Goal: Task Accomplishment & Management: Manage account settings

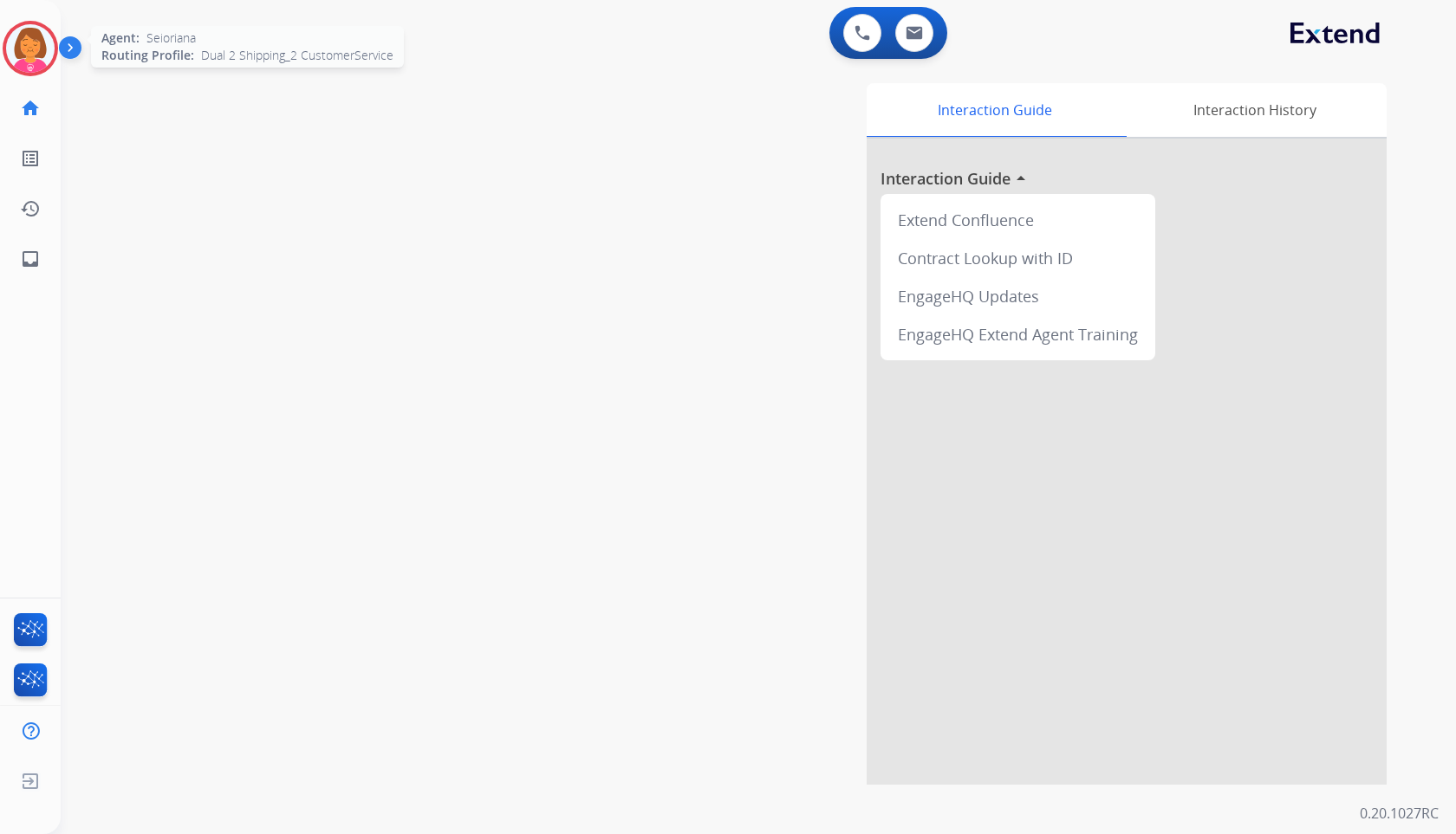
drag, startPoint x: 26, startPoint y: 50, endPoint x: 37, endPoint y: 62, distance: 16.3
click at [27, 50] on img at bounding box center [30, 48] width 49 height 49
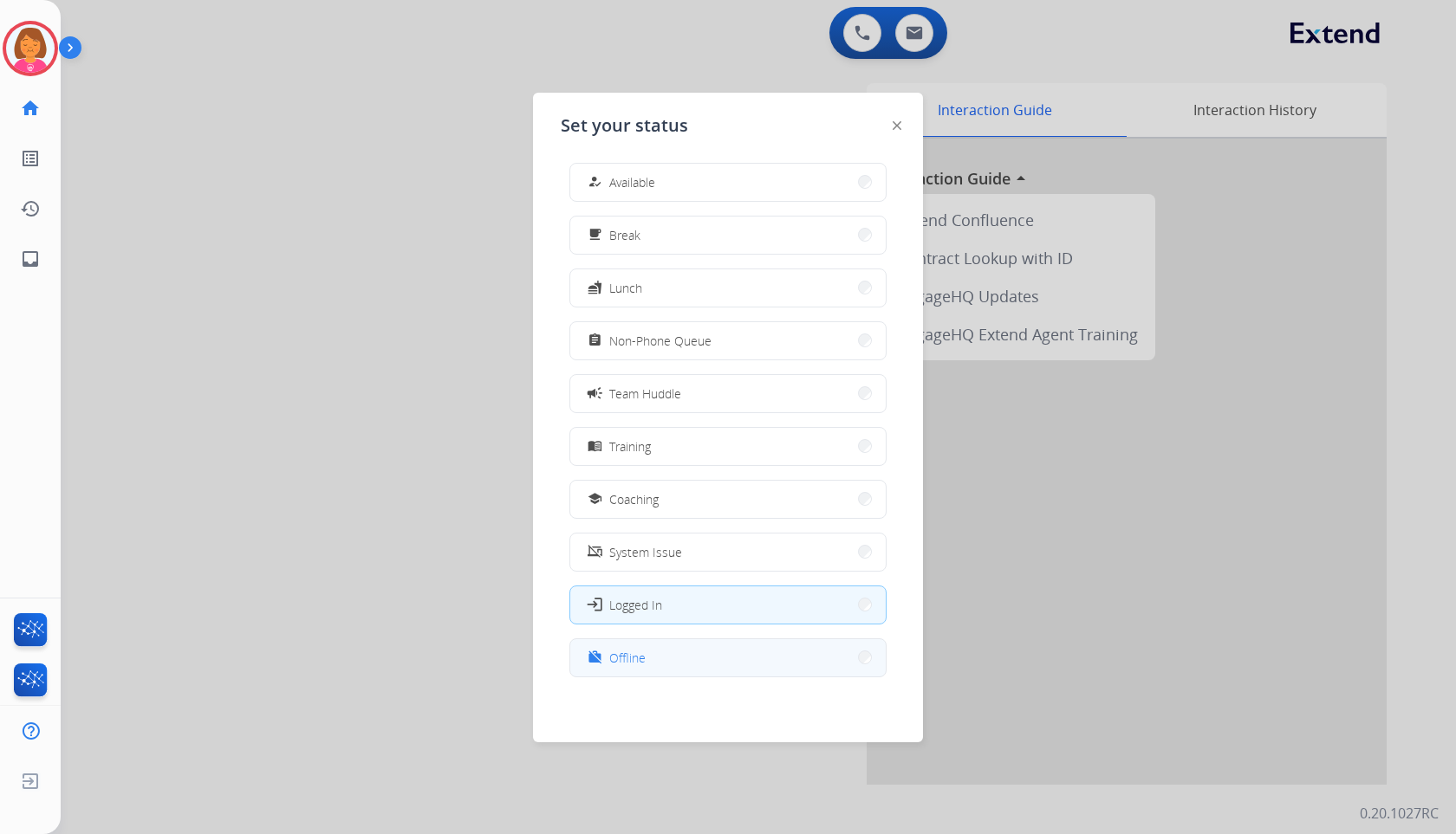
scroll to position [5, 0]
click at [702, 654] on button "work_off Offline" at bounding box center [728, 657] width 316 height 37
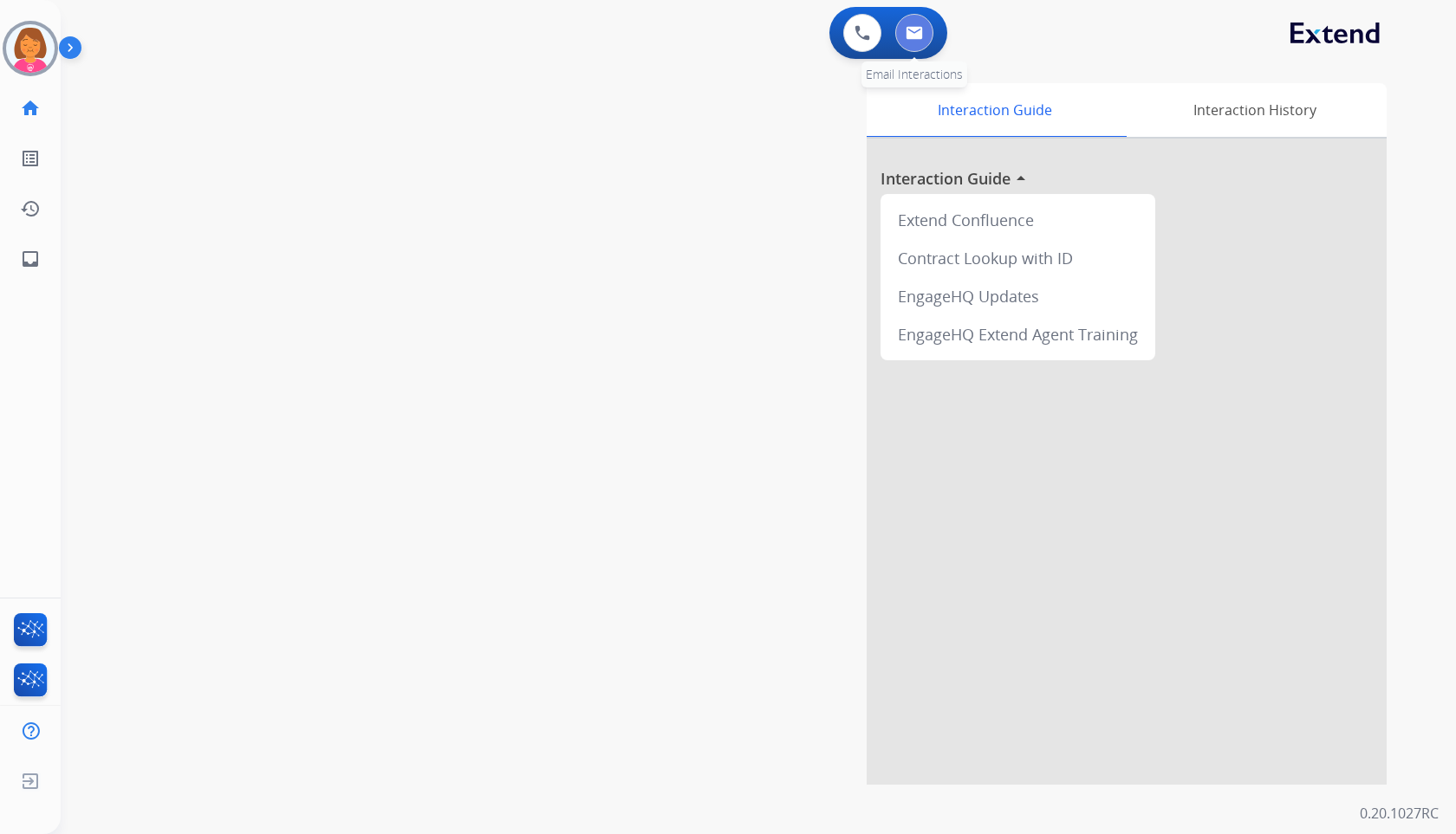
click at [913, 43] on button at bounding box center [914, 33] width 38 height 38
select select "**********"
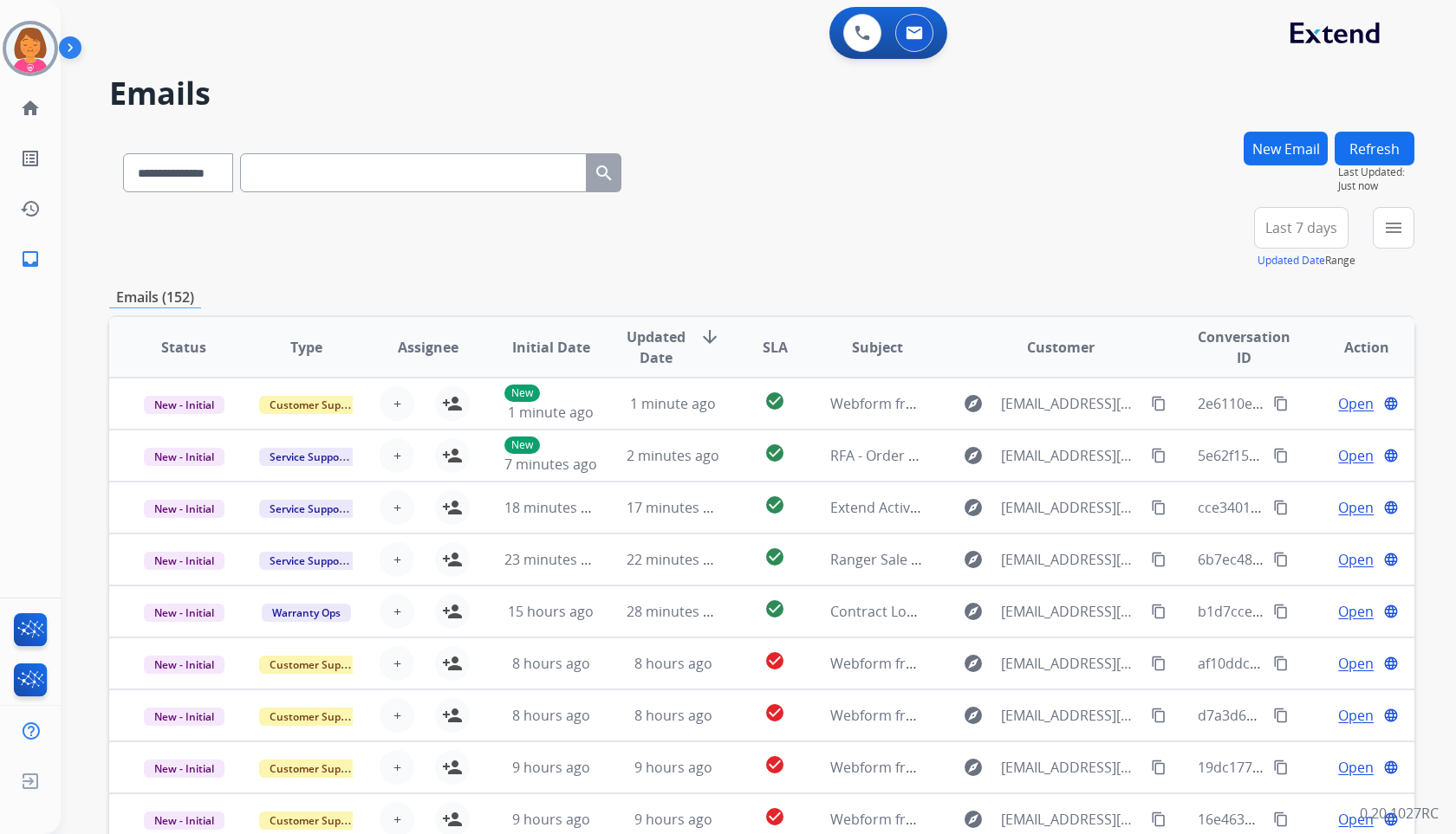
click at [1297, 229] on span "Last 7 days" at bounding box center [1302, 227] width 72 height 7
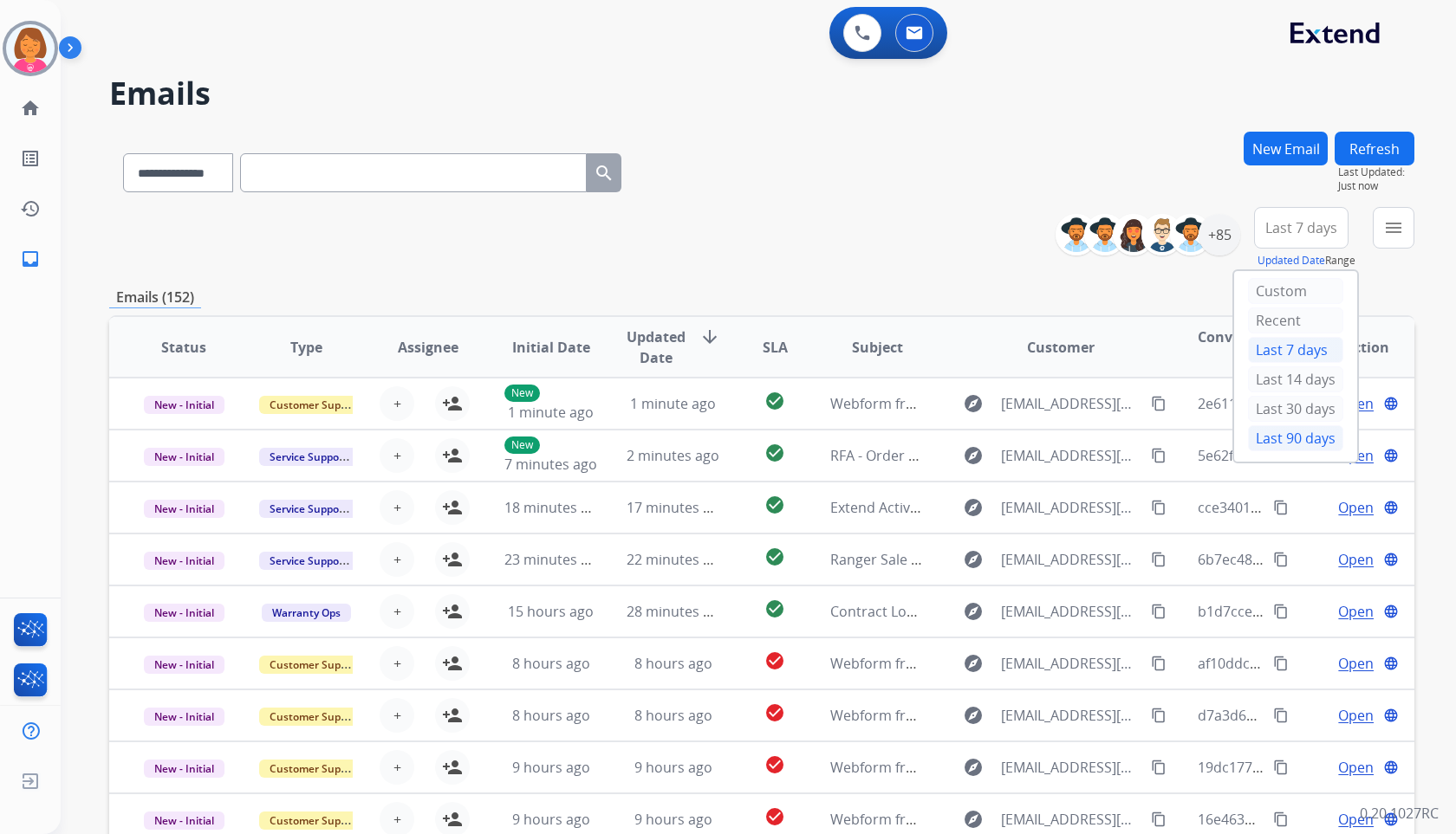
click at [1287, 439] on div "Last 90 days" at bounding box center [1296, 438] width 96 height 26
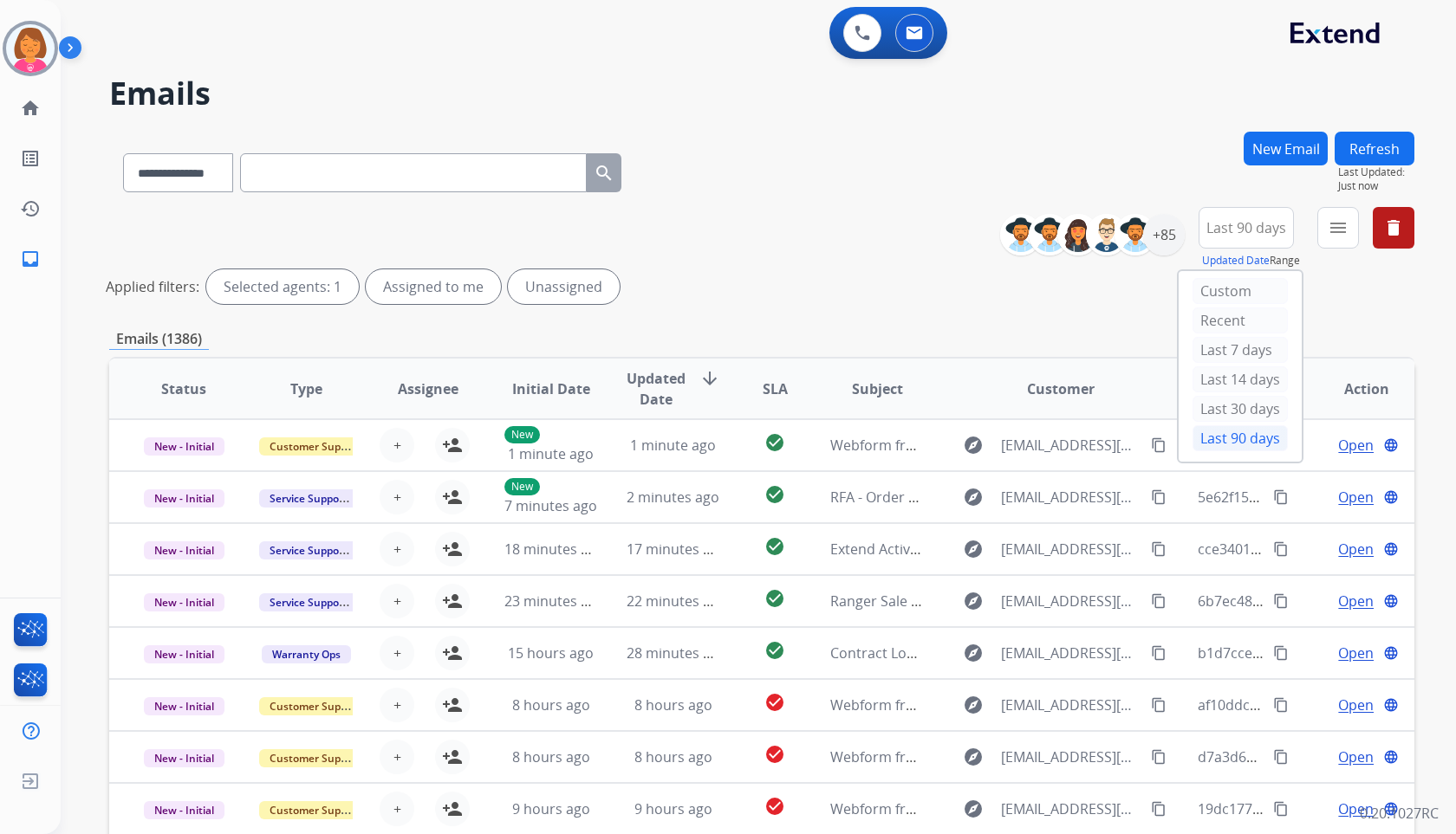
click at [1134, 112] on div "**********" at bounding box center [737, 479] width 1353 height 834
click at [1154, 249] on div "+140" at bounding box center [1164, 235] width 42 height 42
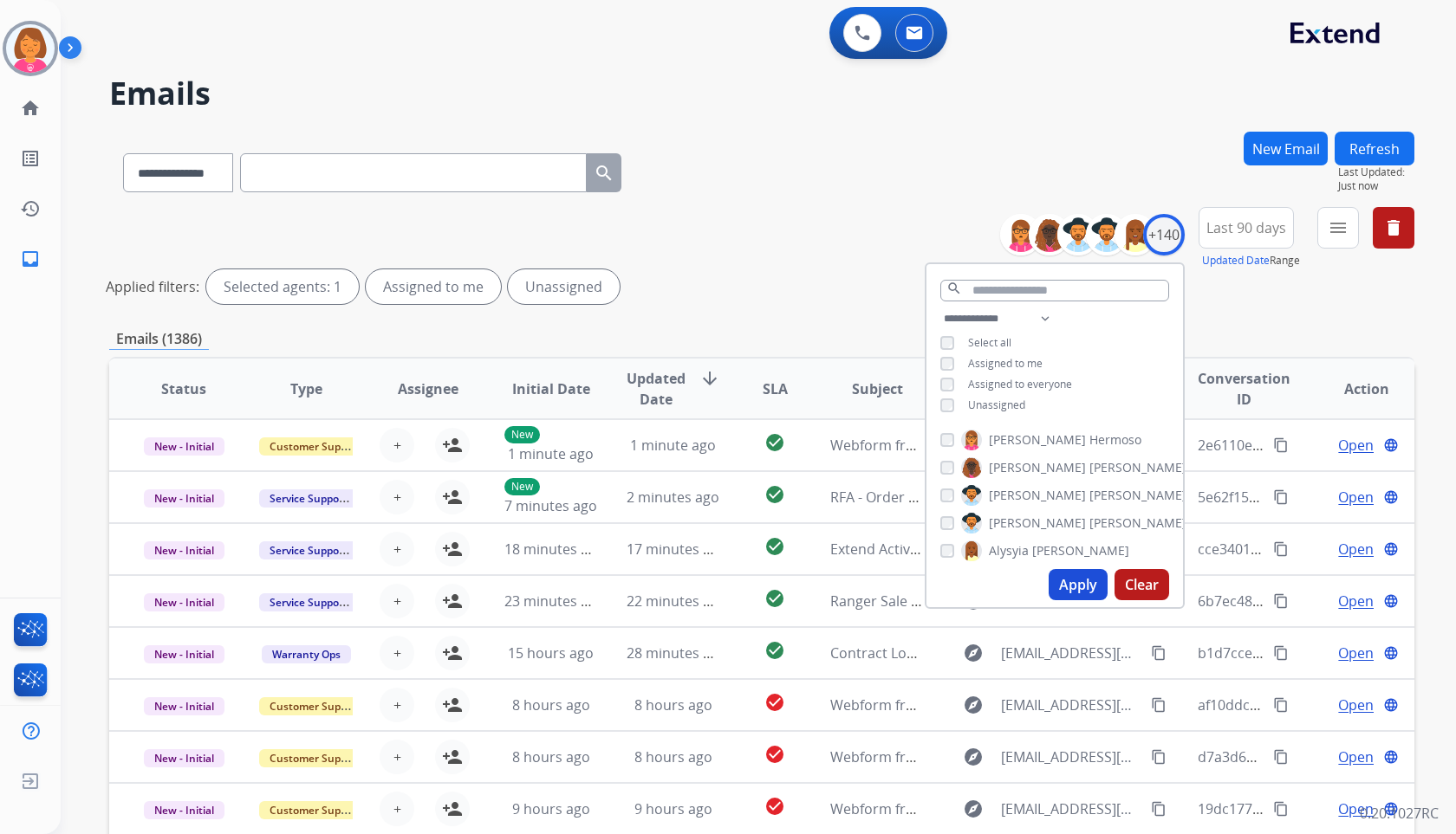
click at [1026, 367] on span "Assigned to me" at bounding box center [1005, 363] width 75 height 15
click at [1075, 584] on button "Apply" at bounding box center [1077, 584] width 59 height 31
drag, startPoint x: 1130, startPoint y: 109, endPoint x: 1155, endPoint y: 123, distance: 28.7
click at [1130, 109] on h2 "Emails" at bounding box center [762, 94] width 1306 height 35
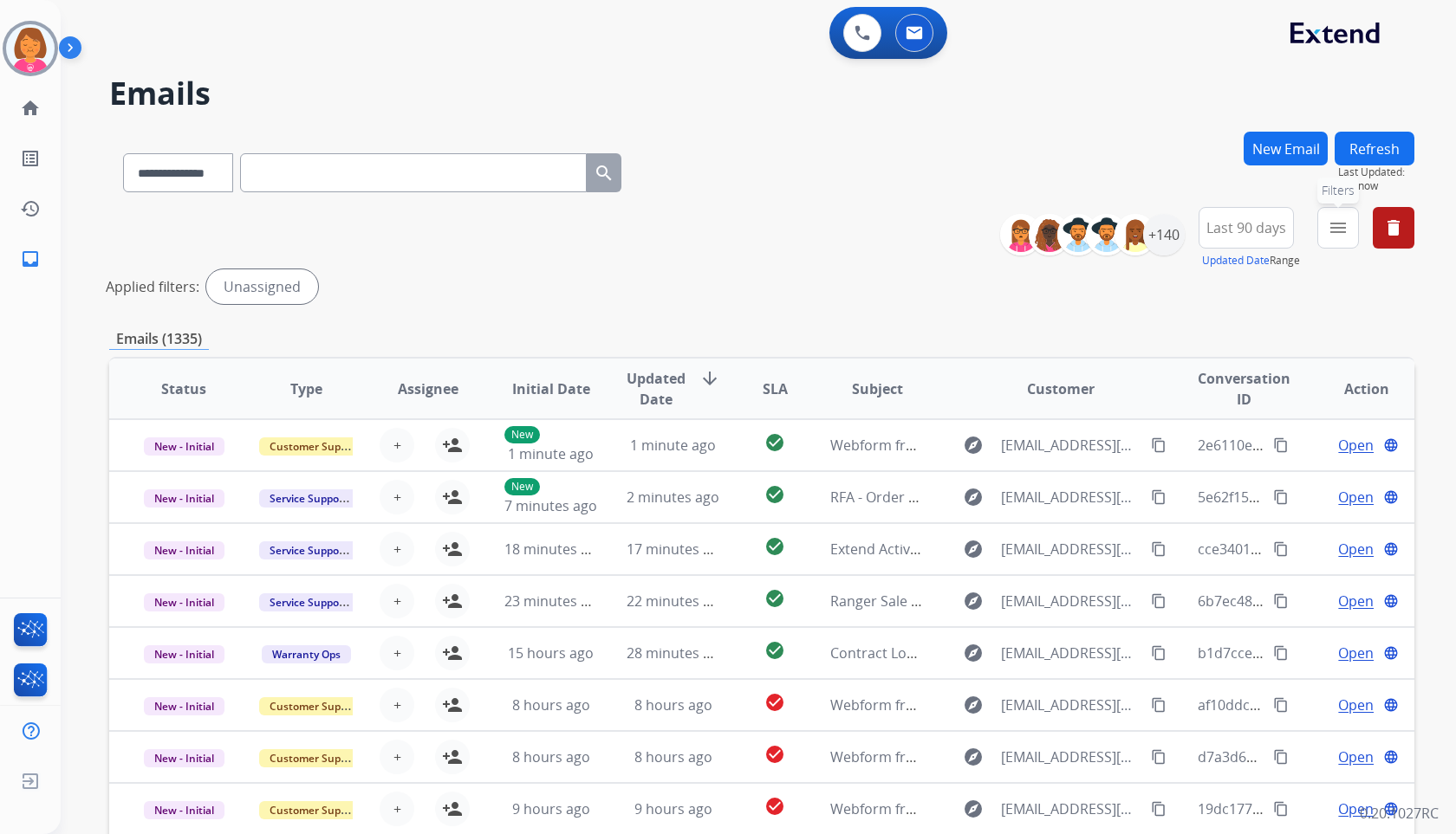
click at [1347, 238] on button "menu Filters" at bounding box center [1338, 228] width 42 height 42
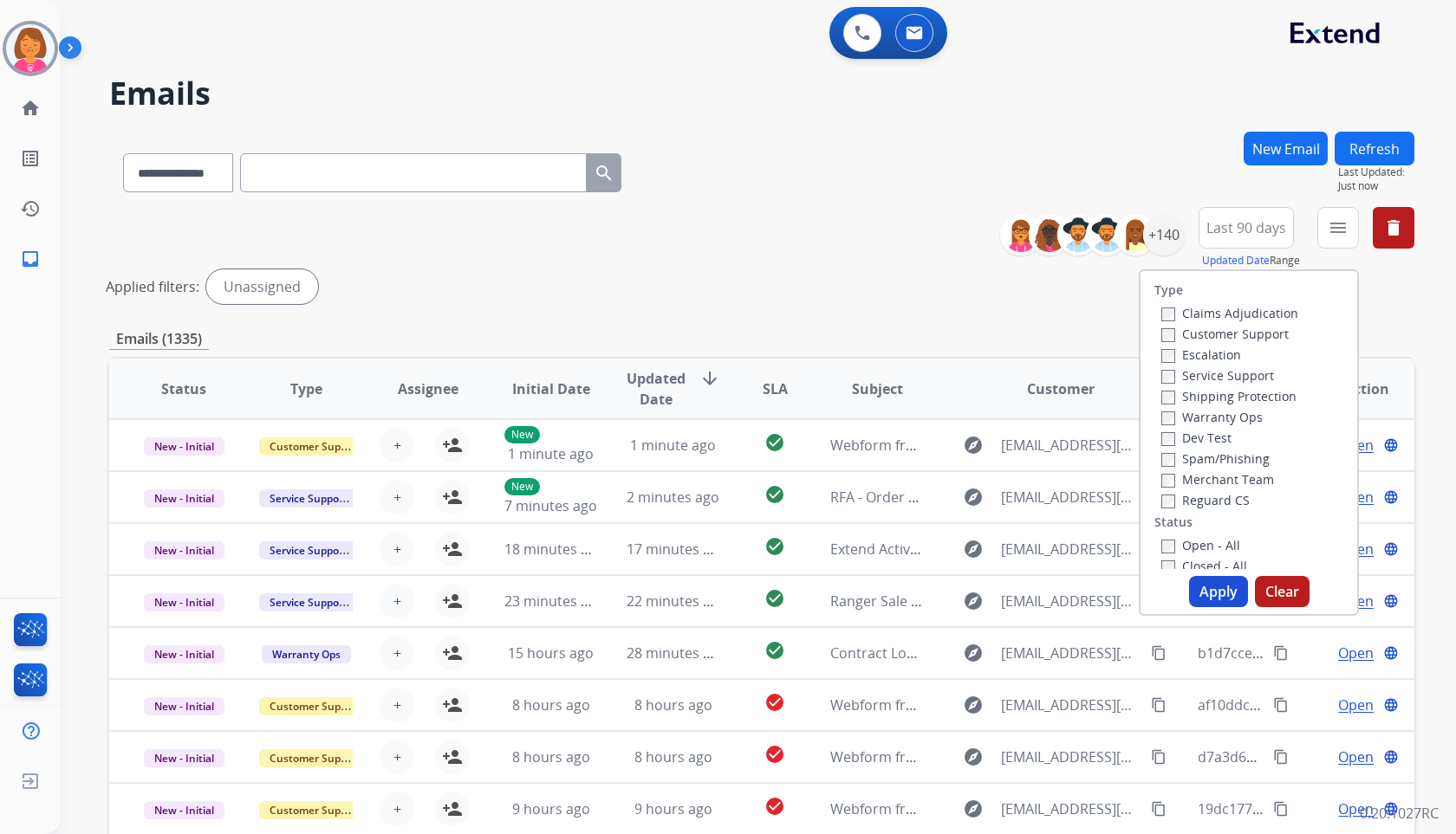
click at [1257, 334] on label "Customer Support" at bounding box center [1225, 334] width 128 height 17
click at [1256, 396] on label "Shipping Protection" at bounding box center [1229, 397] width 136 height 17
click at [1228, 496] on label "Reguard CS" at bounding box center [1205, 500] width 89 height 17
click at [1210, 553] on label "Open - All" at bounding box center [1200, 545] width 79 height 17
click at [1211, 592] on button "Apply" at bounding box center [1218, 591] width 59 height 31
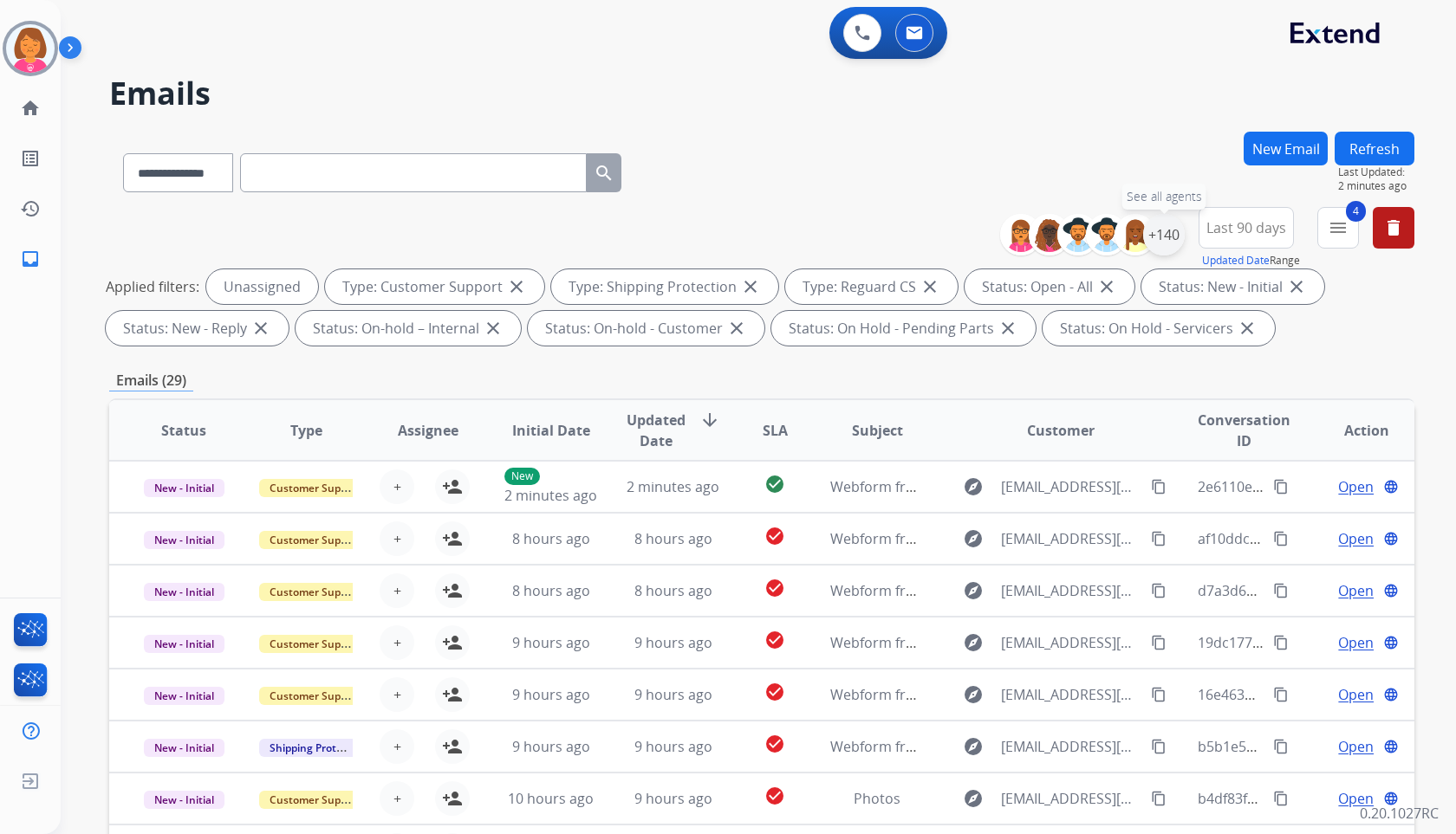
click at [1160, 245] on div "+140" at bounding box center [1164, 235] width 42 height 42
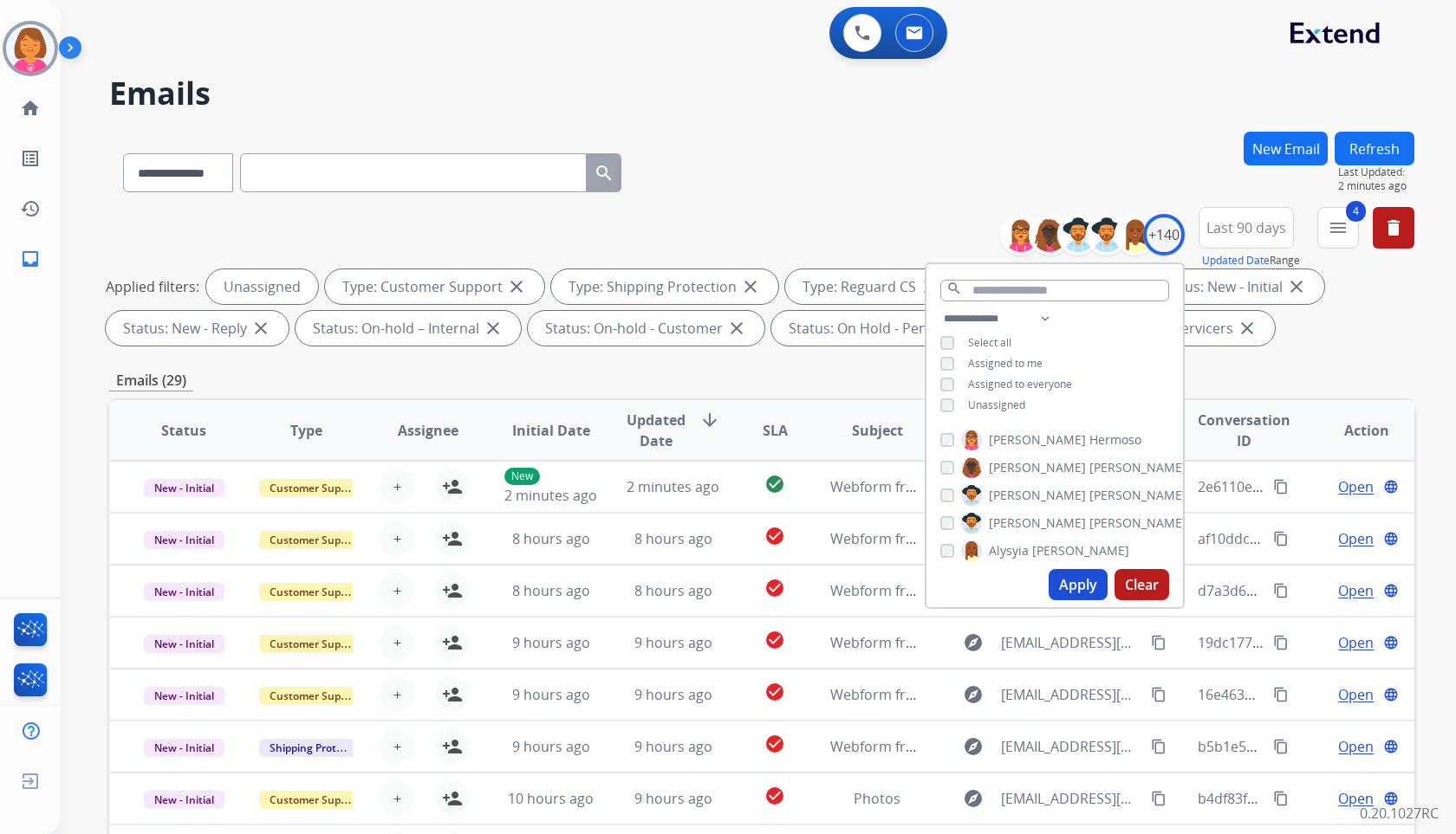
click at [1000, 399] on span "Unassigned" at bounding box center [996, 405] width 57 height 15
click at [1051, 323] on select "**********" at bounding box center [1001, 319] width 120 height 21
select select "**********"
click at [941, 309] on select "**********" at bounding box center [1001, 319] width 120 height 21
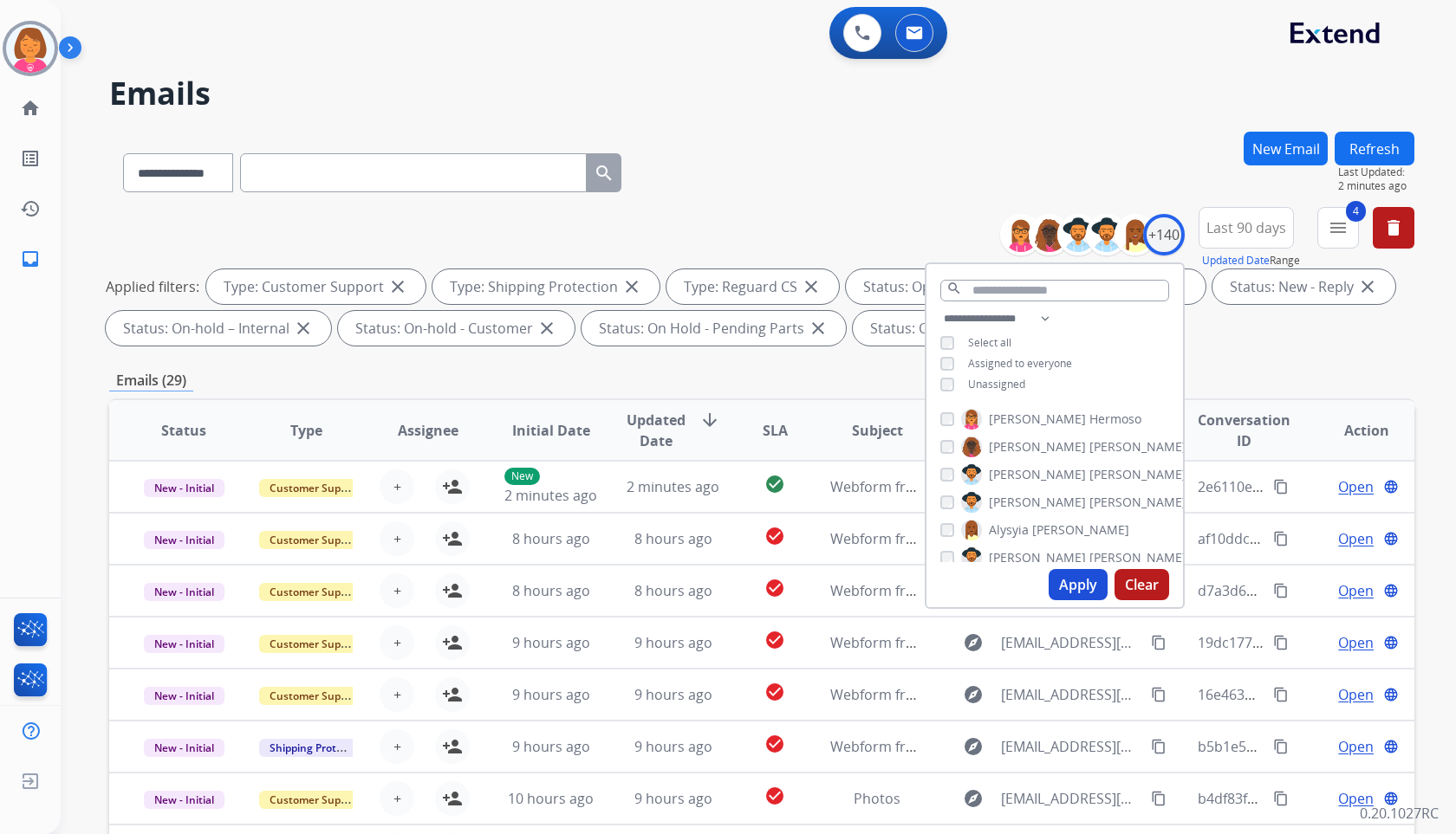
click at [1061, 356] on span "Assigned to everyone" at bounding box center [1019, 363] width 104 height 15
click at [1087, 592] on button "Apply" at bounding box center [1077, 584] width 59 height 31
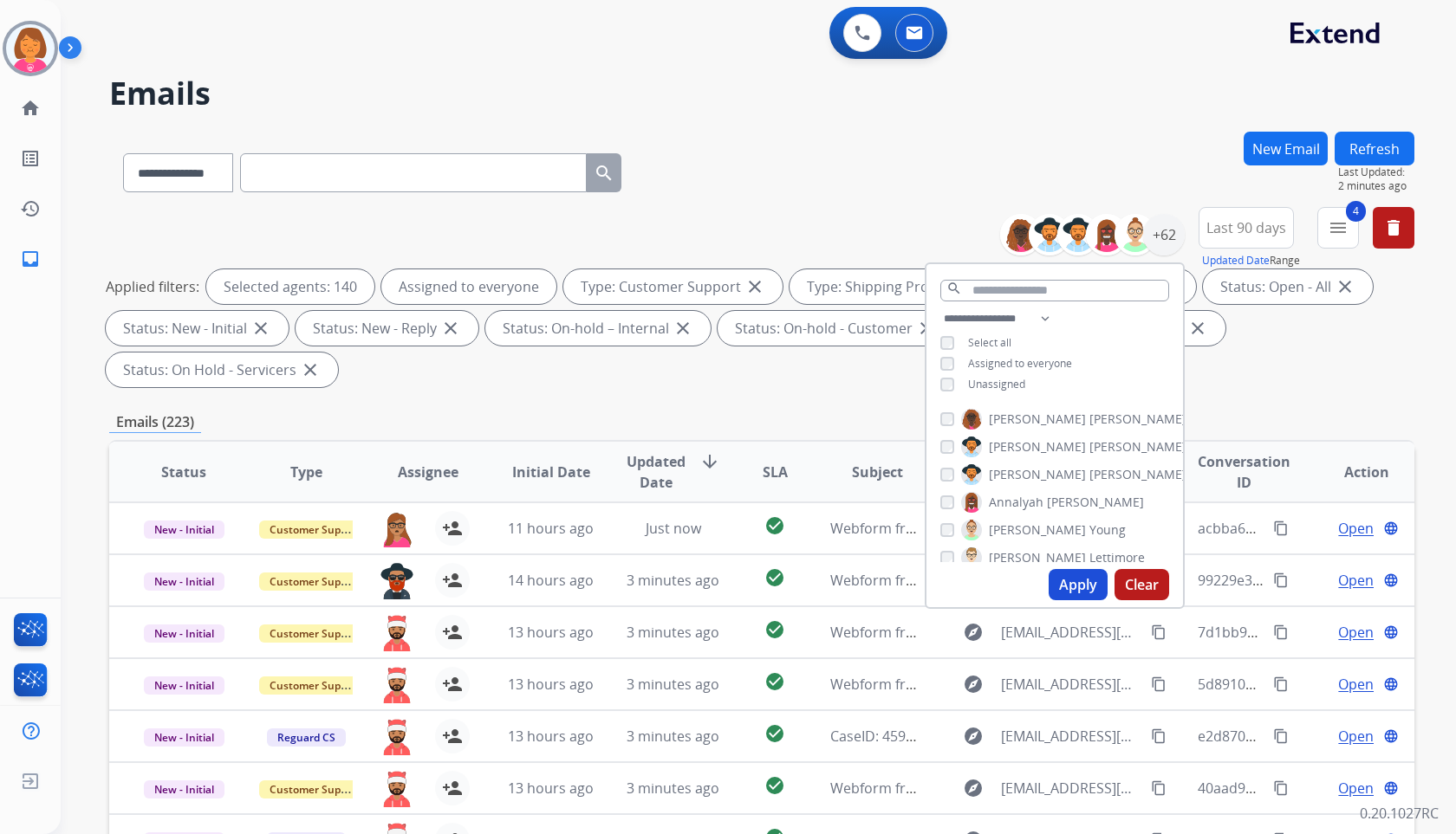
click at [1127, 156] on div "**********" at bounding box center [762, 169] width 1306 height 76
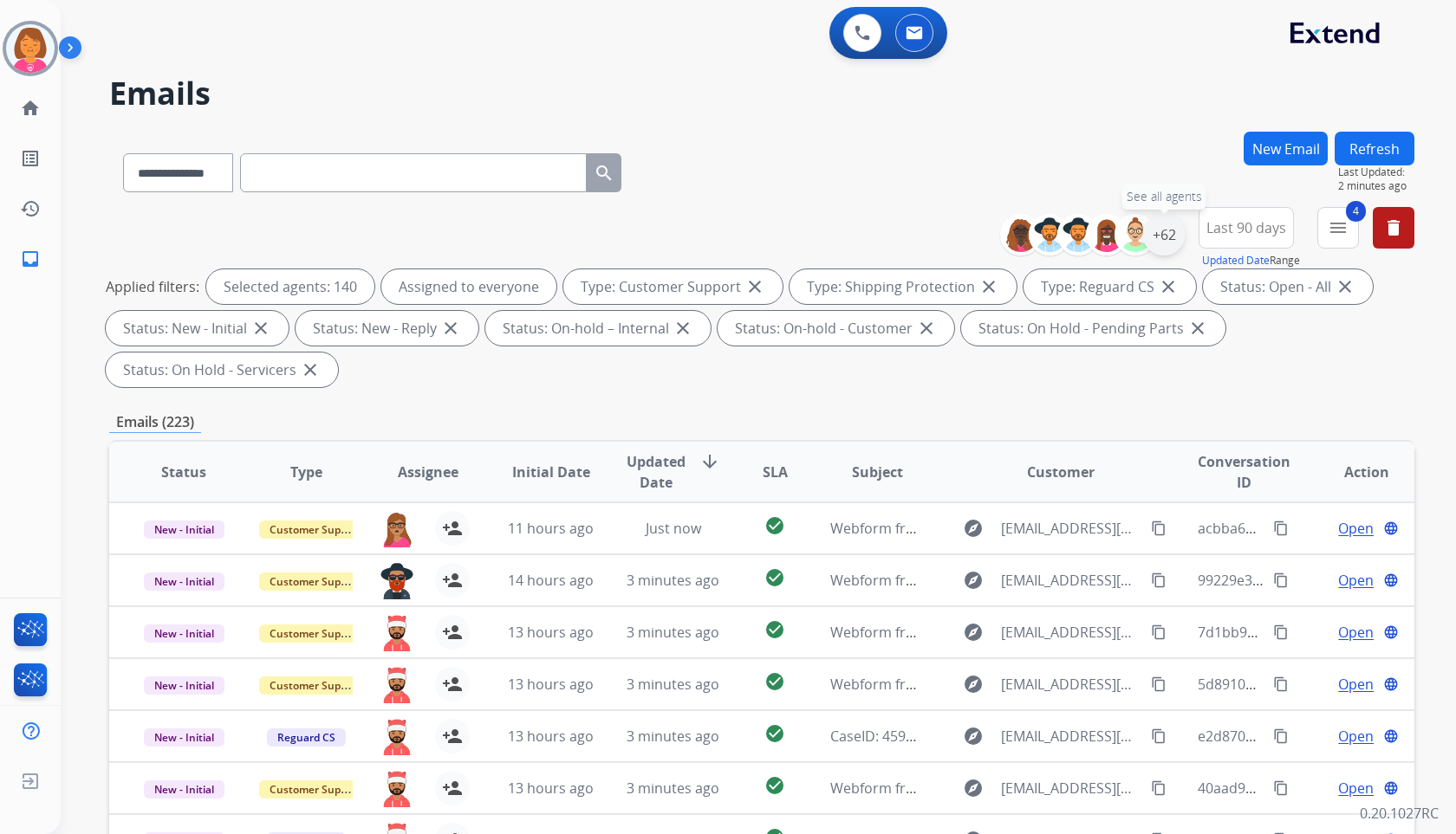
click at [1159, 240] on div "+62" at bounding box center [1164, 235] width 42 height 42
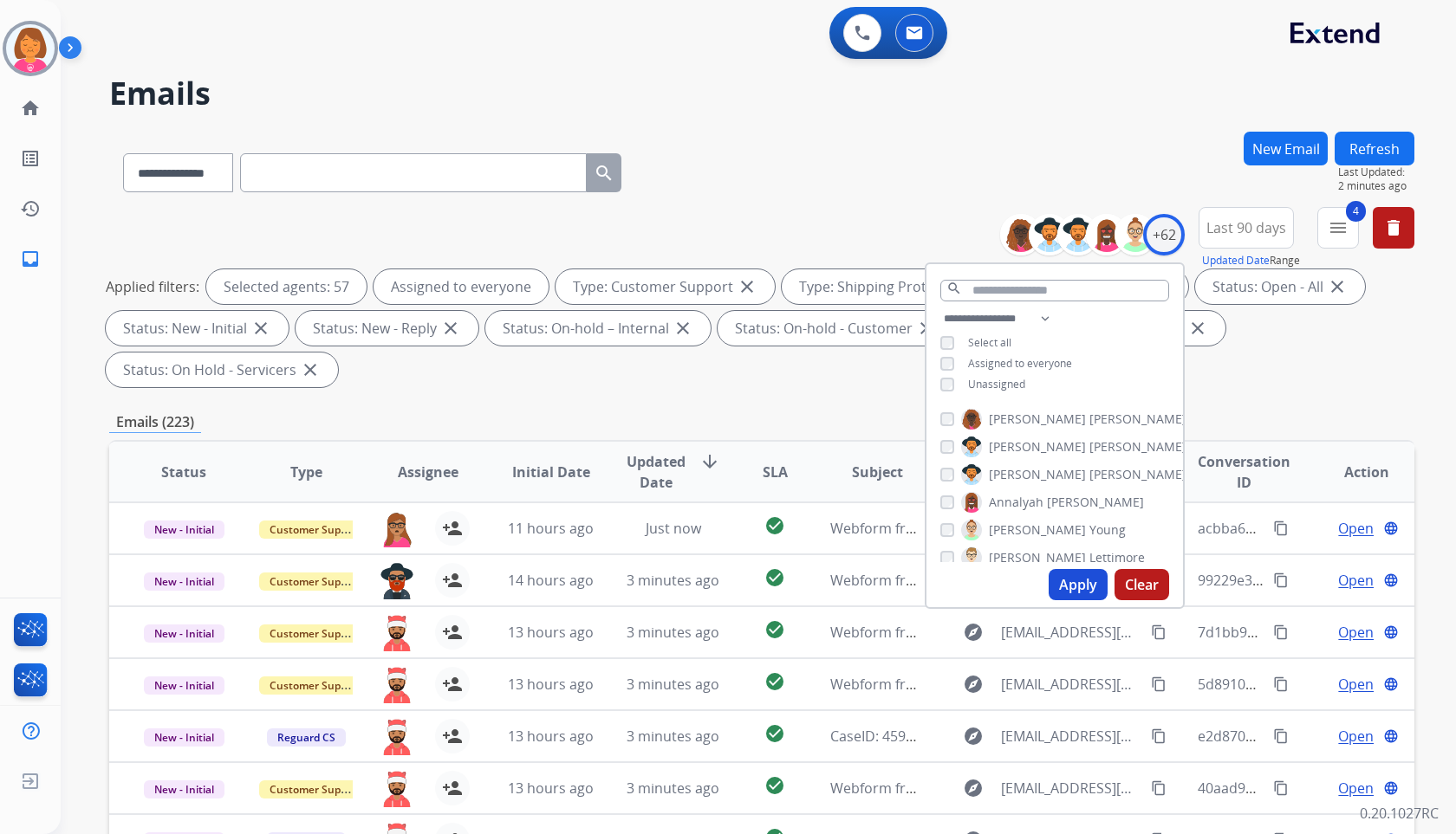
click at [1077, 577] on button "Apply" at bounding box center [1077, 584] width 59 height 31
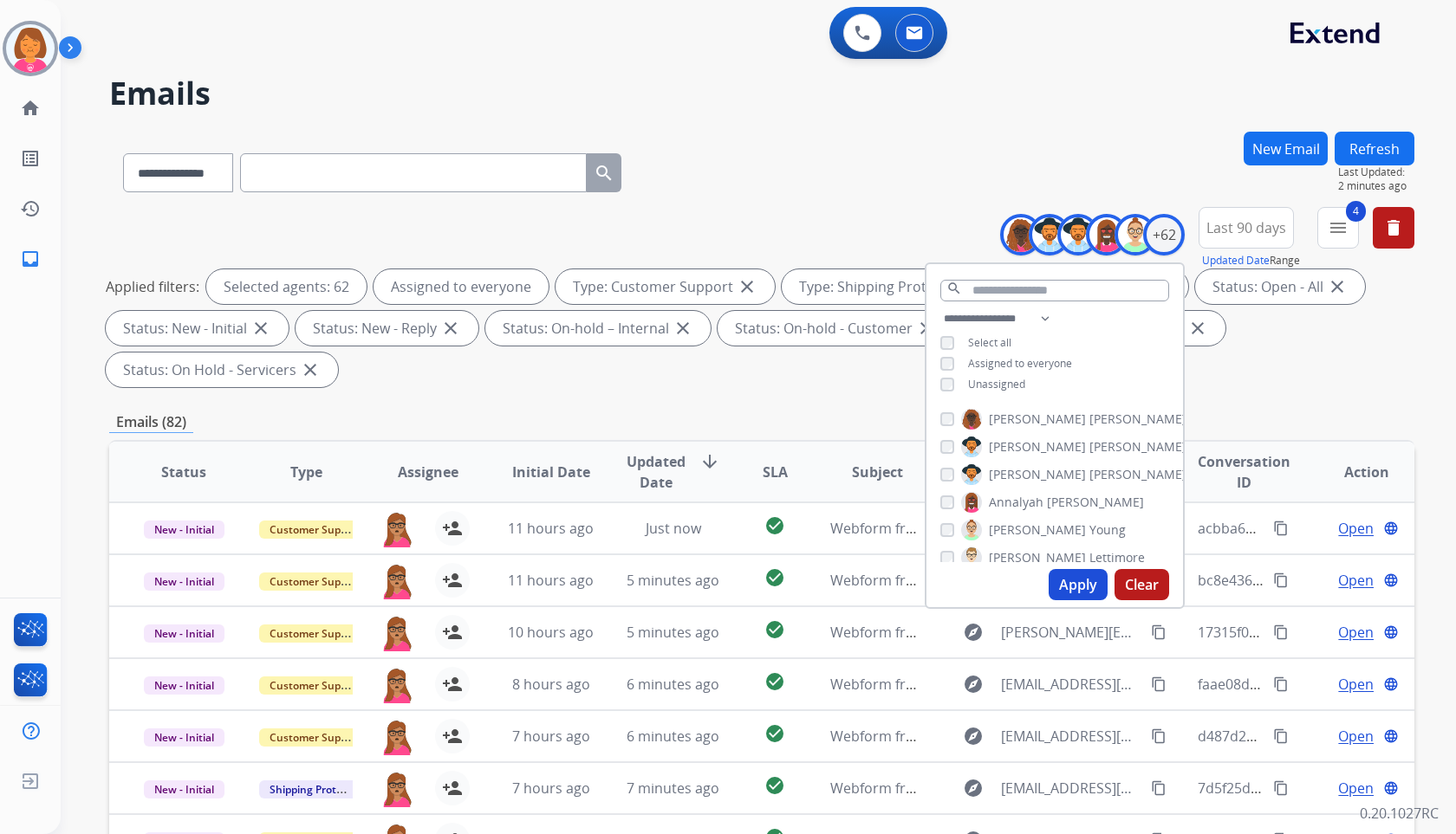
click at [1199, 95] on h2 "Emails" at bounding box center [762, 94] width 1306 height 35
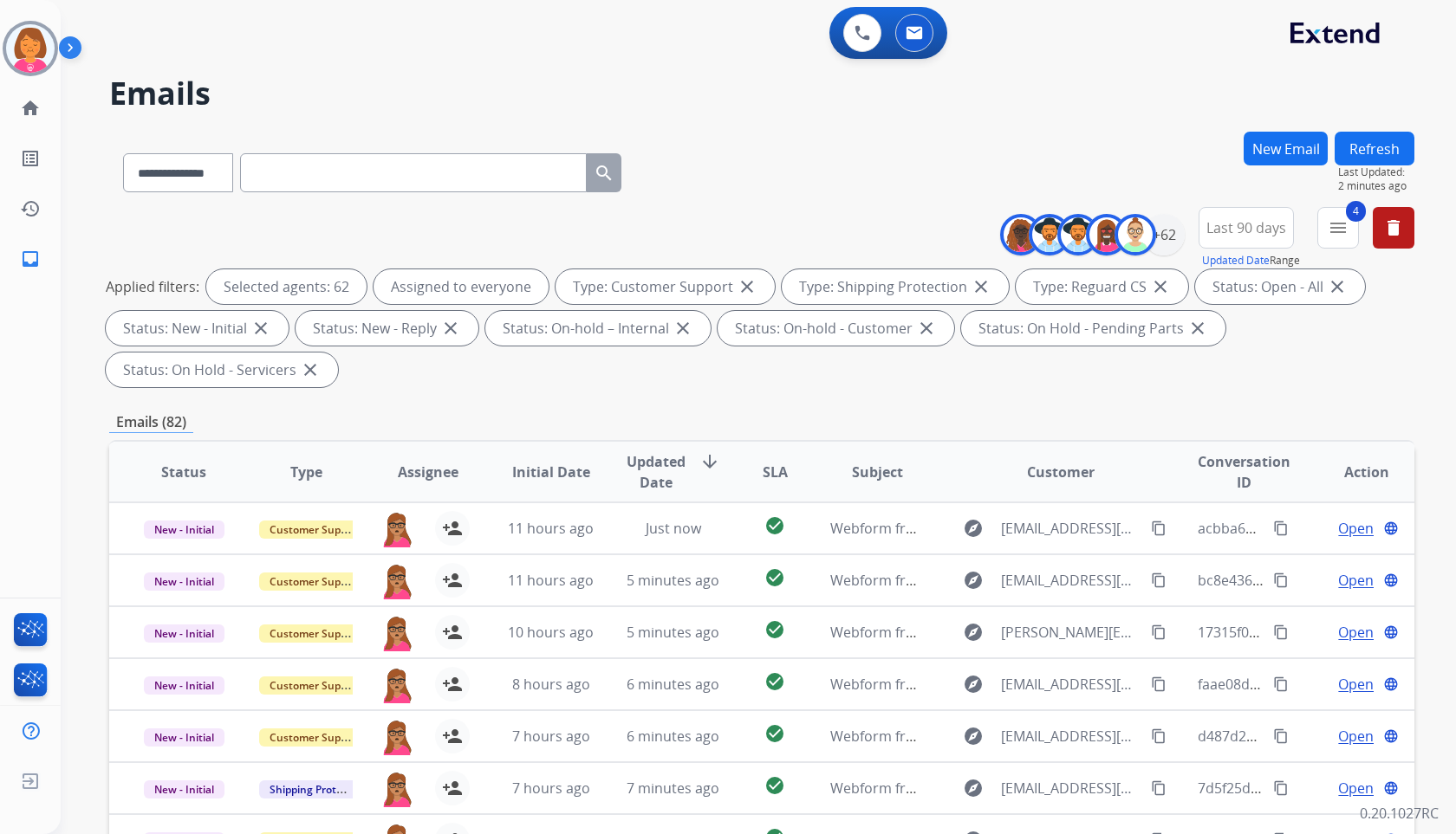
click at [1182, 134] on div "**********" at bounding box center [762, 169] width 1306 height 76
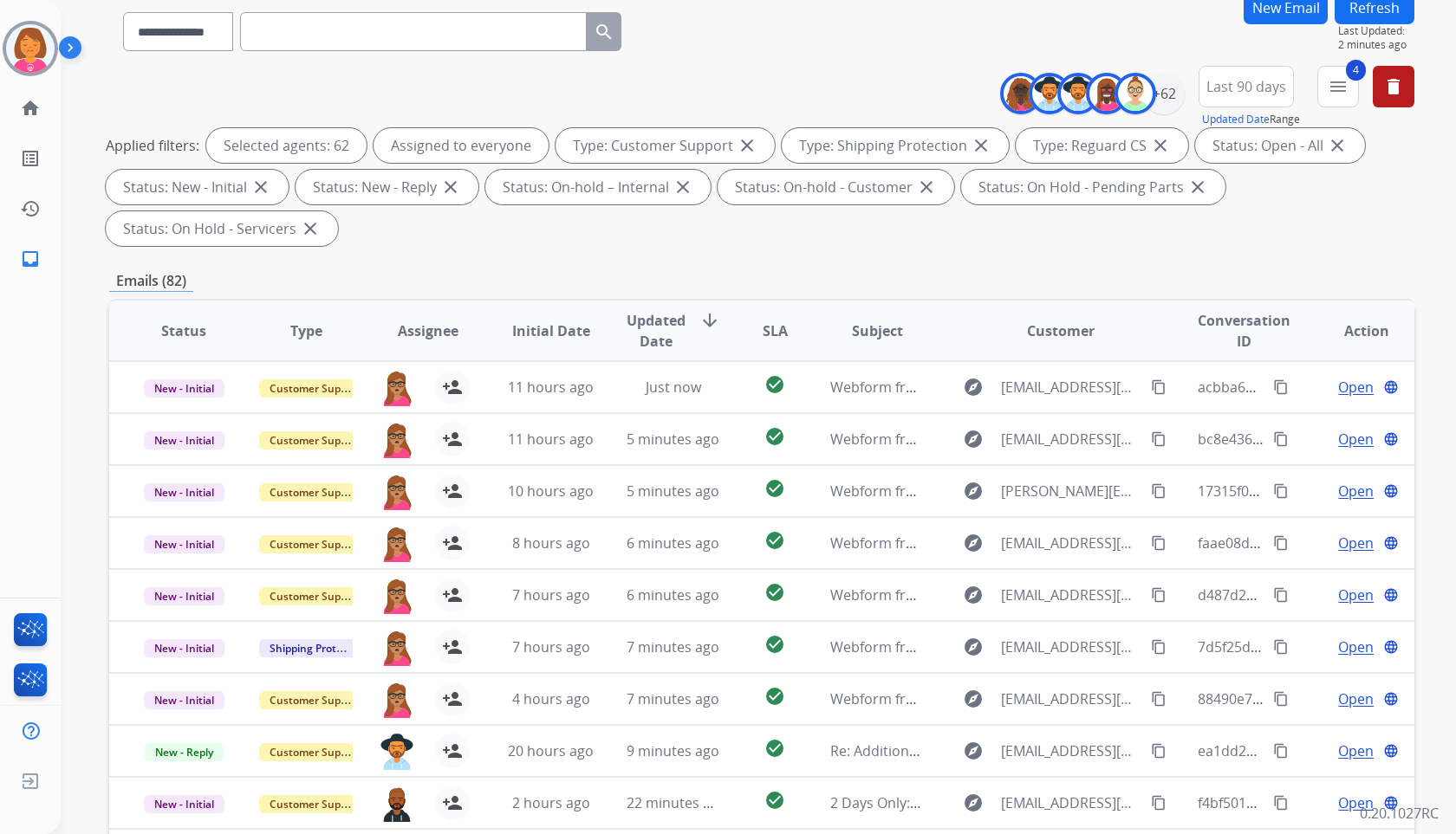
scroll to position [276, 0]
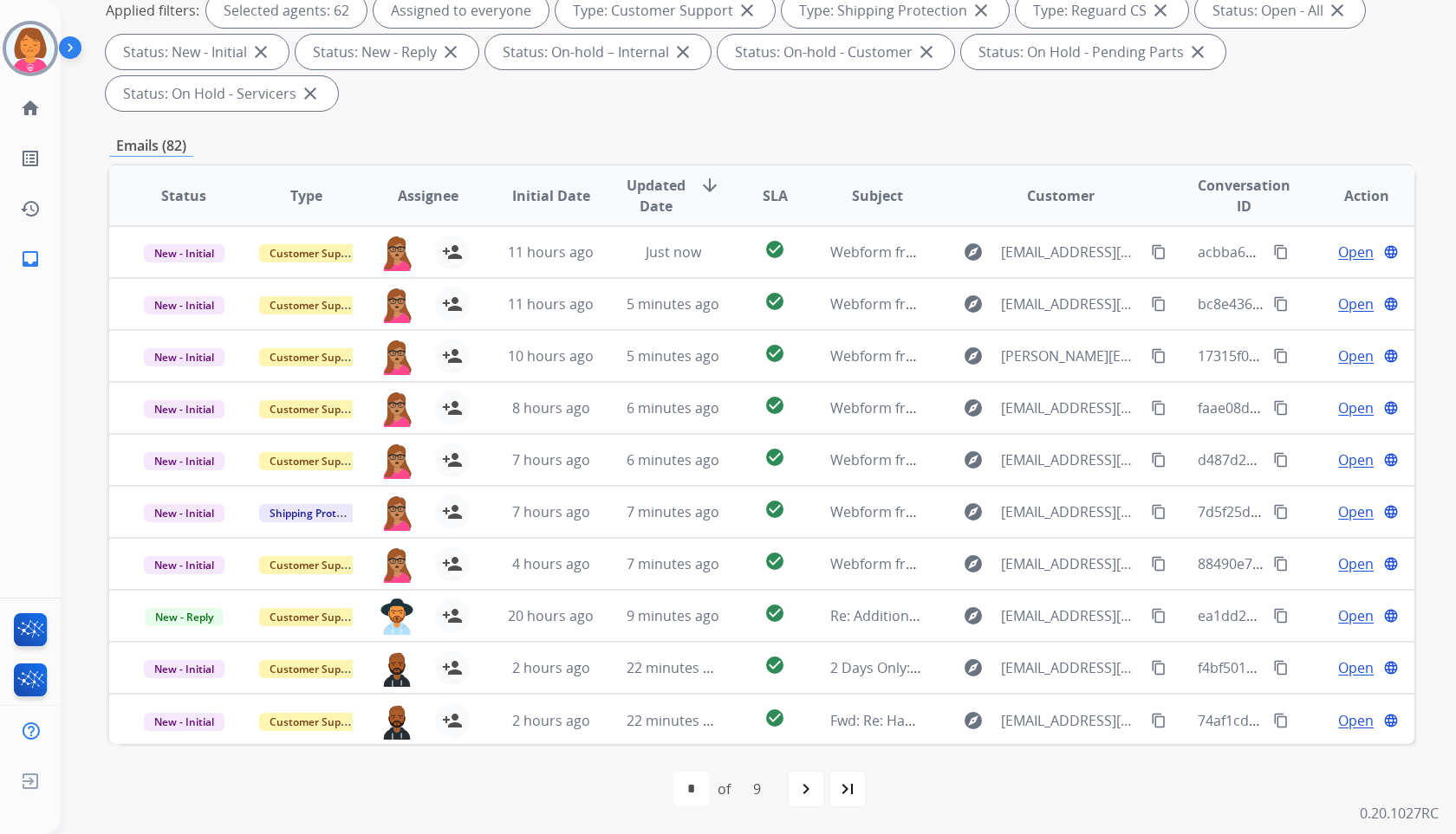
click at [425, 192] on span "Assignee" at bounding box center [428, 195] width 61 height 21
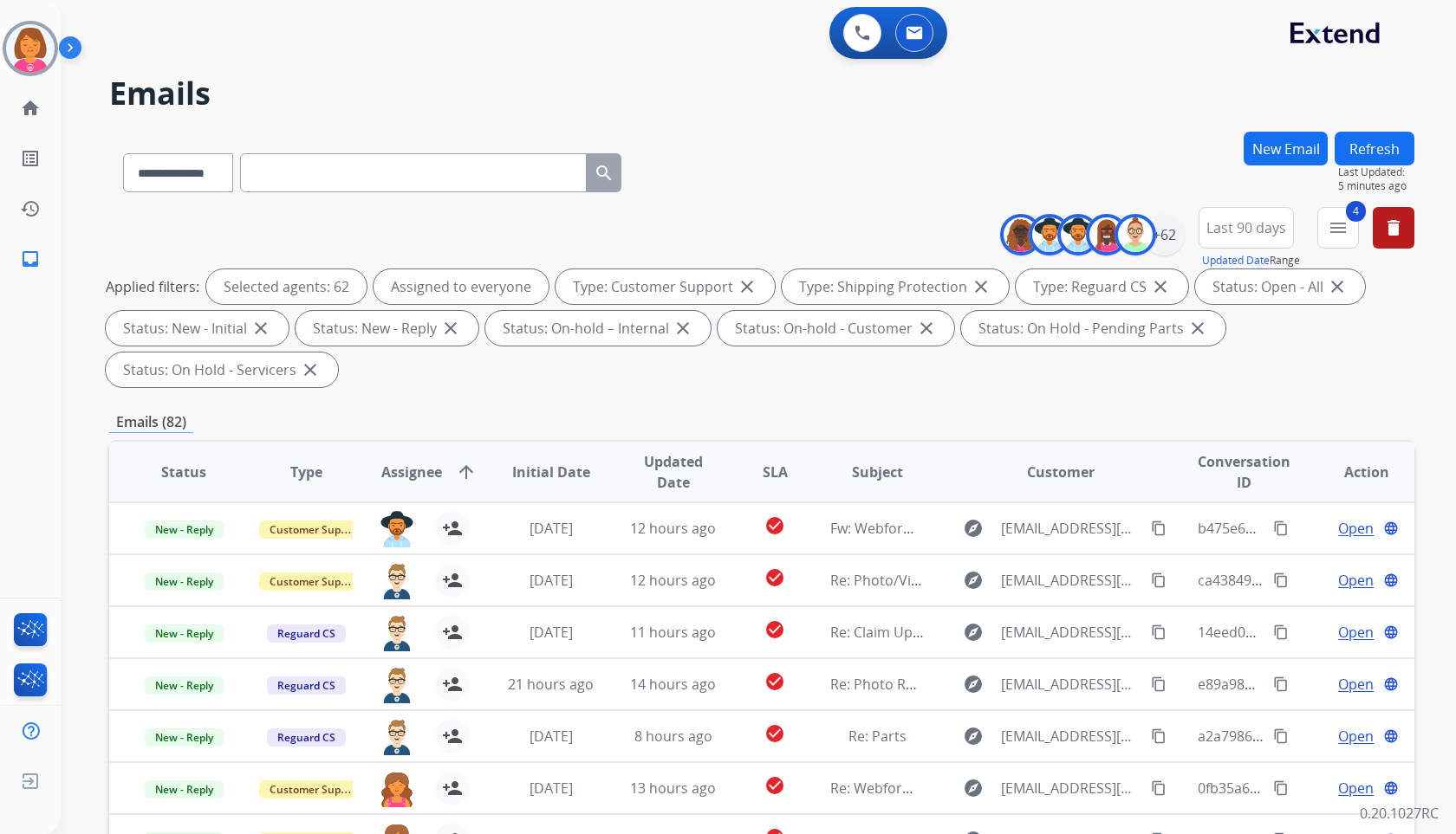
click at [850, 80] on h2 "Emails" at bounding box center [762, 94] width 1306 height 35
click at [981, 128] on div "**********" at bounding box center [737, 479] width 1353 height 834
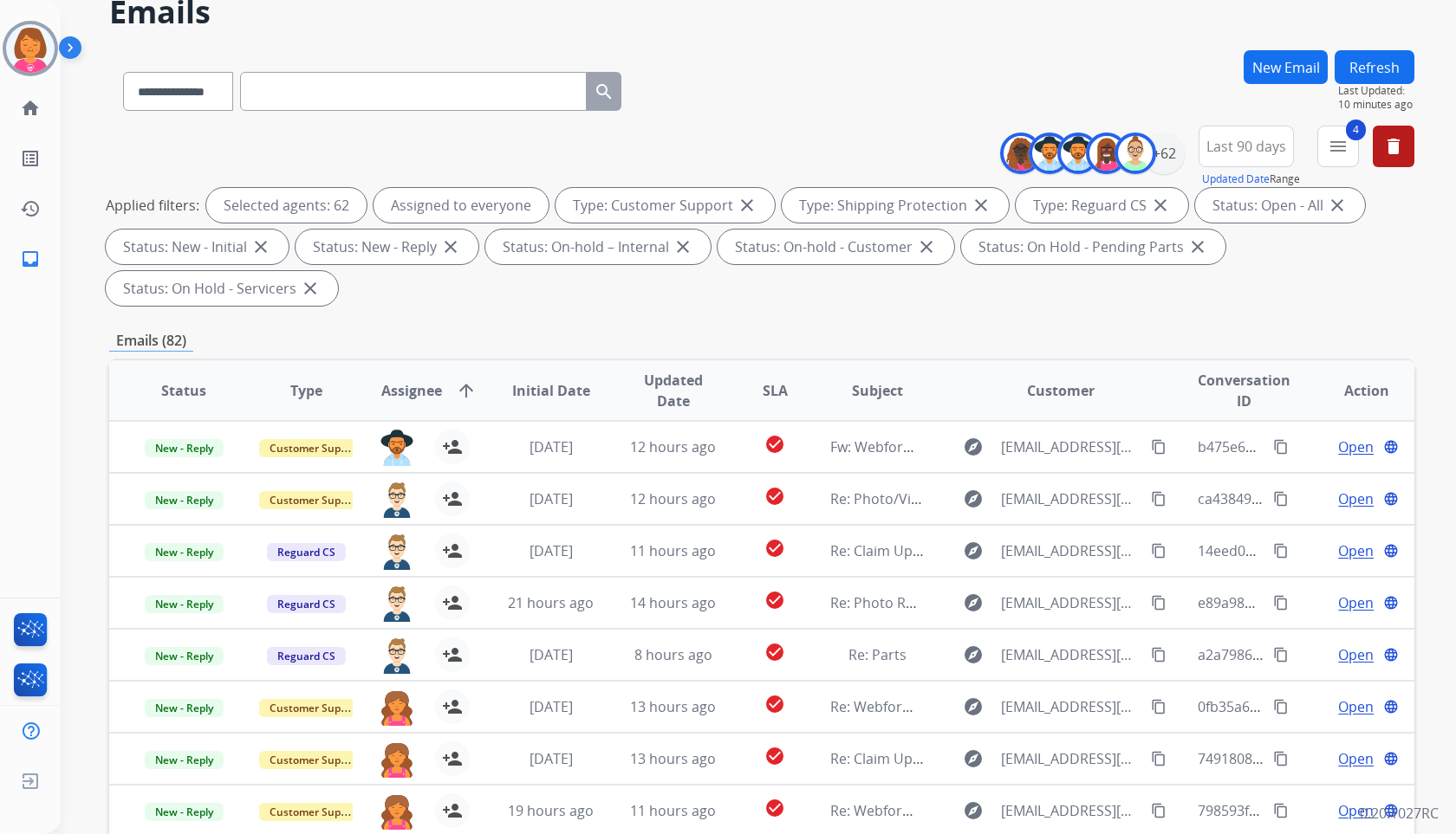
scroll to position [276, 0]
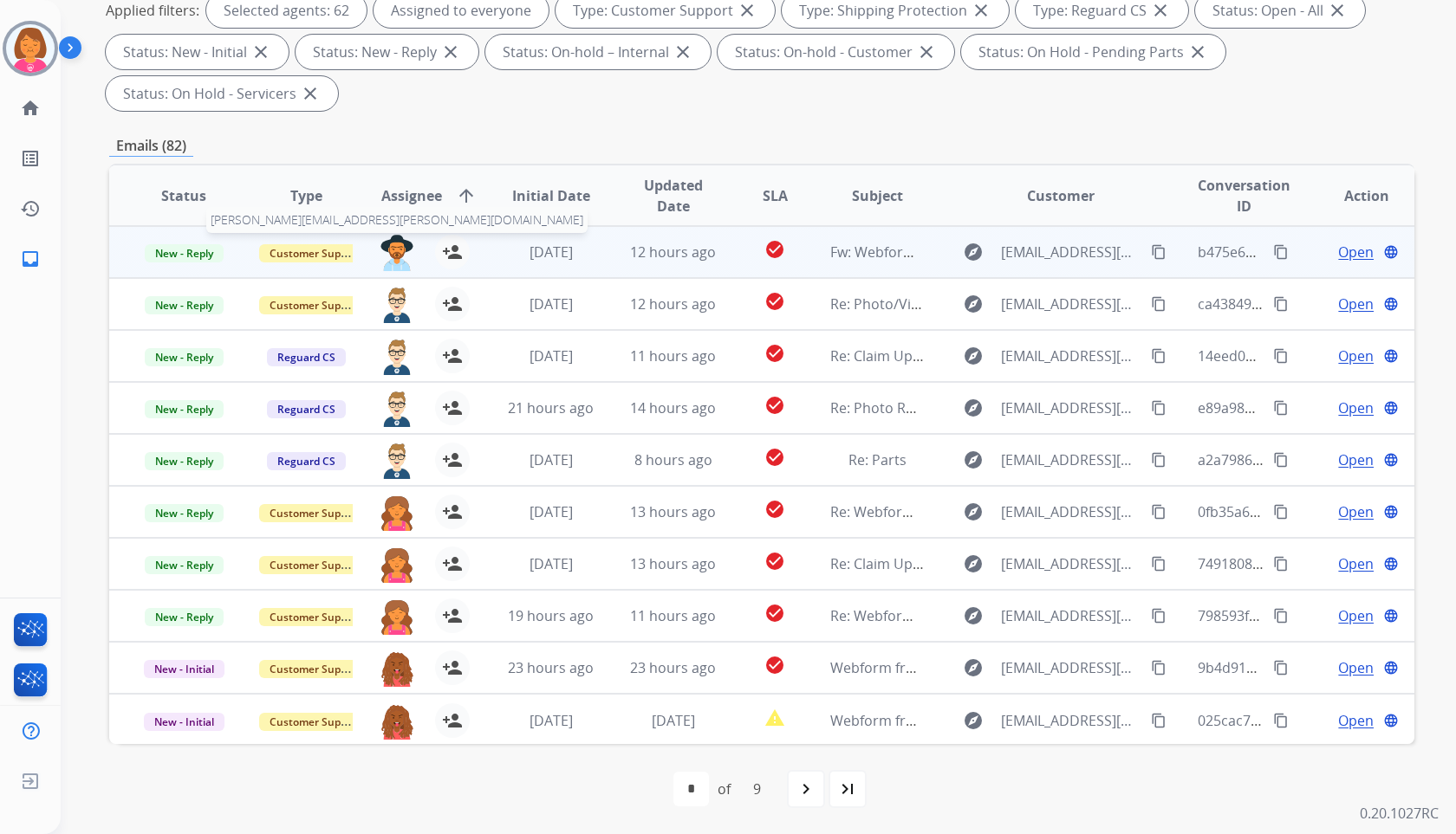
click at [399, 264] on img at bounding box center [397, 253] width 35 height 37
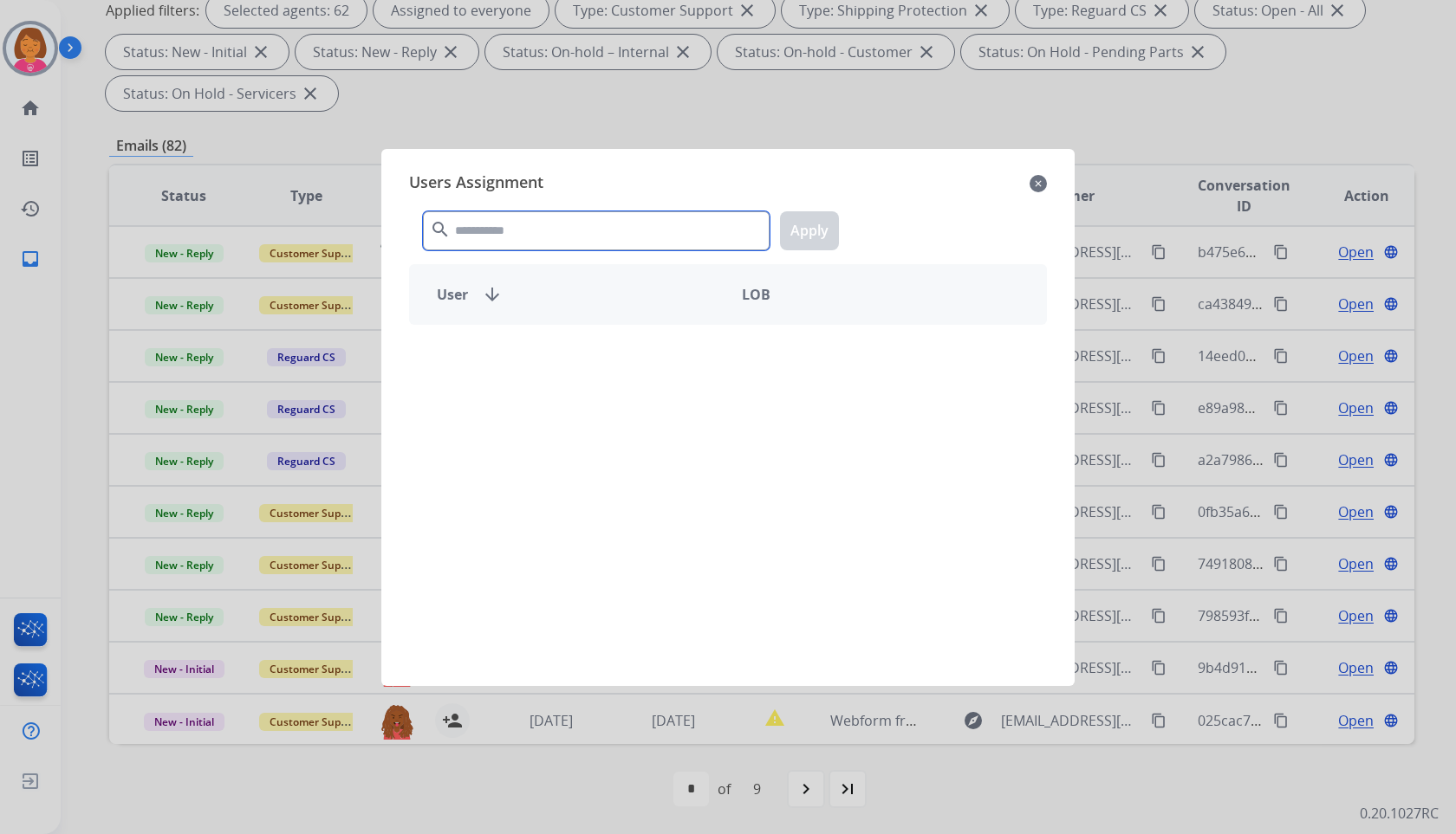
click at [697, 231] on input "text" at bounding box center [596, 230] width 347 height 39
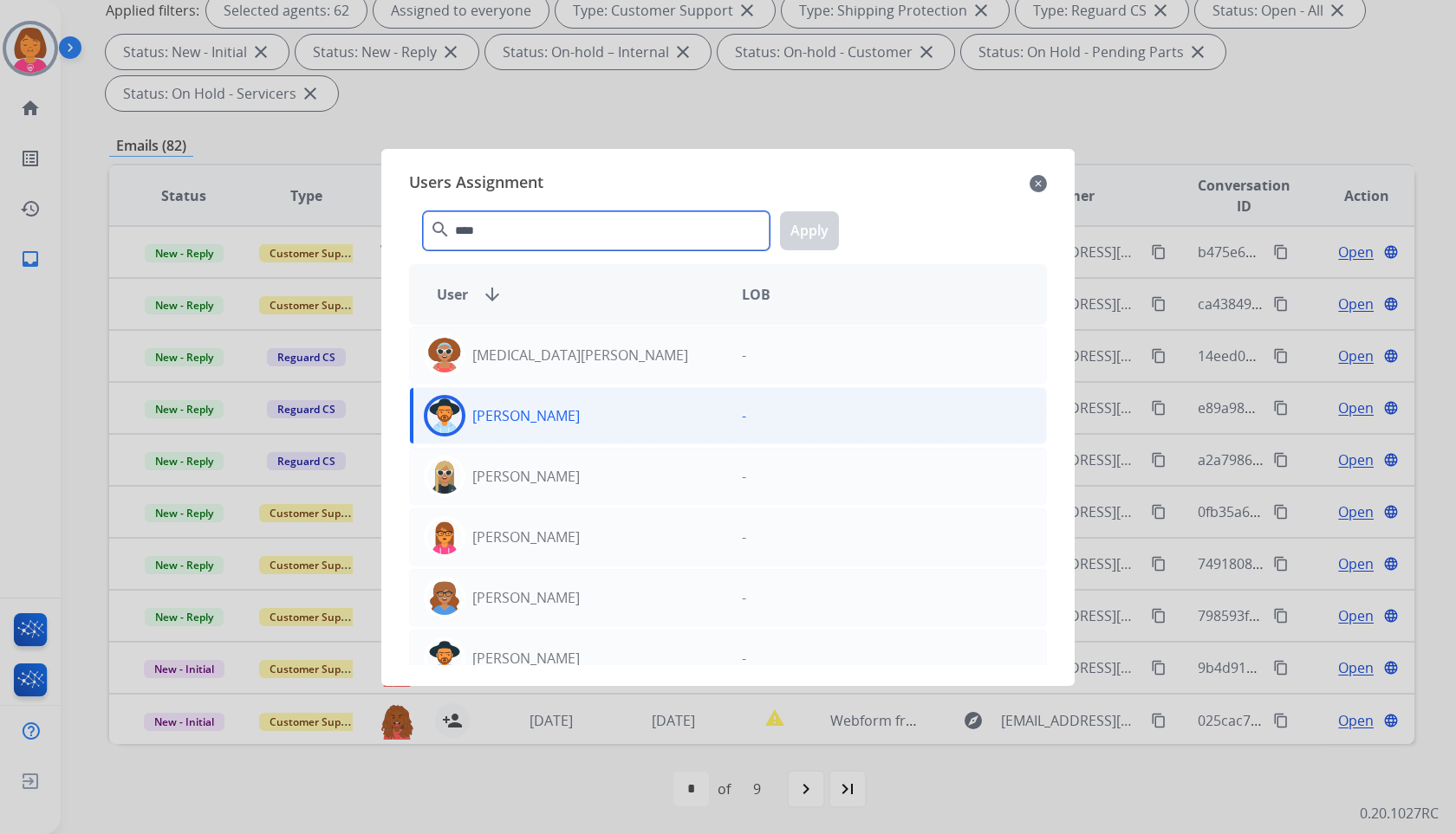
drag, startPoint x: 697, startPoint y: 231, endPoint x: 550, endPoint y: 220, distance: 147.4
click at [550, 220] on input "****" at bounding box center [596, 230] width 347 height 39
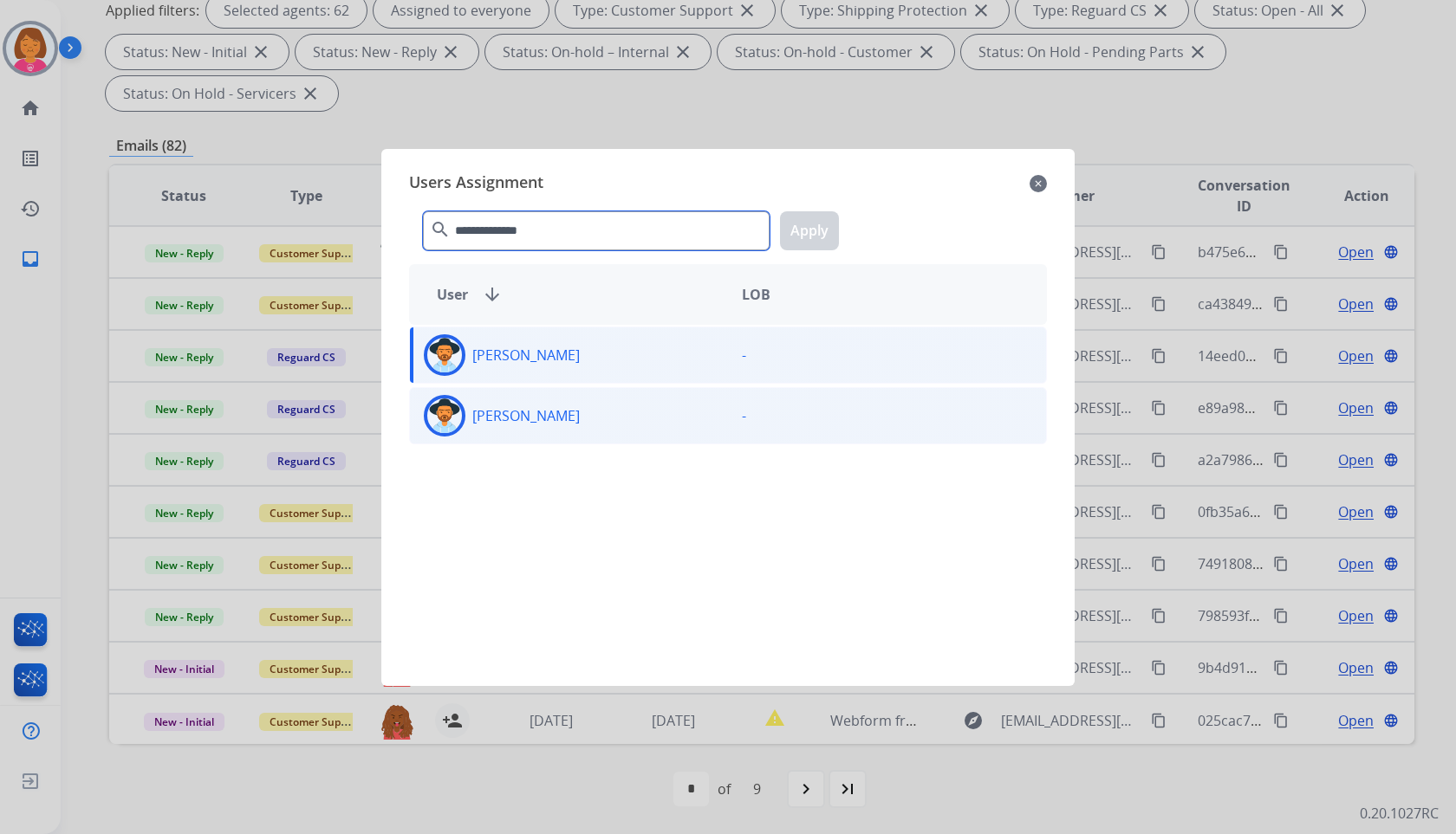
type input "**********"
click at [629, 400] on div "[PERSON_NAME]" at bounding box center [568, 417] width 318 height 42
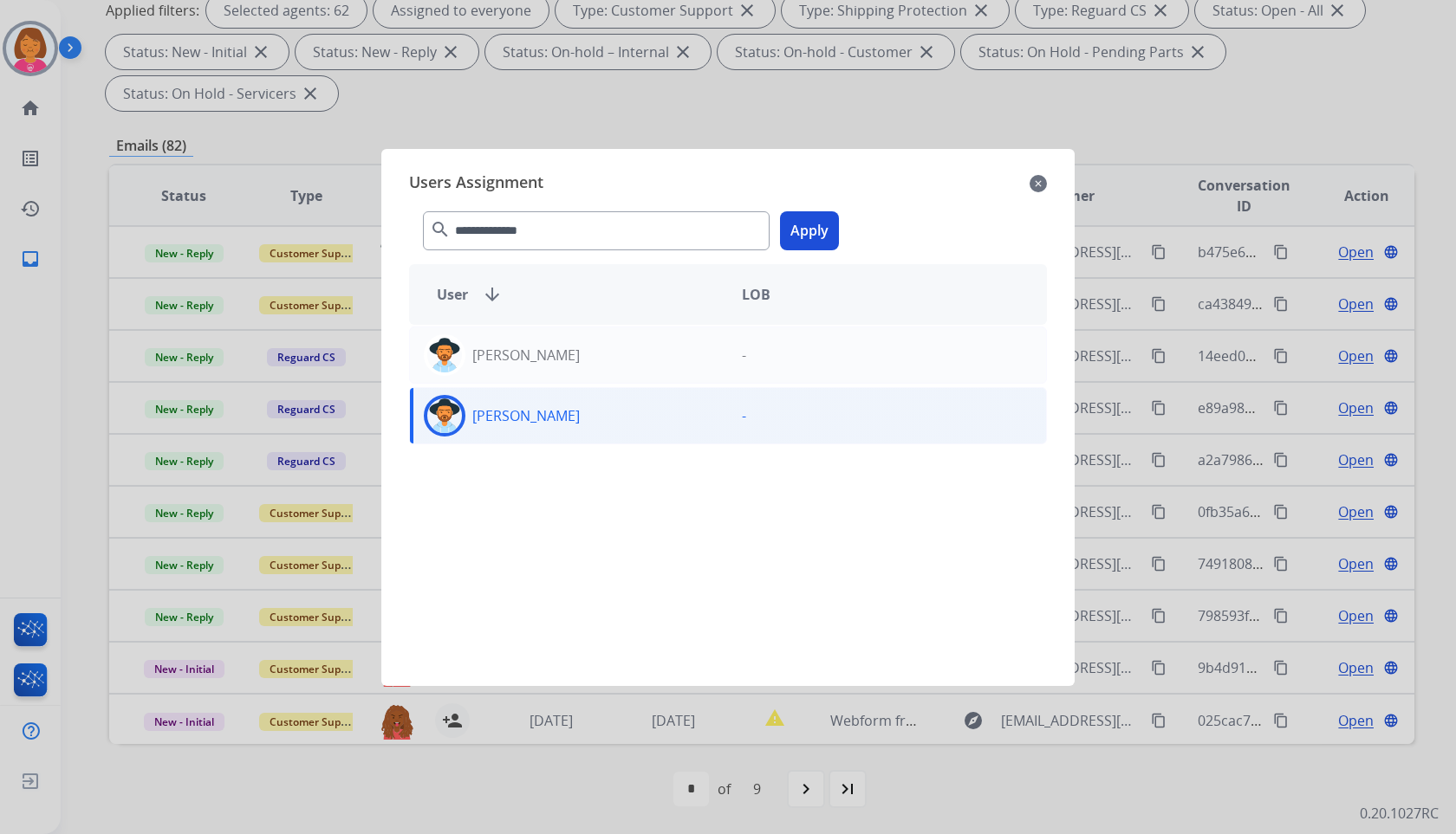
click at [819, 223] on button "Apply" at bounding box center [809, 230] width 59 height 39
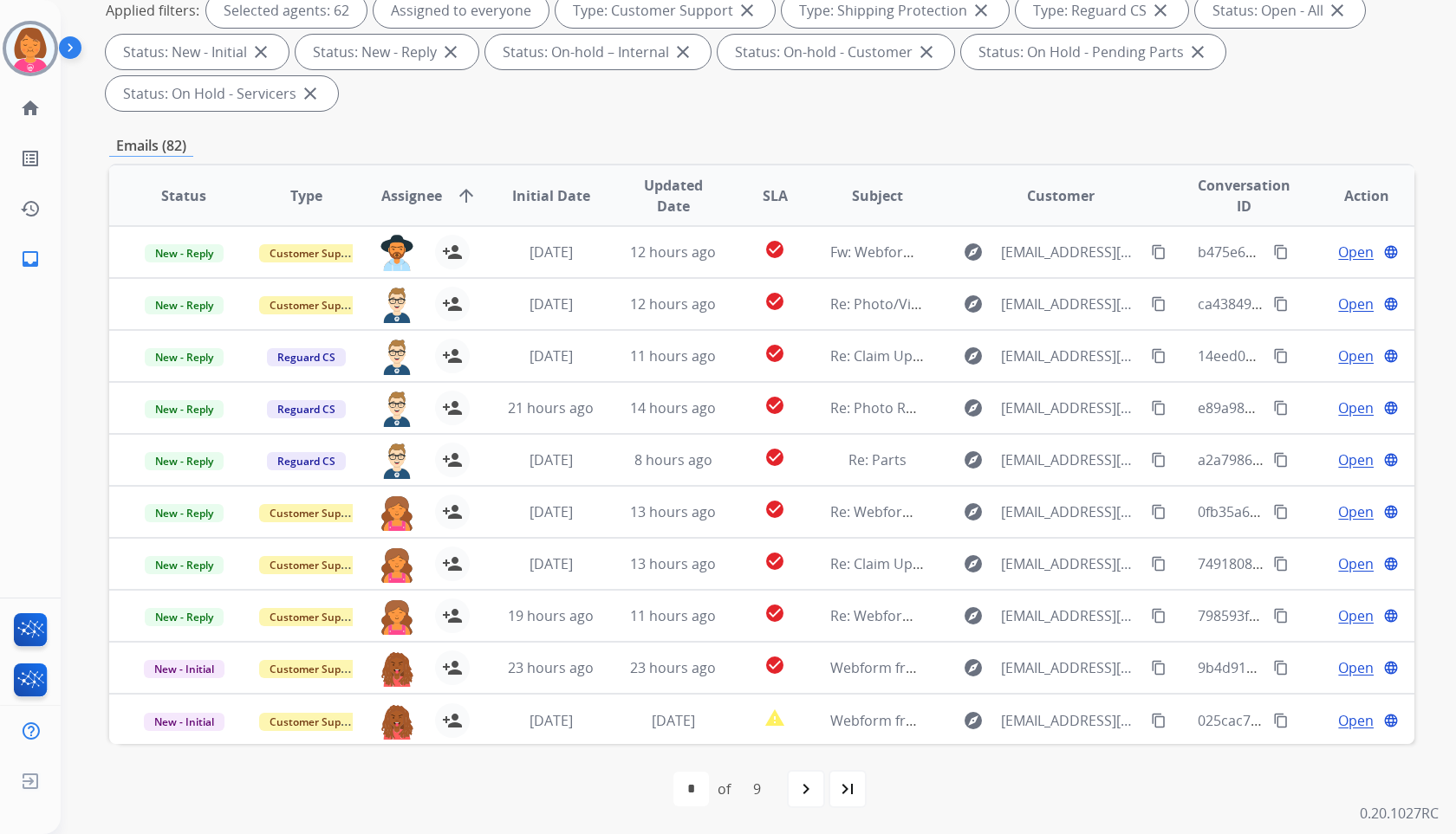
click at [986, 129] on div "**********" at bounding box center [762, 345] width 1306 height 979
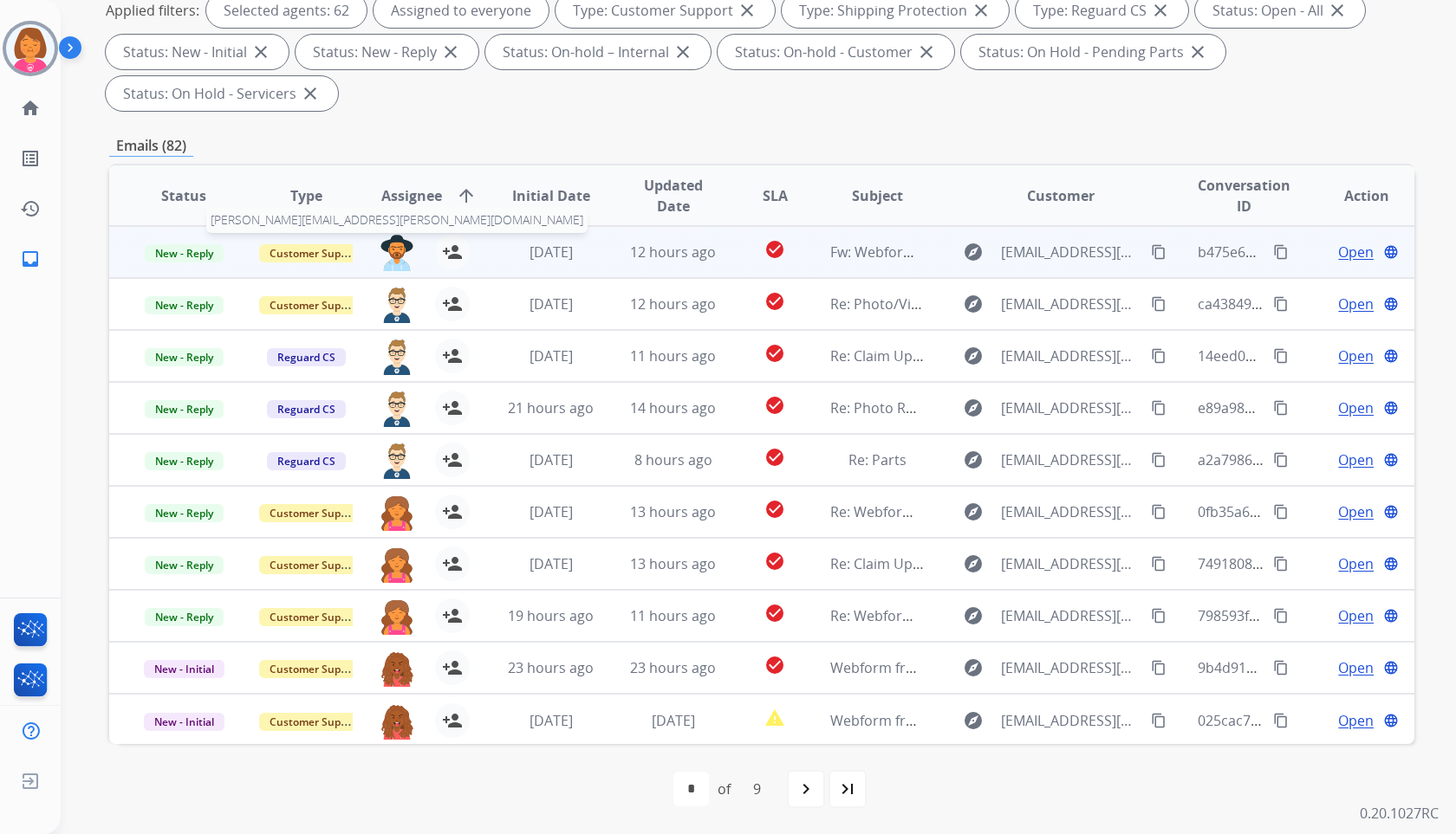
click at [382, 247] on img at bounding box center [397, 253] width 35 height 37
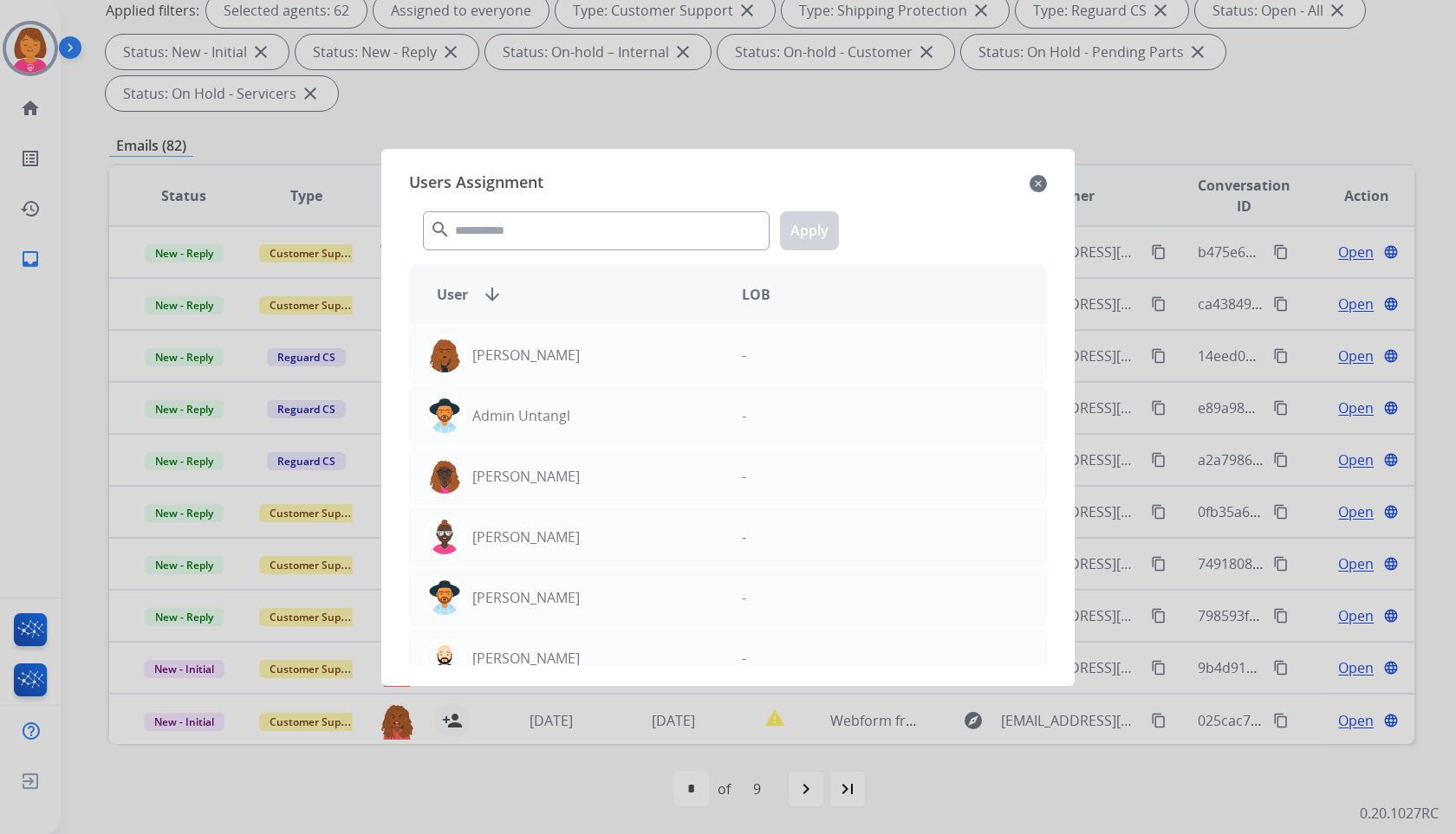
click at [1028, 183] on div "Users Assignment close" at bounding box center [728, 183] width 638 height 28
click at [1028, 182] on div "Users Assignment close" at bounding box center [728, 183] width 638 height 28
click at [1034, 178] on mat-icon "close" at bounding box center [1037, 183] width 17 height 21
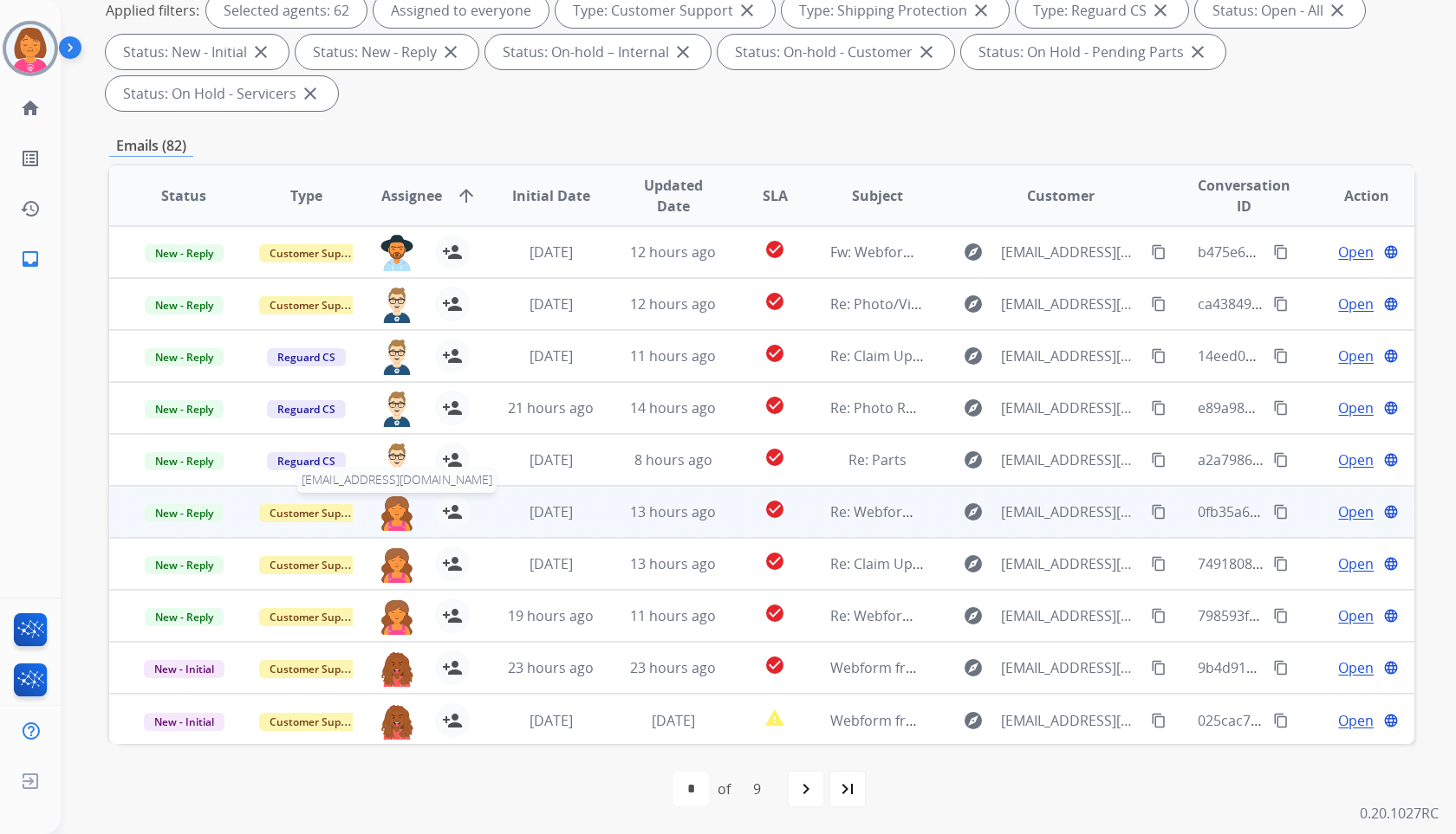
click at [398, 522] on img at bounding box center [397, 513] width 35 height 37
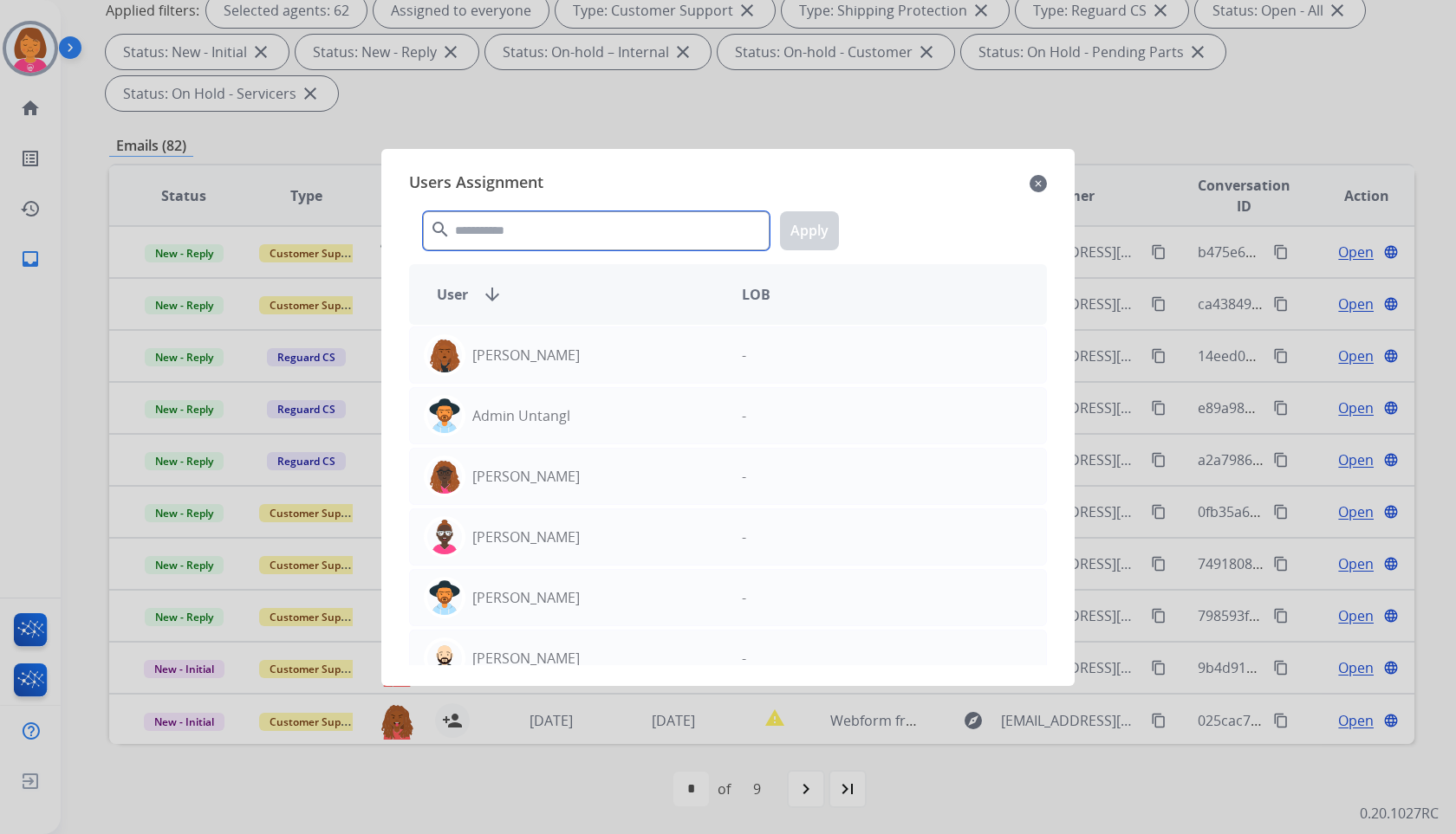
click at [659, 223] on input "text" at bounding box center [596, 230] width 347 height 39
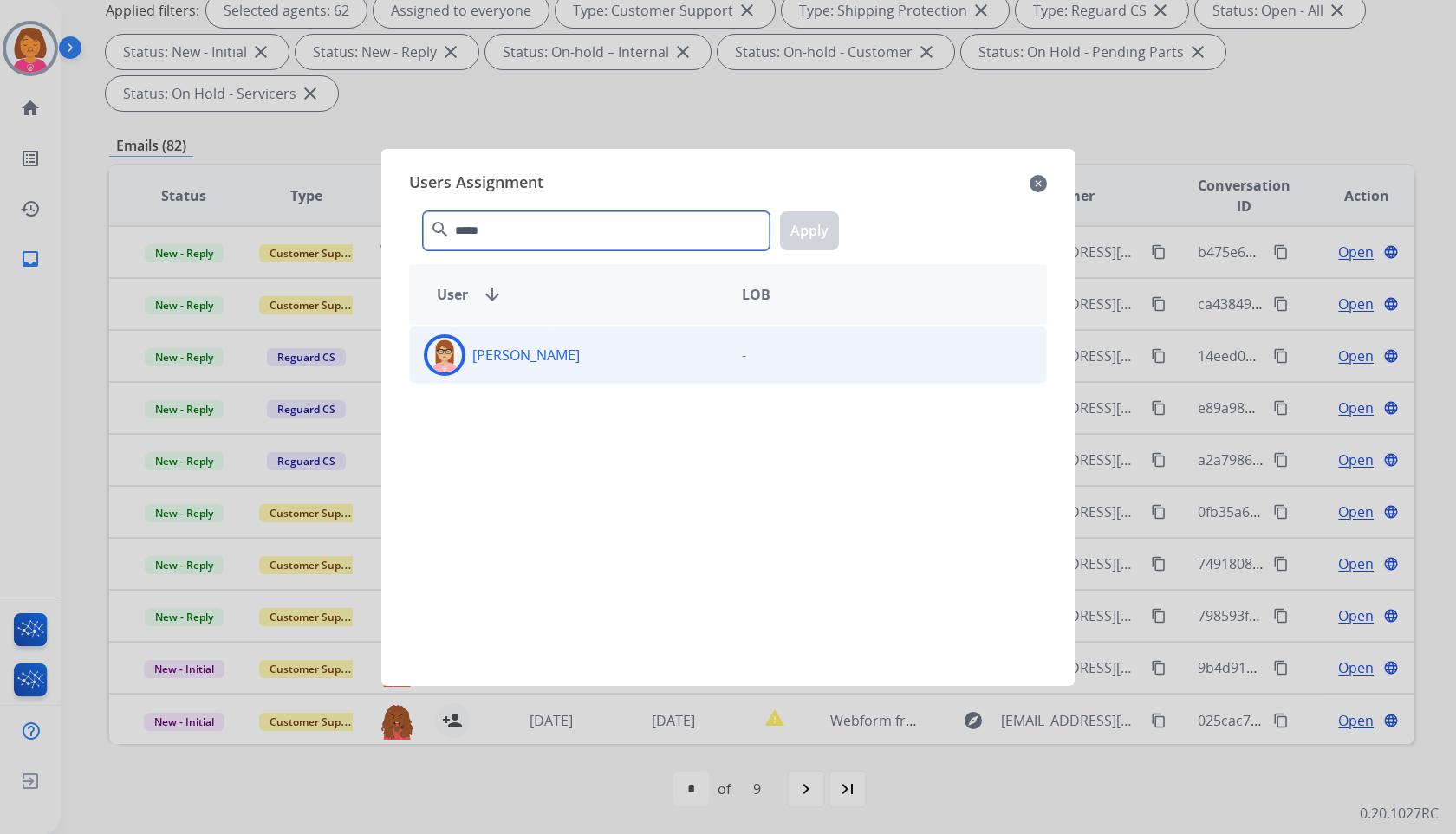
type input "*****"
click at [780, 355] on div "-" at bounding box center [887, 356] width 318 height 42
click at [796, 216] on button "Apply" at bounding box center [809, 230] width 59 height 39
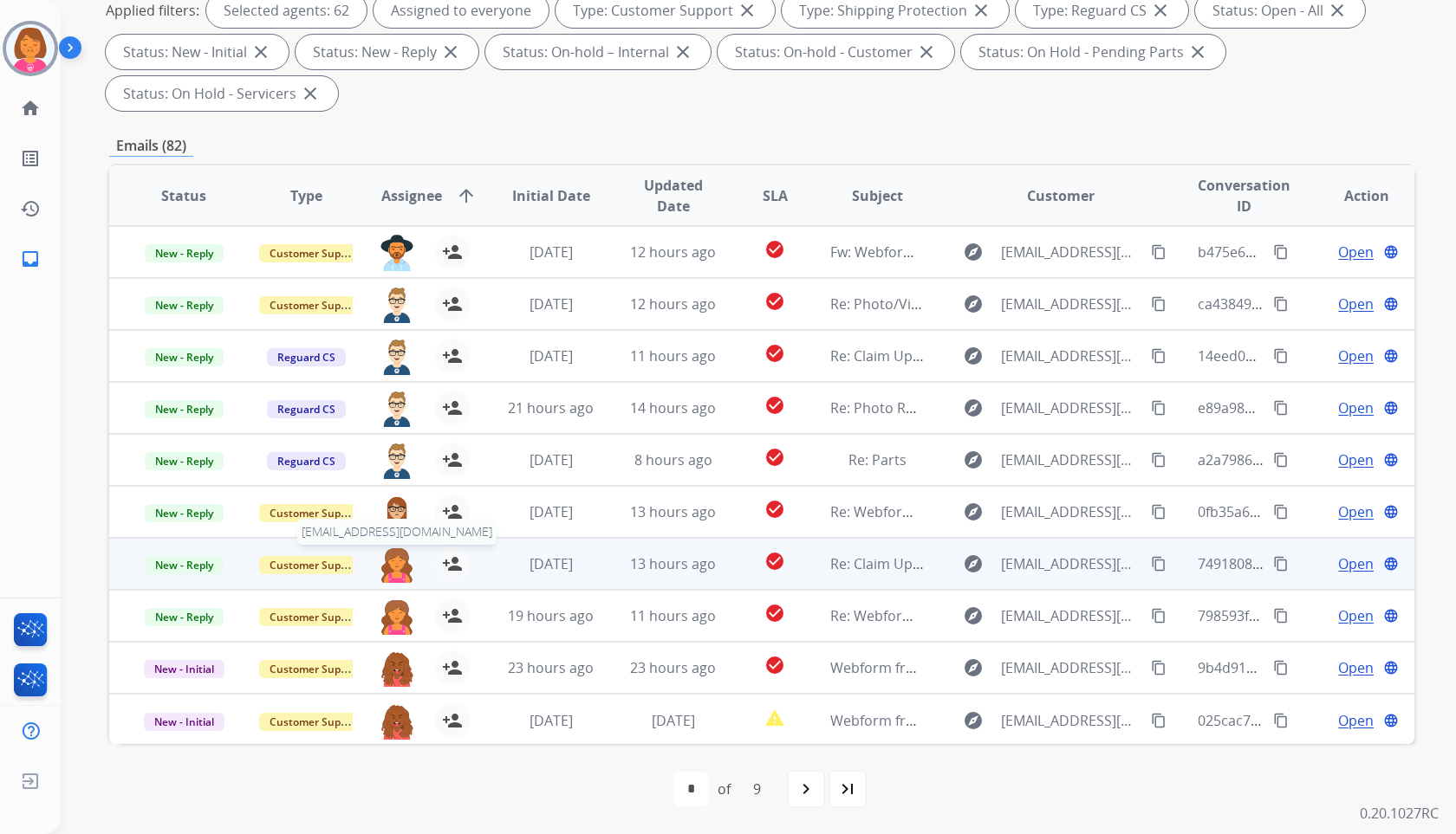
click at [397, 560] on img at bounding box center [397, 565] width 35 height 37
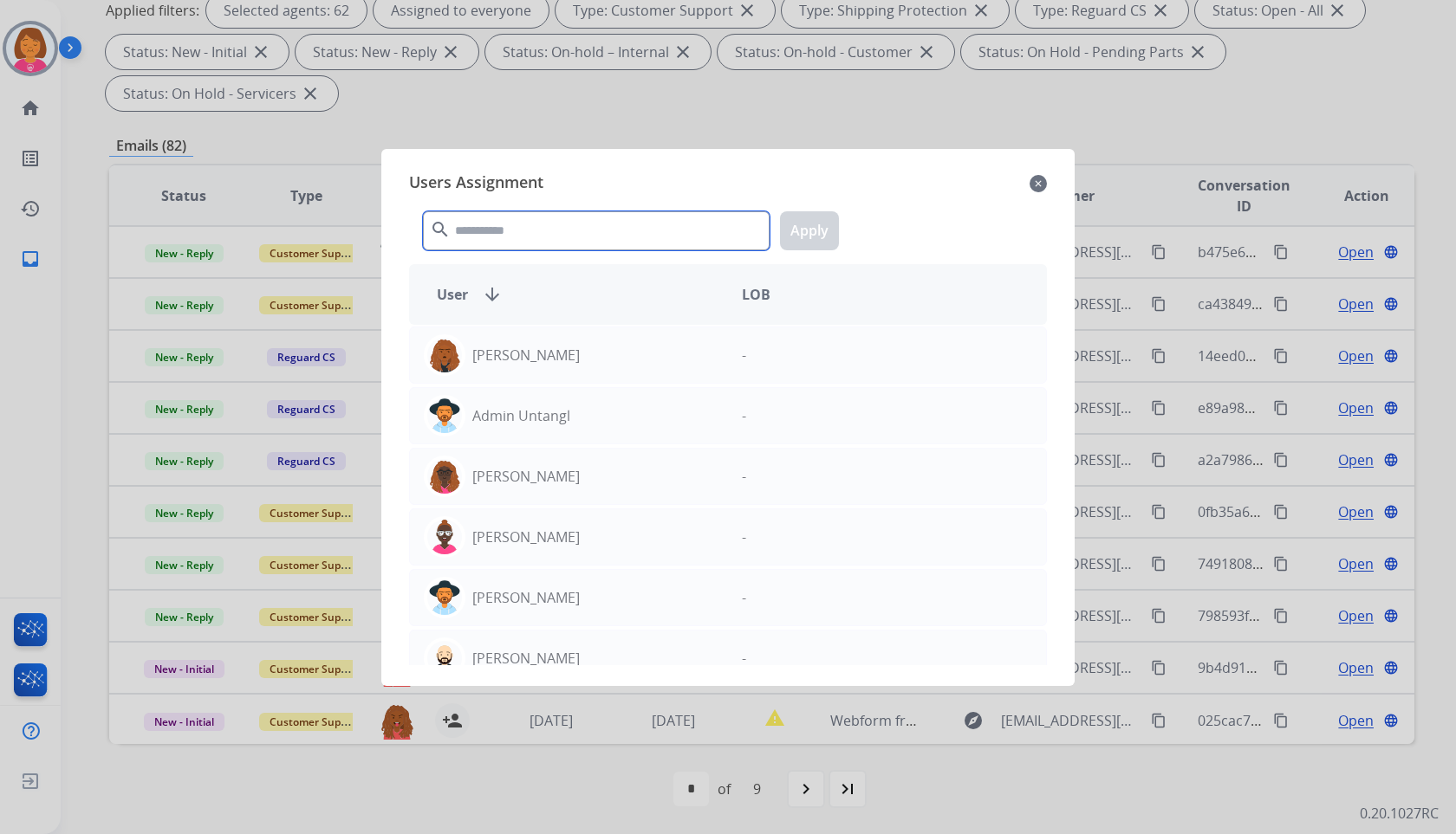
click at [595, 228] on input "text" at bounding box center [596, 230] width 347 height 39
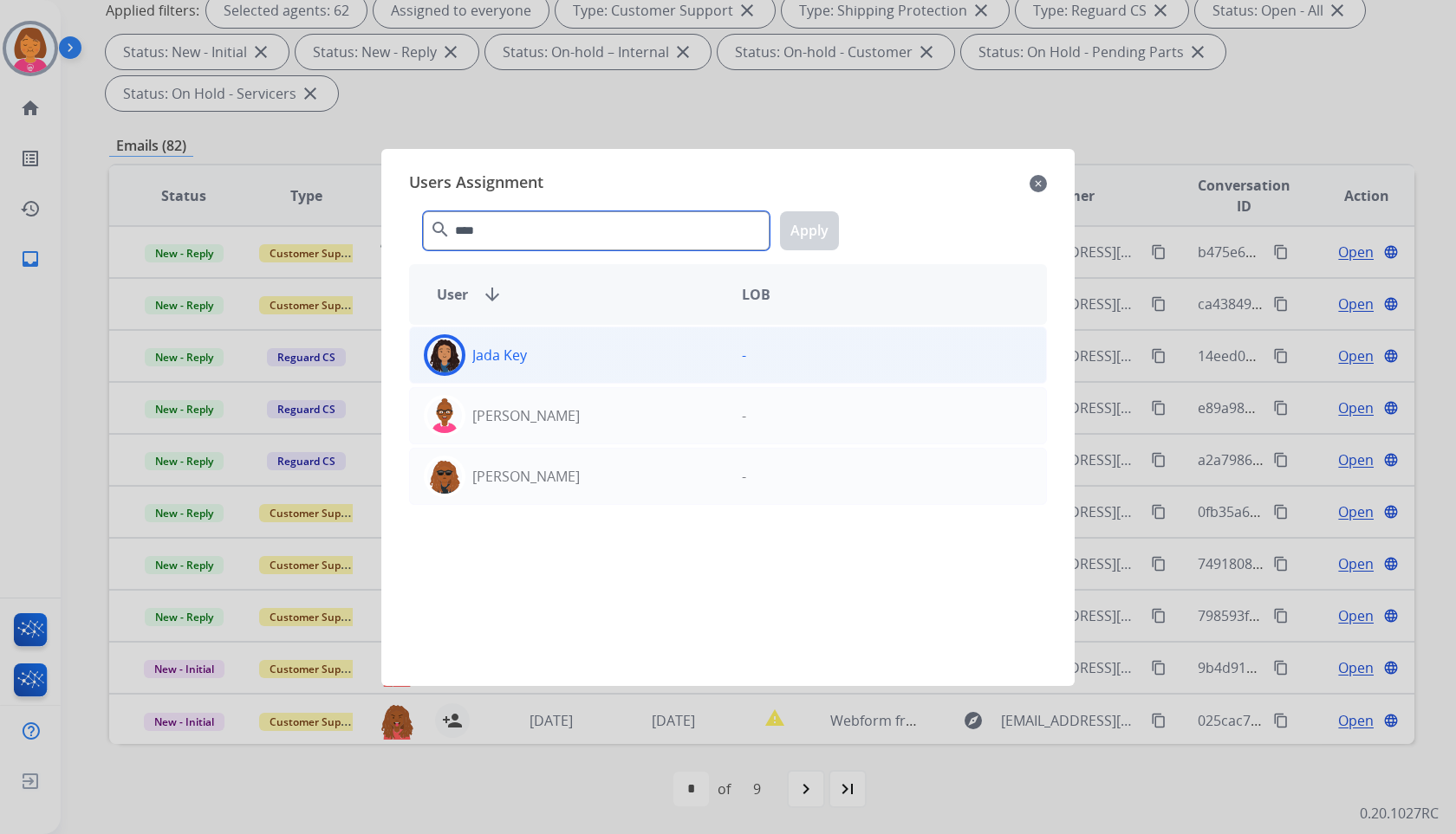
type input "****"
drag, startPoint x: 627, startPoint y: 374, endPoint x: 634, endPoint y: 367, distance: 9.9
click at [629, 370] on div "Jada Key" at bounding box center [568, 356] width 318 height 42
click at [810, 227] on button "Apply" at bounding box center [809, 230] width 59 height 39
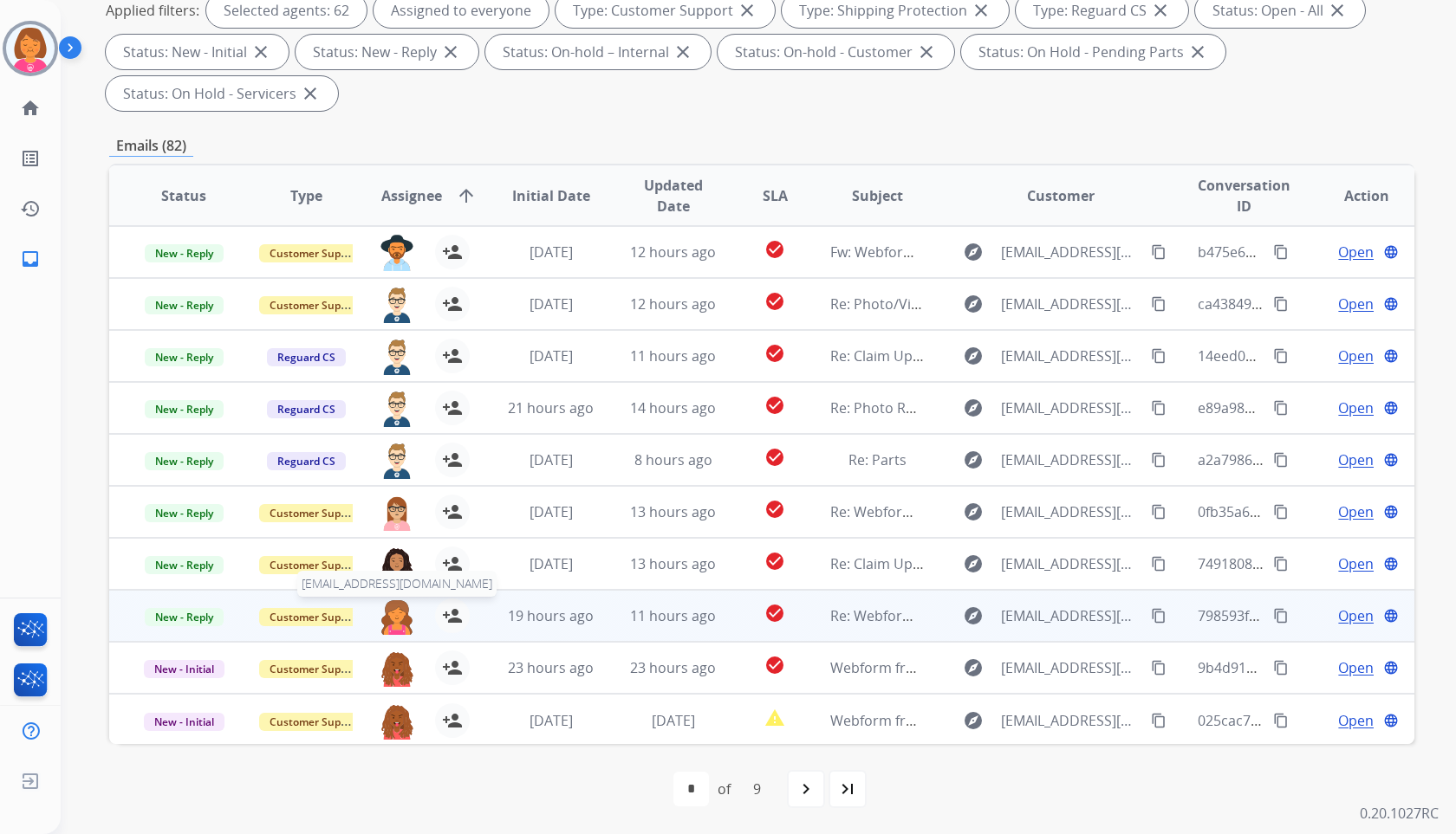
click at [406, 610] on img at bounding box center [397, 617] width 35 height 37
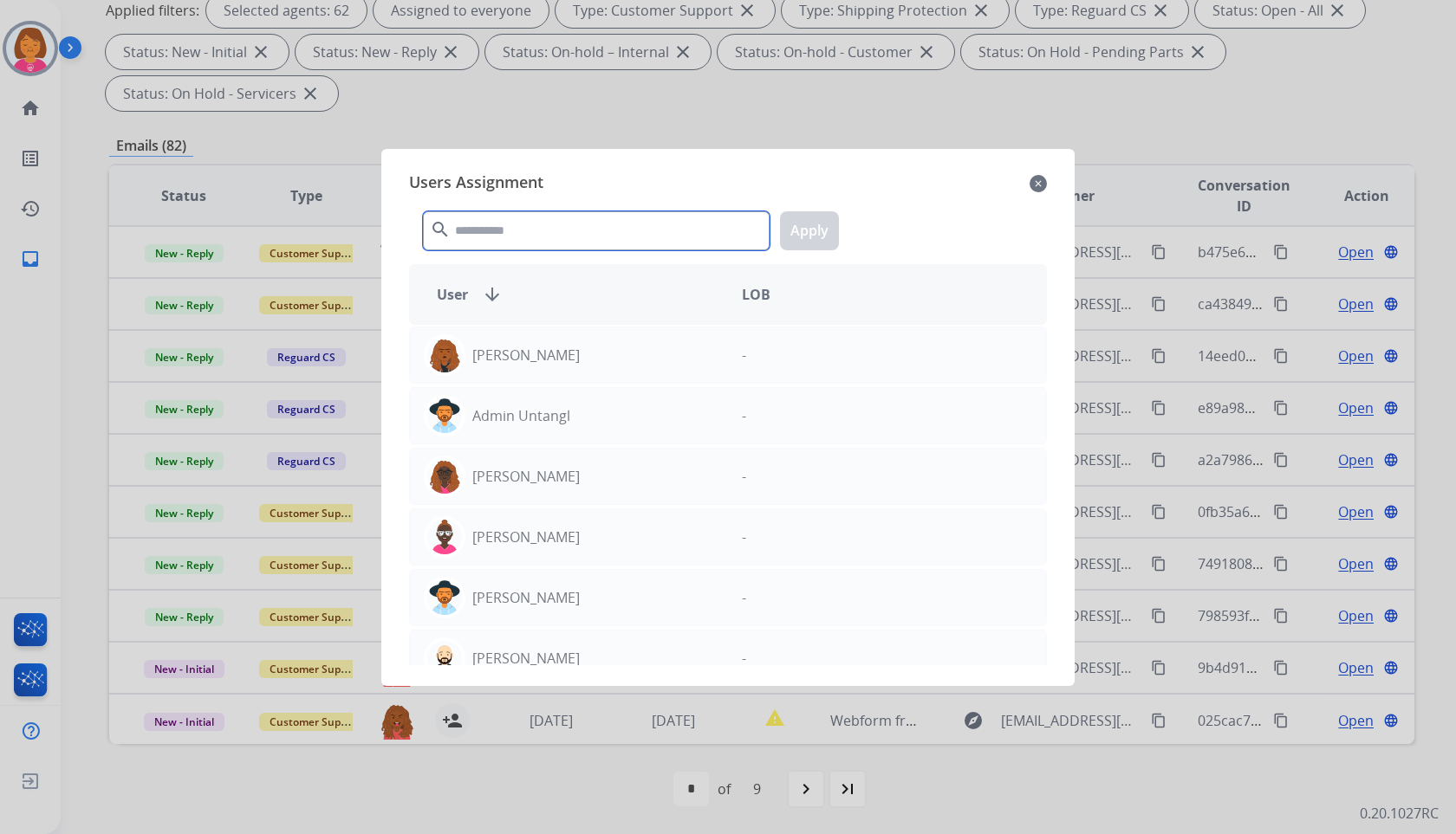
click at [690, 234] on input "text" at bounding box center [596, 230] width 347 height 39
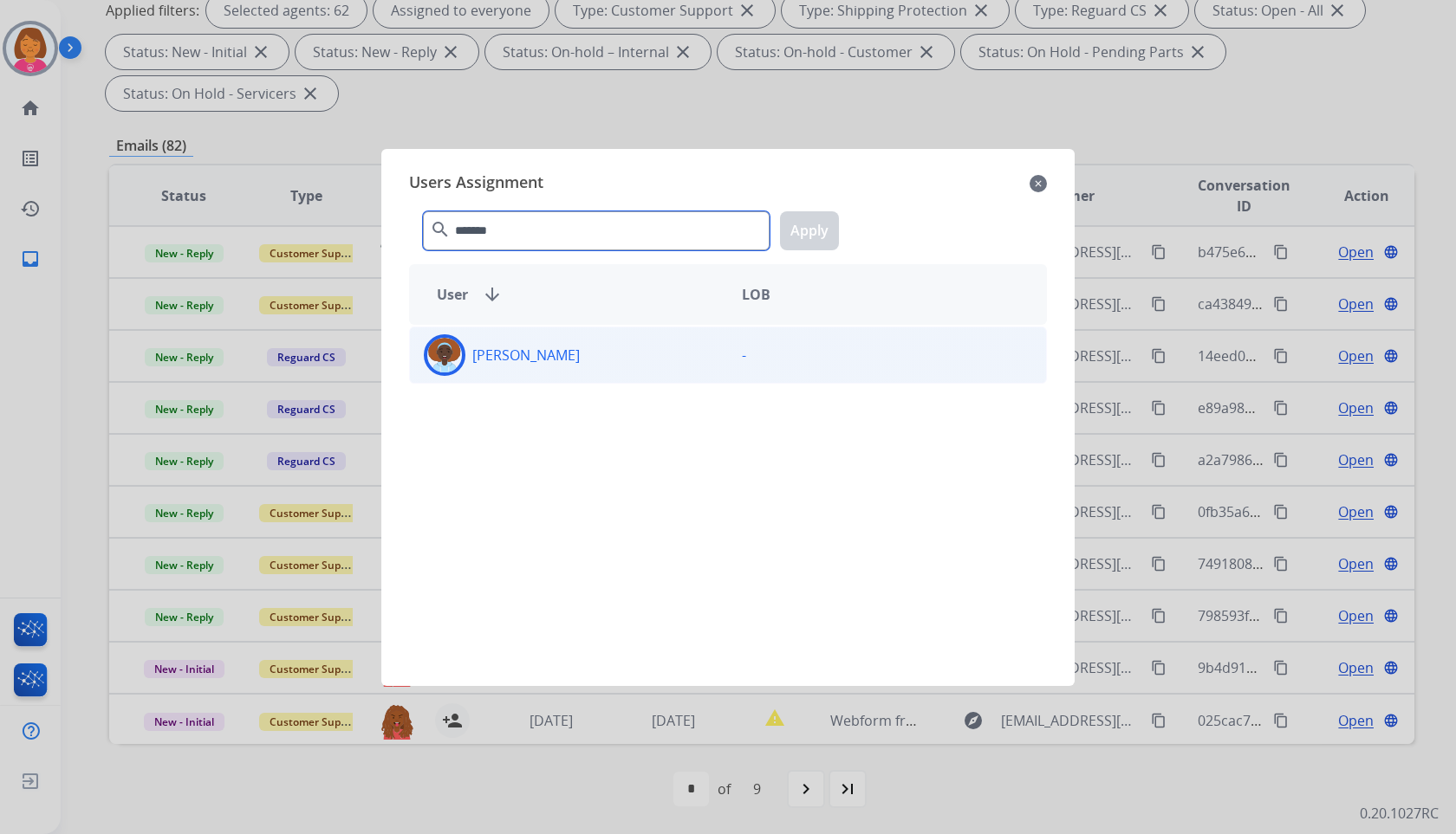
type input "*******"
click at [814, 328] on div "[PERSON_NAME] -" at bounding box center [728, 355] width 638 height 57
click at [805, 234] on button "Apply" at bounding box center [809, 230] width 59 height 39
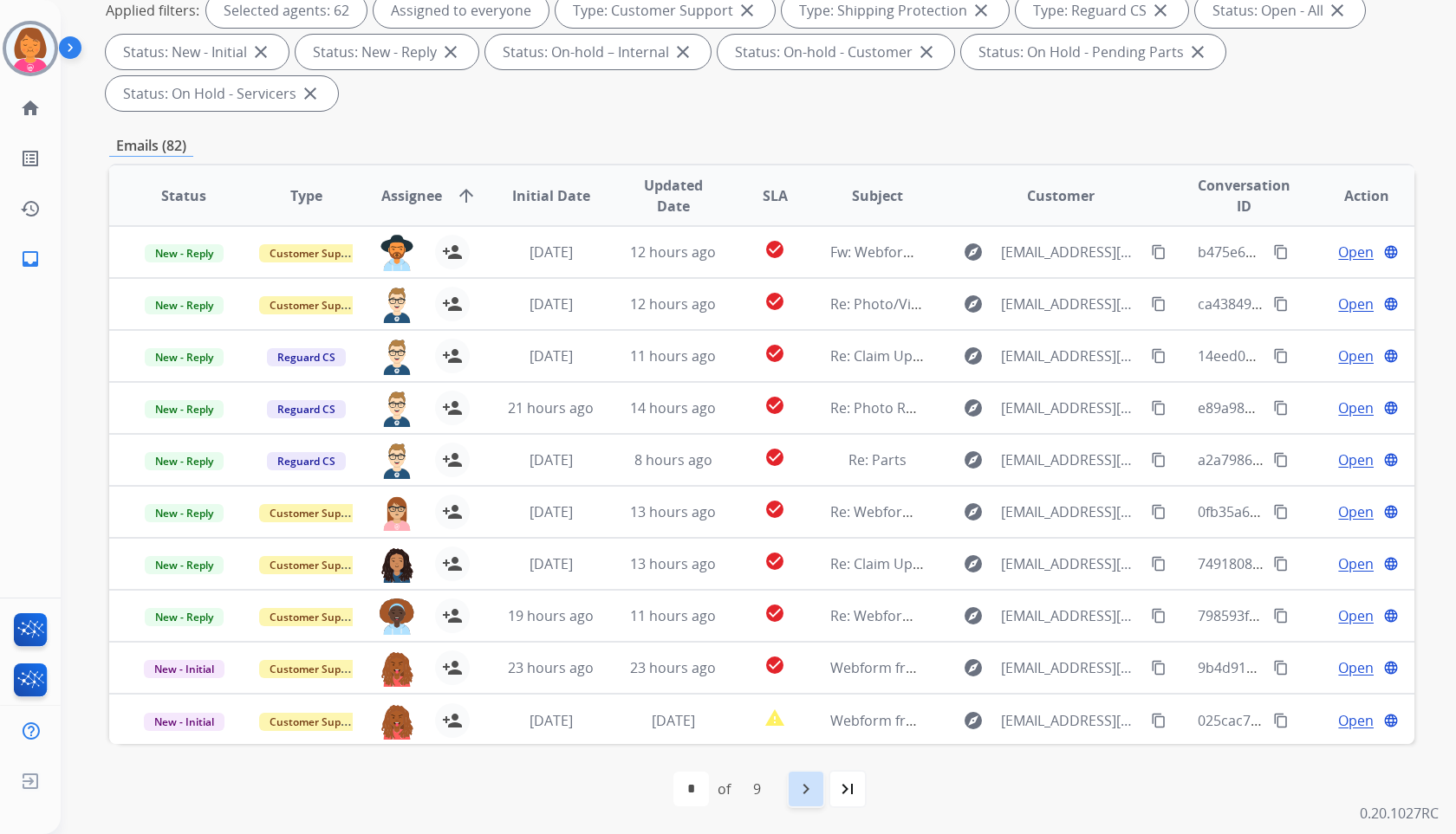
click at [792, 787] on div "navigate_next" at bounding box center [806, 789] width 38 height 38
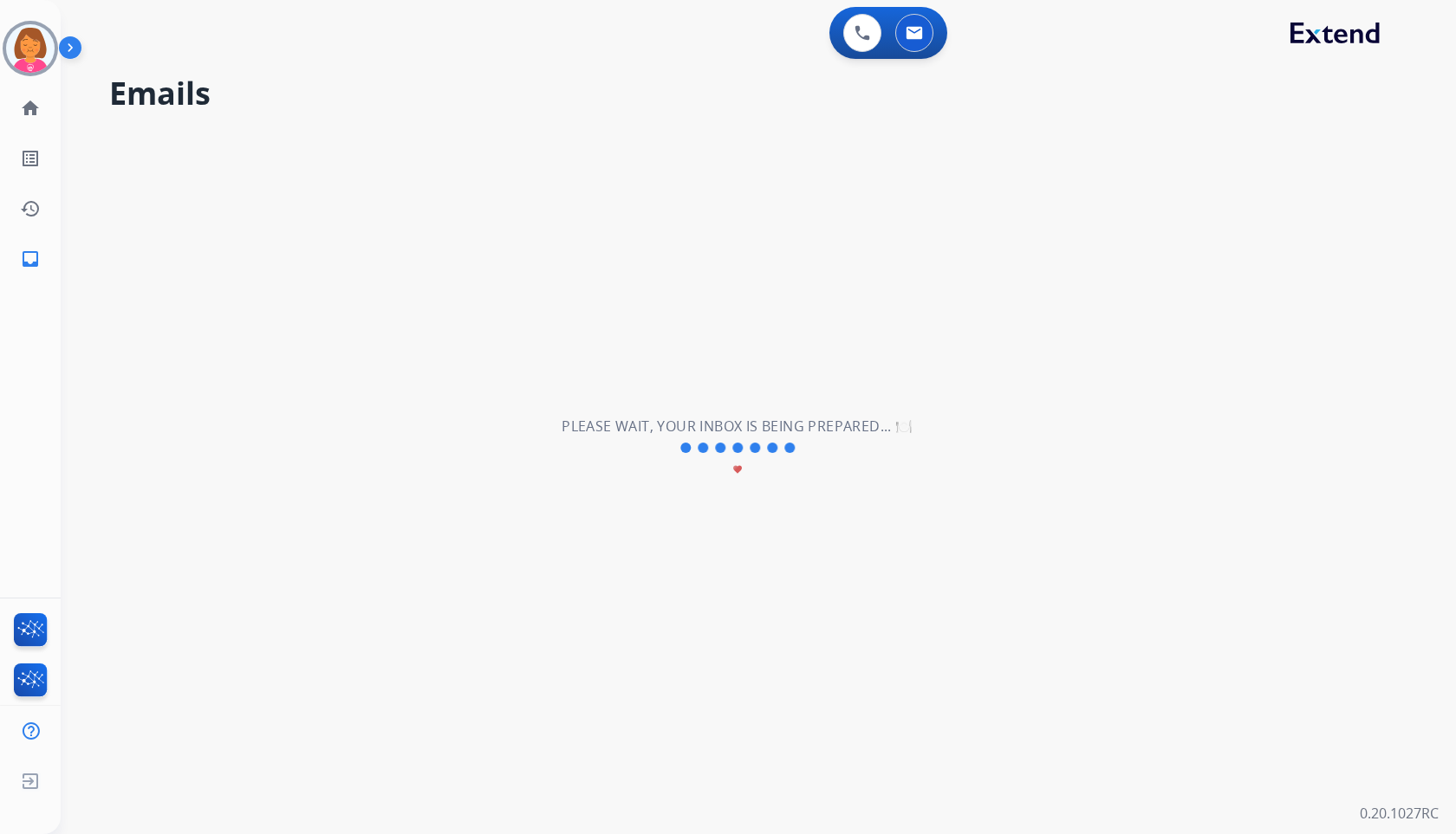
scroll to position [0, 0]
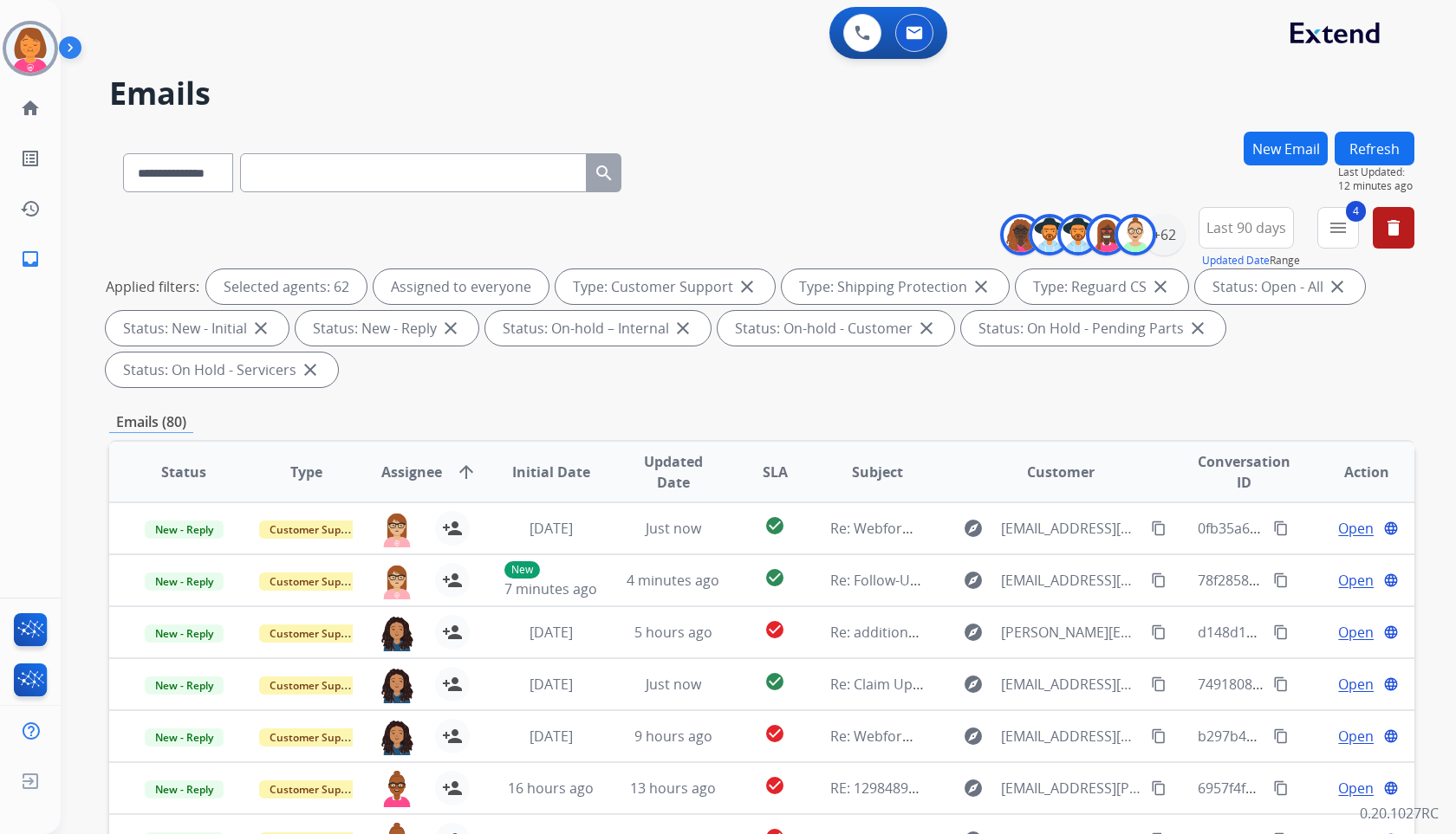
click at [732, 111] on div "**********" at bounding box center [737, 479] width 1353 height 834
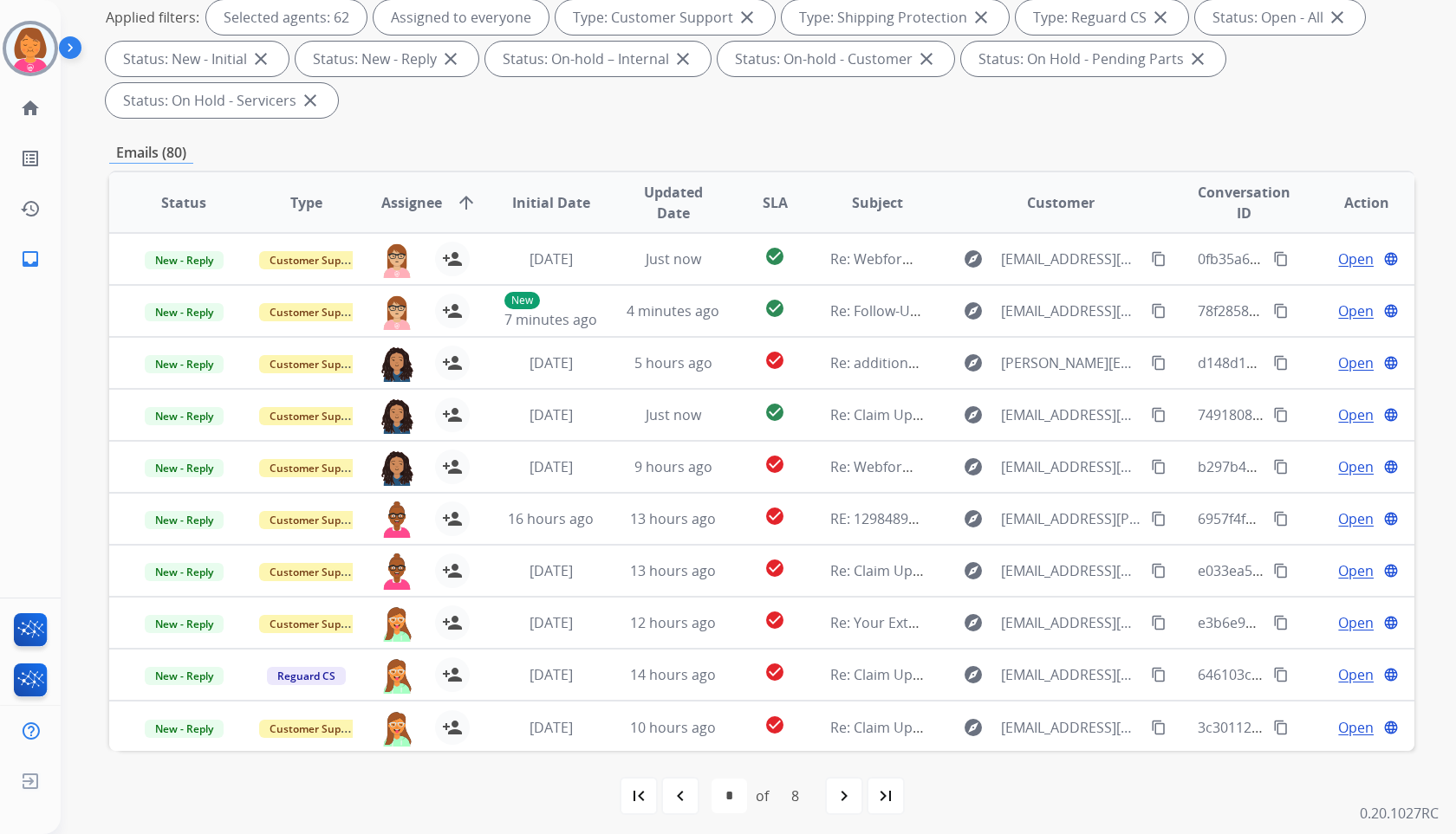
scroll to position [276, 0]
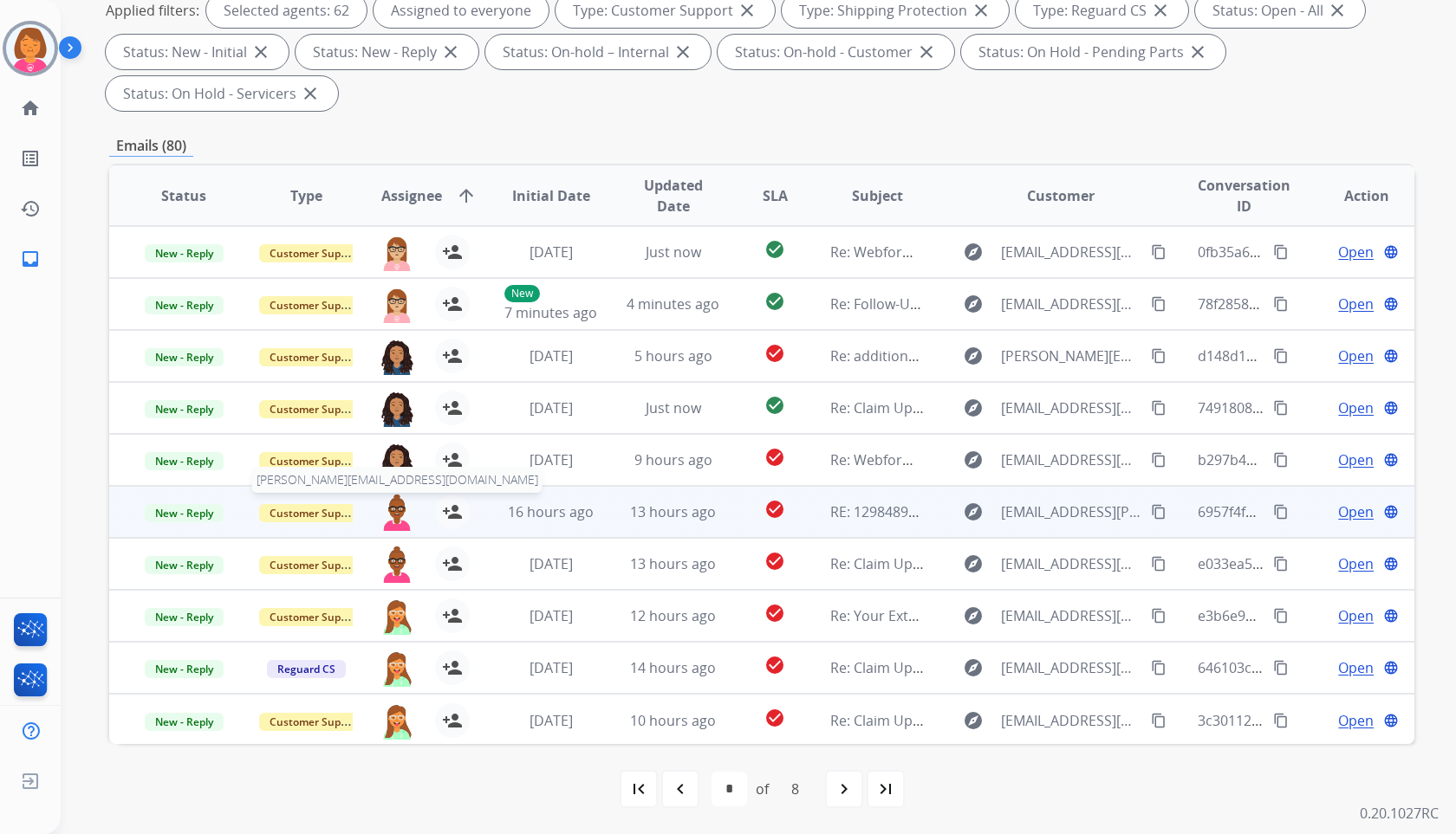
click at [393, 503] on img at bounding box center [397, 513] width 35 height 37
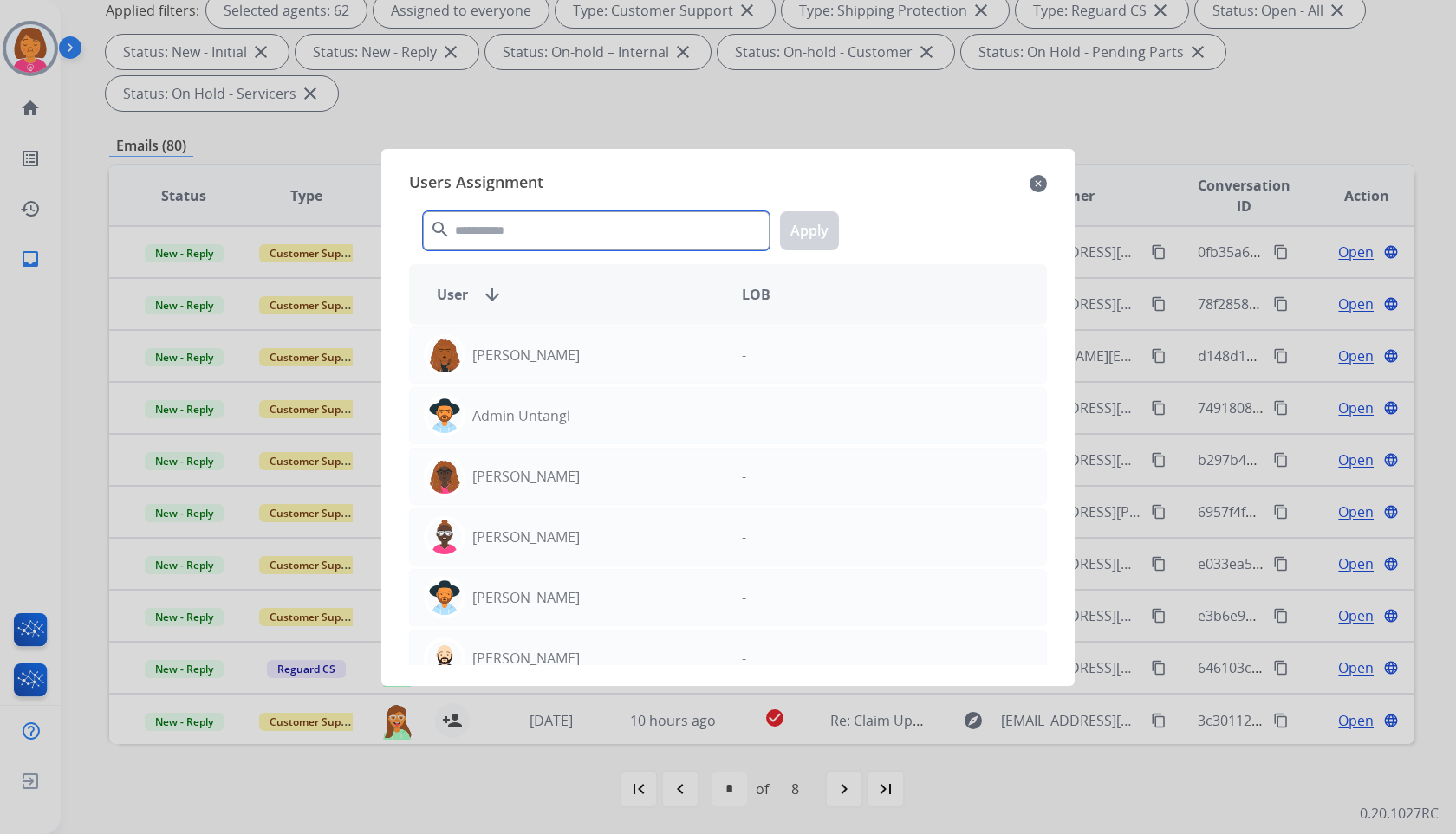
click at [644, 224] on input "text" at bounding box center [596, 230] width 347 height 39
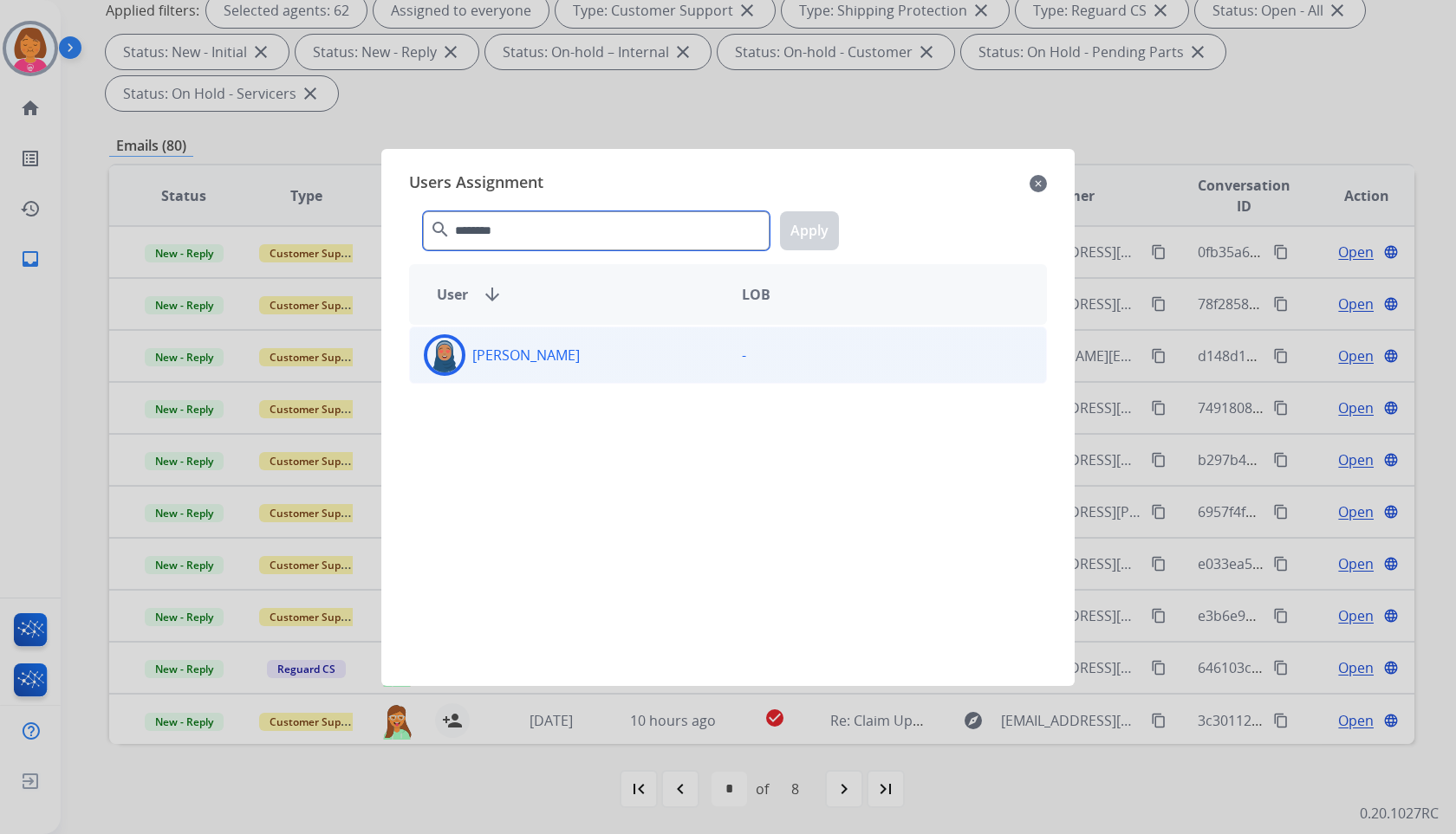
type input "********"
click at [710, 375] on div "[PERSON_NAME]" at bounding box center [568, 356] width 318 height 42
click at [809, 242] on button "Apply" at bounding box center [809, 230] width 59 height 39
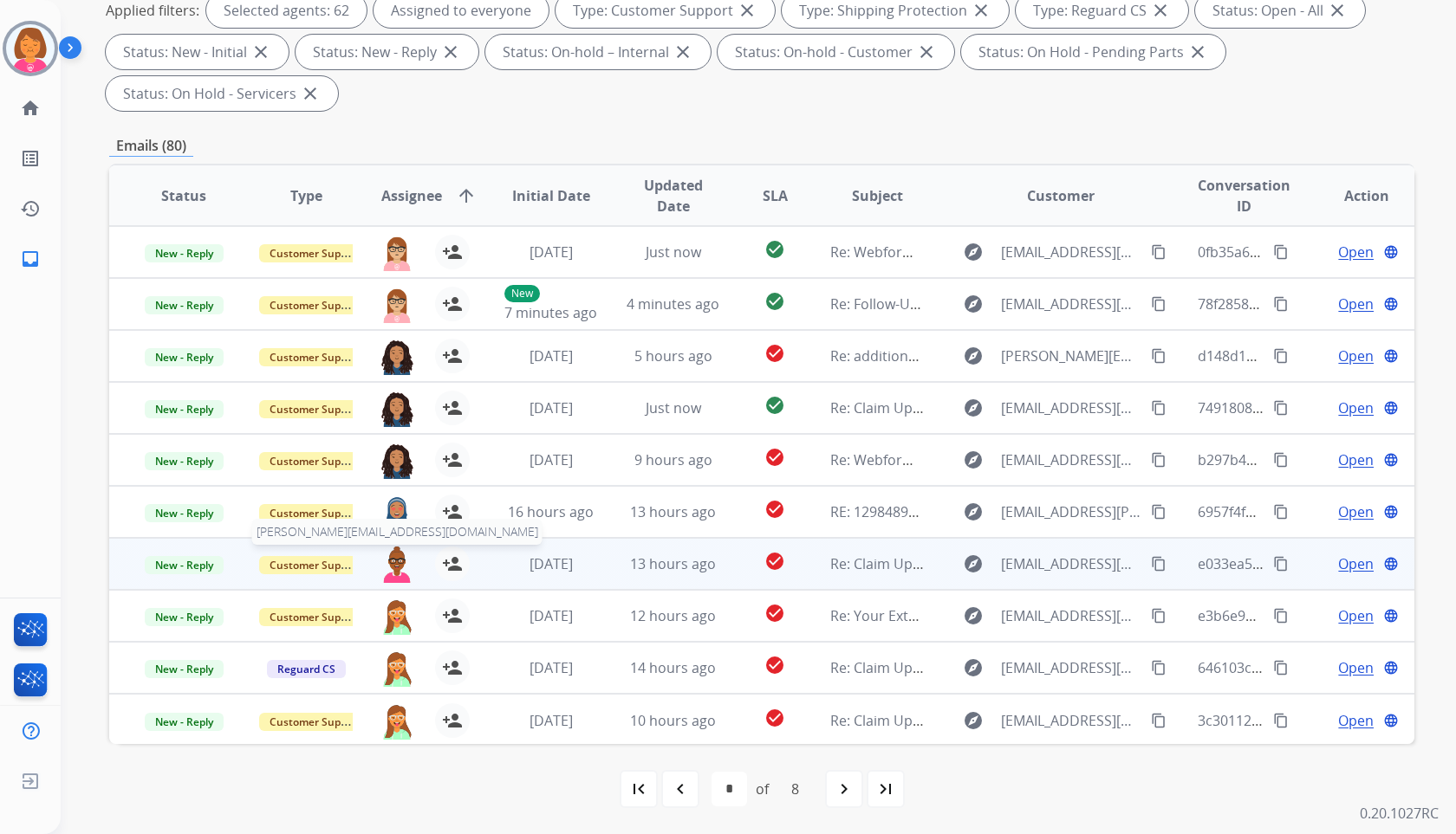
click at [391, 557] on img at bounding box center [397, 565] width 35 height 37
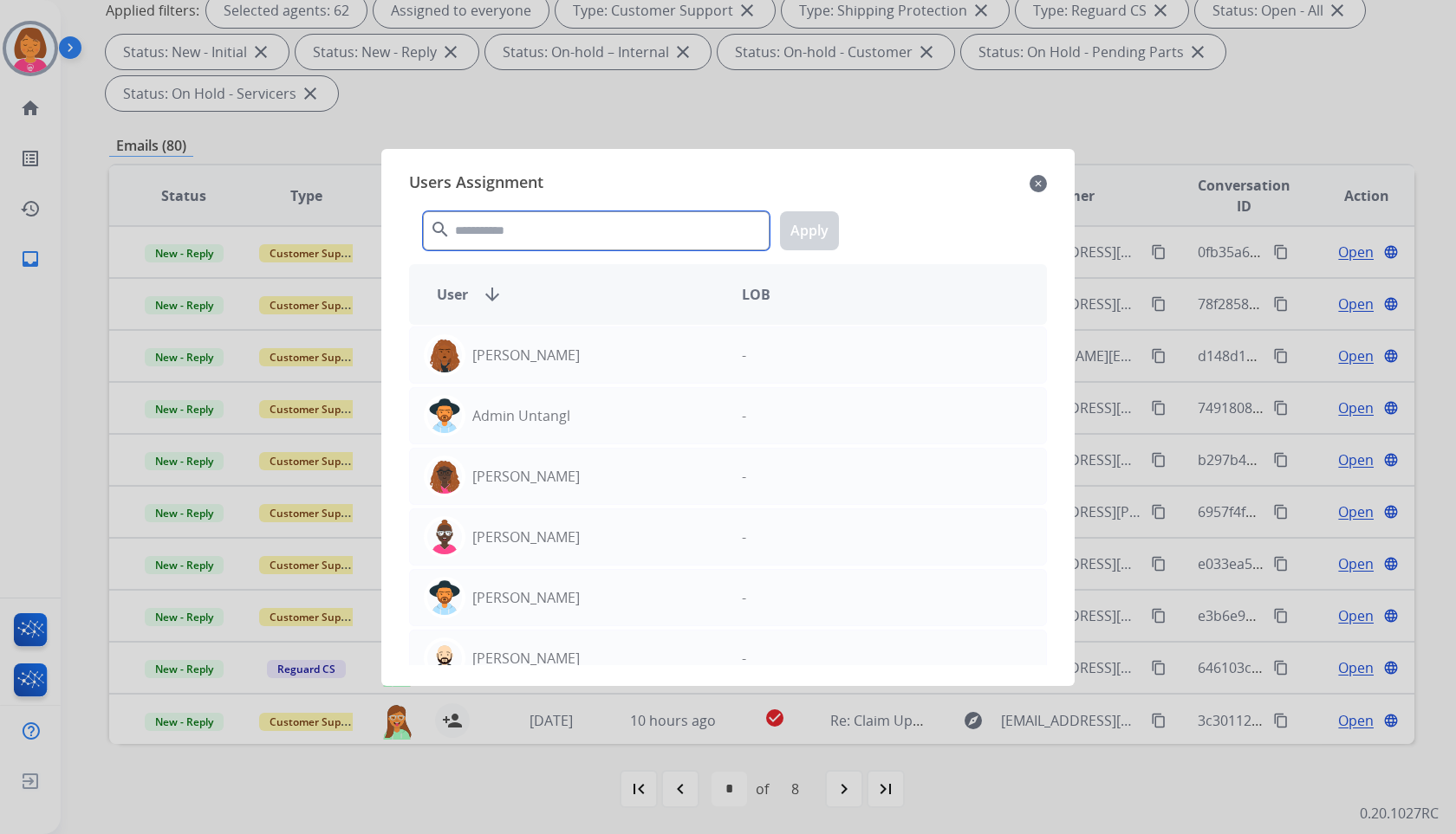
click at [612, 241] on input "text" at bounding box center [596, 230] width 347 height 39
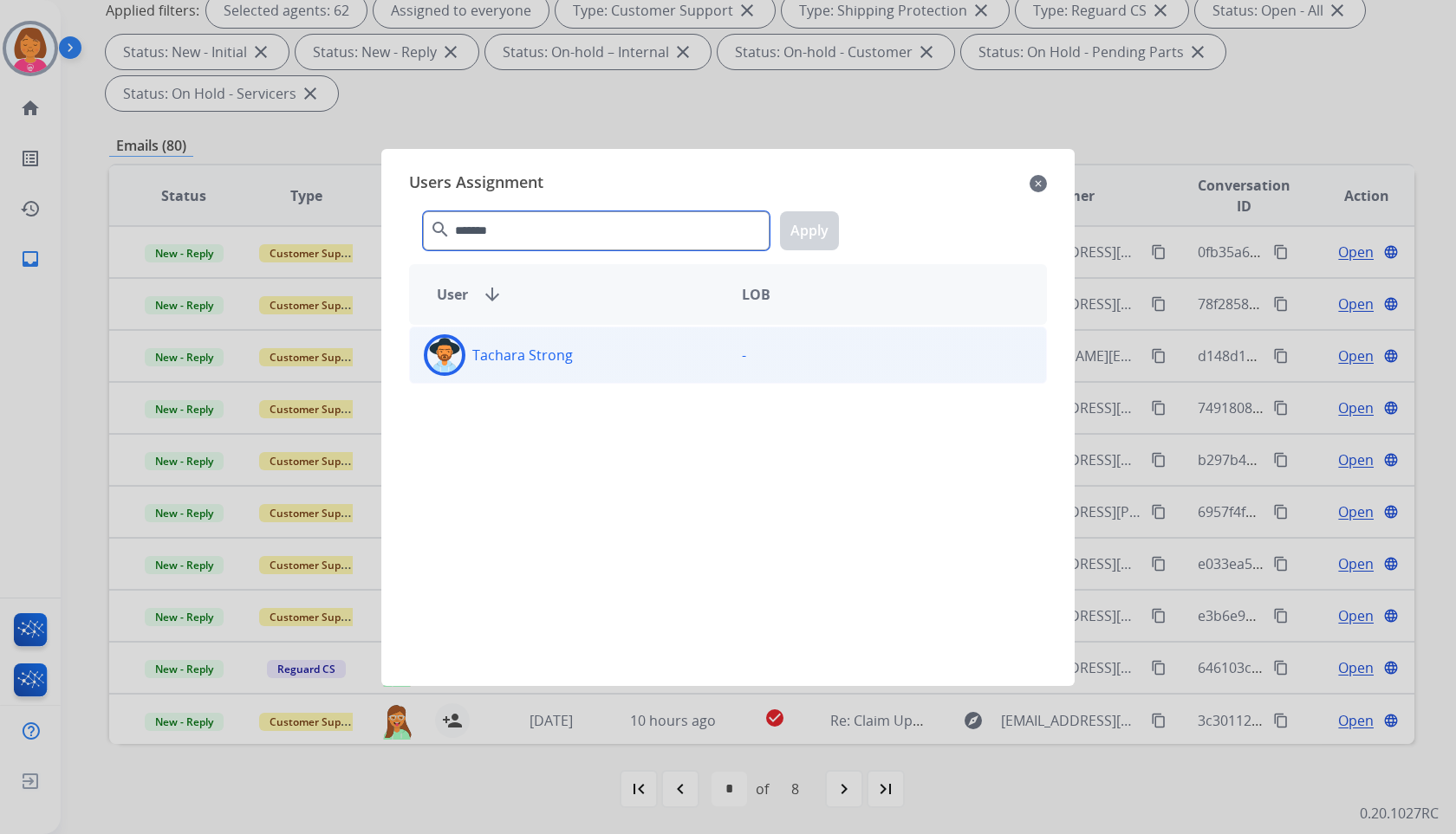
type input "*******"
click at [649, 331] on div "Tachara Strong -" at bounding box center [728, 355] width 638 height 57
drag, startPoint x: 794, startPoint y: 222, endPoint x: 747, endPoint y: 263, distance: 62.4
click at [794, 223] on button "Apply" at bounding box center [809, 230] width 59 height 39
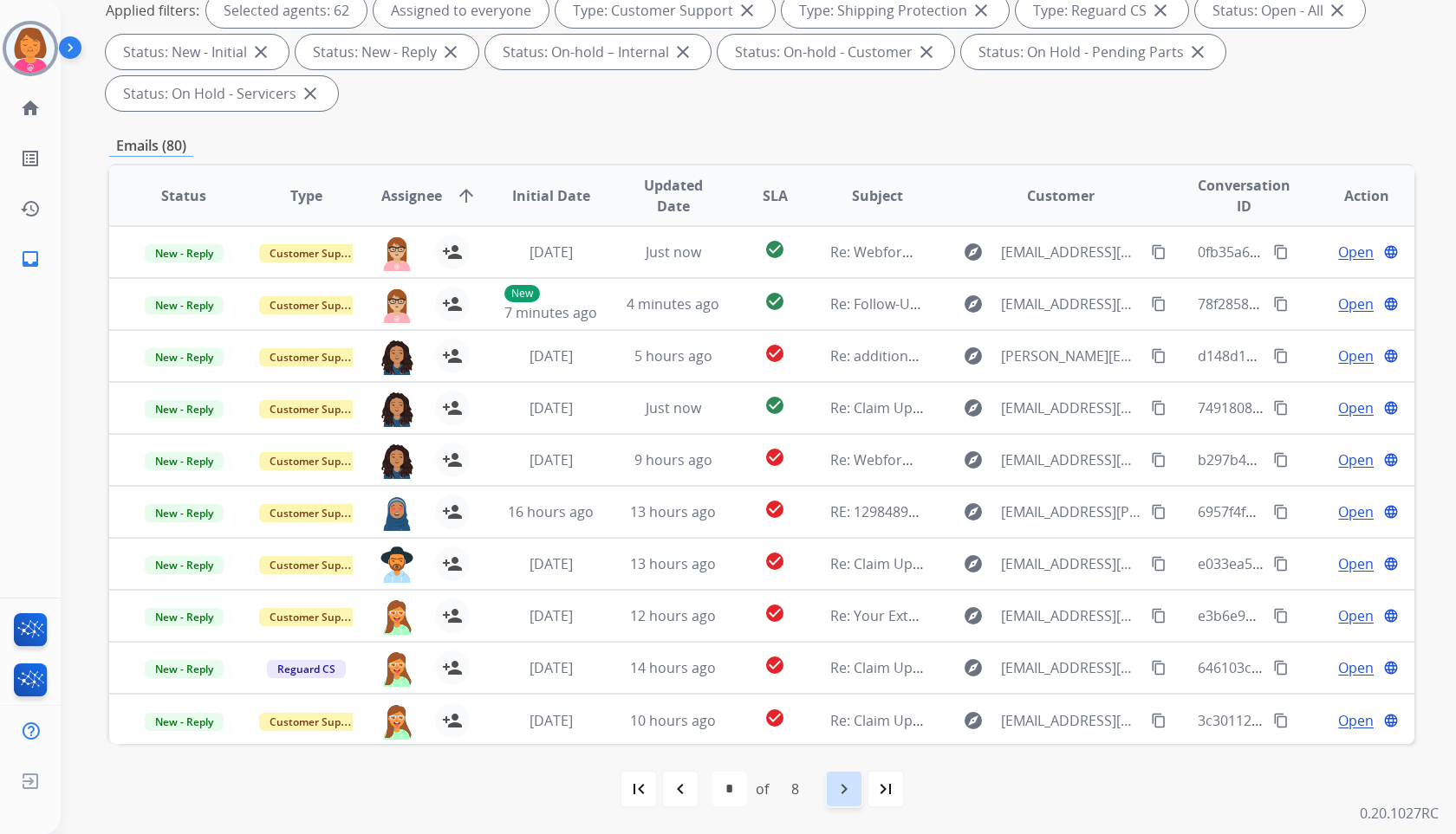
click at [830, 794] on div "navigate_next" at bounding box center [844, 789] width 38 height 38
select select "*"
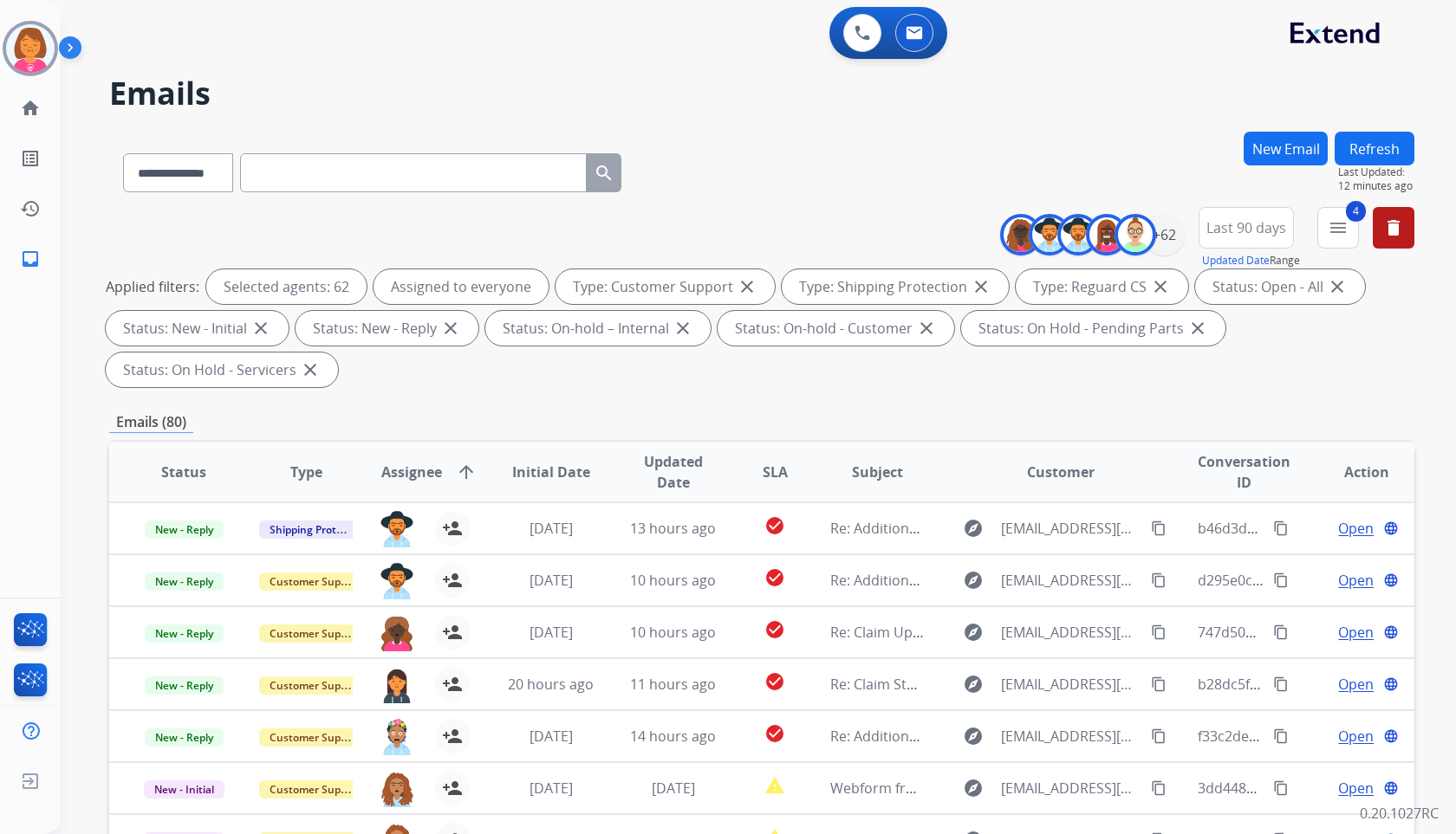
click at [801, 181] on div "**********" at bounding box center [762, 169] width 1306 height 76
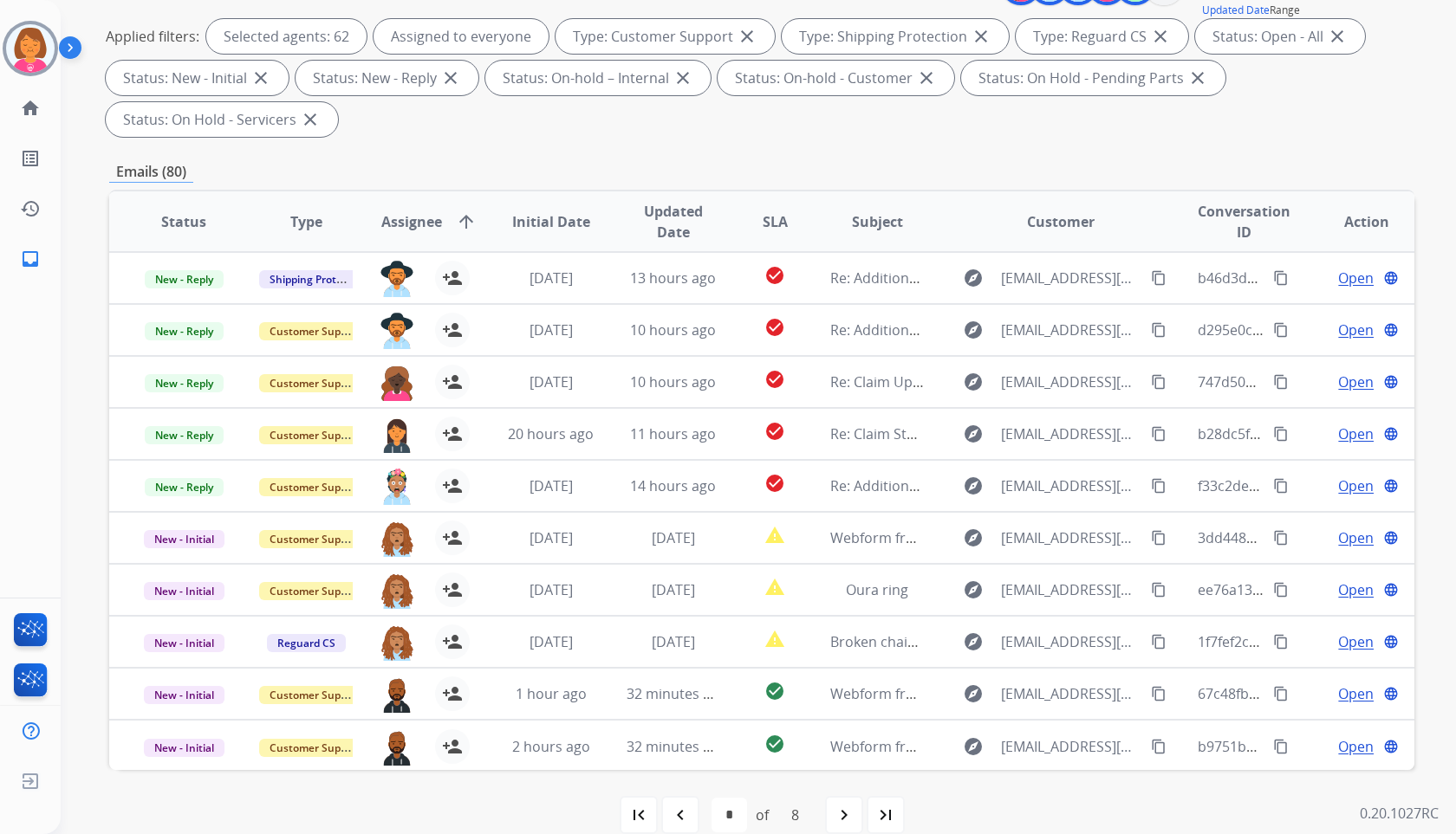
scroll to position [276, 0]
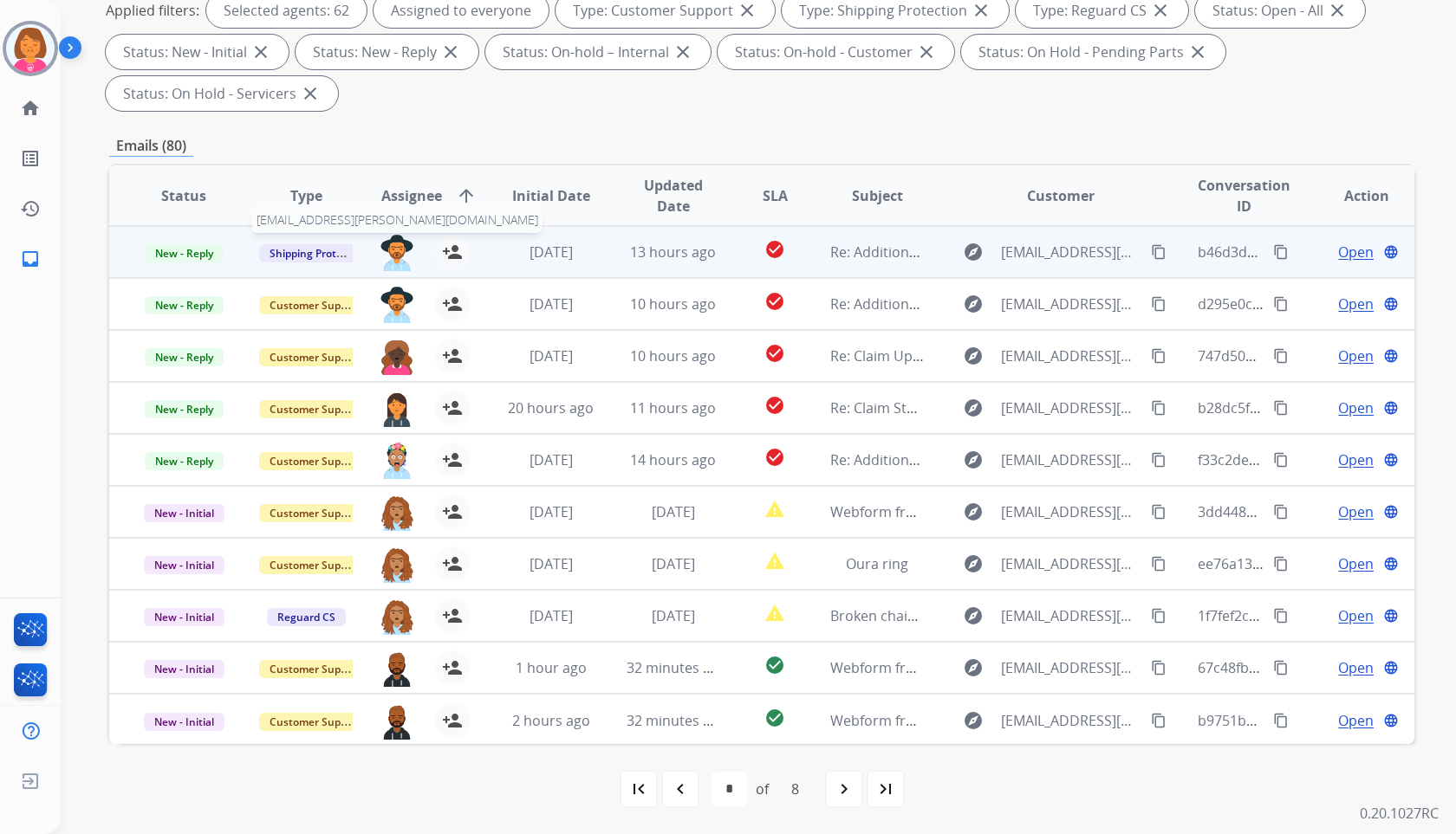
click at [388, 242] on img at bounding box center [397, 253] width 35 height 37
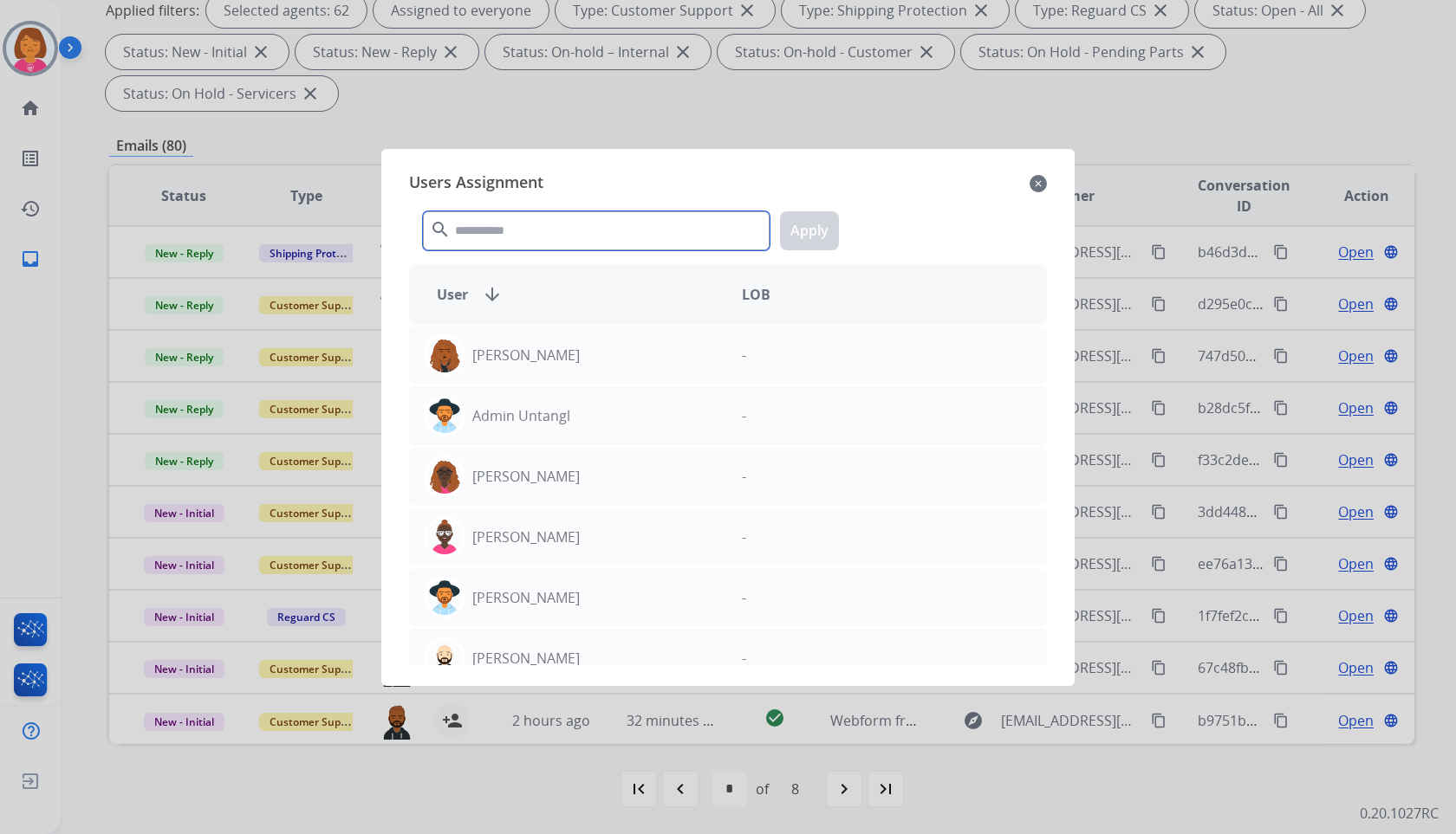
click at [475, 232] on input "text" at bounding box center [596, 230] width 347 height 39
click at [1041, 185] on mat-icon "close" at bounding box center [1037, 183] width 17 height 21
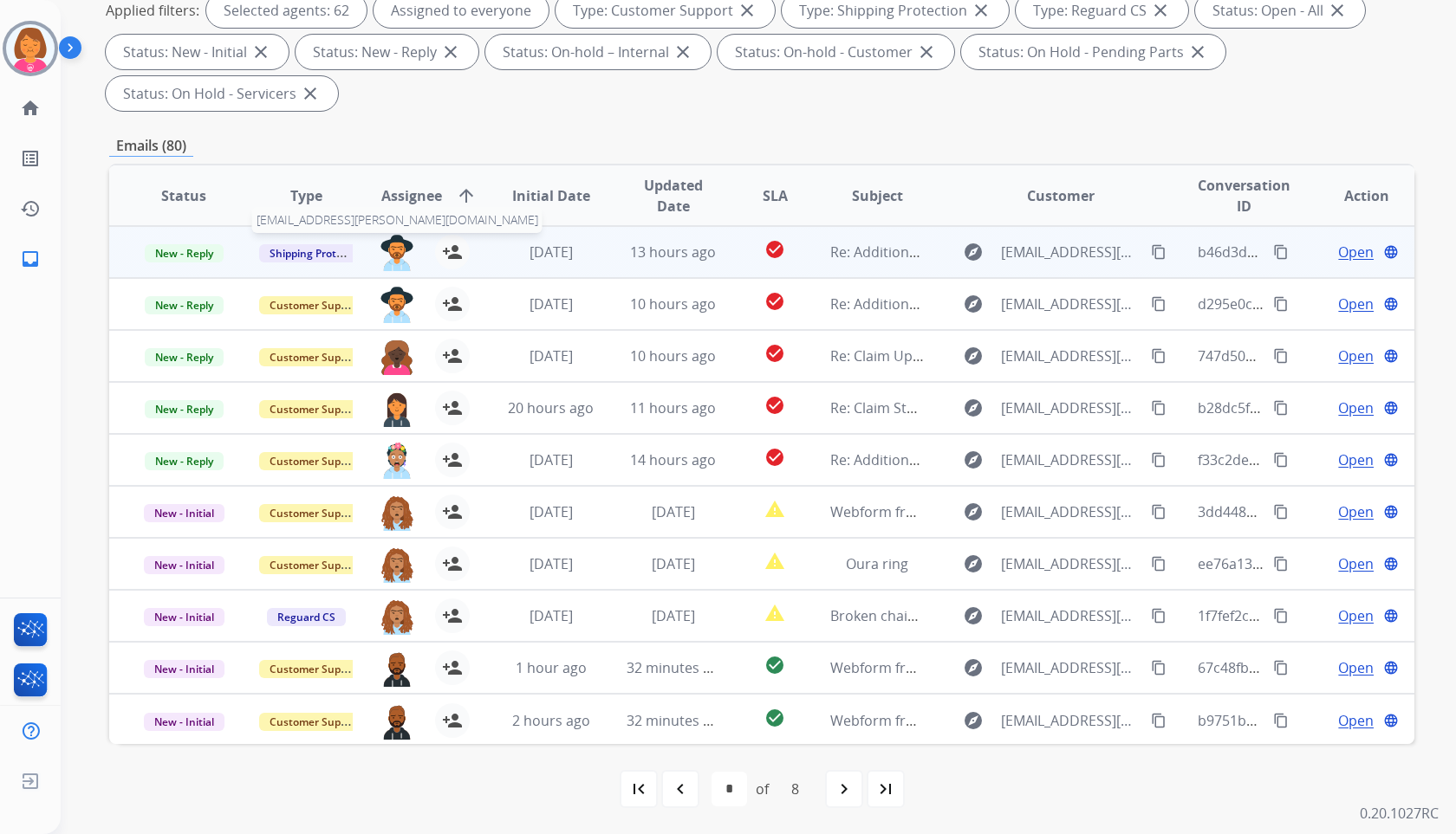
click at [383, 259] on img at bounding box center [397, 253] width 35 height 37
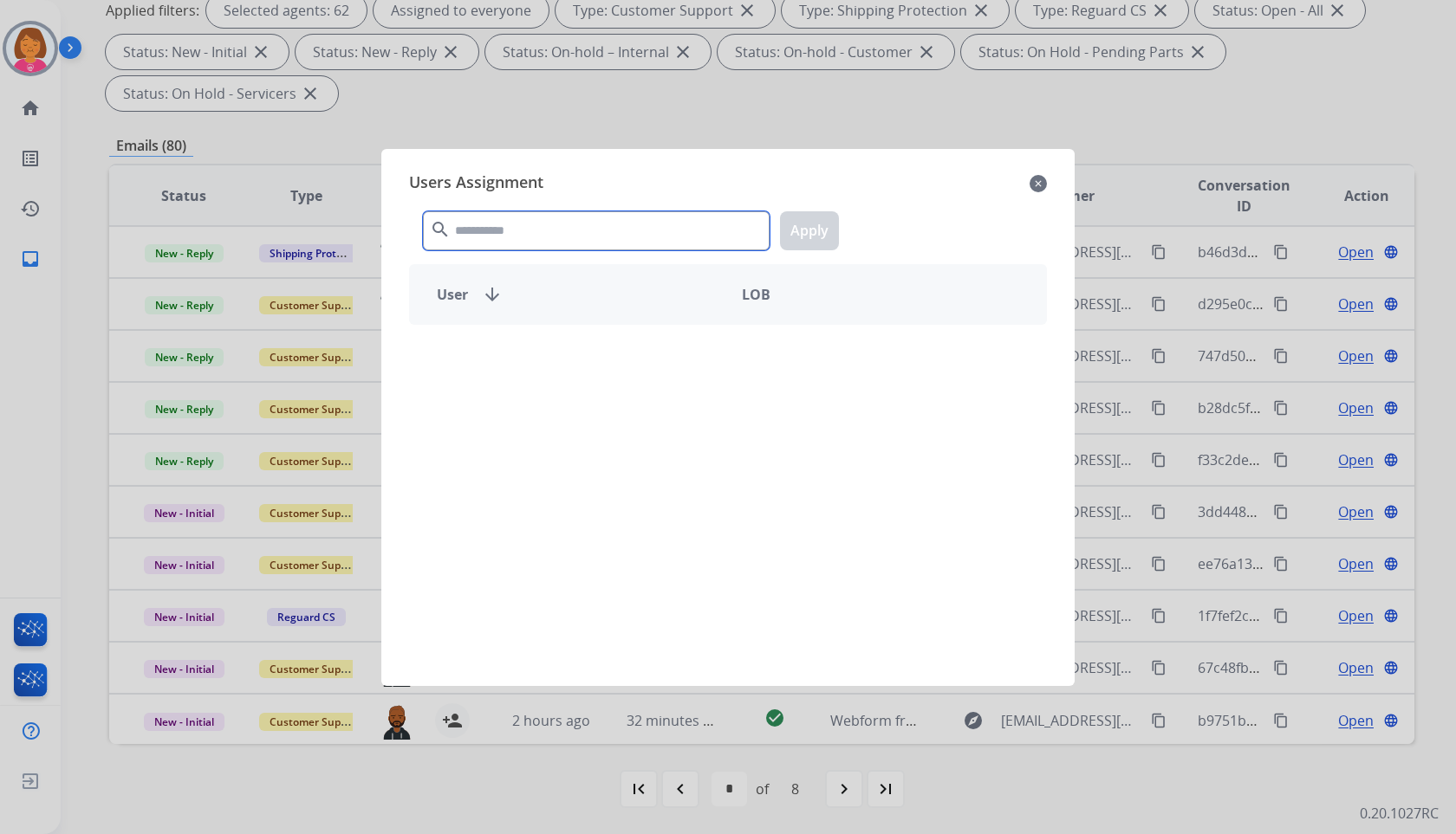
click at [487, 236] on input "text" at bounding box center [596, 230] width 347 height 39
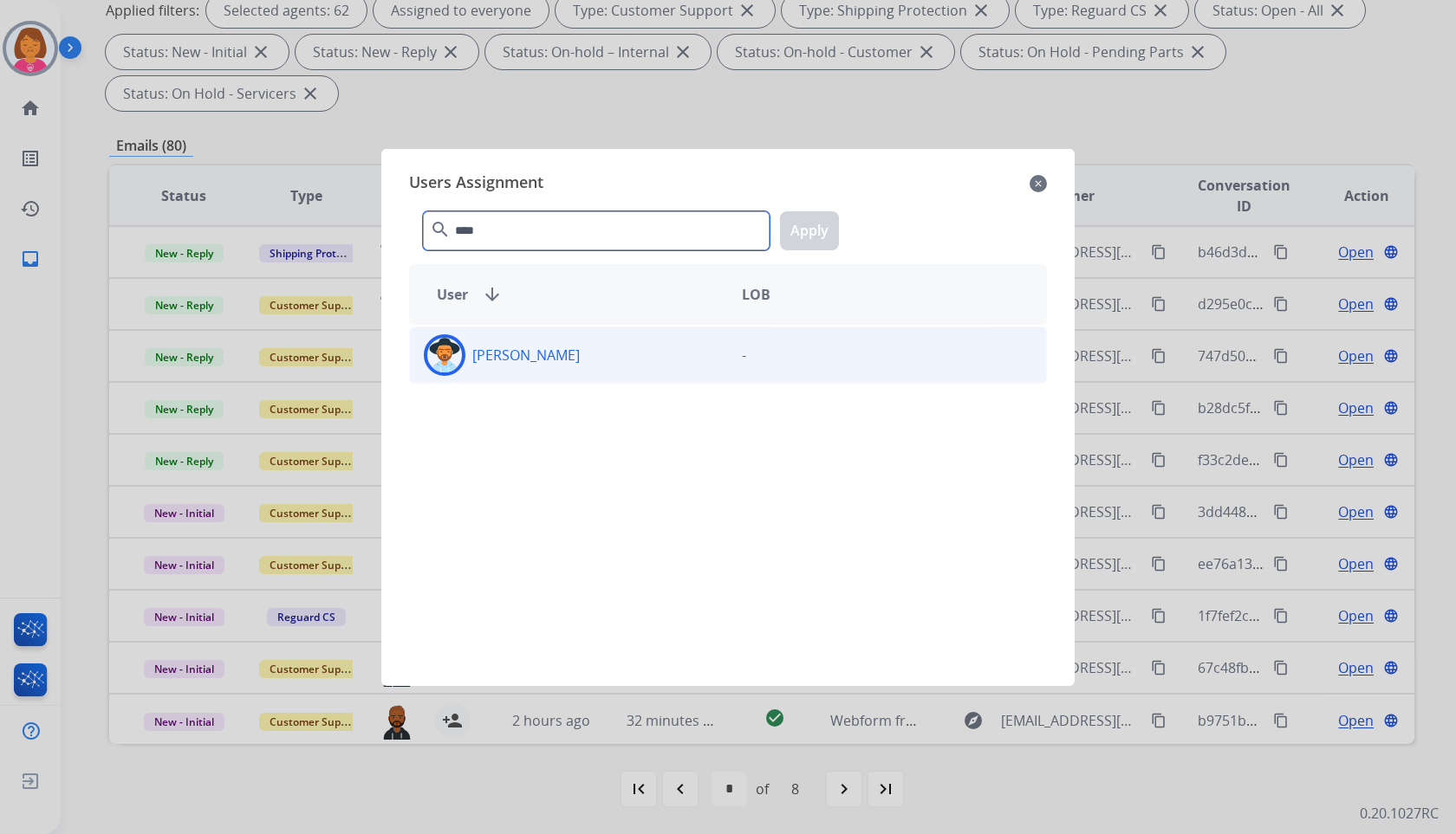
type input "****"
click at [637, 369] on div "[PERSON_NAME]" at bounding box center [568, 356] width 318 height 42
click at [801, 222] on button "Apply" at bounding box center [809, 230] width 59 height 39
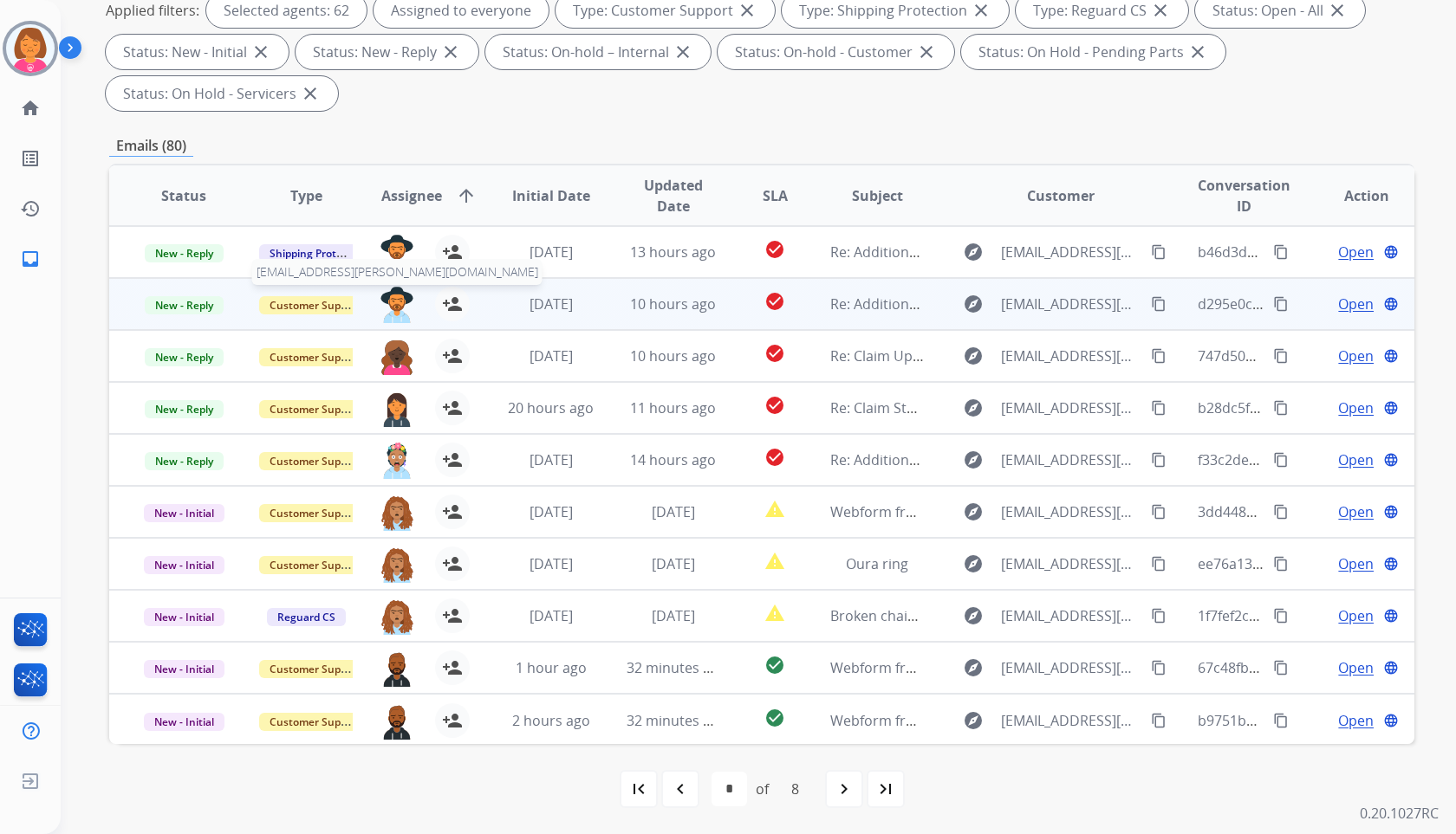
click at [396, 298] on img at bounding box center [397, 305] width 35 height 37
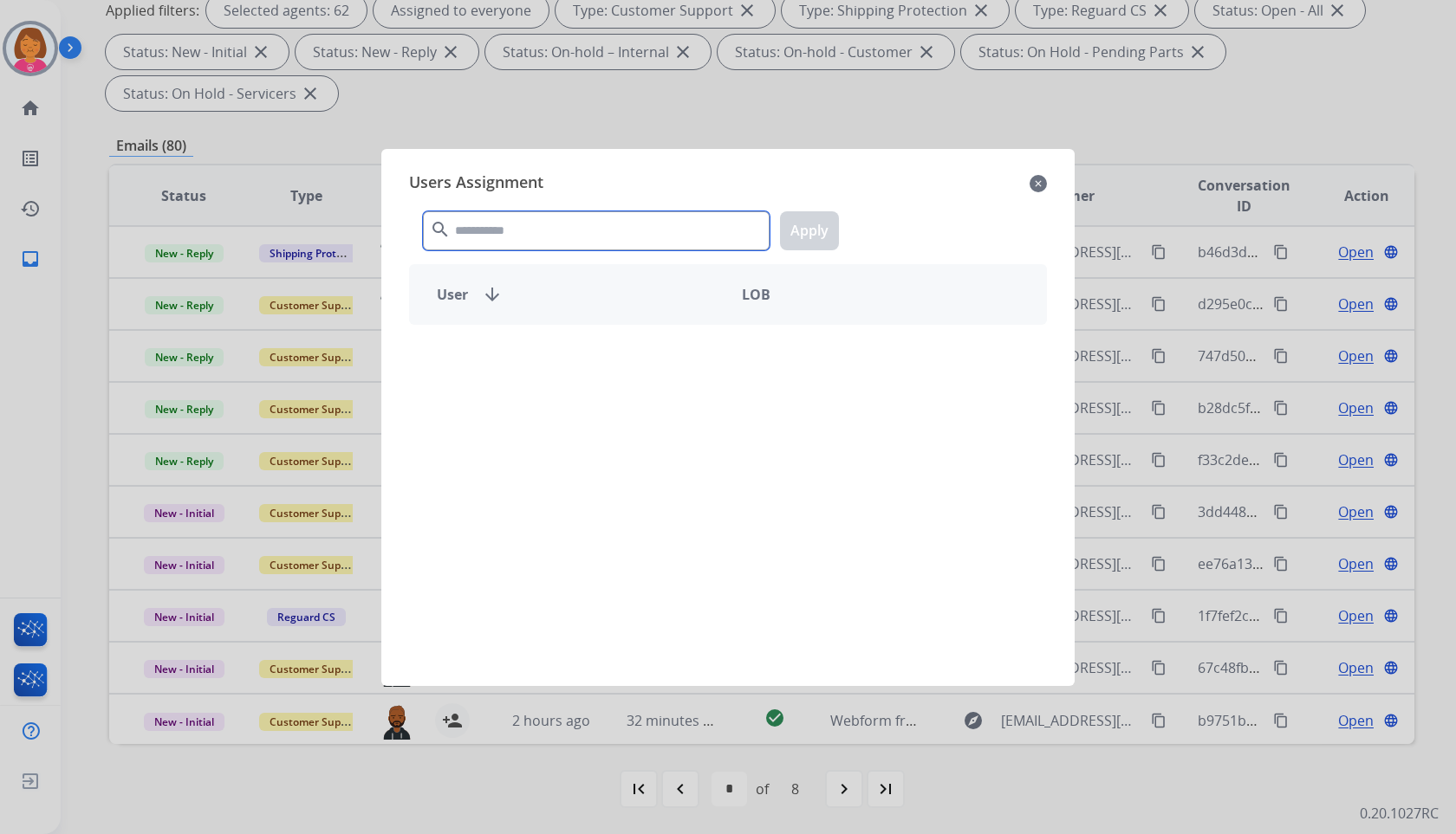
click at [676, 224] on input "text" at bounding box center [596, 230] width 347 height 39
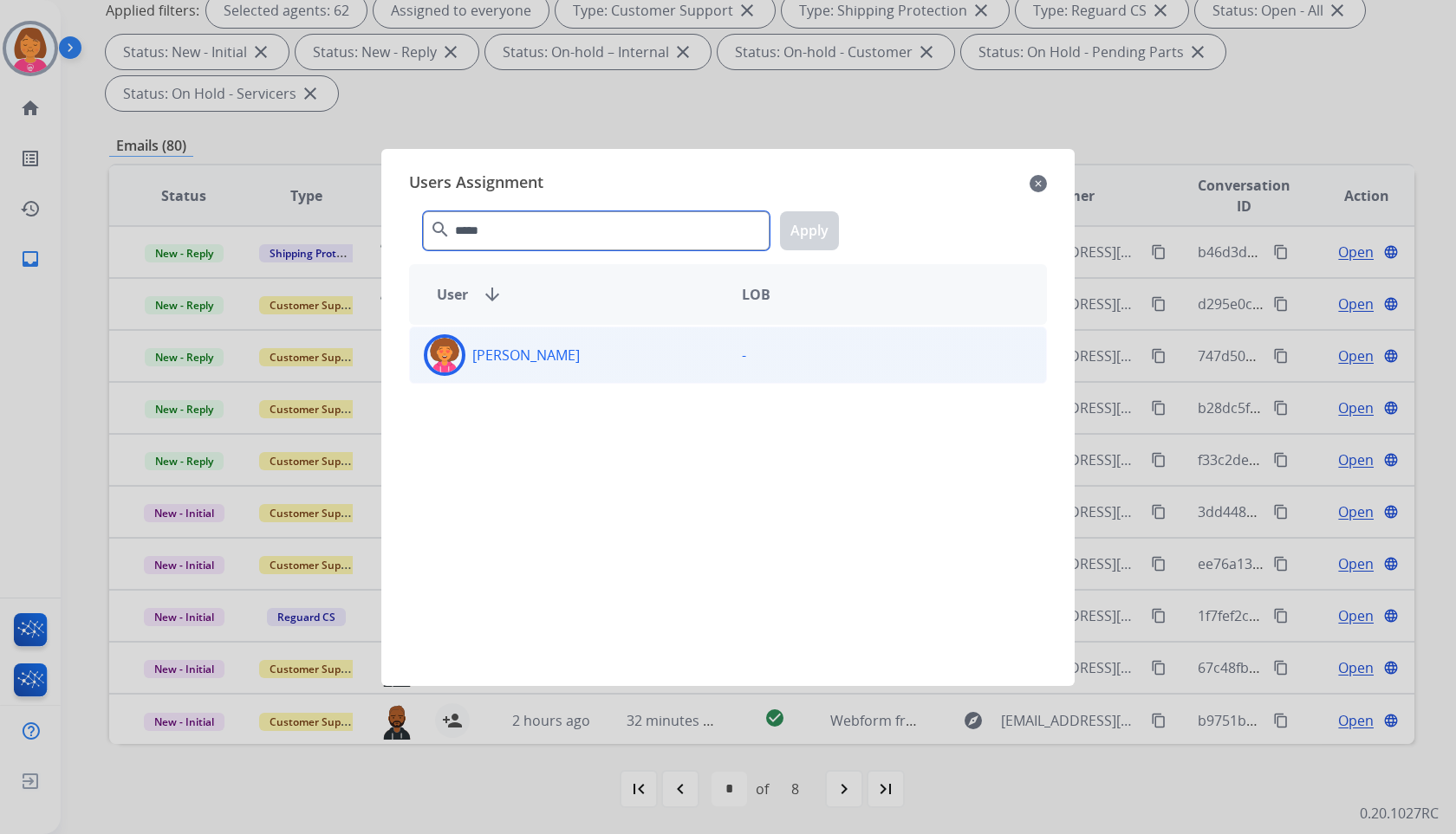
type input "*****"
click at [834, 356] on div "-" at bounding box center [887, 356] width 318 height 42
click at [810, 226] on button "Apply" at bounding box center [809, 230] width 59 height 39
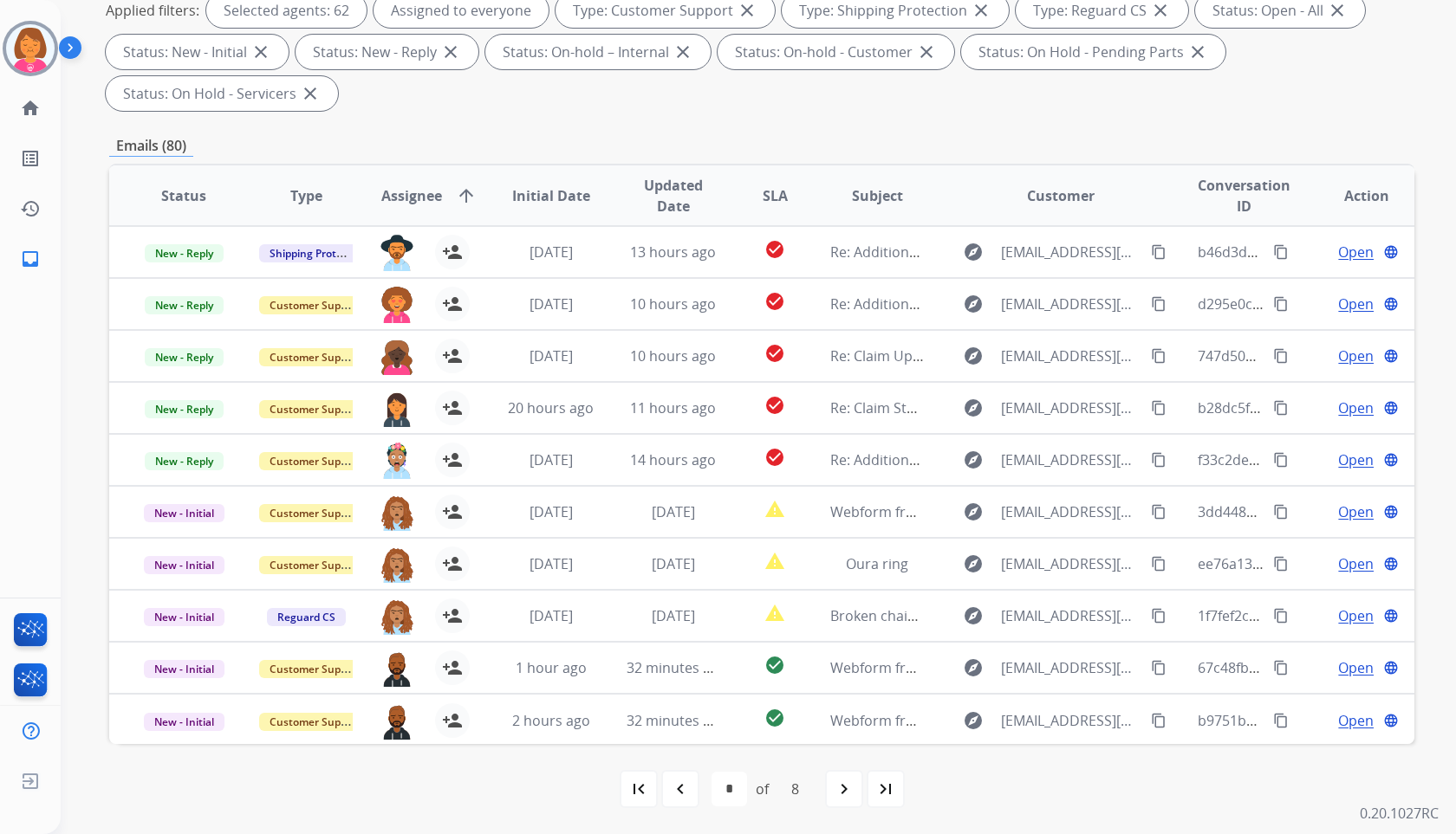
click at [854, 784] on mat-icon "navigate_next" at bounding box center [844, 789] width 21 height 21
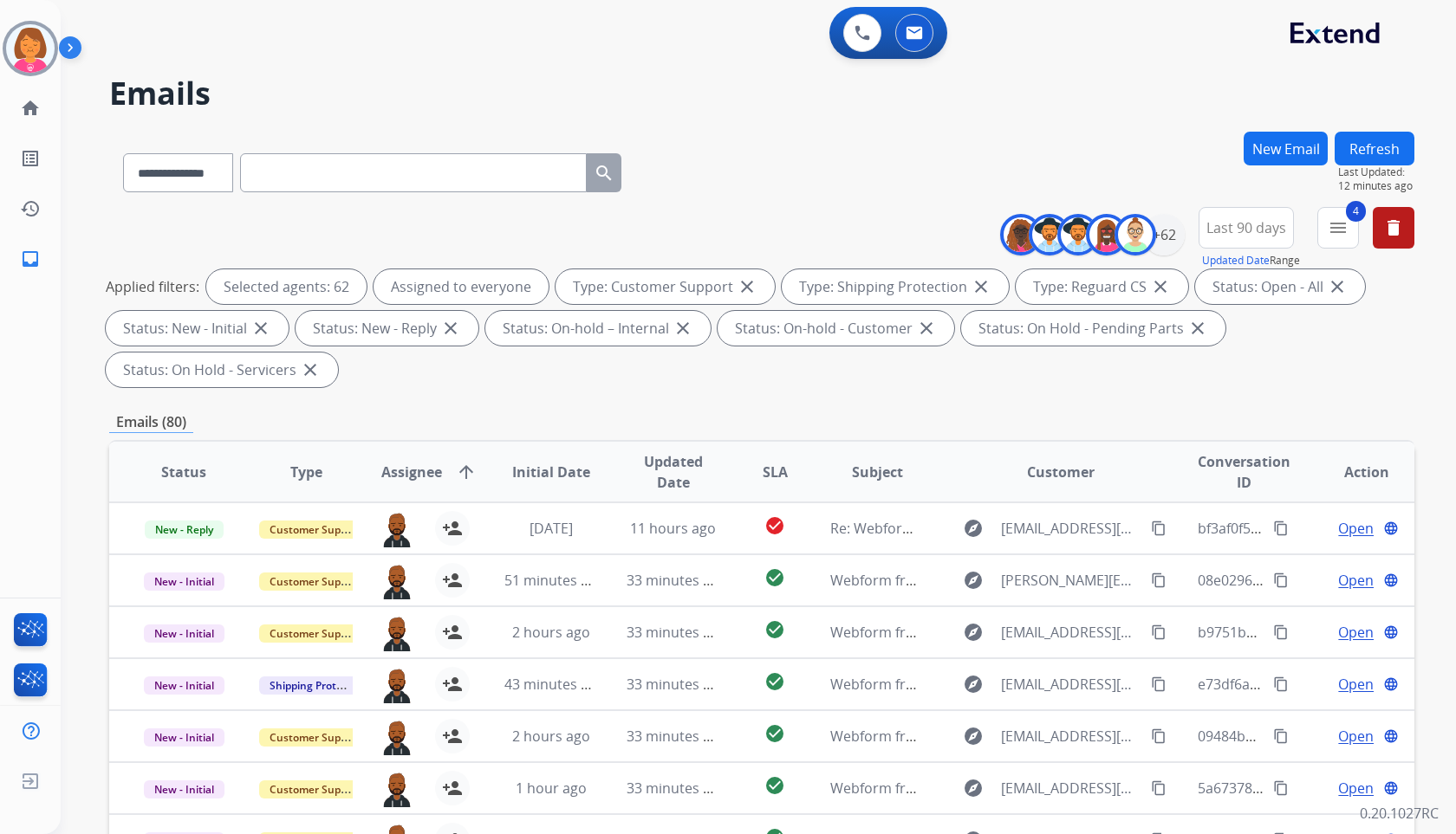
click at [698, 138] on div "**********" at bounding box center [762, 169] width 1306 height 76
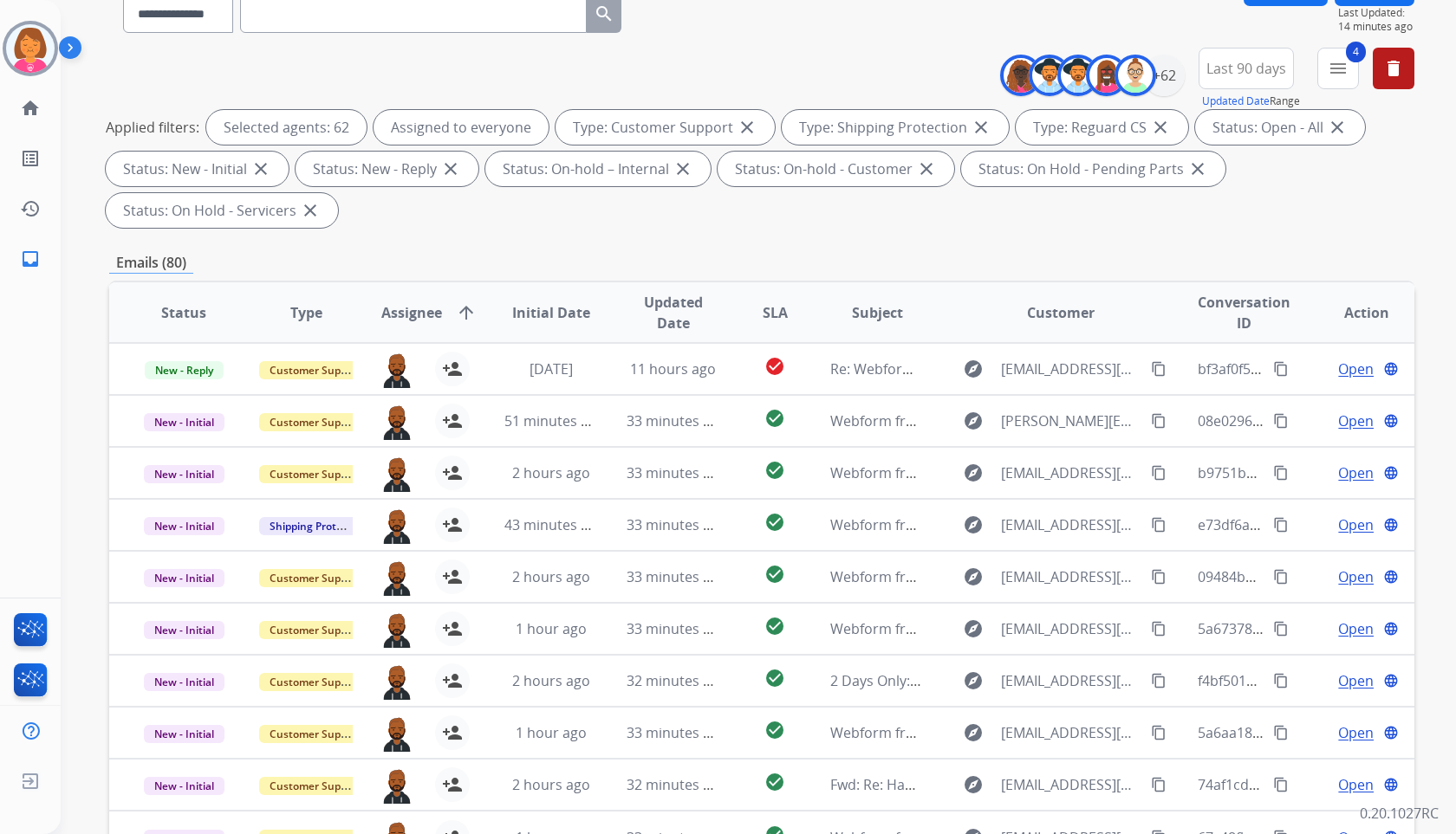
scroll to position [276, 0]
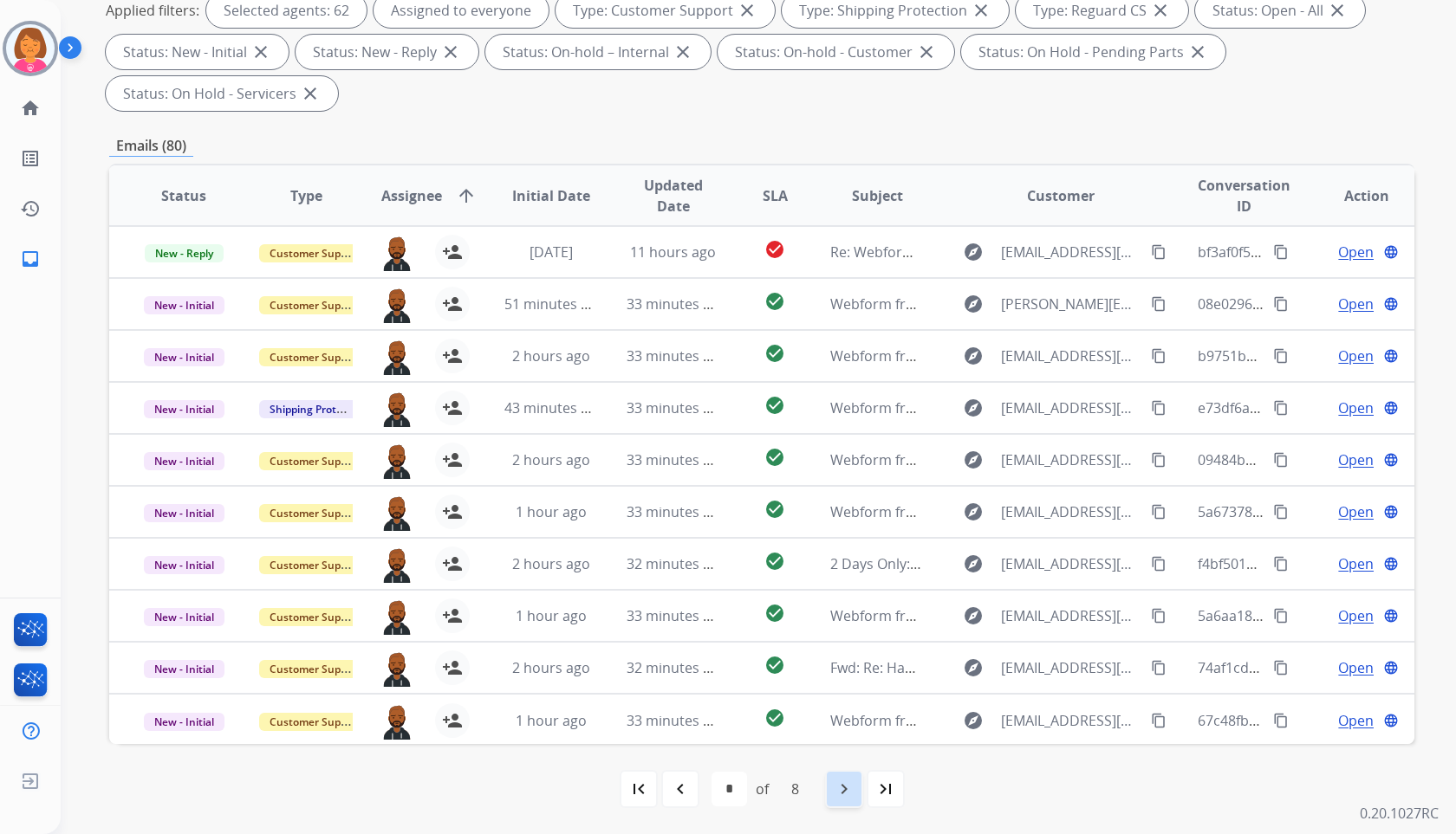
click at [833, 798] on div "navigate_next" at bounding box center [844, 789] width 38 height 38
select select "*"
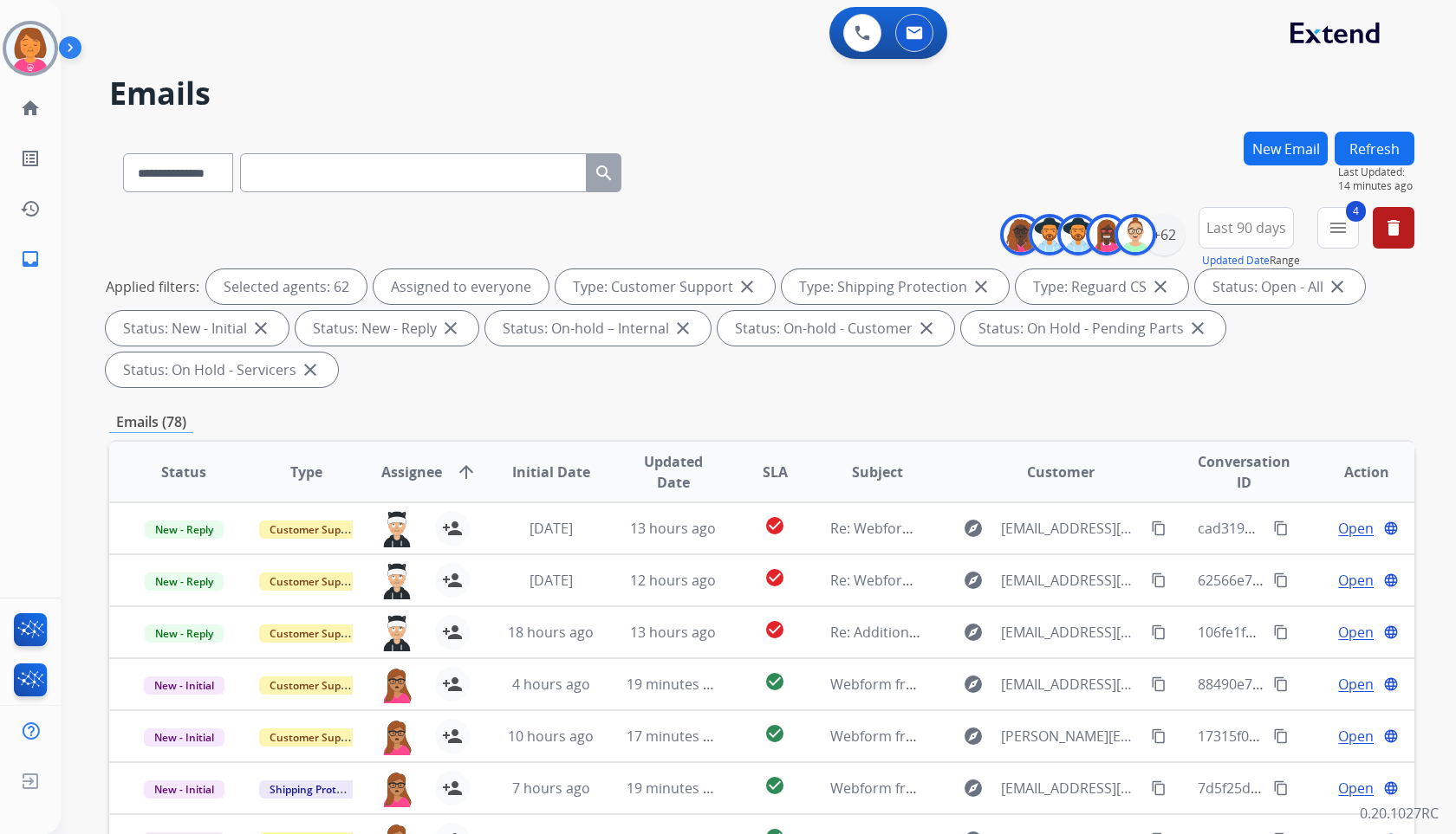
click at [841, 189] on div "**********" at bounding box center [762, 169] width 1306 height 76
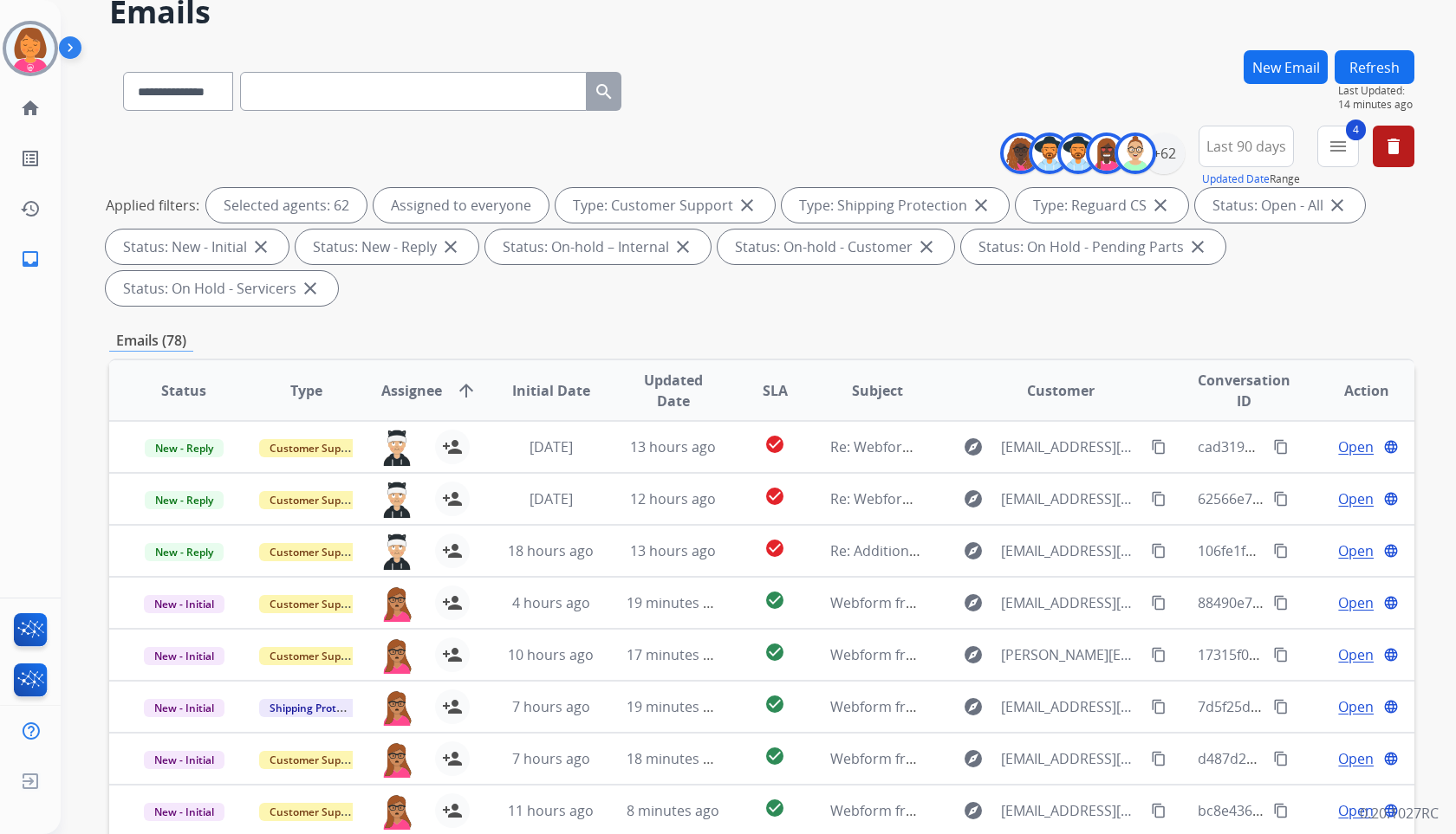
scroll to position [276, 0]
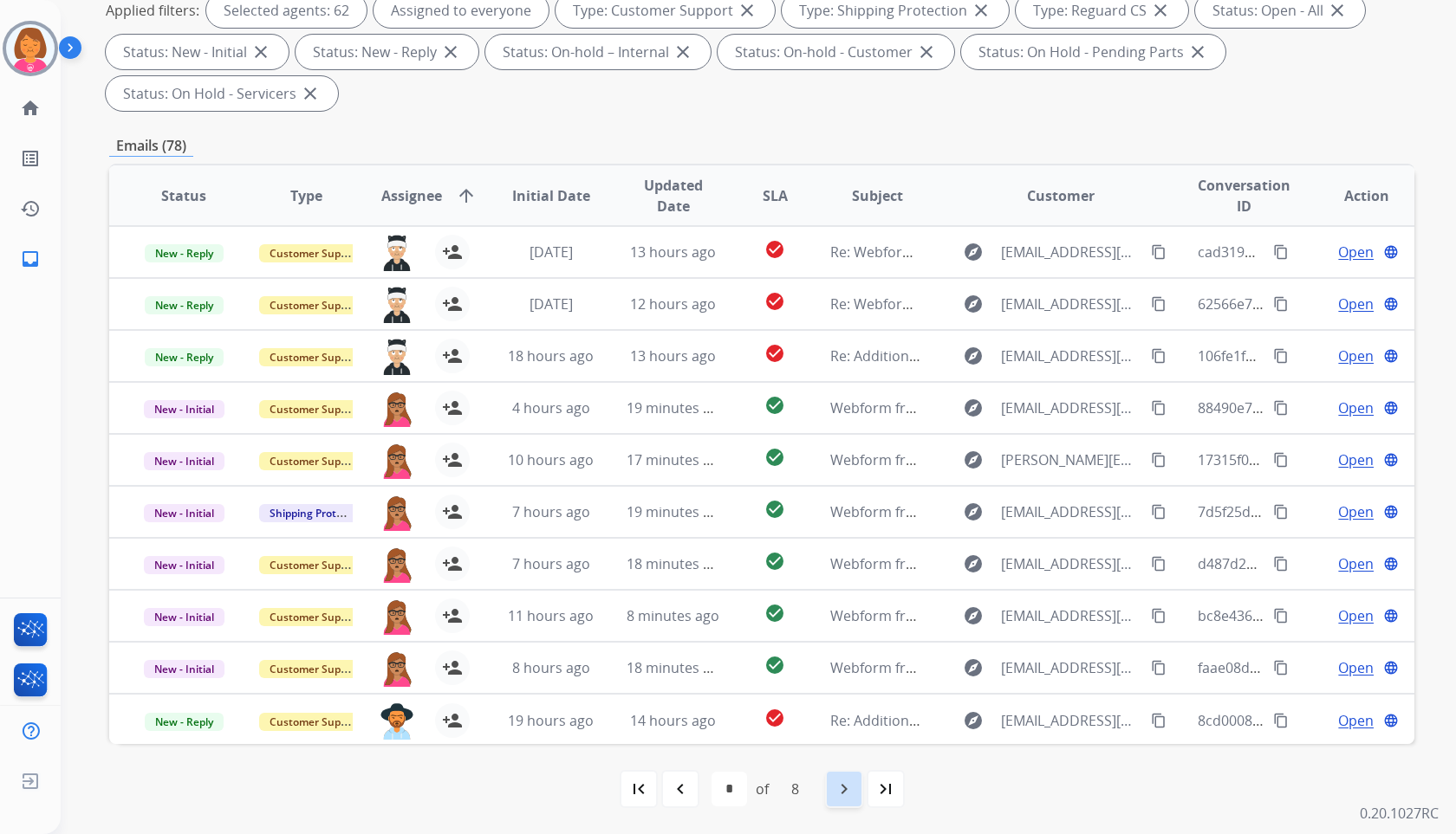
click at [838, 784] on mat-icon "navigate_next" at bounding box center [844, 789] width 21 height 21
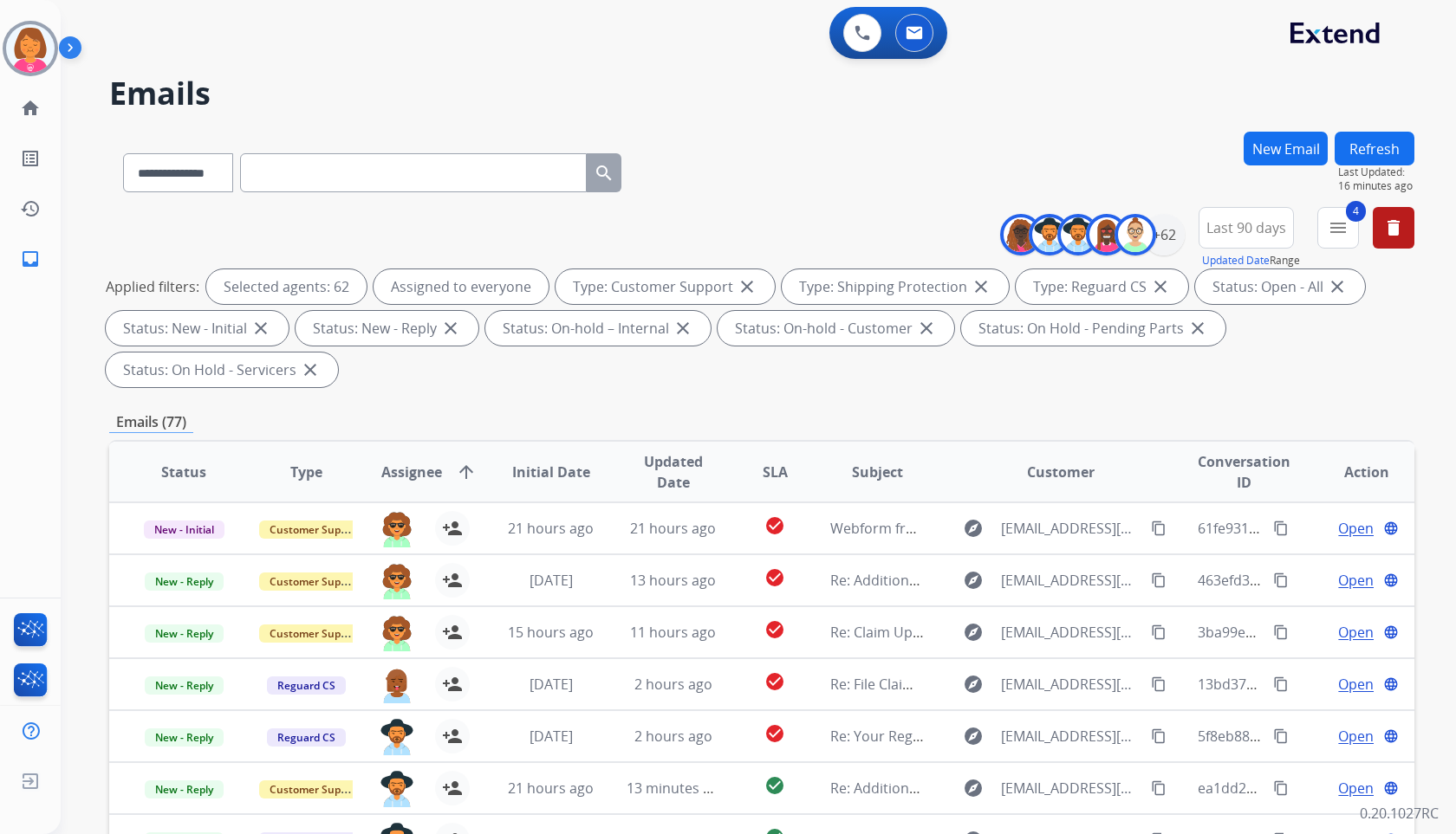
click at [762, 177] on div "**********" at bounding box center [762, 169] width 1306 height 76
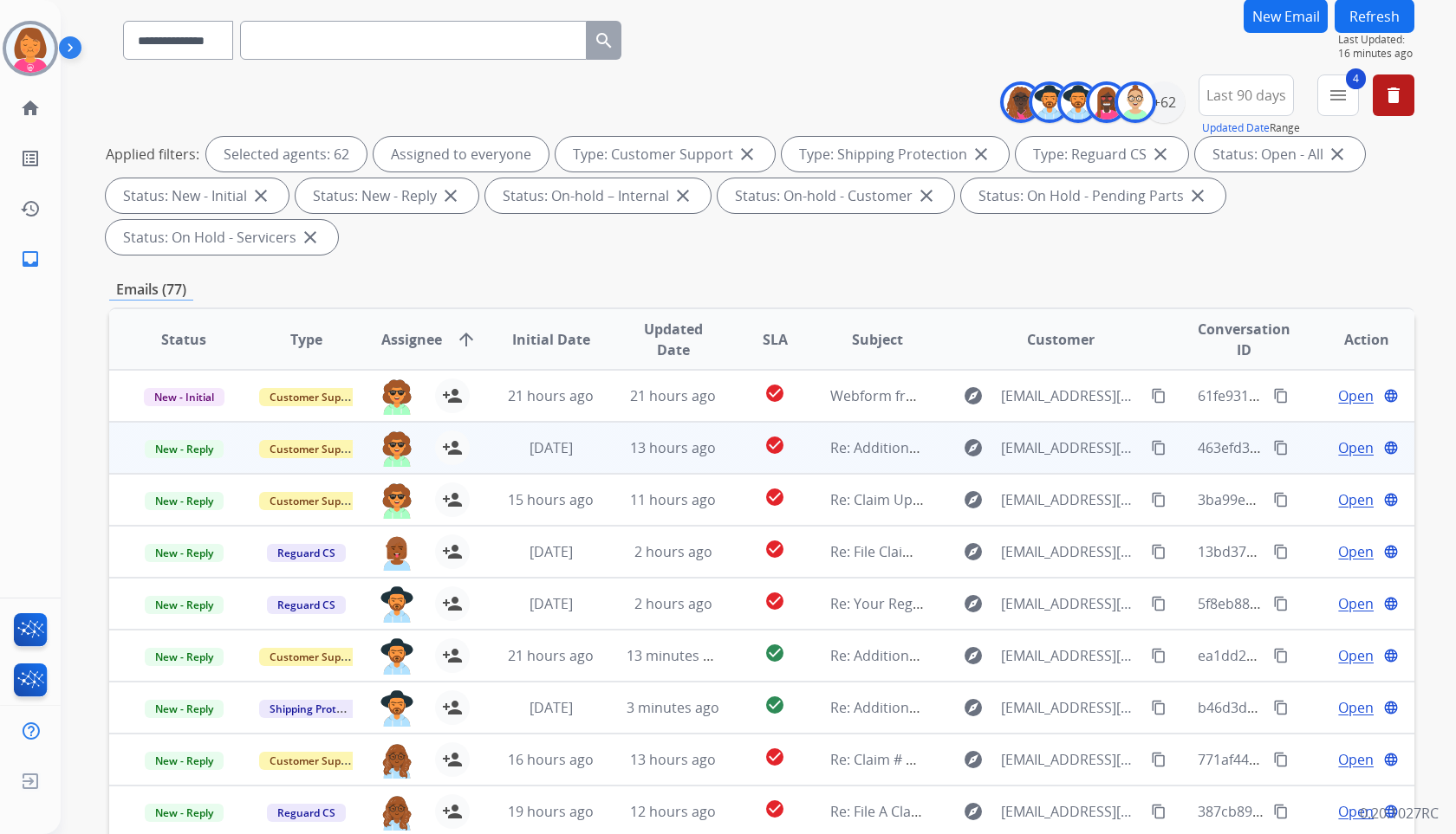
scroll to position [276, 0]
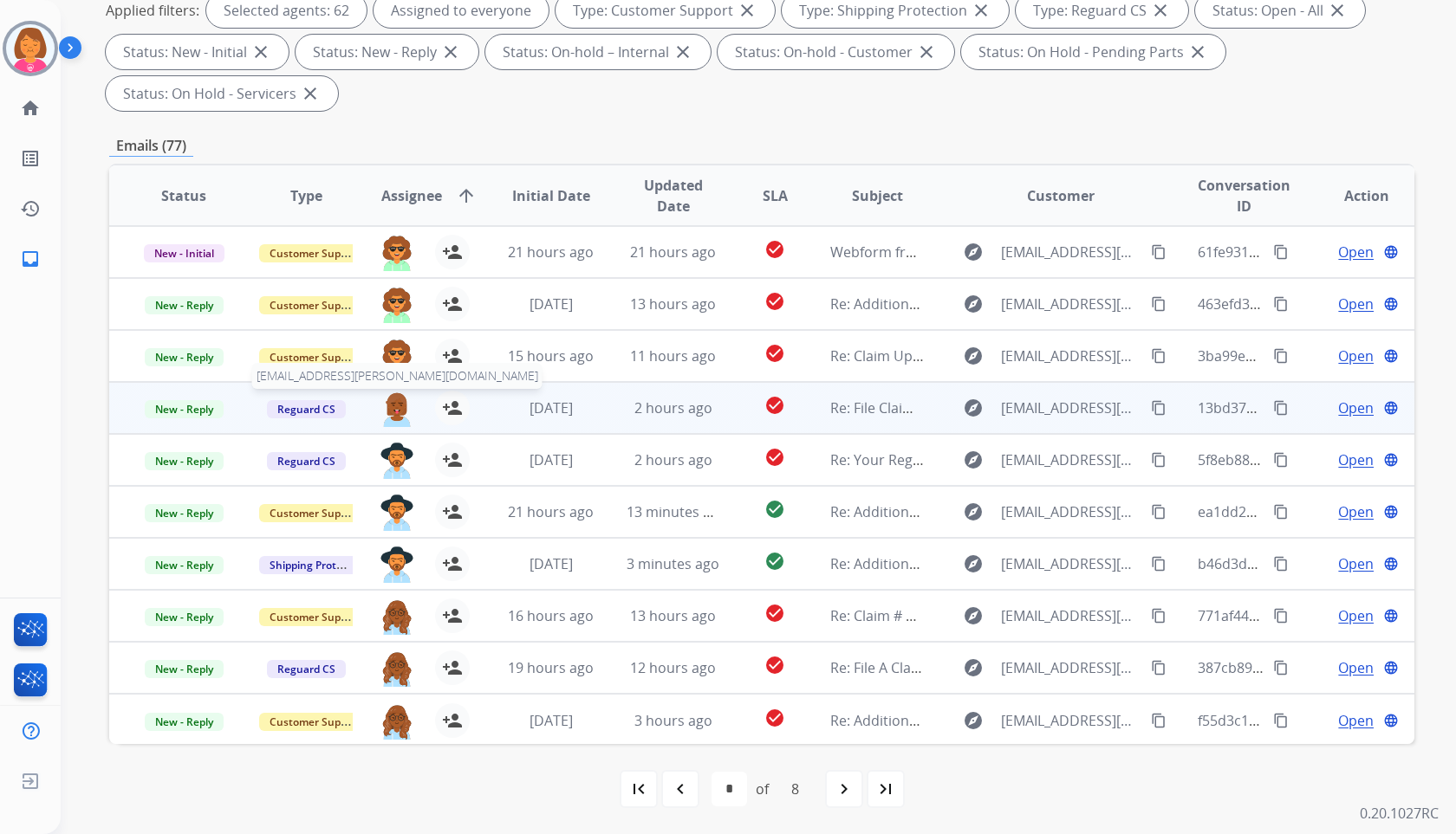
click at [396, 406] on img at bounding box center [397, 409] width 35 height 37
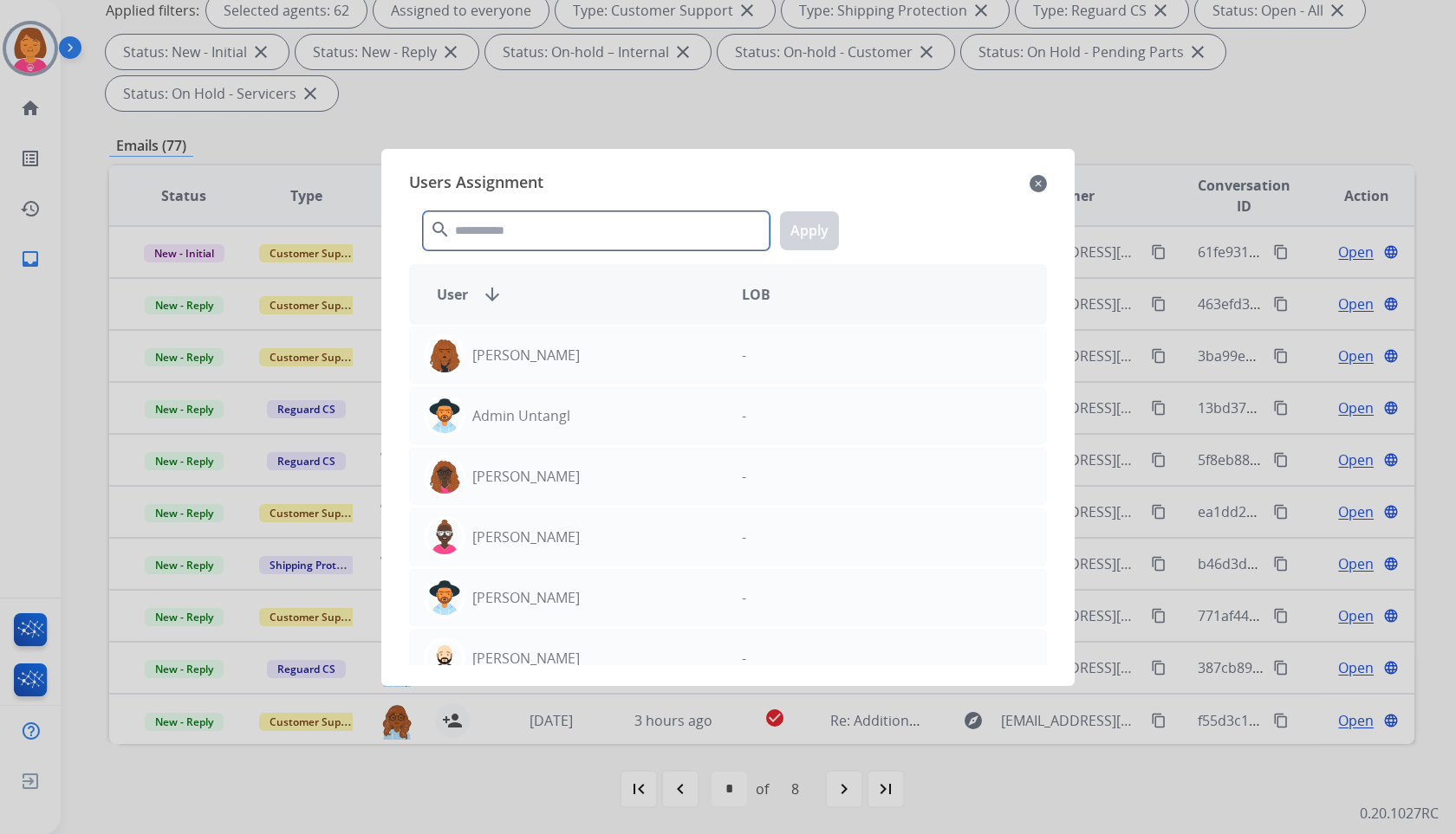
click at [662, 230] on input "text" at bounding box center [596, 230] width 347 height 39
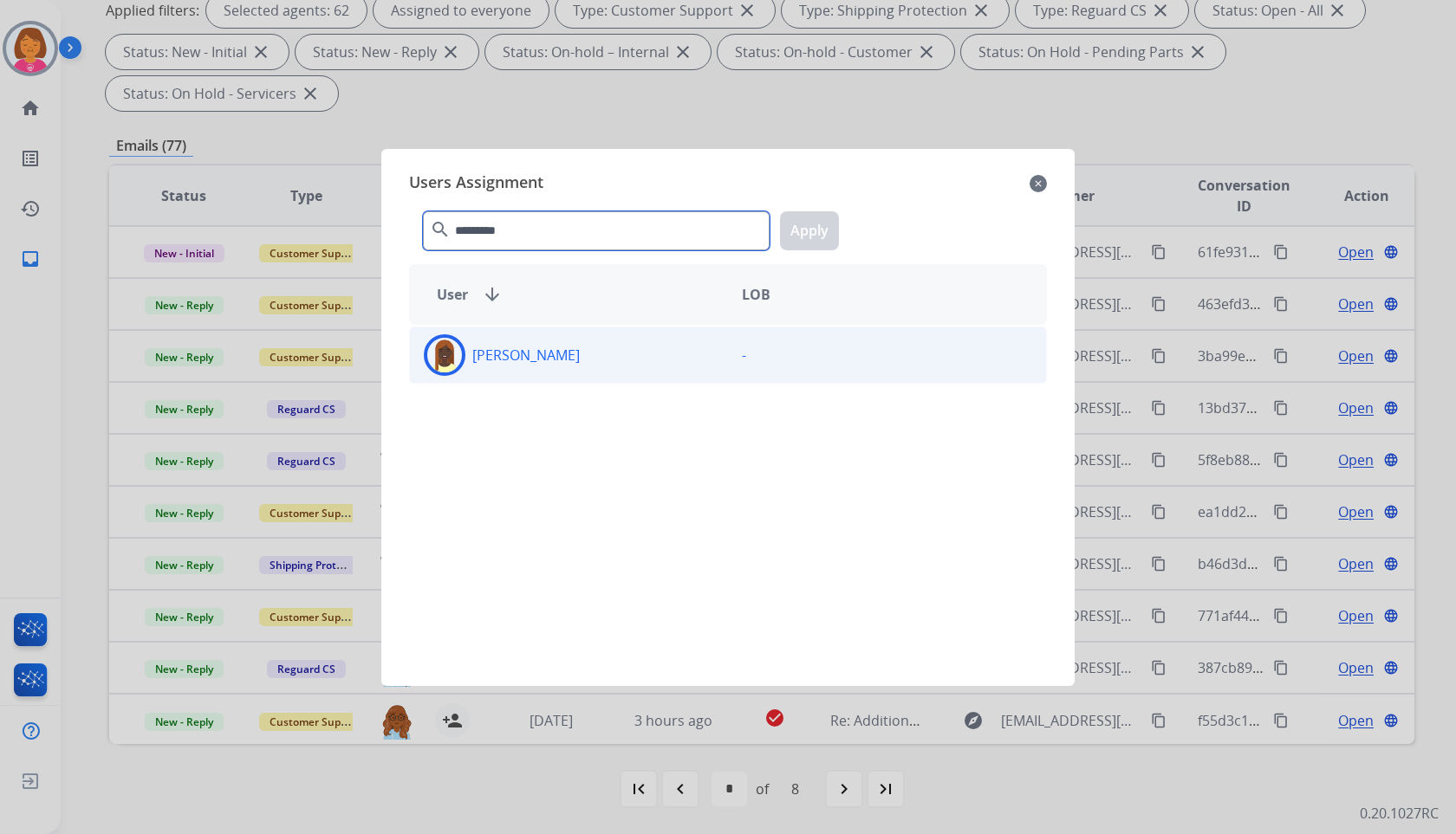
type input "*********"
click at [743, 354] on div "-" at bounding box center [887, 356] width 318 height 42
click at [814, 247] on button "Apply" at bounding box center [809, 230] width 59 height 39
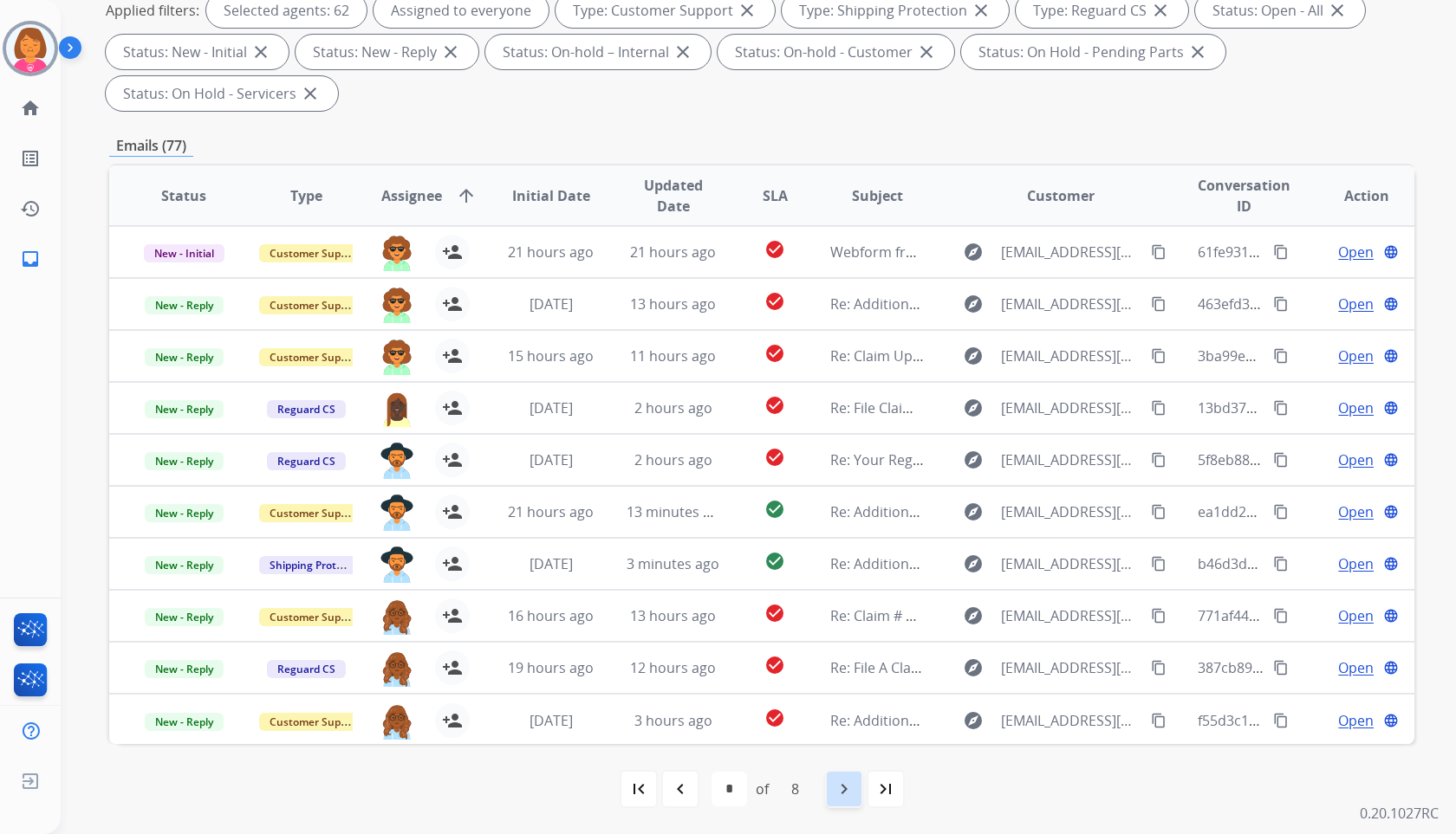
click at [845, 801] on div "navigate_next" at bounding box center [844, 789] width 38 height 38
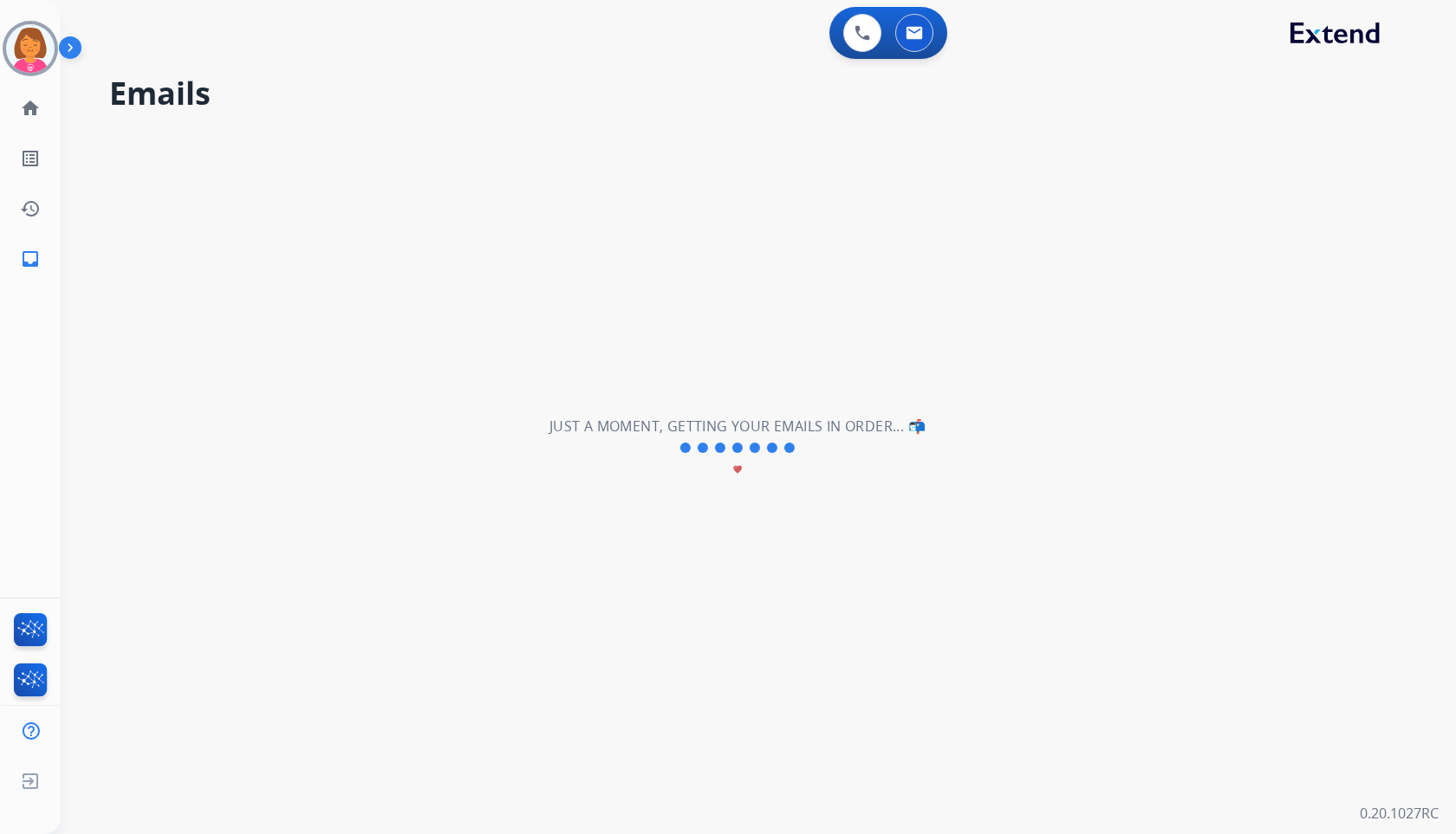
scroll to position [0, 0]
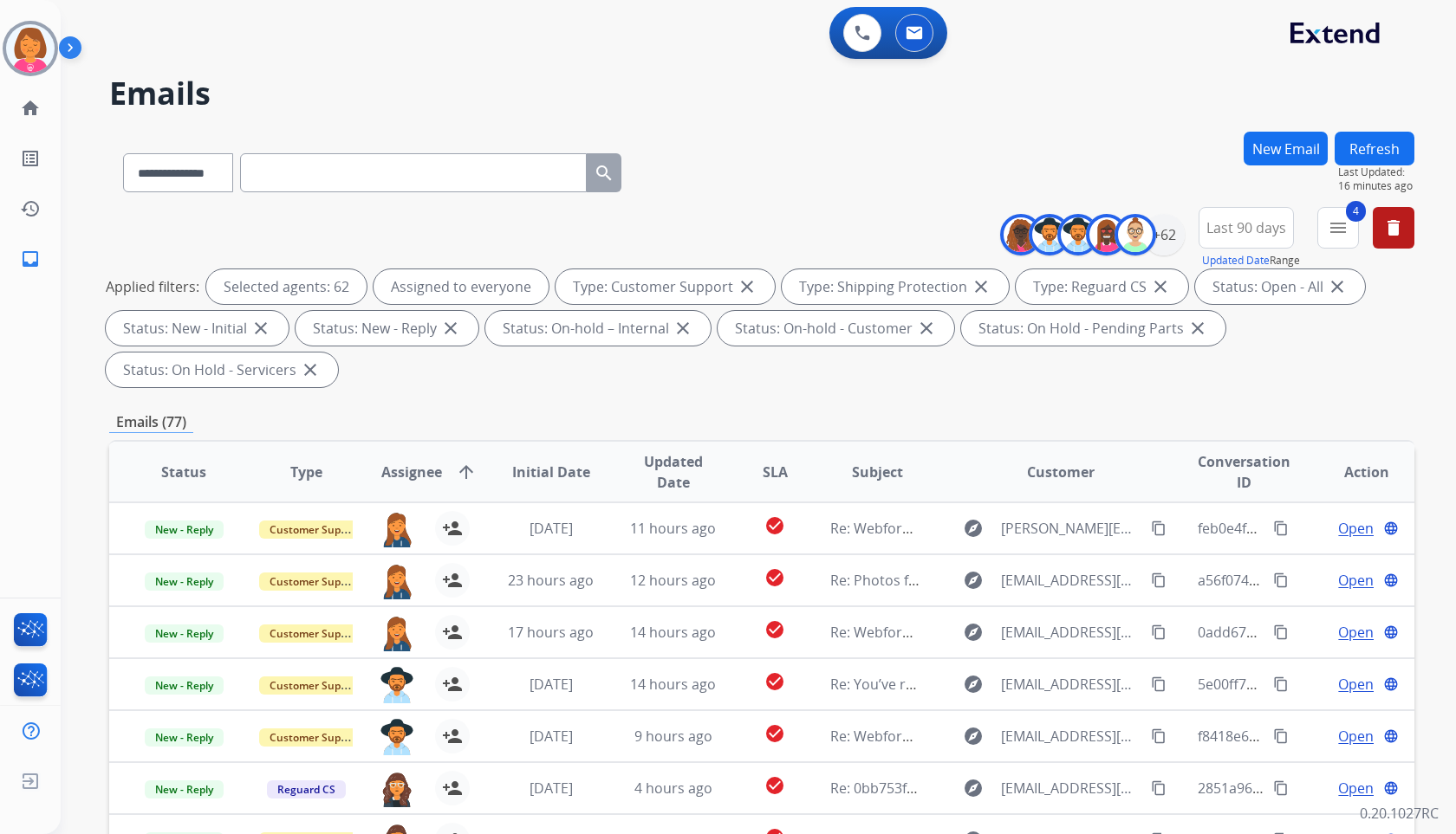
click at [571, 86] on h2 "Emails" at bounding box center [762, 94] width 1306 height 35
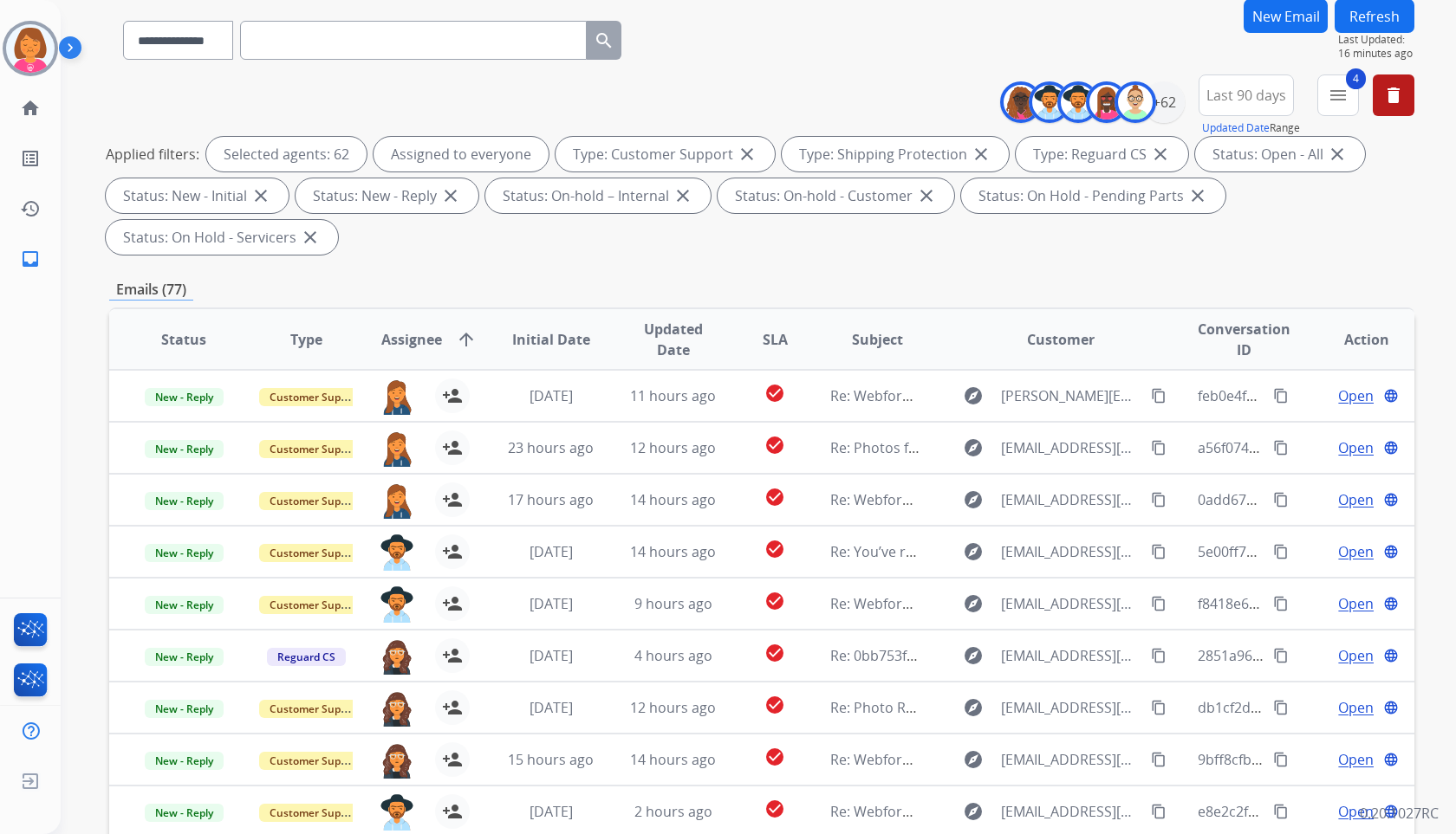
scroll to position [276, 0]
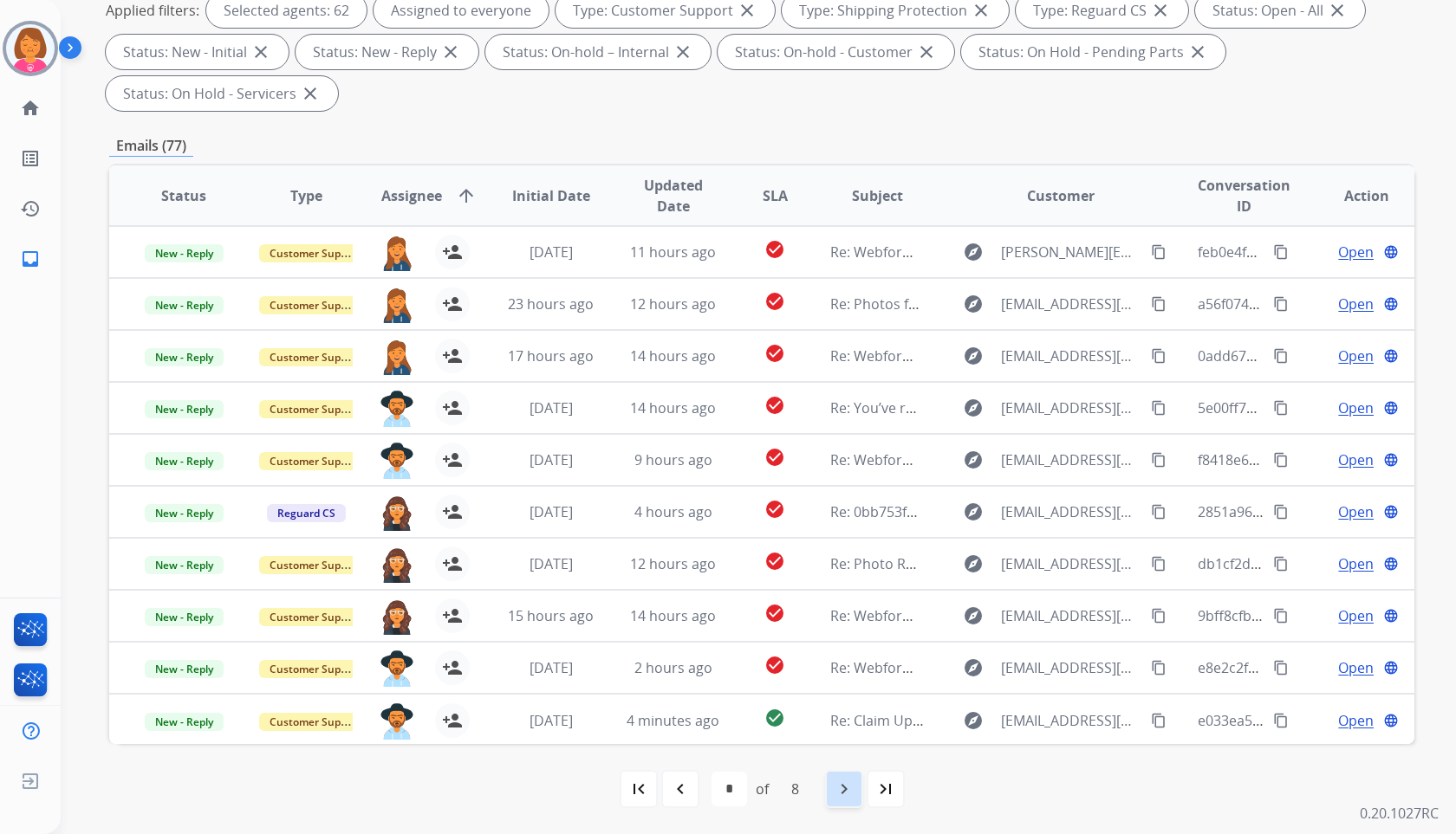
click at [849, 777] on div "navigate_next" at bounding box center [844, 789] width 38 height 38
select select "*"
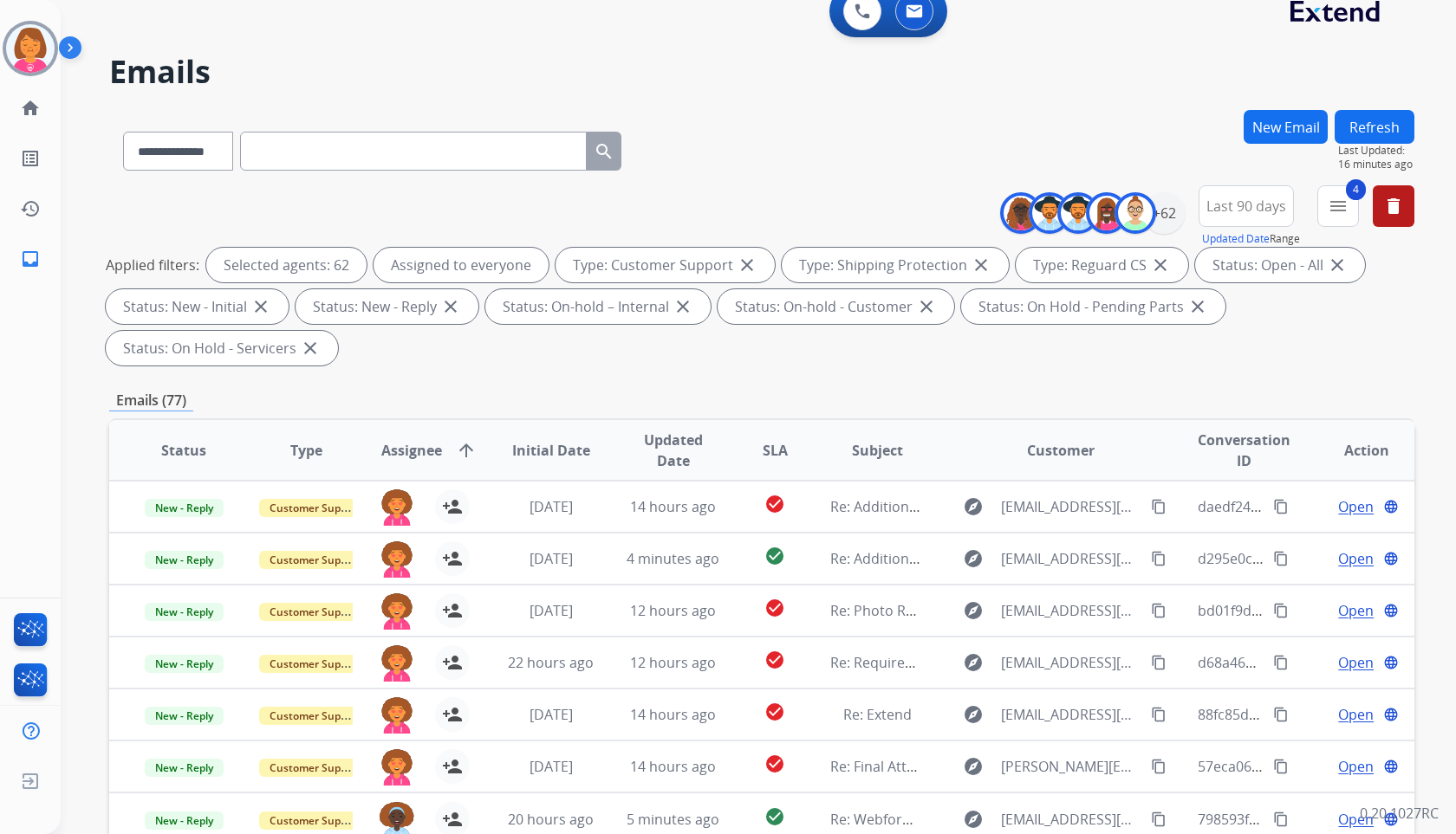
scroll to position [0, 0]
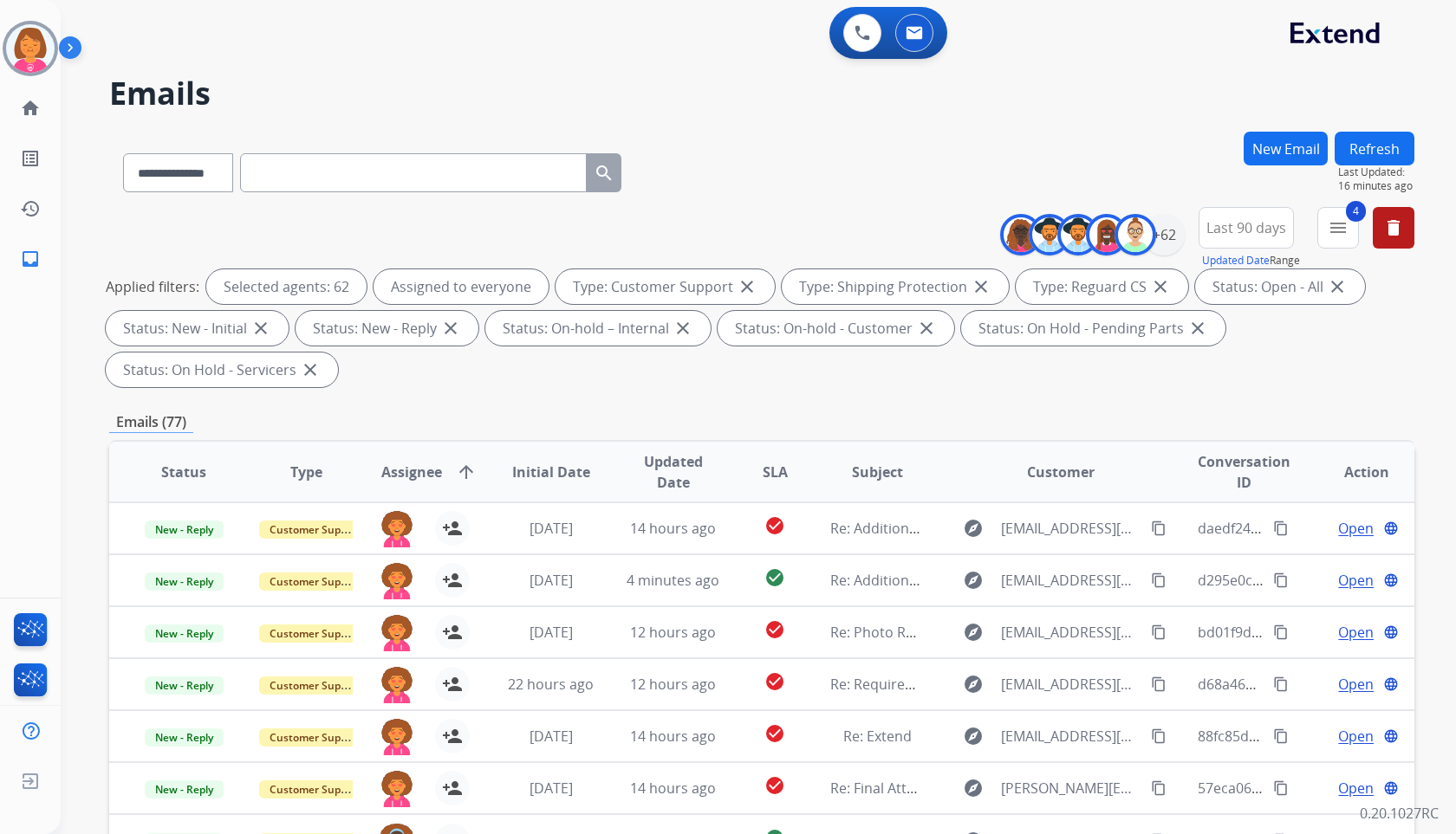
click at [1354, 153] on button "Refresh" at bounding box center [1374, 148] width 80 height 34
click at [861, 43] on button at bounding box center [862, 33] width 38 height 38
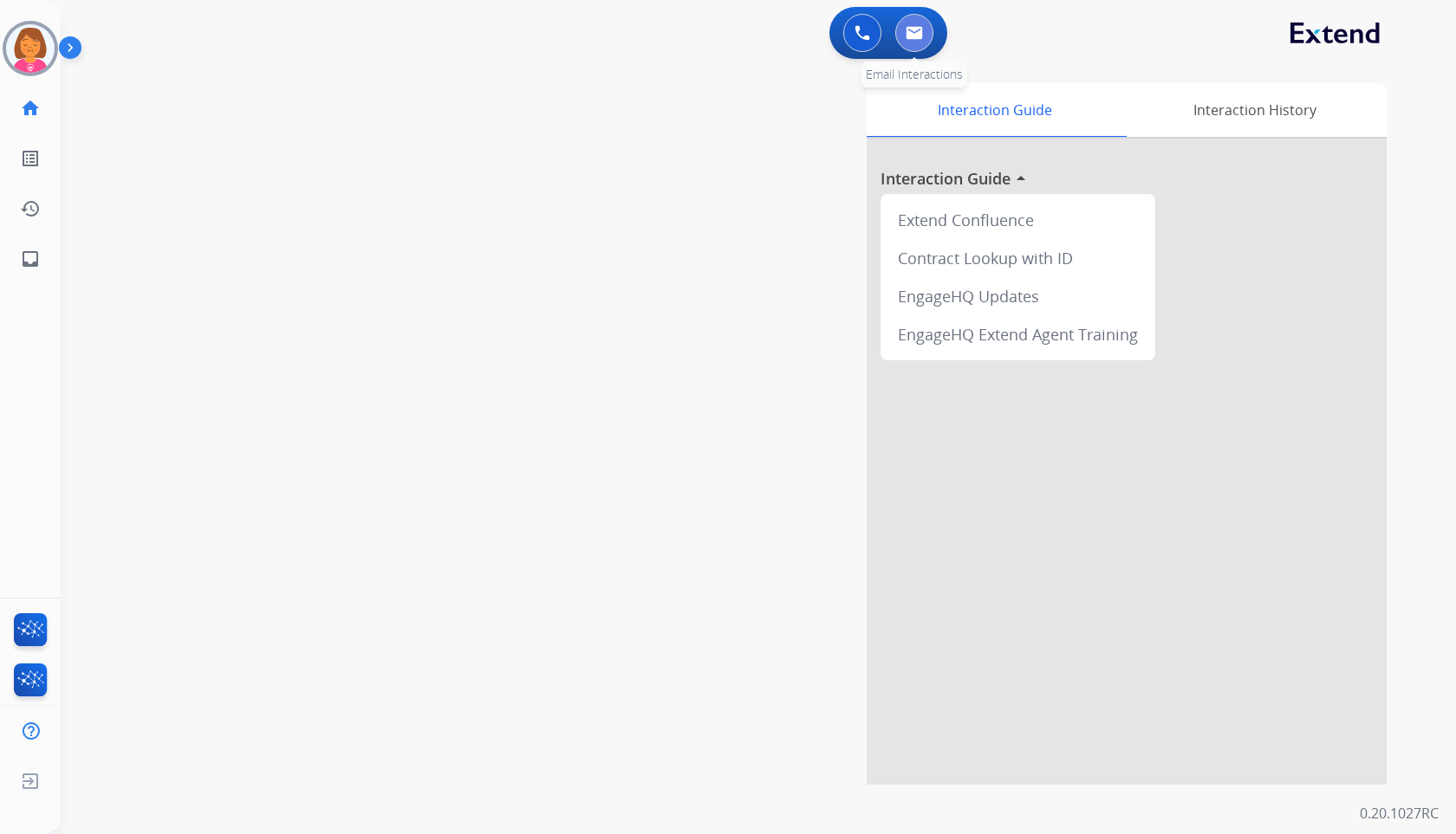
click at [926, 29] on button at bounding box center [914, 33] width 38 height 38
select select "**********"
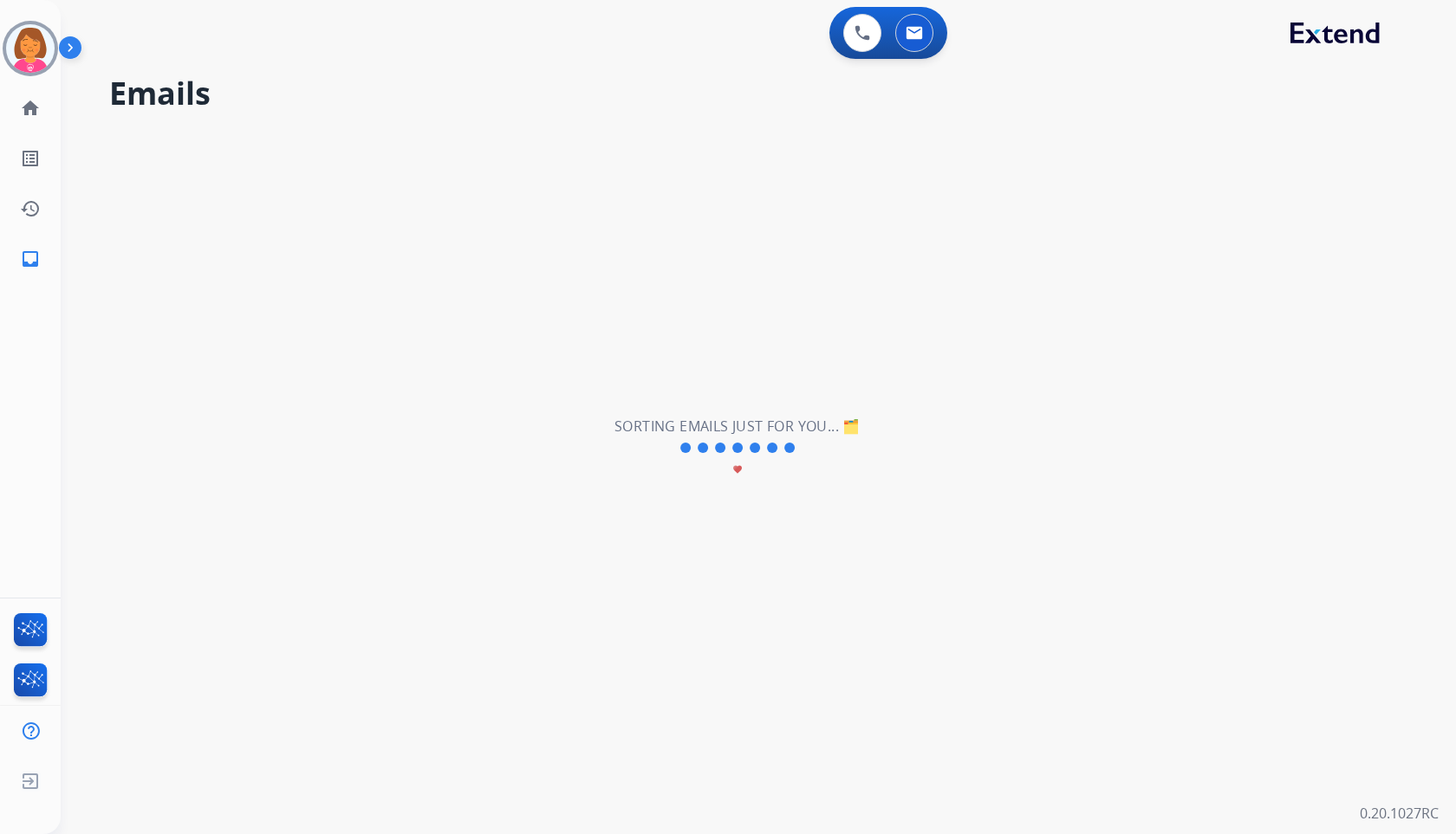
click at [1105, 72] on div "**********" at bounding box center [737, 448] width 1353 height 772
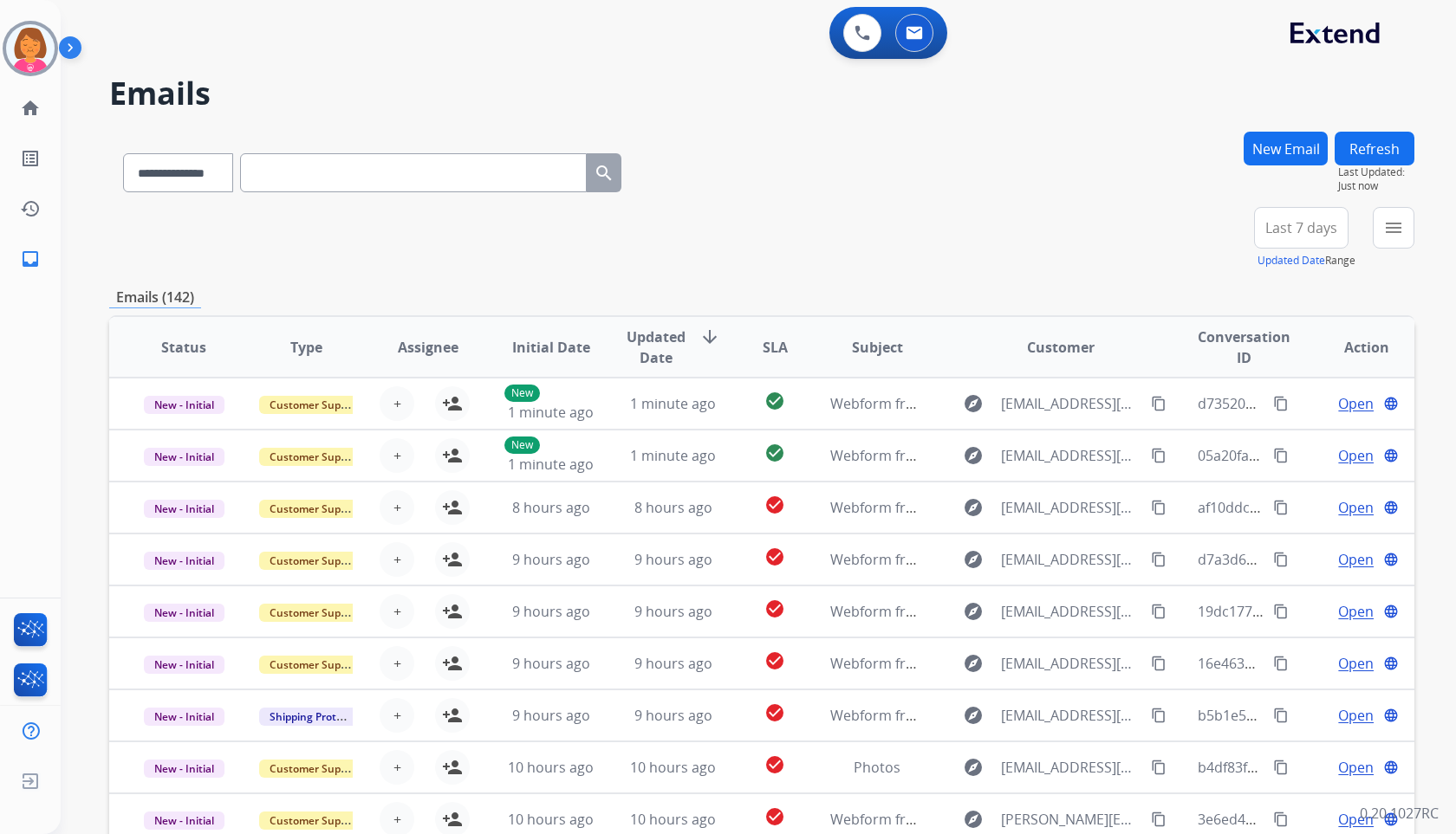
click at [1268, 229] on span "Last 7 days" at bounding box center [1302, 227] width 72 height 7
drag, startPoint x: 1307, startPoint y: 436, endPoint x: 1301, endPoint y: 420, distance: 17.1
click at [1307, 436] on div "Last 90 days" at bounding box center [1296, 438] width 96 height 26
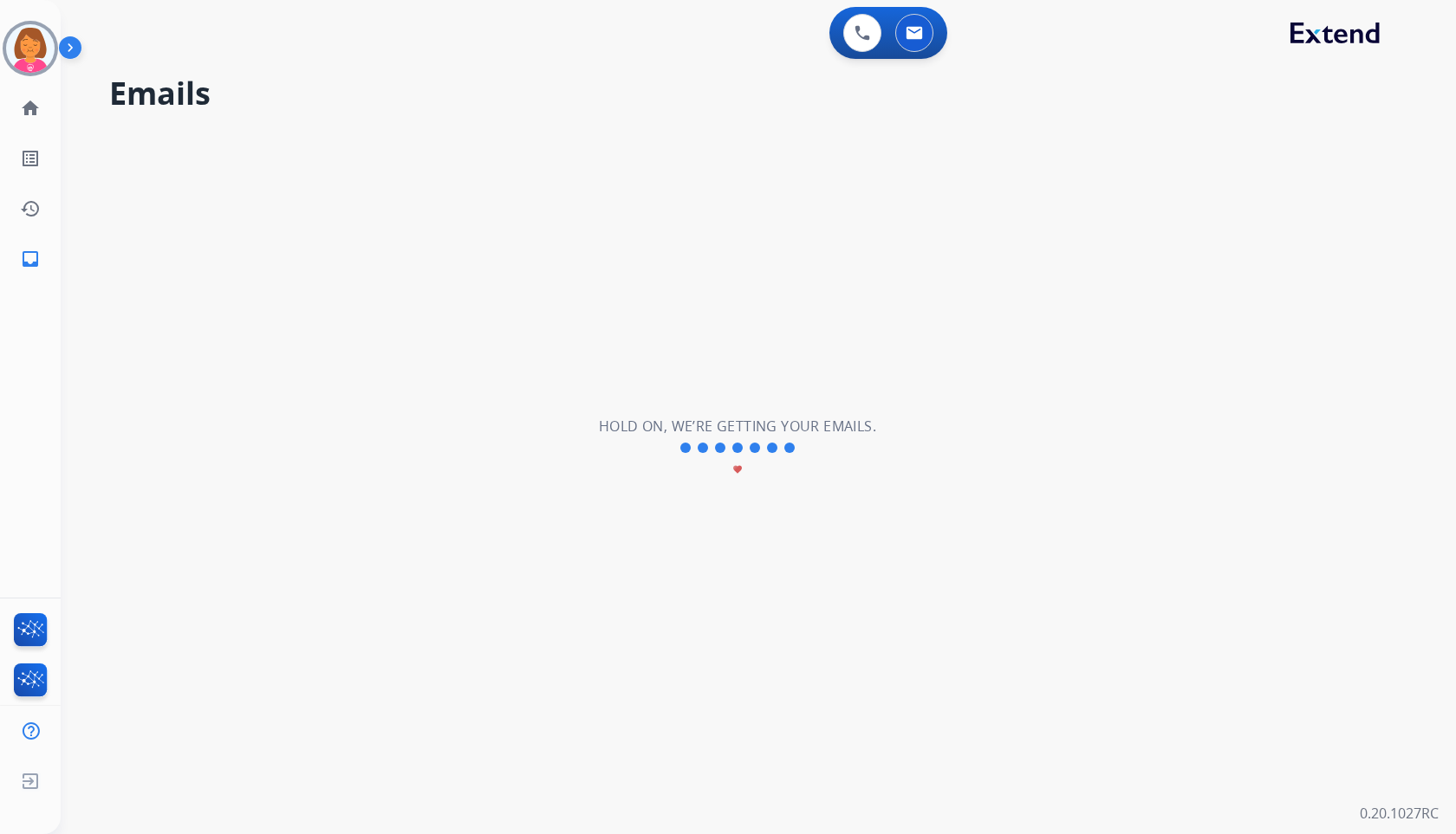
click at [1212, 121] on div "**********" at bounding box center [737, 448] width 1353 height 772
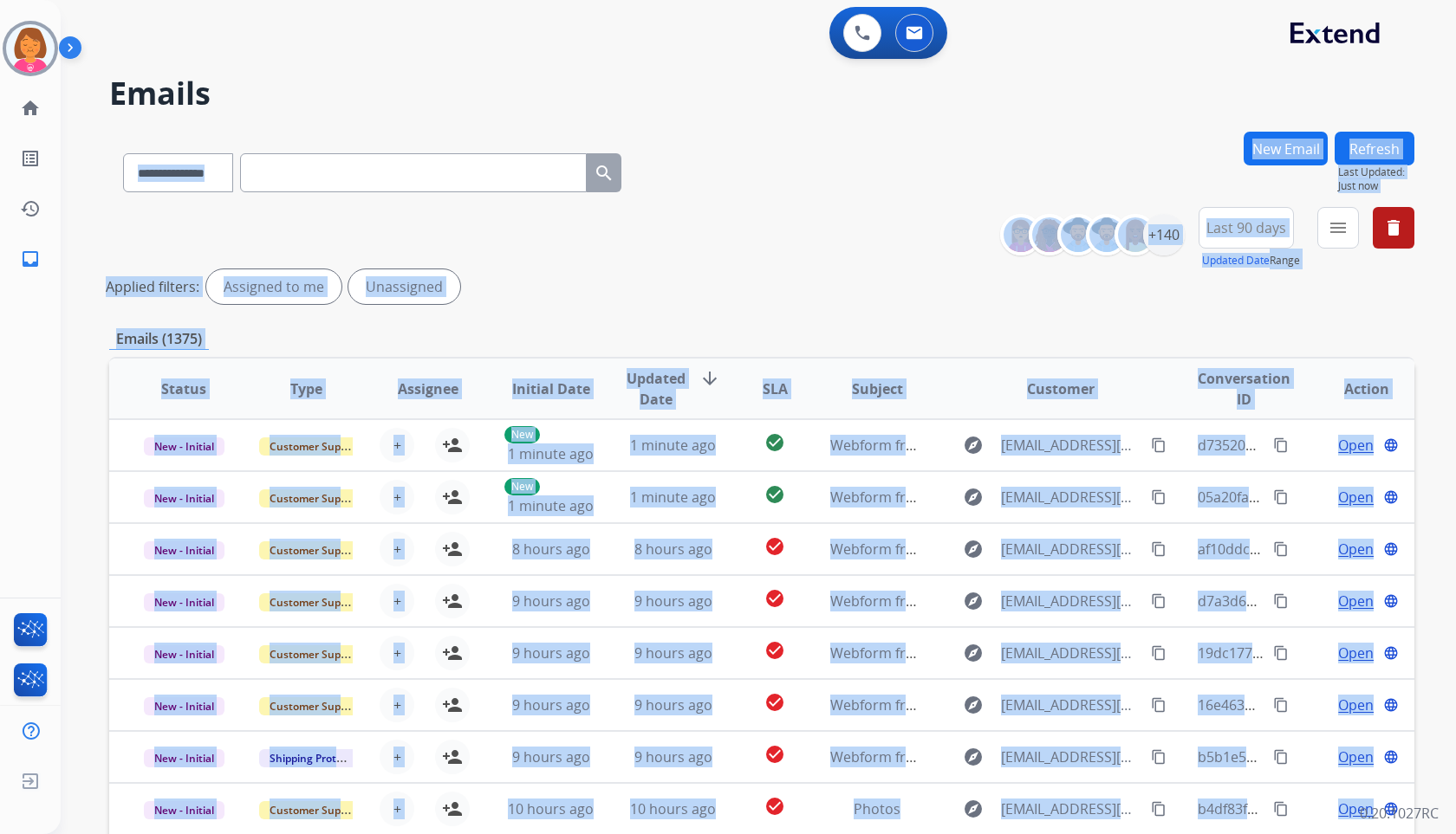
click at [1186, 159] on div "**********" at bounding box center [762, 169] width 1306 height 76
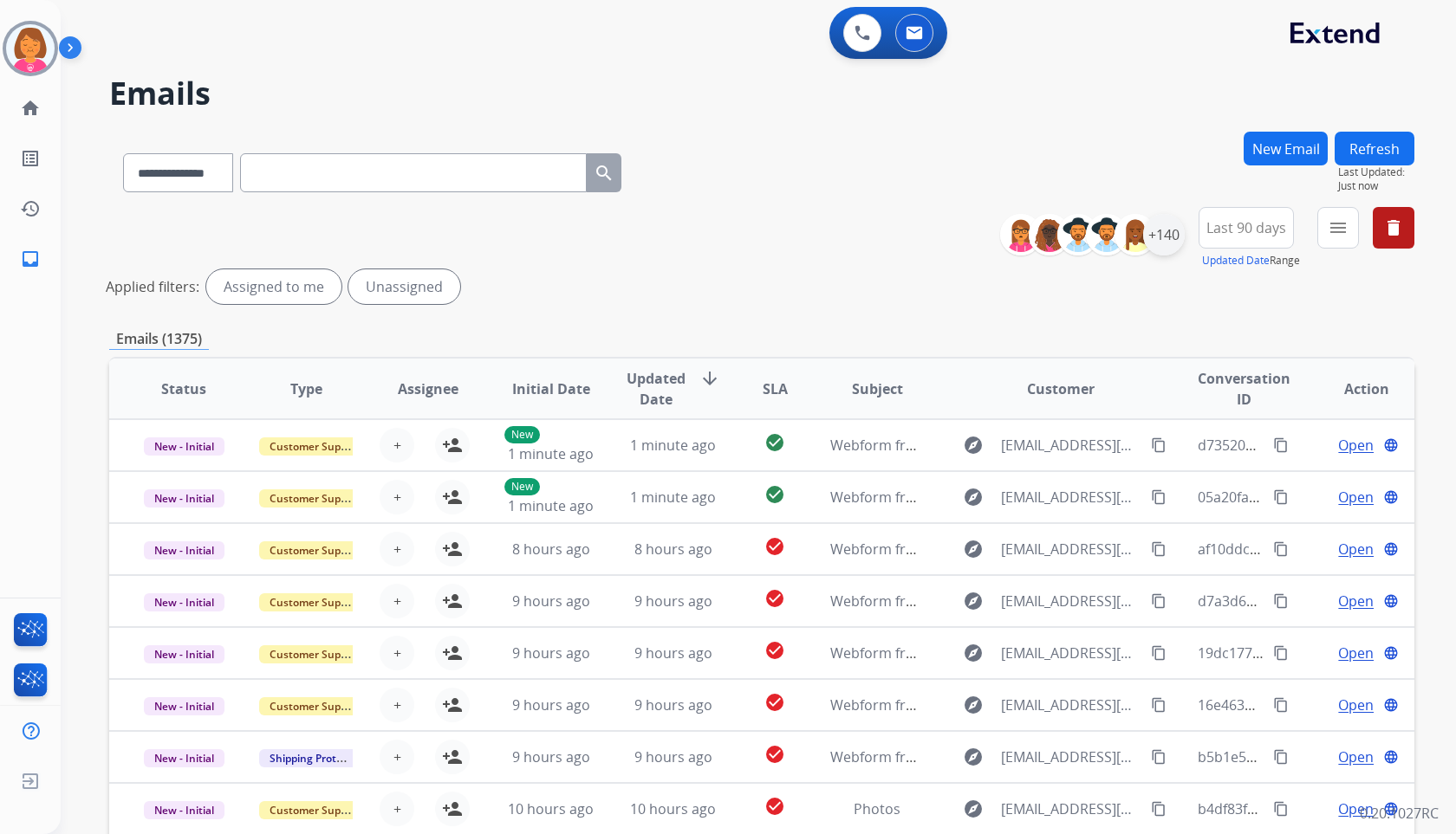
click at [1171, 241] on div "+140" at bounding box center [1164, 235] width 42 height 42
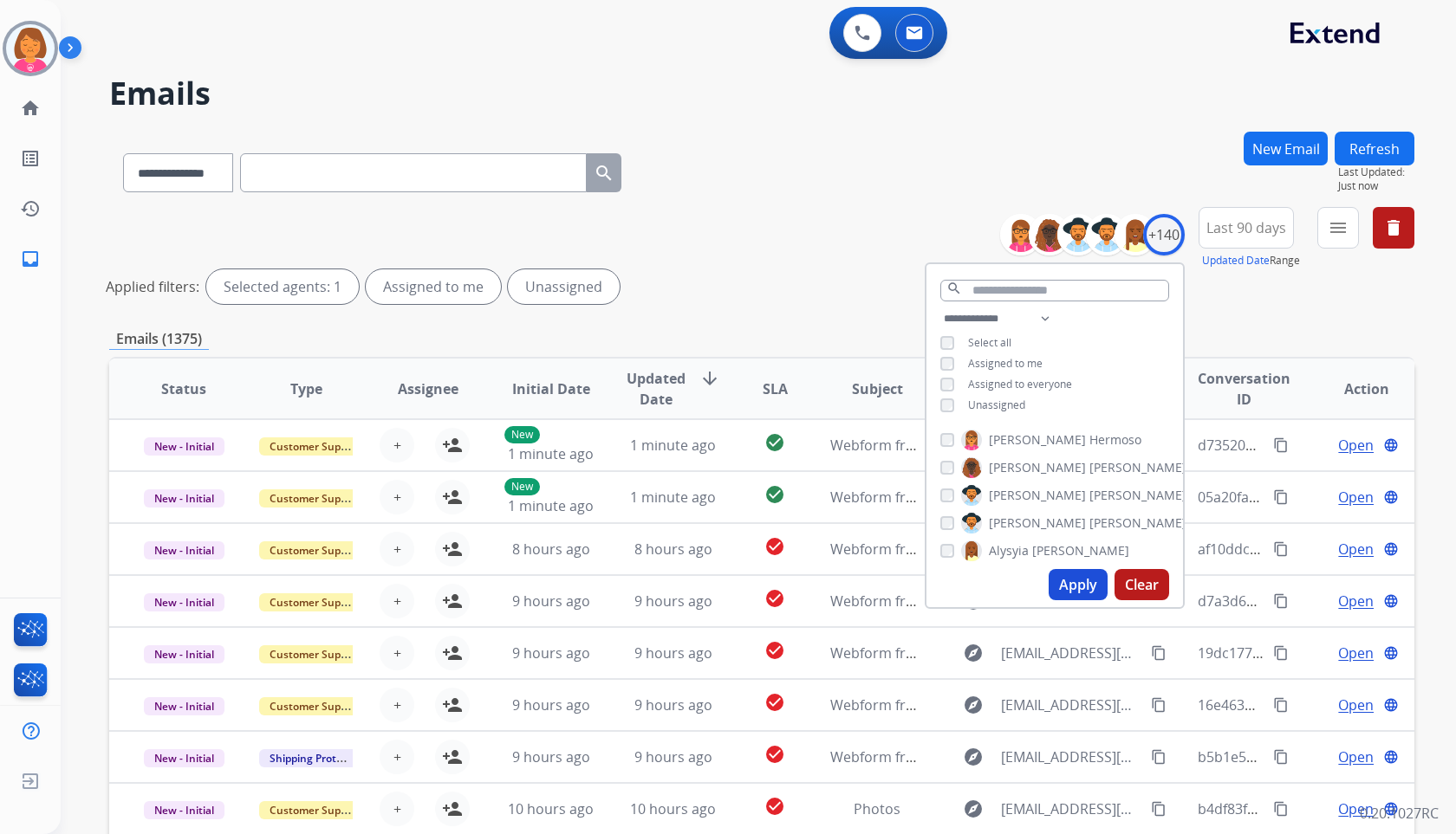
click at [1011, 367] on span "Assigned to me" at bounding box center [1005, 363] width 75 height 15
click at [1068, 586] on button "Apply" at bounding box center [1077, 584] width 59 height 31
click at [1126, 109] on h2 "Emails" at bounding box center [762, 94] width 1306 height 35
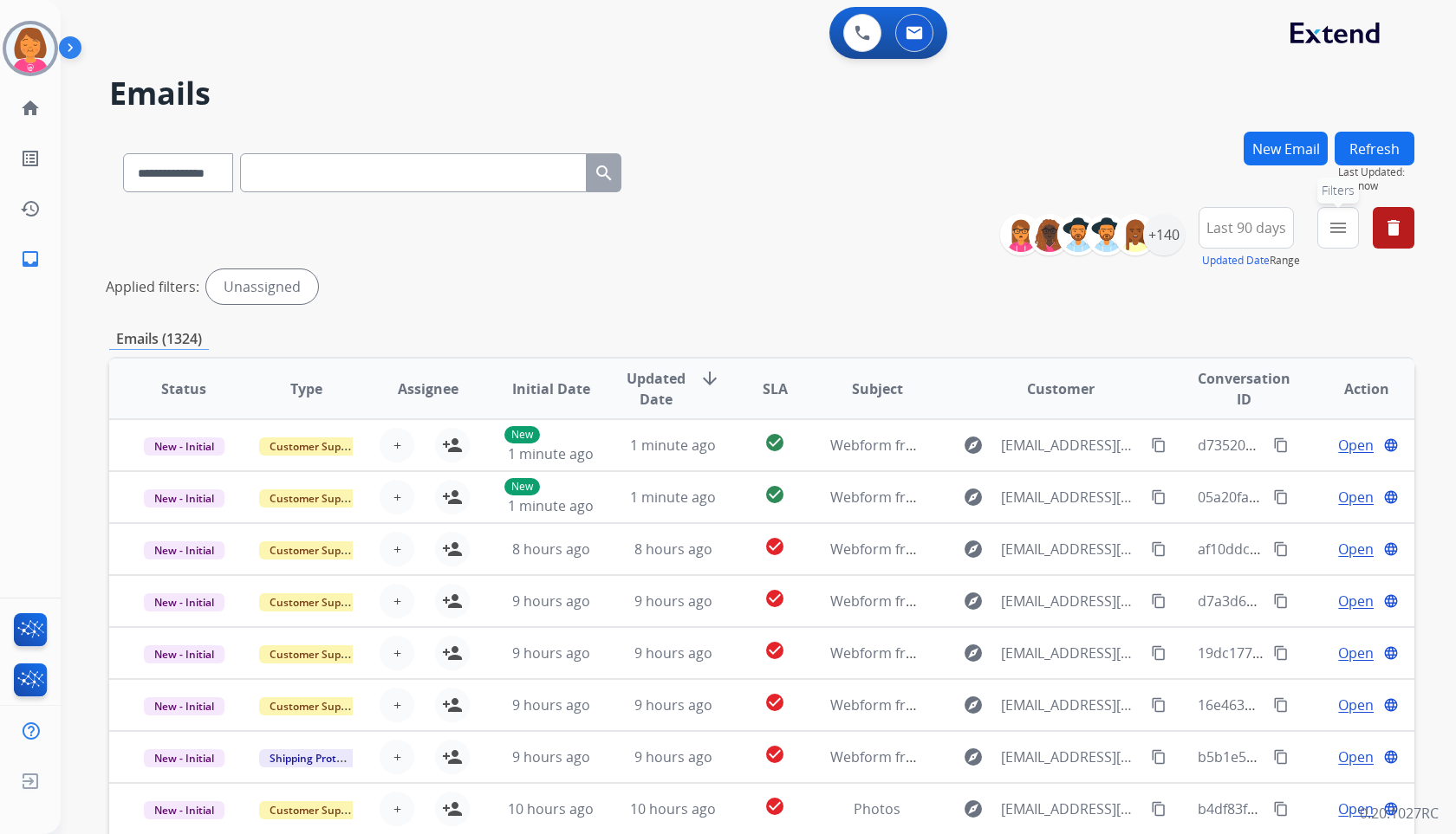
click at [1337, 237] on mat-icon "menu" at bounding box center [1337, 227] width 21 height 21
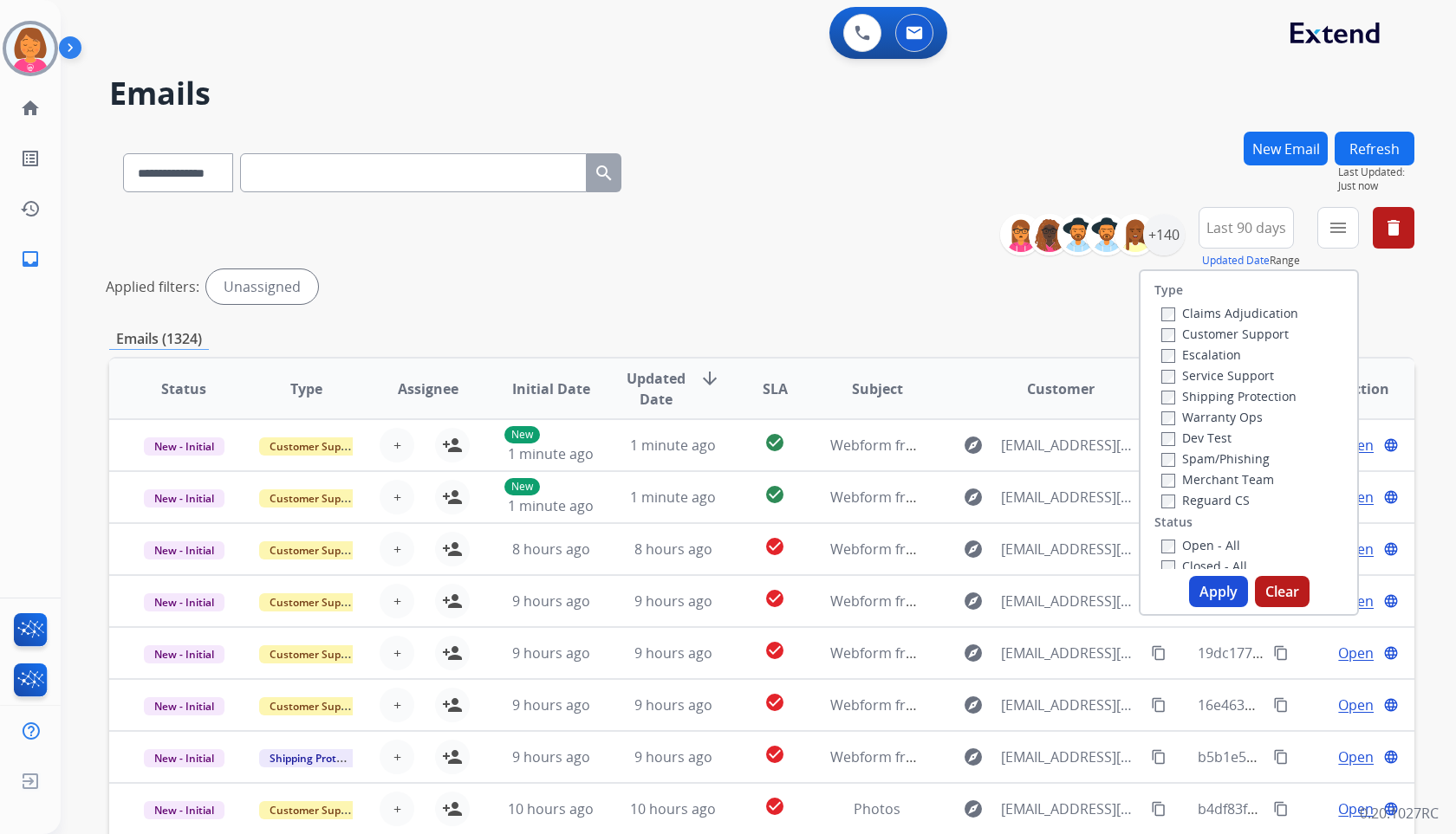
click at [1275, 333] on label "Customer Support" at bounding box center [1225, 334] width 128 height 17
click at [1261, 391] on label "Shipping Protection" at bounding box center [1229, 397] width 136 height 17
click at [1213, 501] on label "Reguard CS" at bounding box center [1205, 500] width 89 height 17
click at [1219, 550] on label "Open - All" at bounding box center [1200, 545] width 79 height 17
click at [1214, 581] on button "Apply" at bounding box center [1218, 591] width 59 height 31
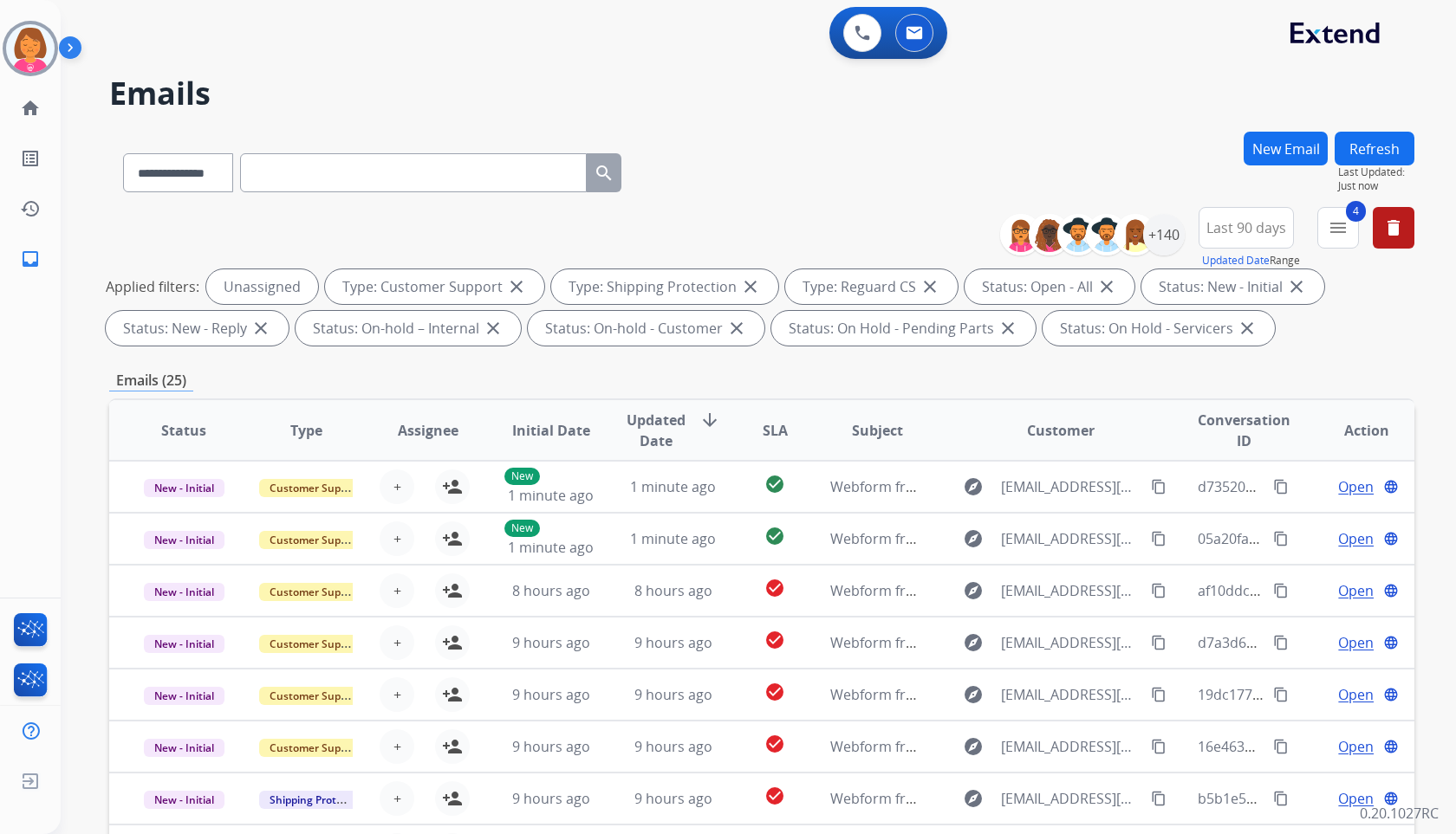
click at [1082, 117] on div "**********" at bounding box center [737, 479] width 1353 height 834
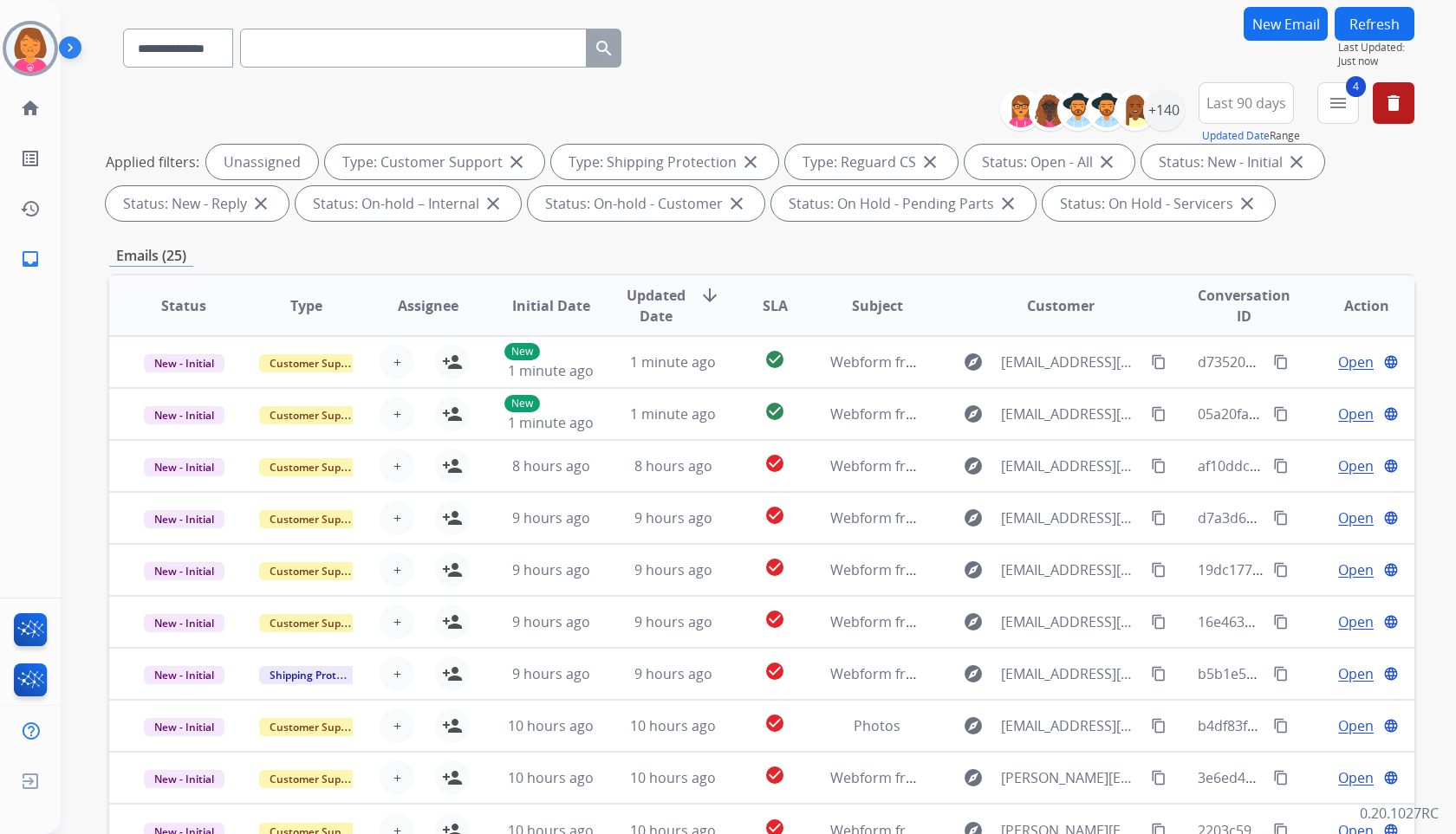
scroll to position [235, 0]
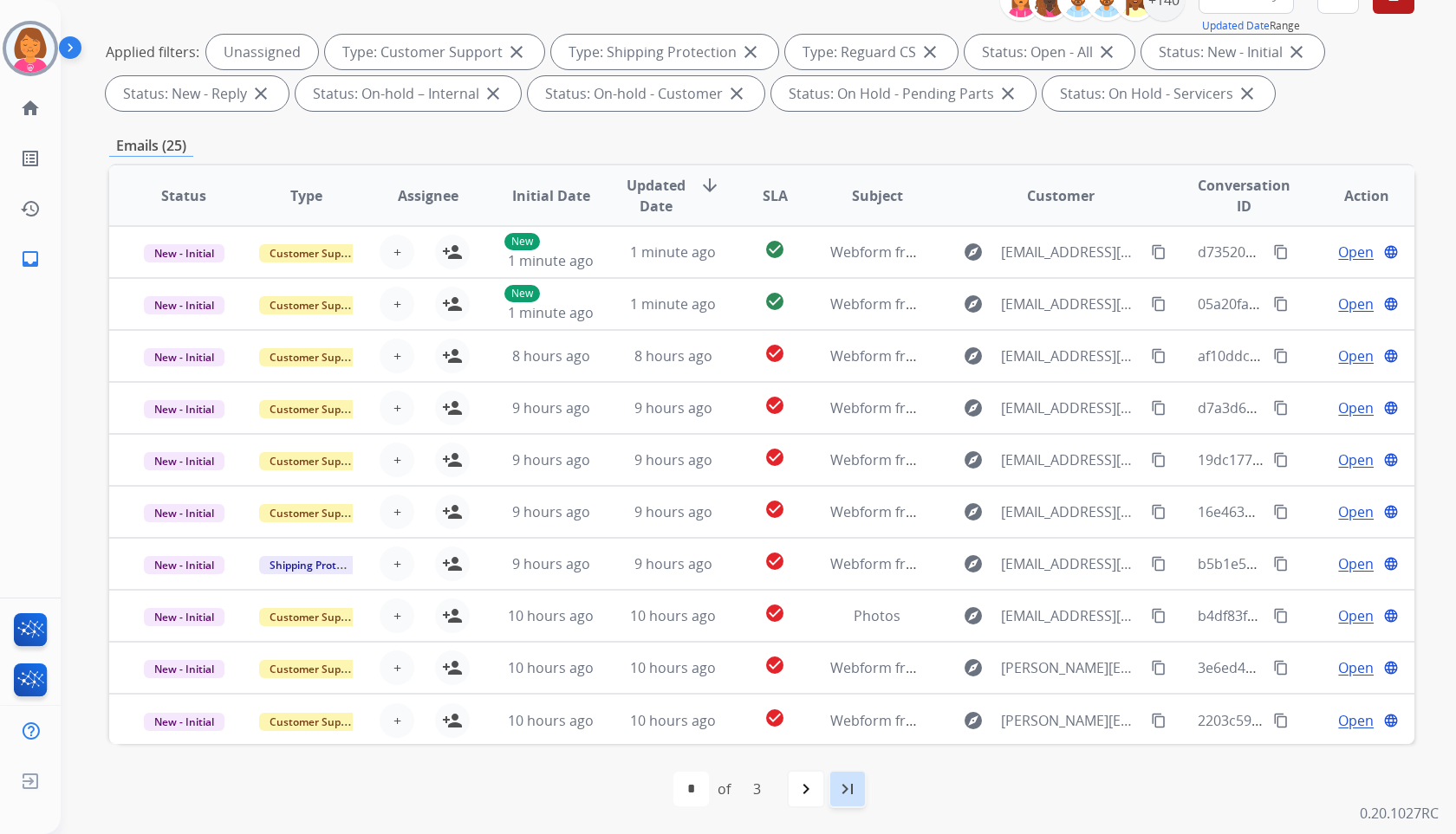
click at [844, 795] on mat-icon "last_page" at bounding box center [847, 789] width 21 height 21
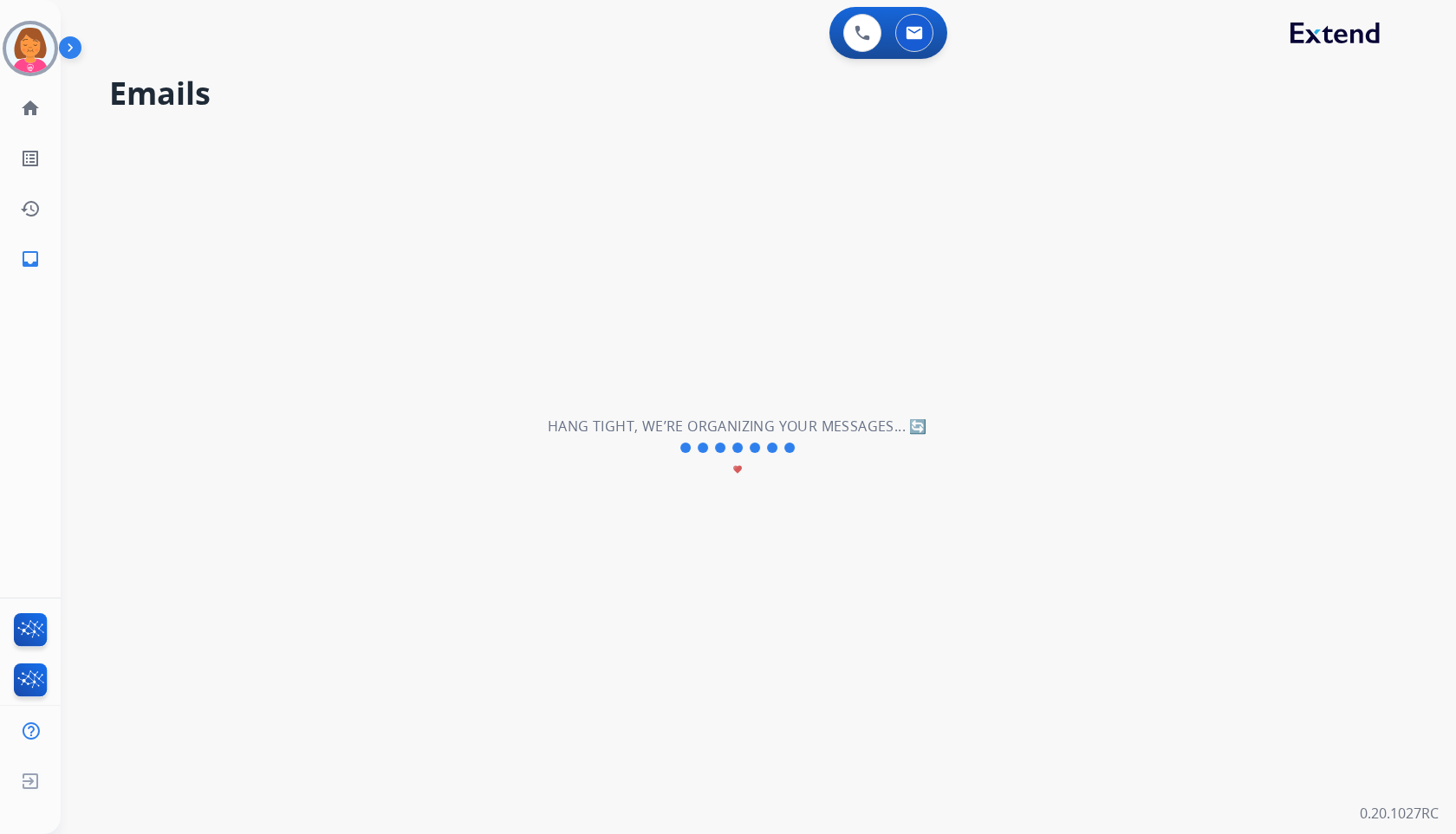
click at [734, 115] on div "**********" at bounding box center [737, 448] width 1353 height 772
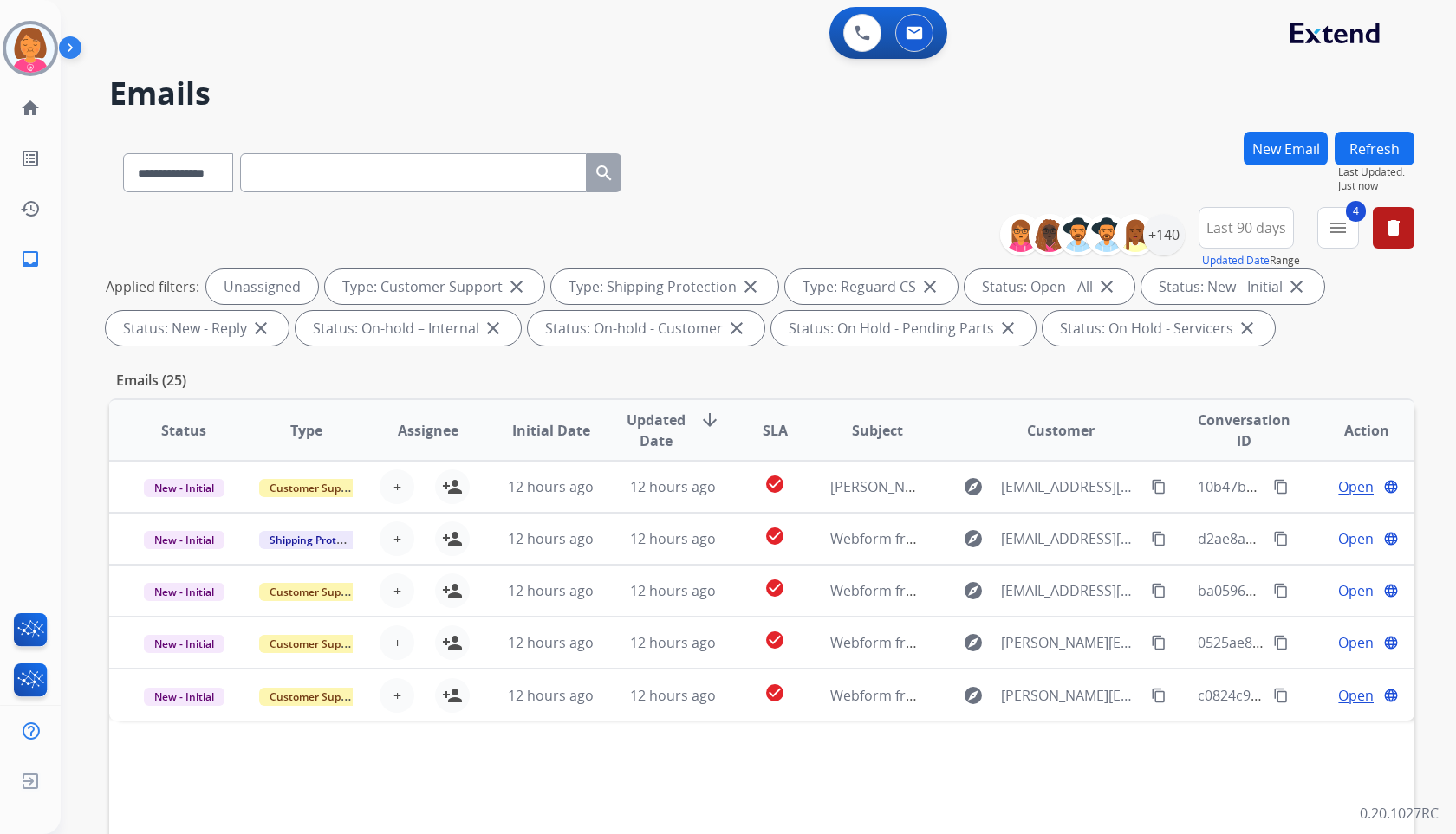
click at [734, 115] on div "**********" at bounding box center [737, 479] width 1353 height 834
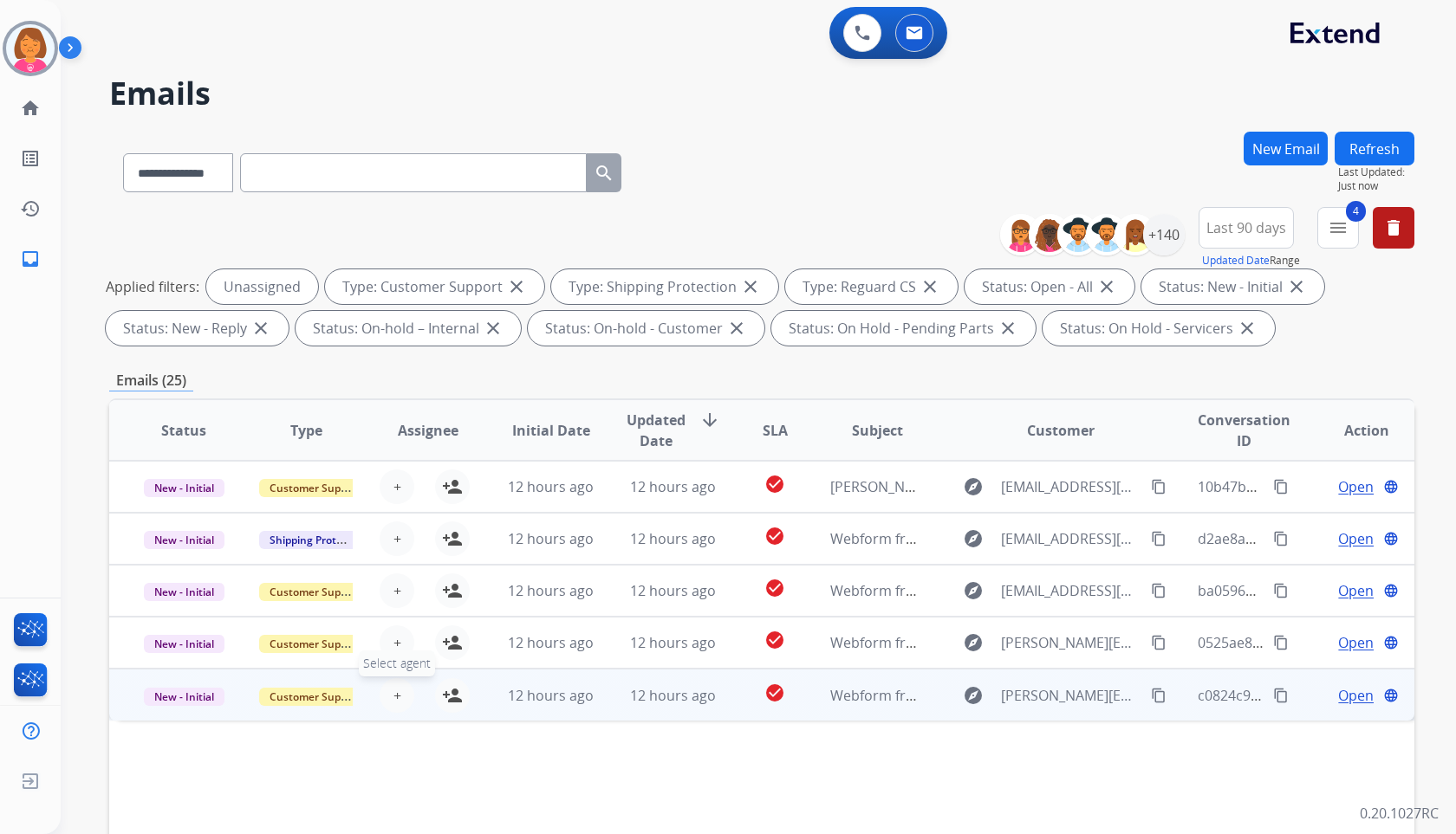
click at [399, 691] on button "+ Select agent" at bounding box center [397, 695] width 35 height 35
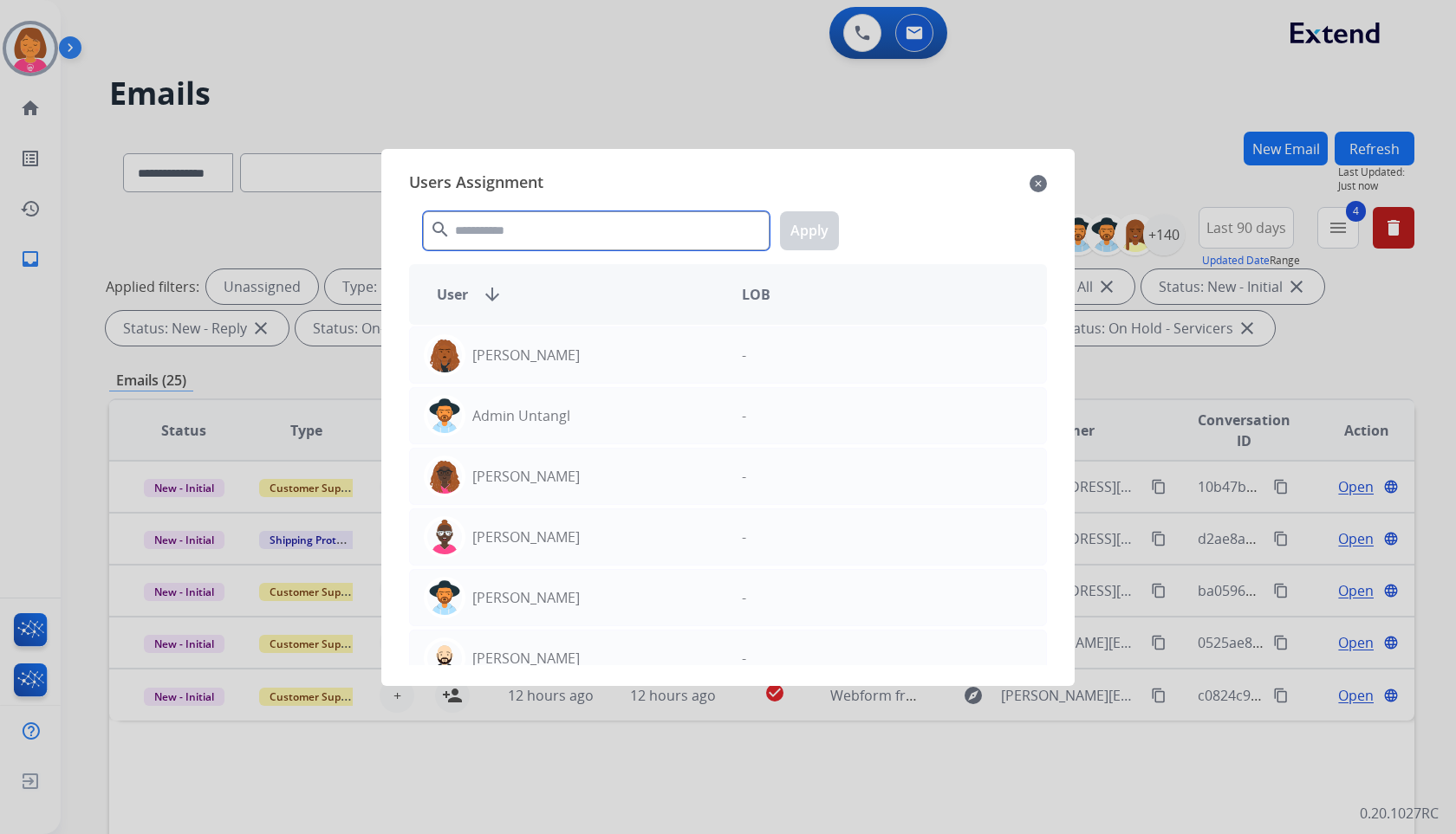
click at [727, 243] on input "text" at bounding box center [596, 230] width 347 height 39
type input "*"
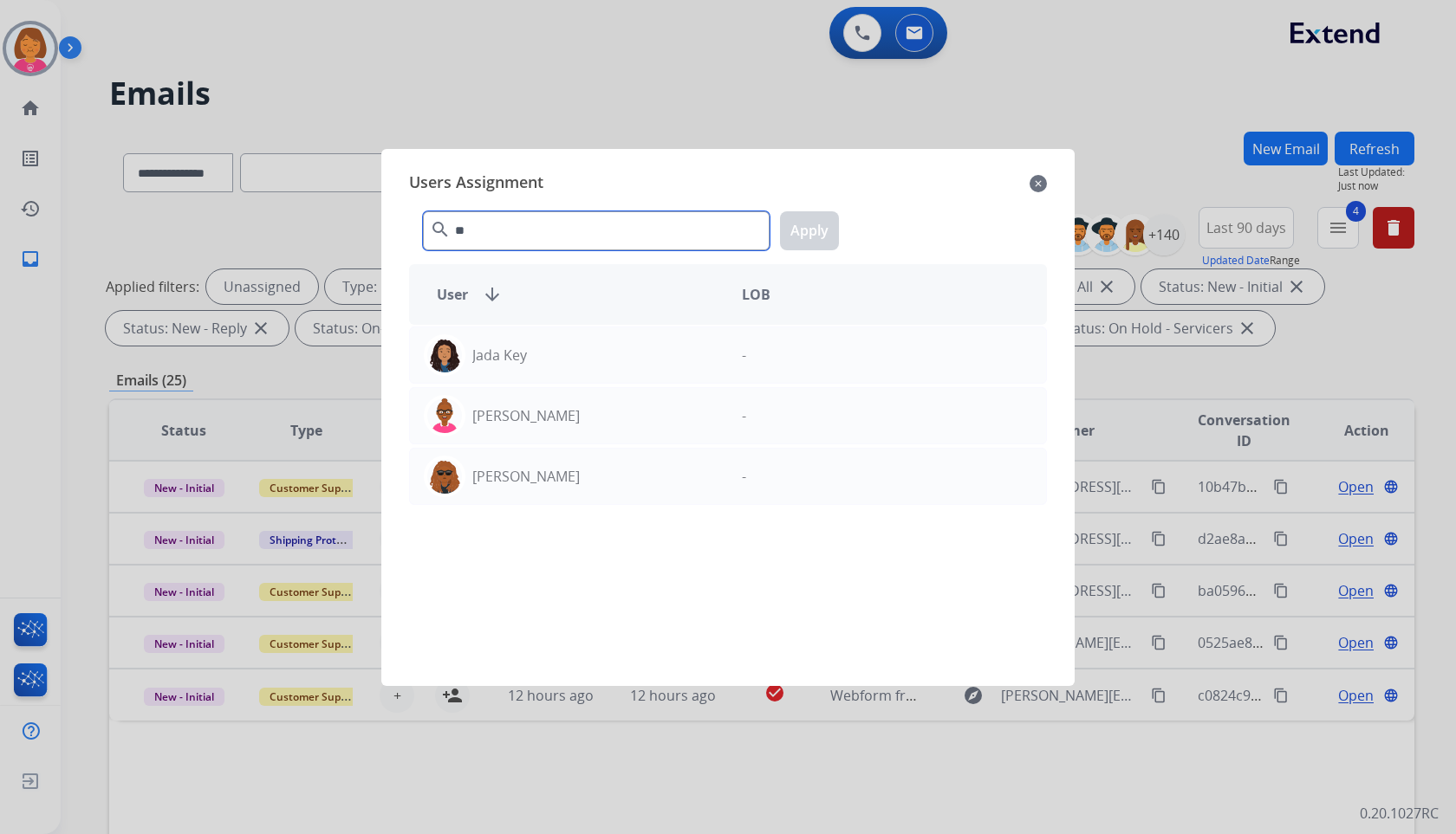
type input "*"
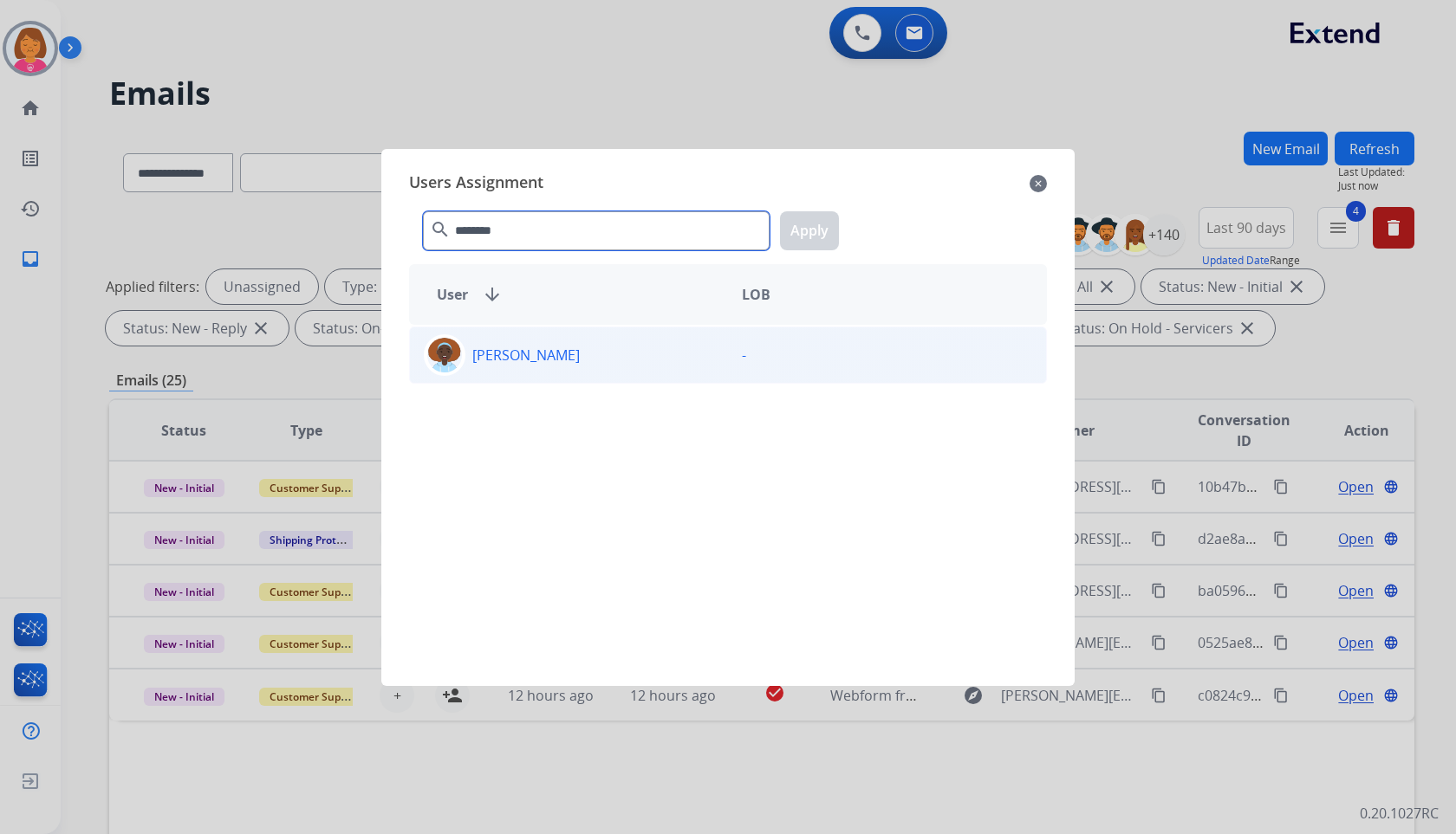
type input "*******"
drag, startPoint x: 848, startPoint y: 351, endPoint x: 859, endPoint y: 315, distance: 37.6
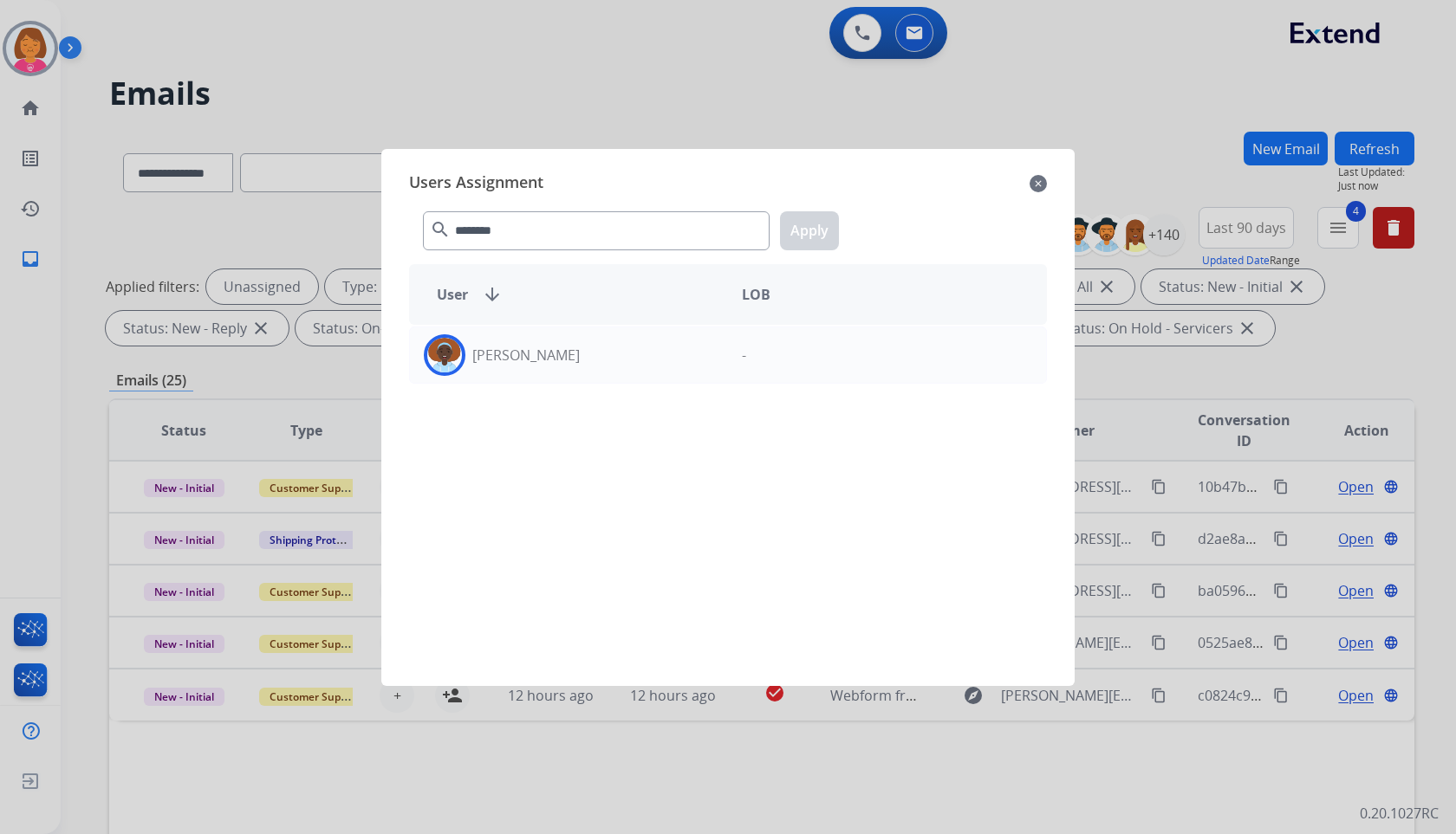
click at [849, 347] on div "-" at bounding box center [887, 356] width 318 height 42
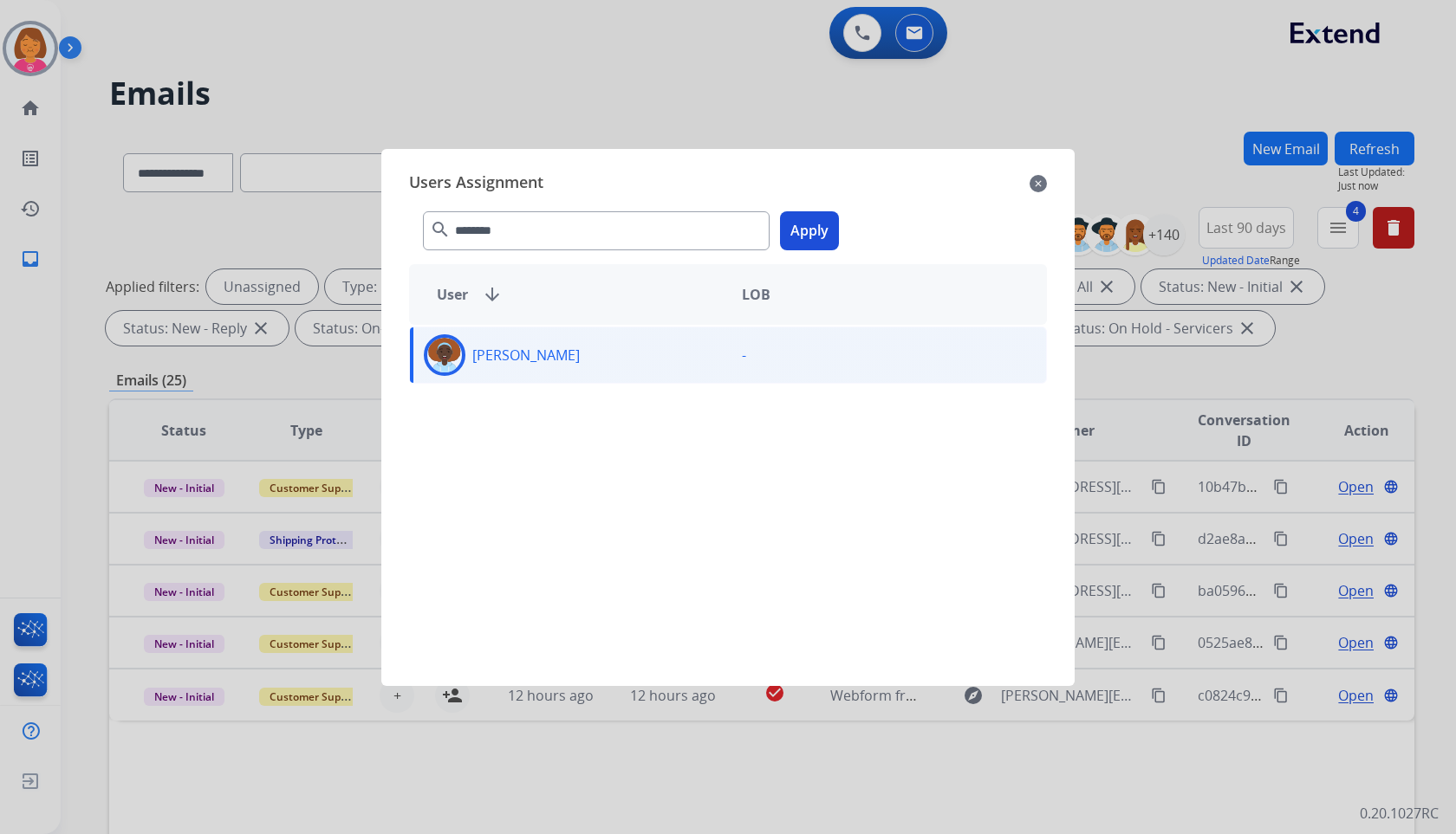
click at [814, 233] on button "Apply" at bounding box center [809, 230] width 59 height 39
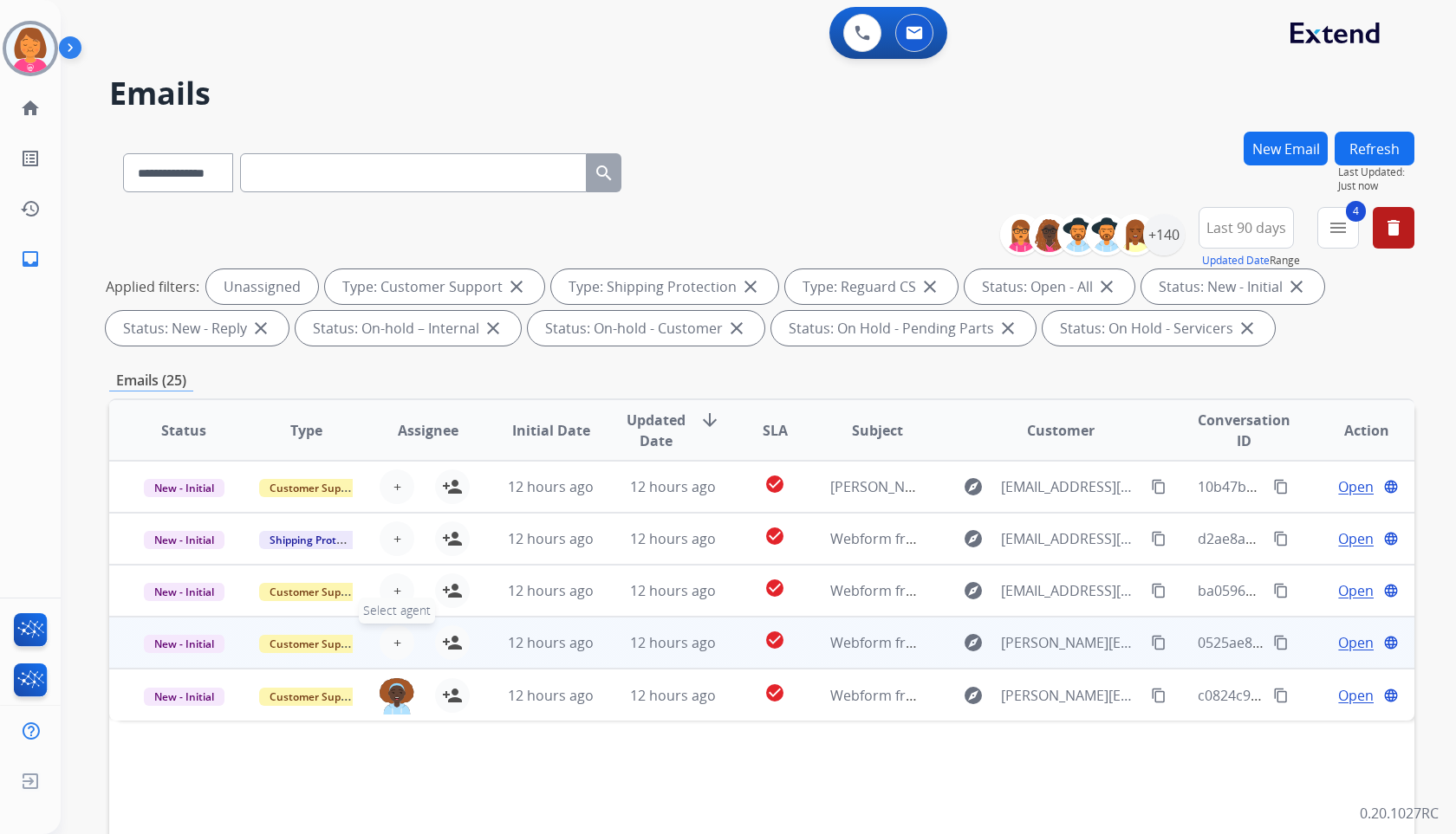
click at [399, 645] on button "+ Select agent" at bounding box center [397, 643] width 35 height 35
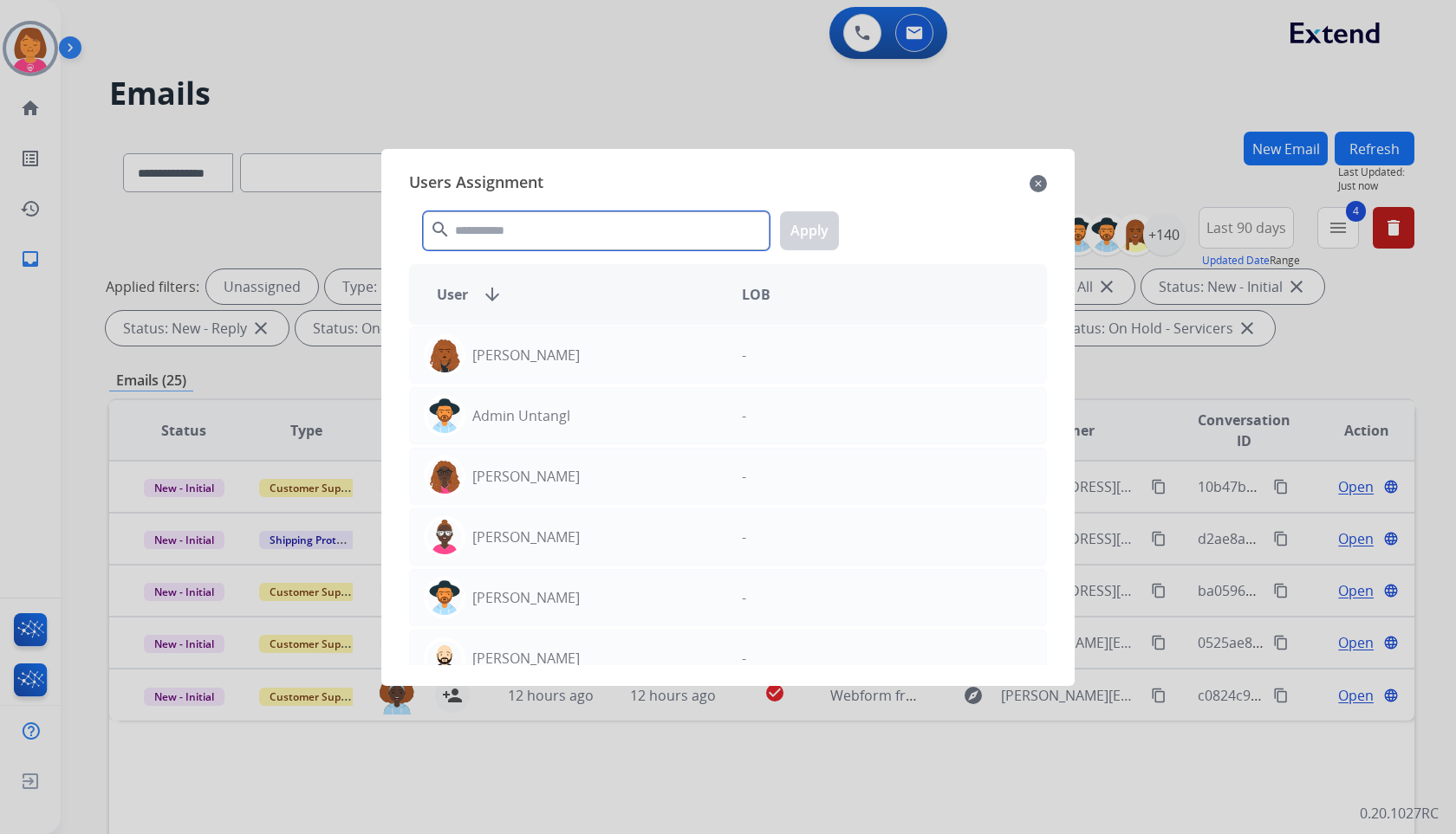
click at [660, 242] on input "text" at bounding box center [596, 230] width 347 height 39
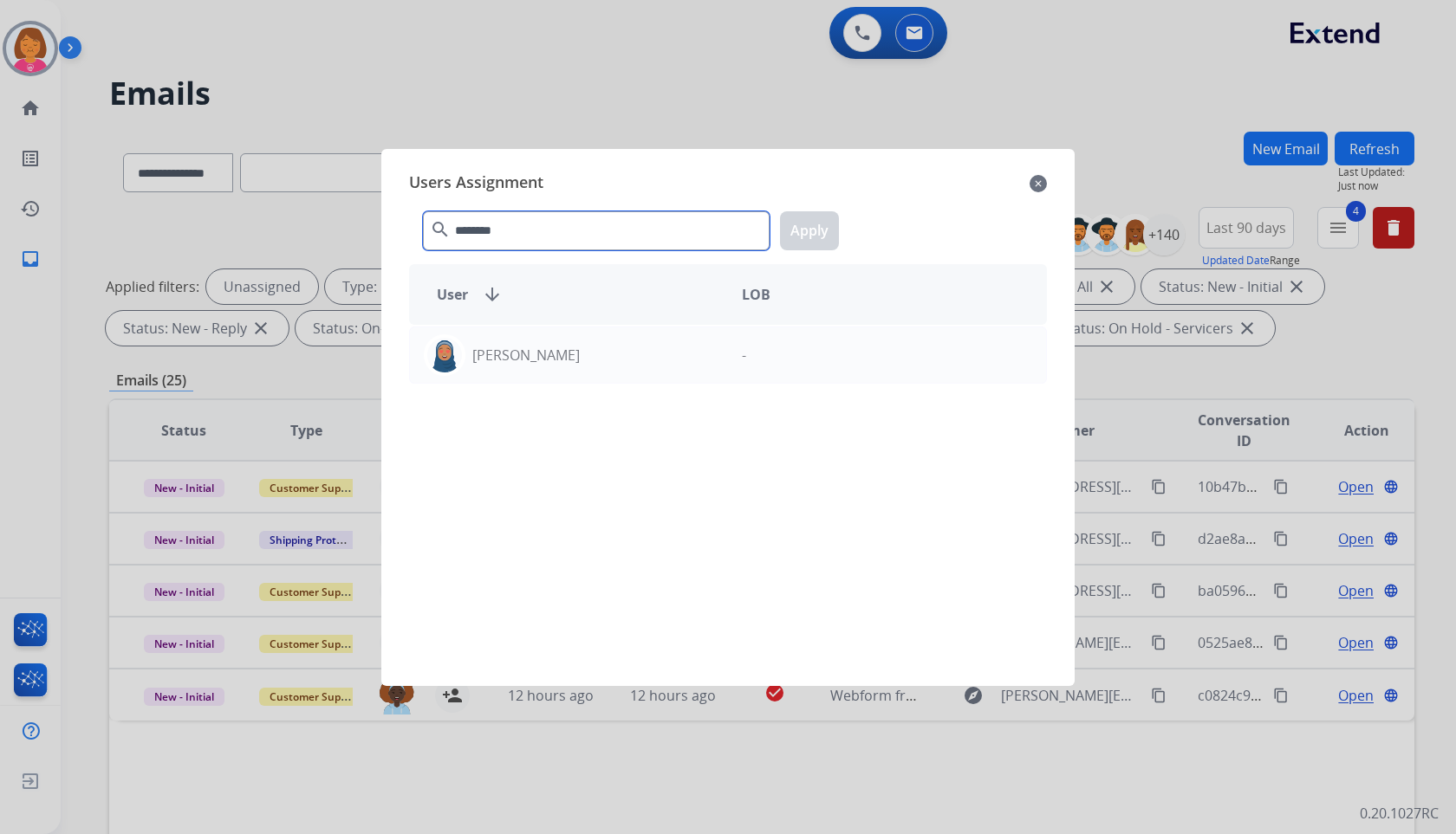
type input "********"
click at [717, 323] on div "User arrow_downward LOB" at bounding box center [728, 294] width 638 height 61
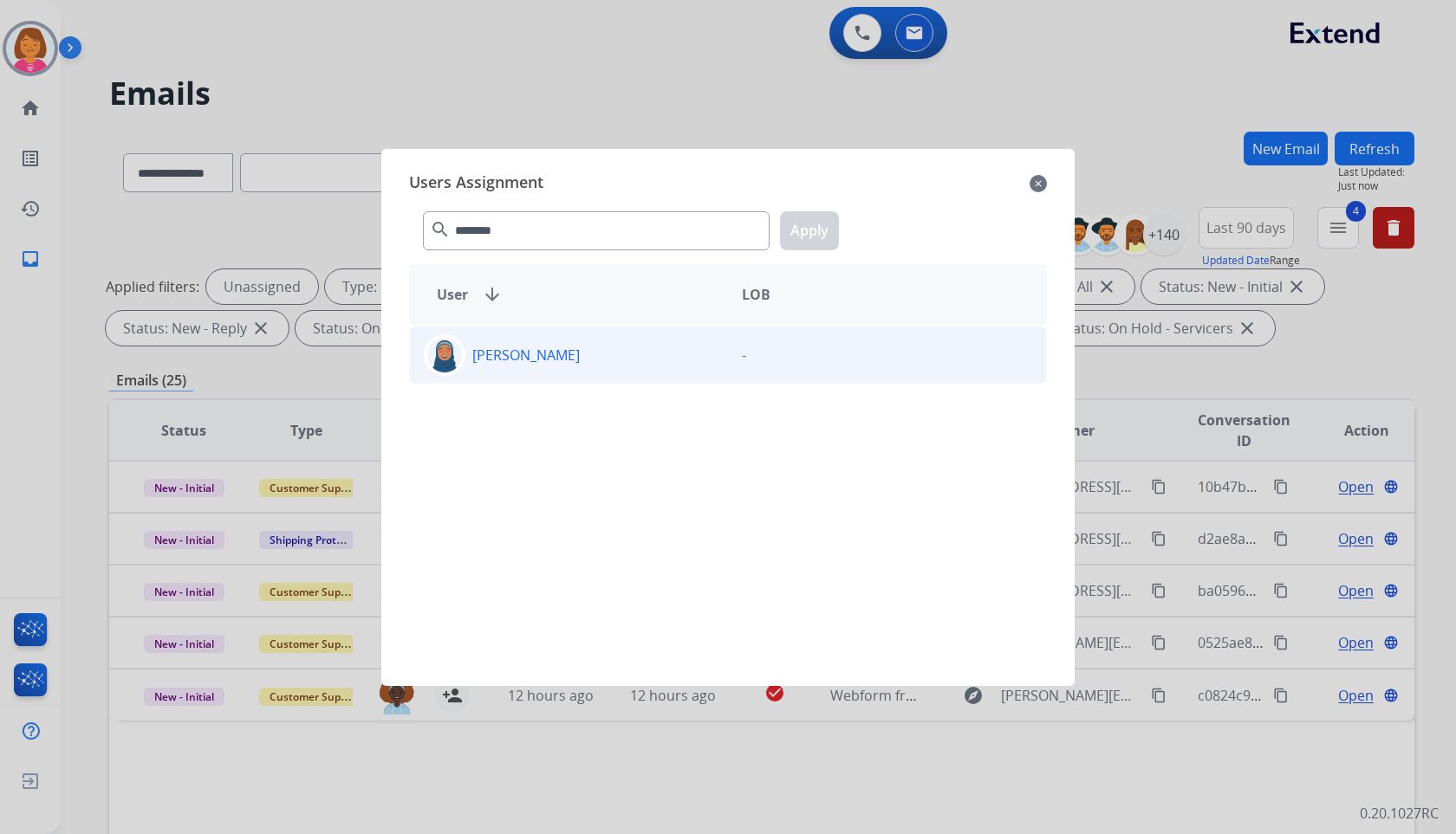
click at [721, 337] on div "[PERSON_NAME]" at bounding box center [568, 356] width 318 height 42
click at [797, 246] on button "Apply" at bounding box center [809, 230] width 59 height 39
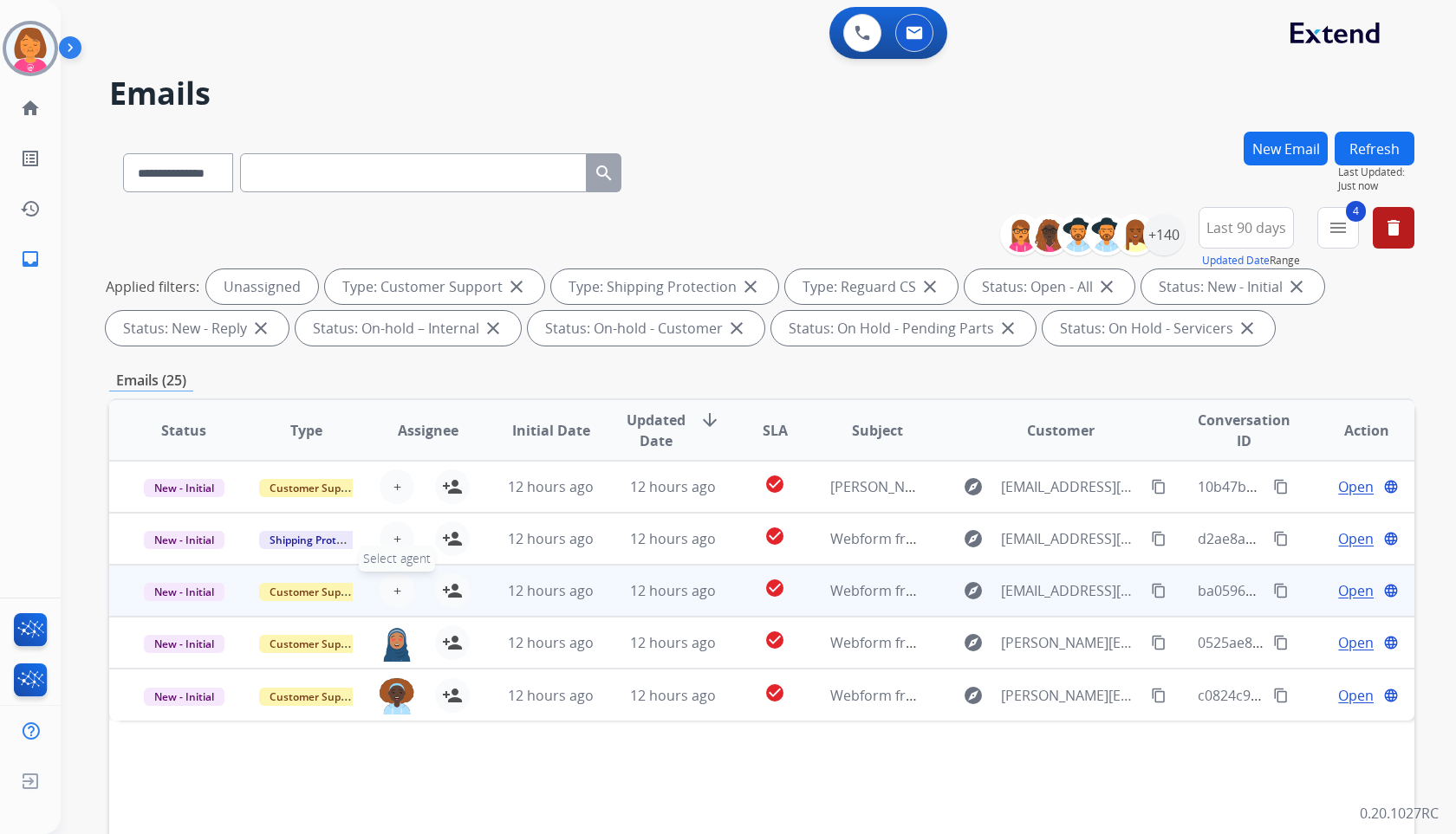
click at [385, 583] on button "+ Select agent" at bounding box center [397, 591] width 35 height 35
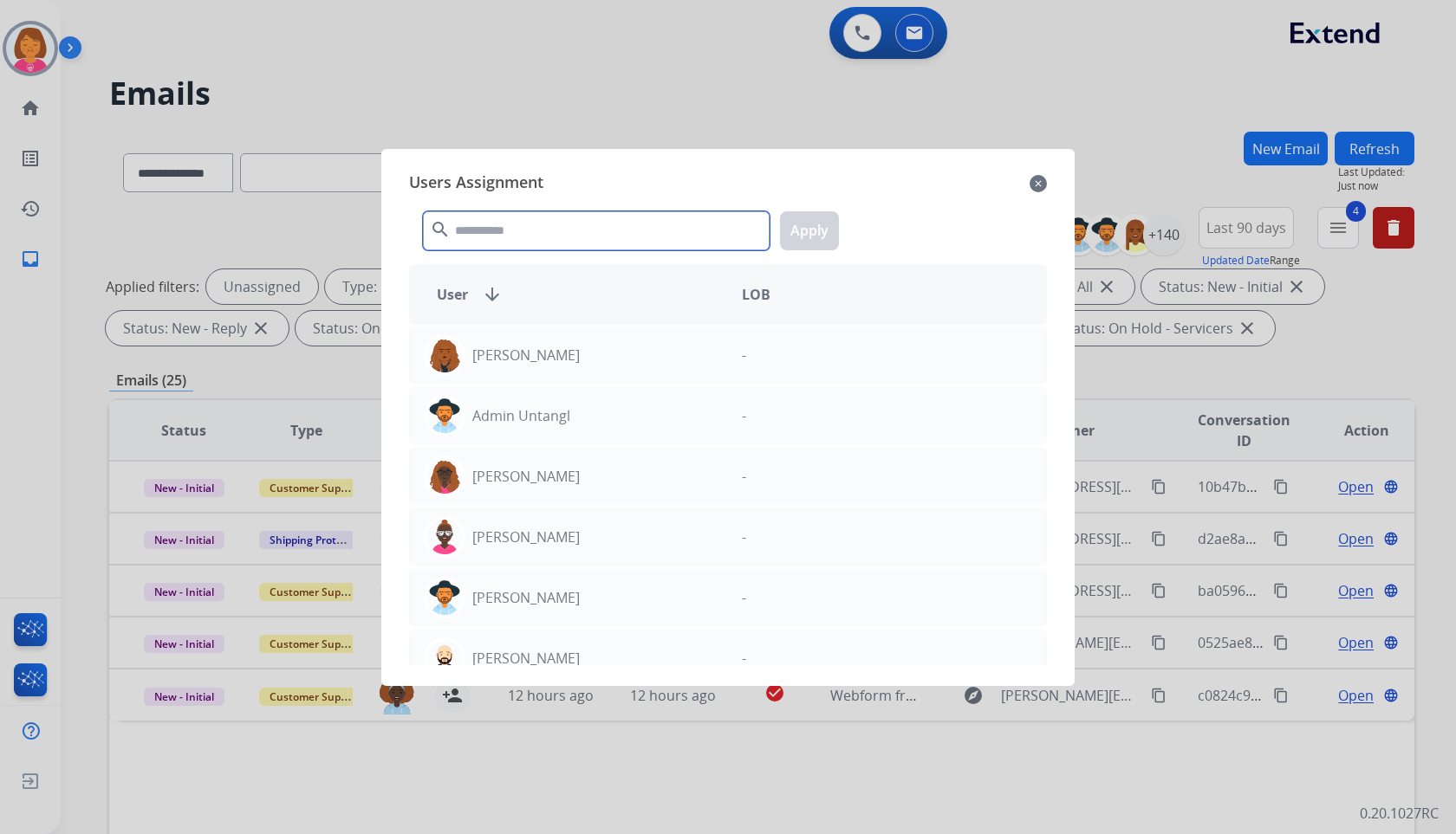
click at [642, 240] on input "text" at bounding box center [596, 230] width 347 height 39
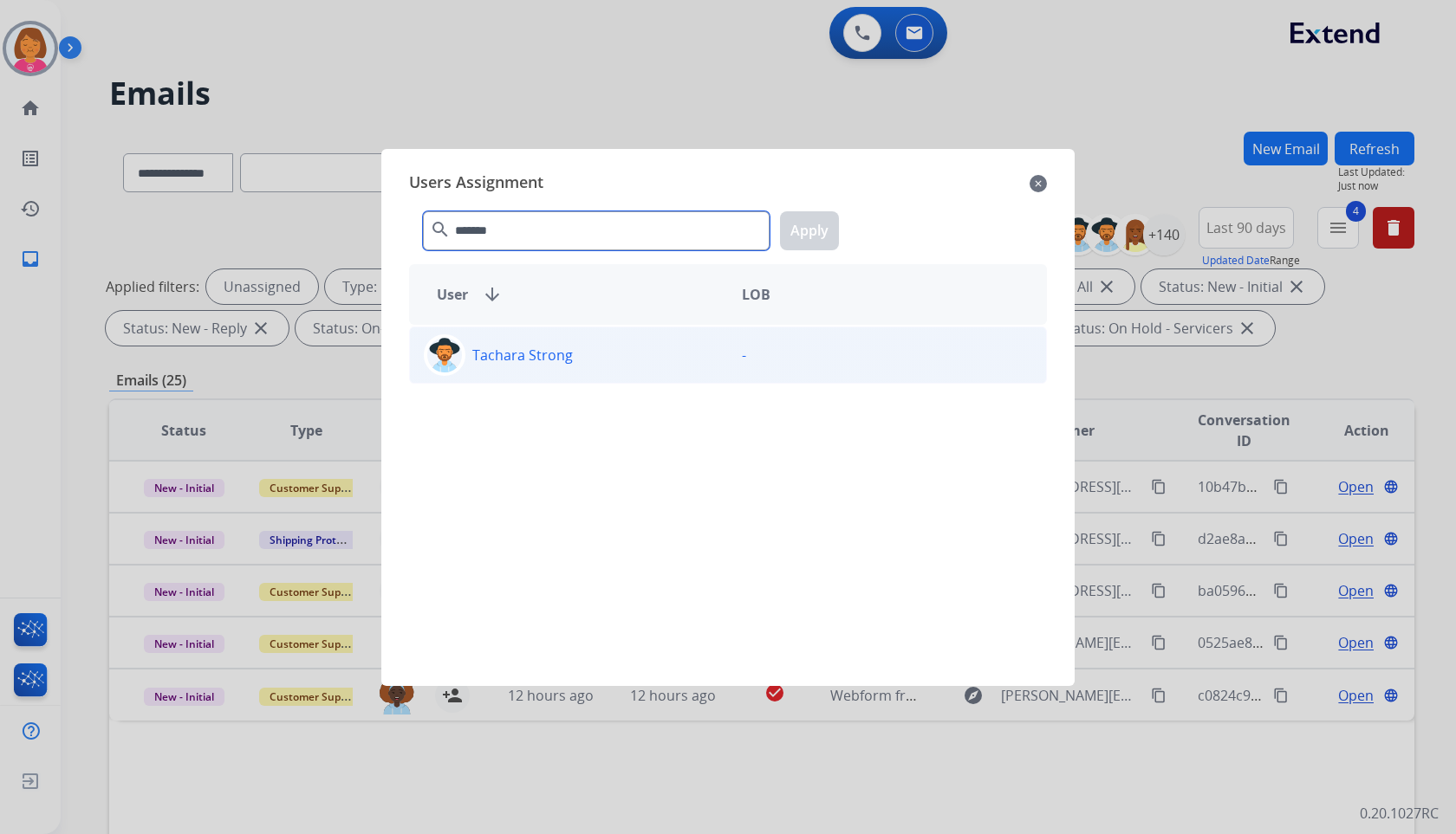
type input "*******"
click at [873, 363] on div "-" at bounding box center [887, 356] width 318 height 42
click at [814, 213] on button "Apply" at bounding box center [809, 230] width 59 height 39
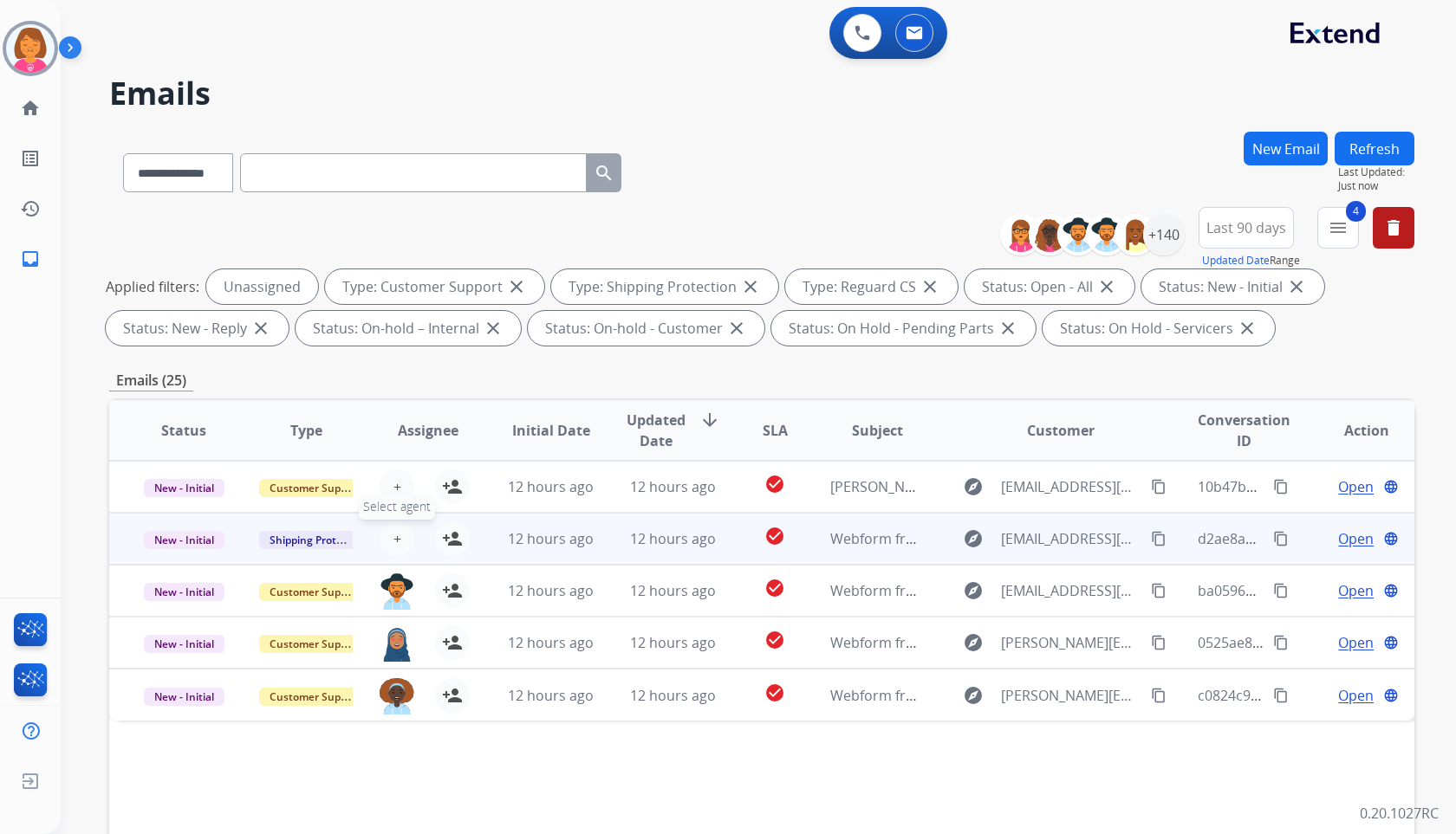
click at [396, 531] on span "+" at bounding box center [398, 538] width 8 height 21
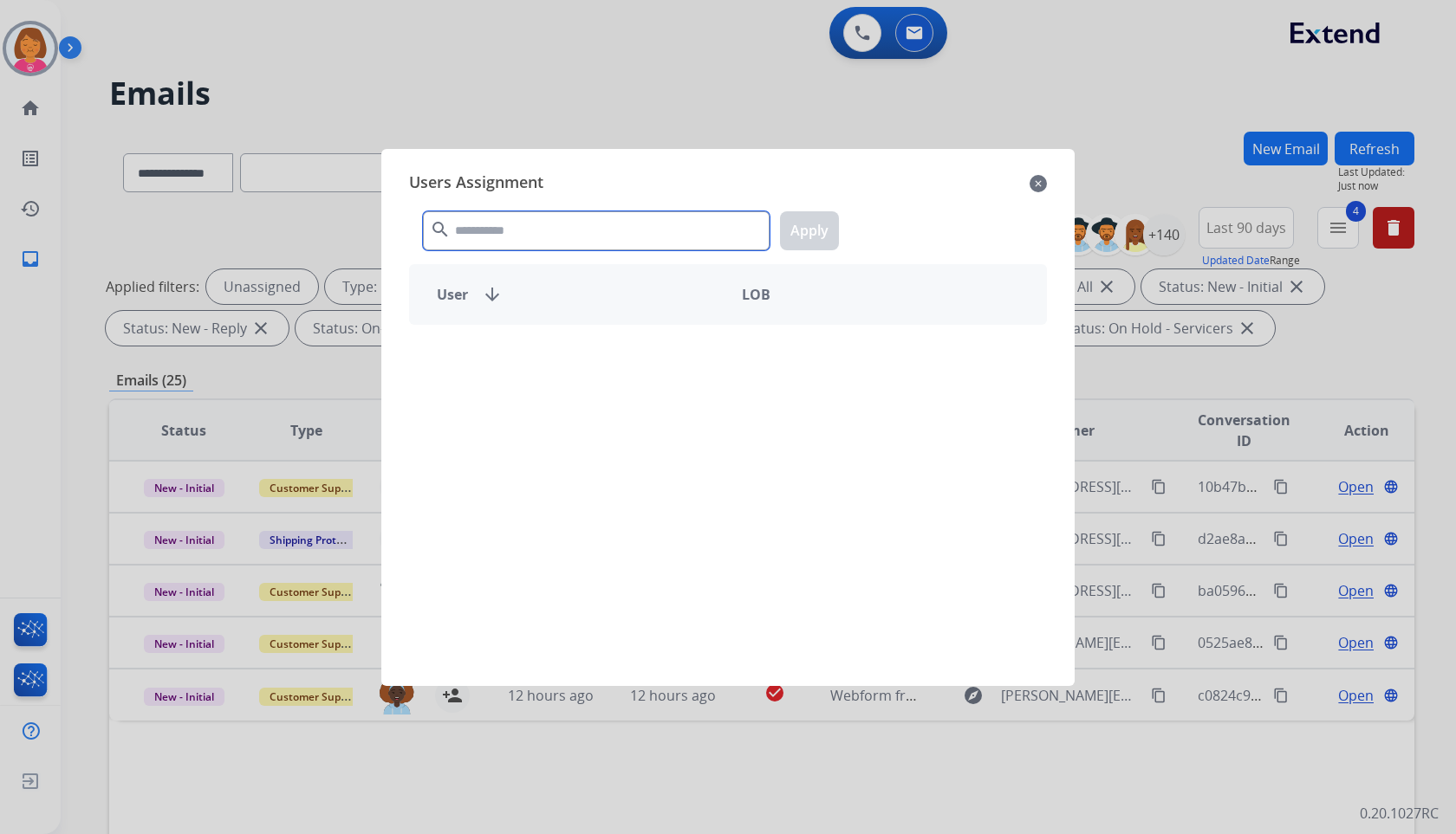
click at [638, 222] on input "text" at bounding box center [596, 230] width 347 height 39
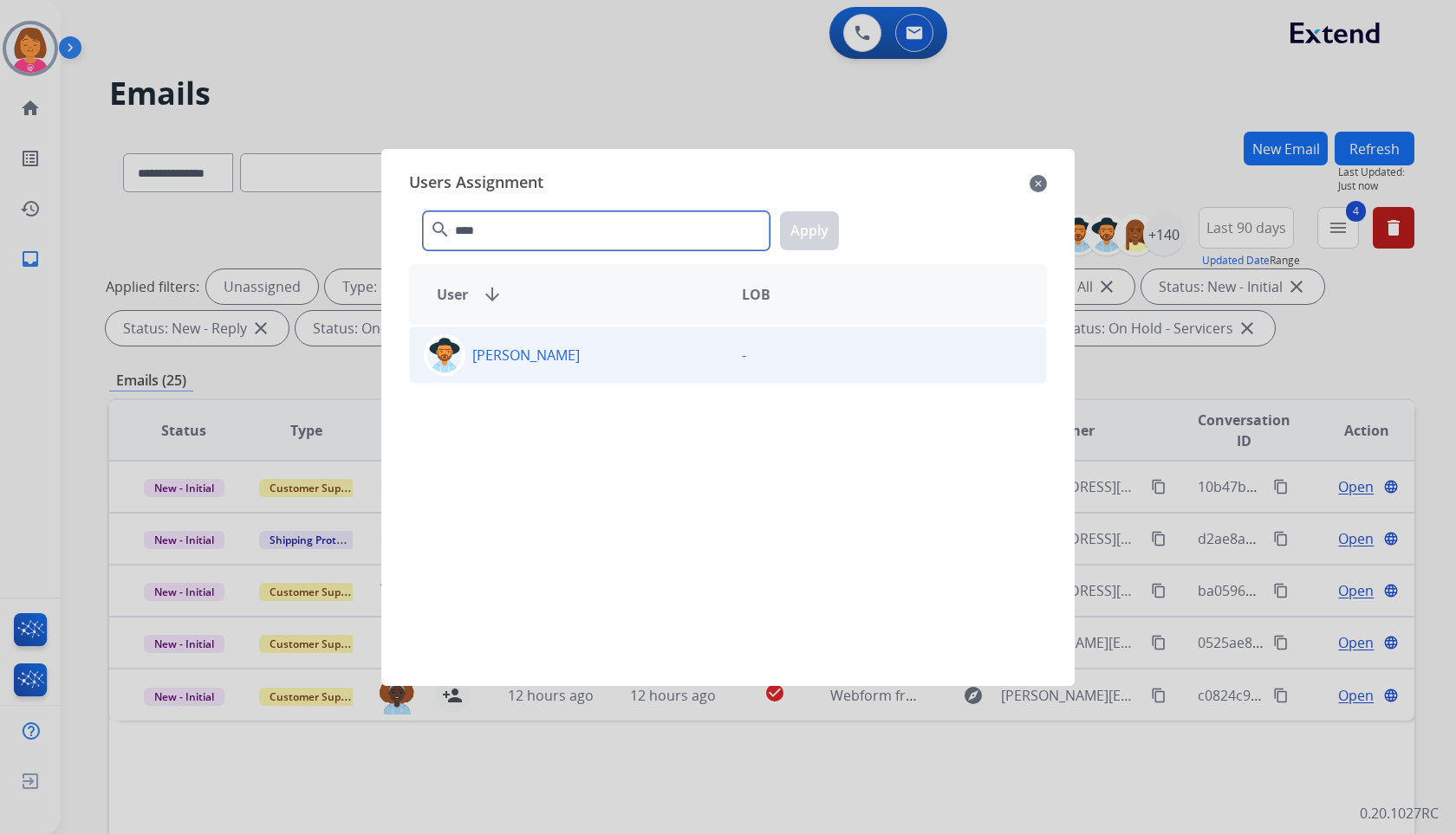
type input "****"
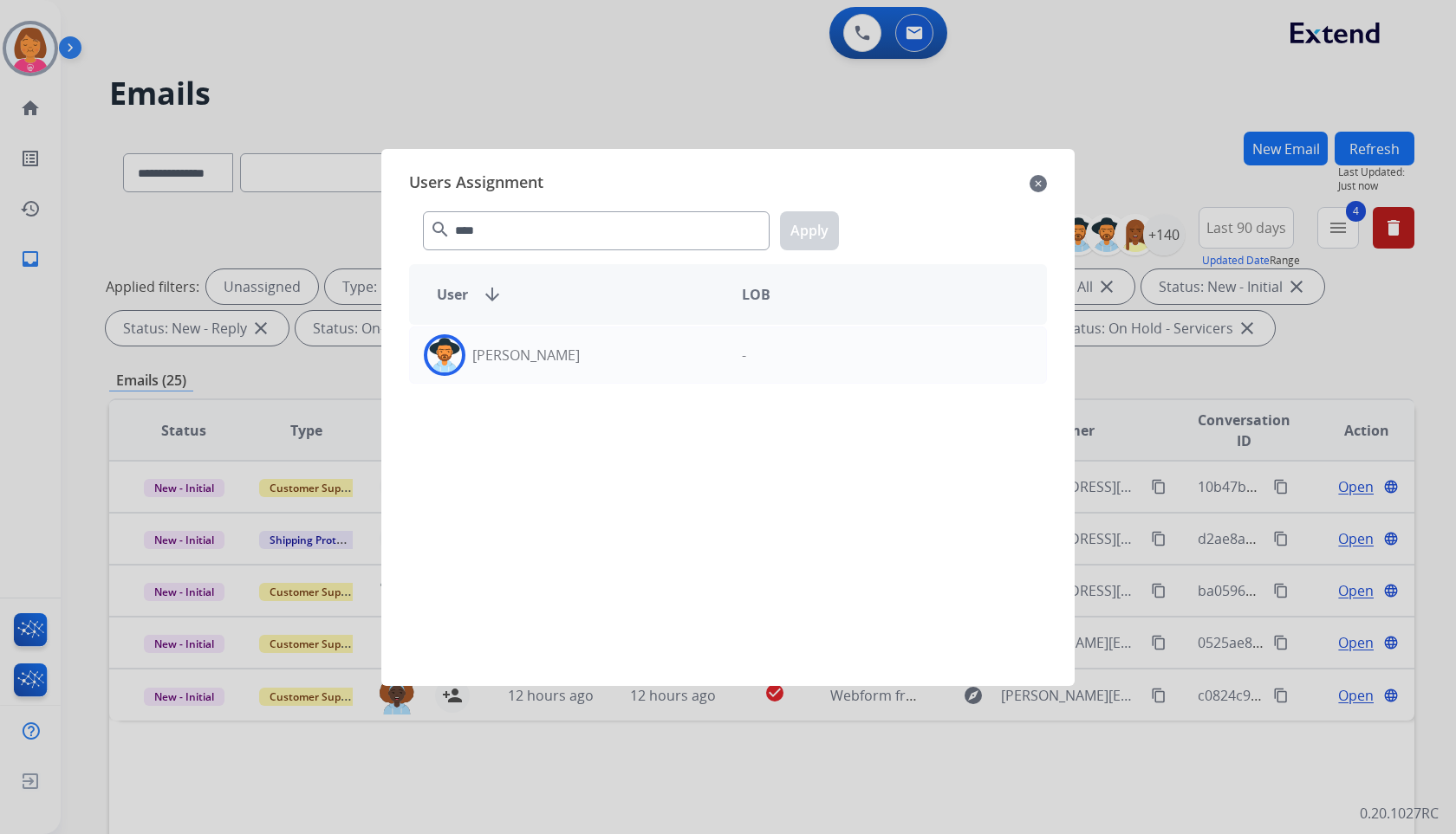
drag, startPoint x: 683, startPoint y: 353, endPoint x: 782, endPoint y: 263, distance: 133.8
click at [684, 351] on div "[PERSON_NAME]" at bounding box center [568, 356] width 318 height 42
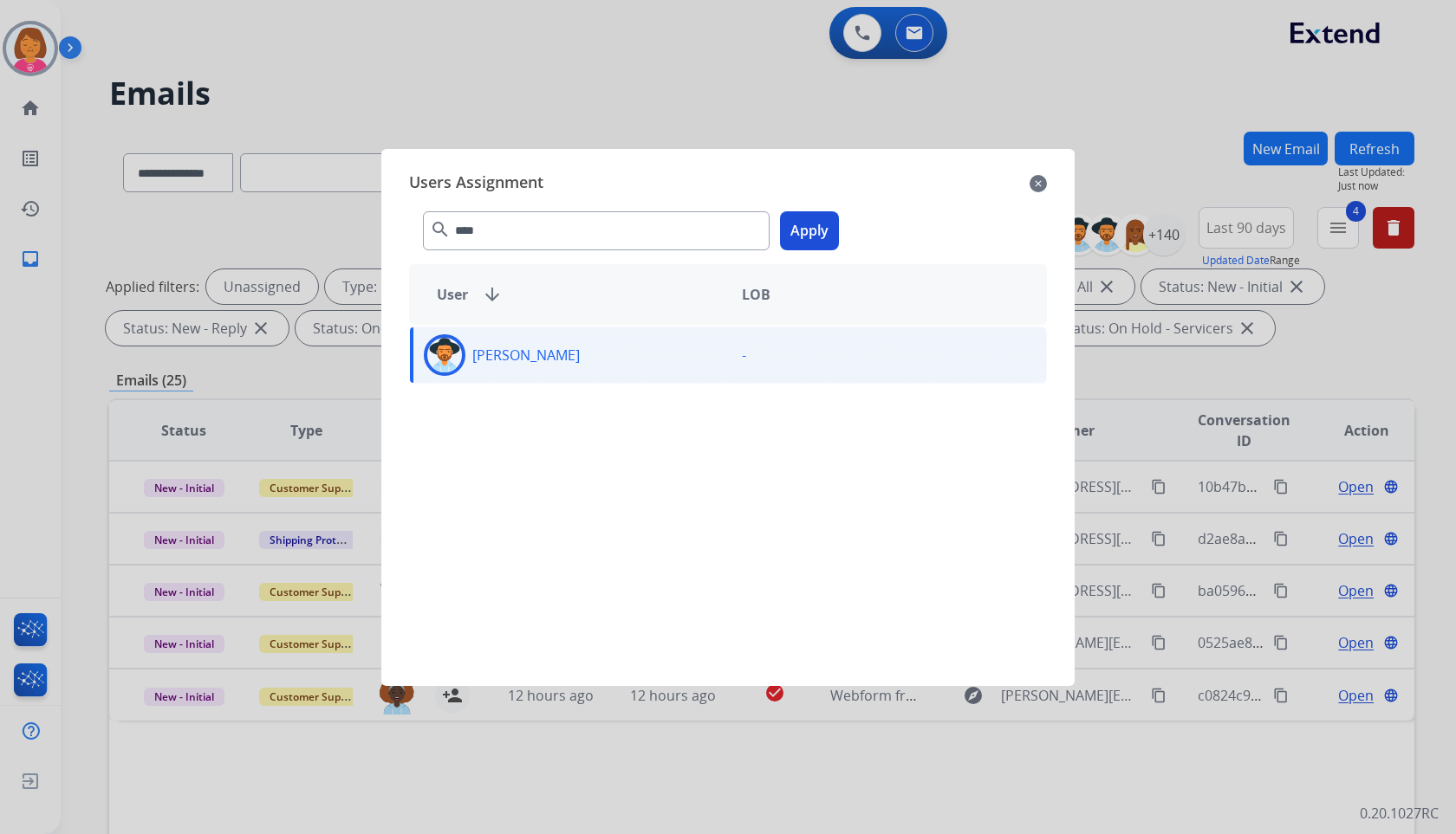
click at [801, 244] on button "Apply" at bounding box center [809, 230] width 59 height 39
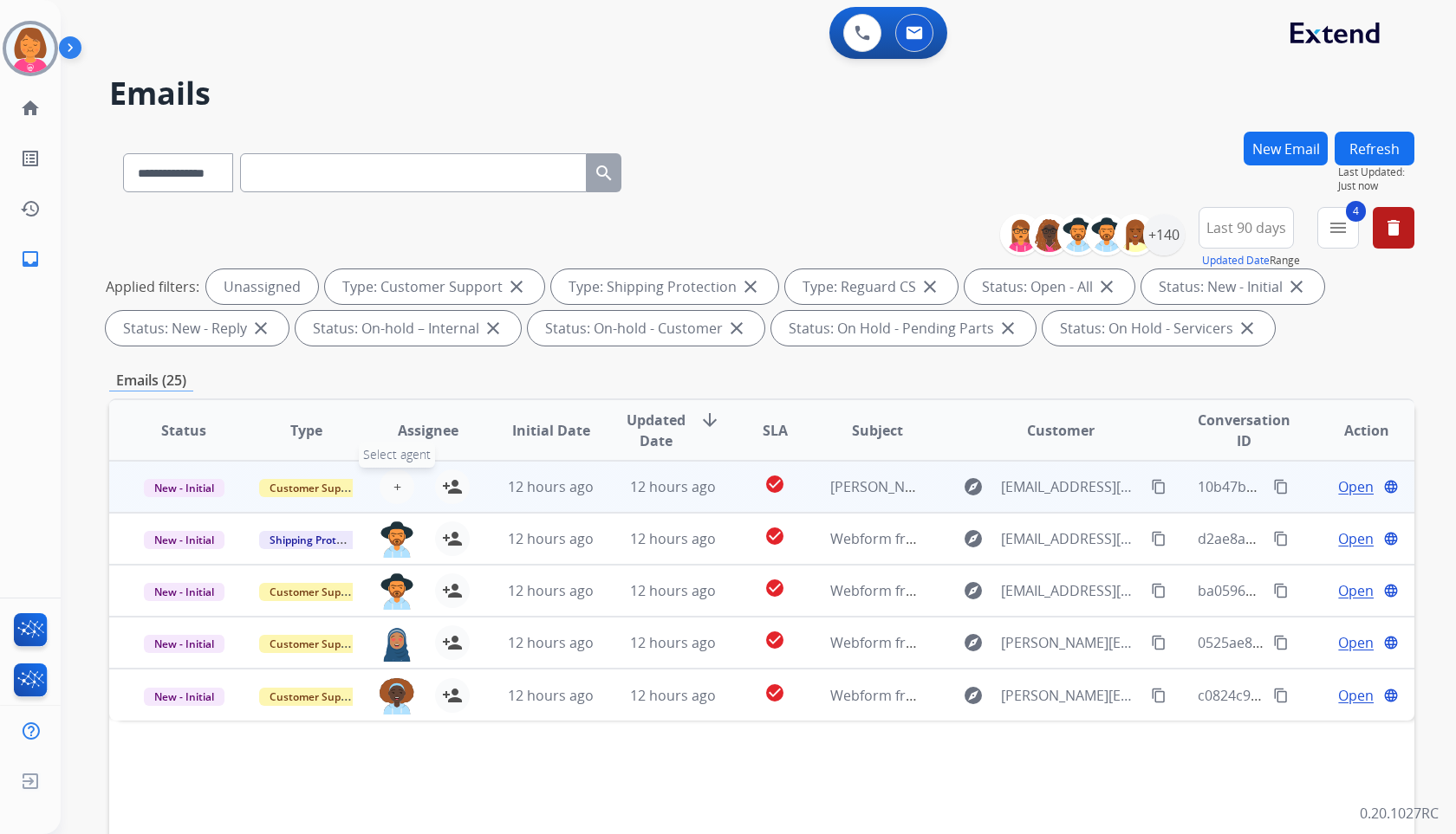
click at [399, 488] on button "+ Select agent" at bounding box center [397, 486] width 35 height 35
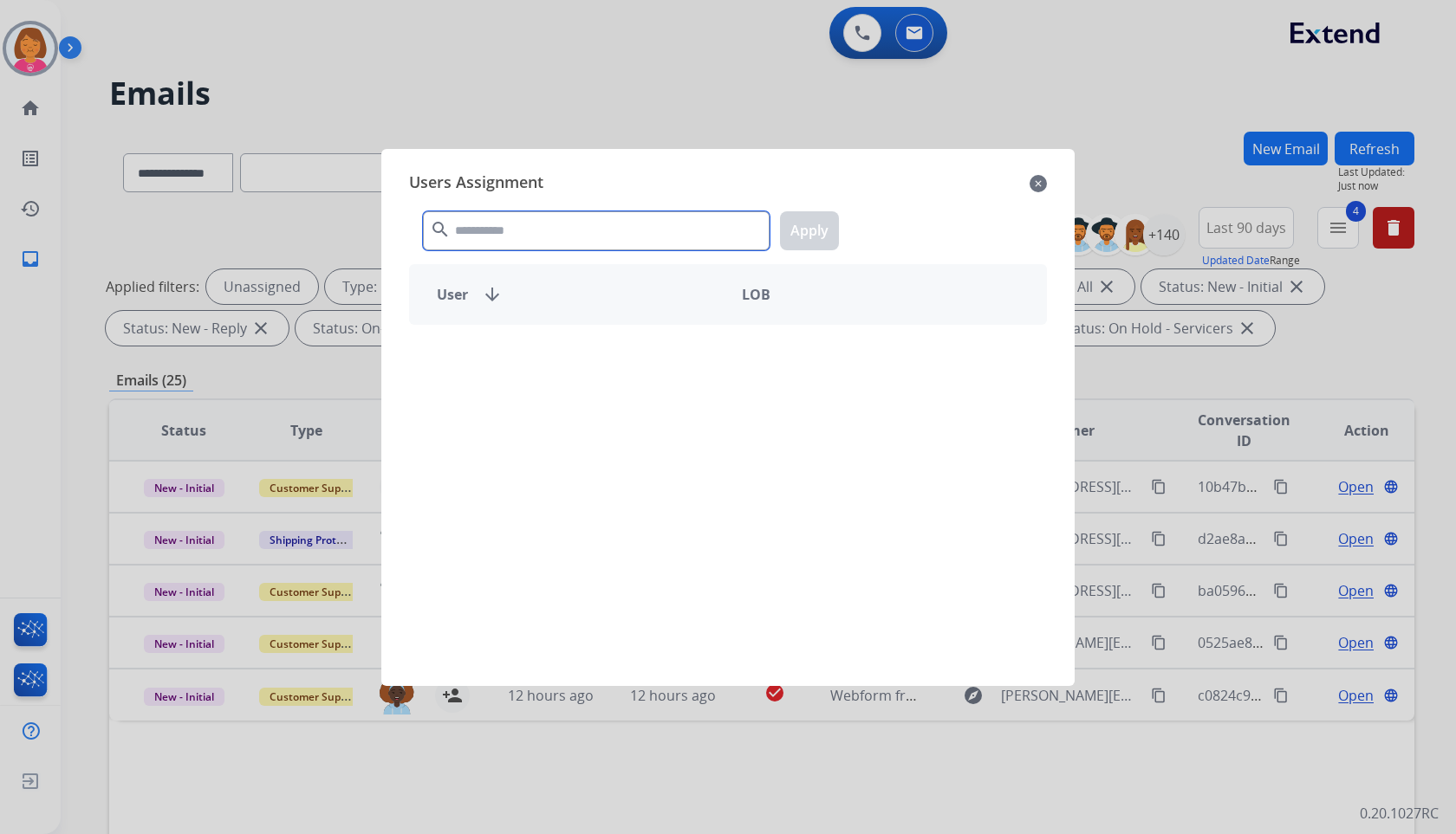
click at [633, 223] on input "text" at bounding box center [596, 230] width 347 height 39
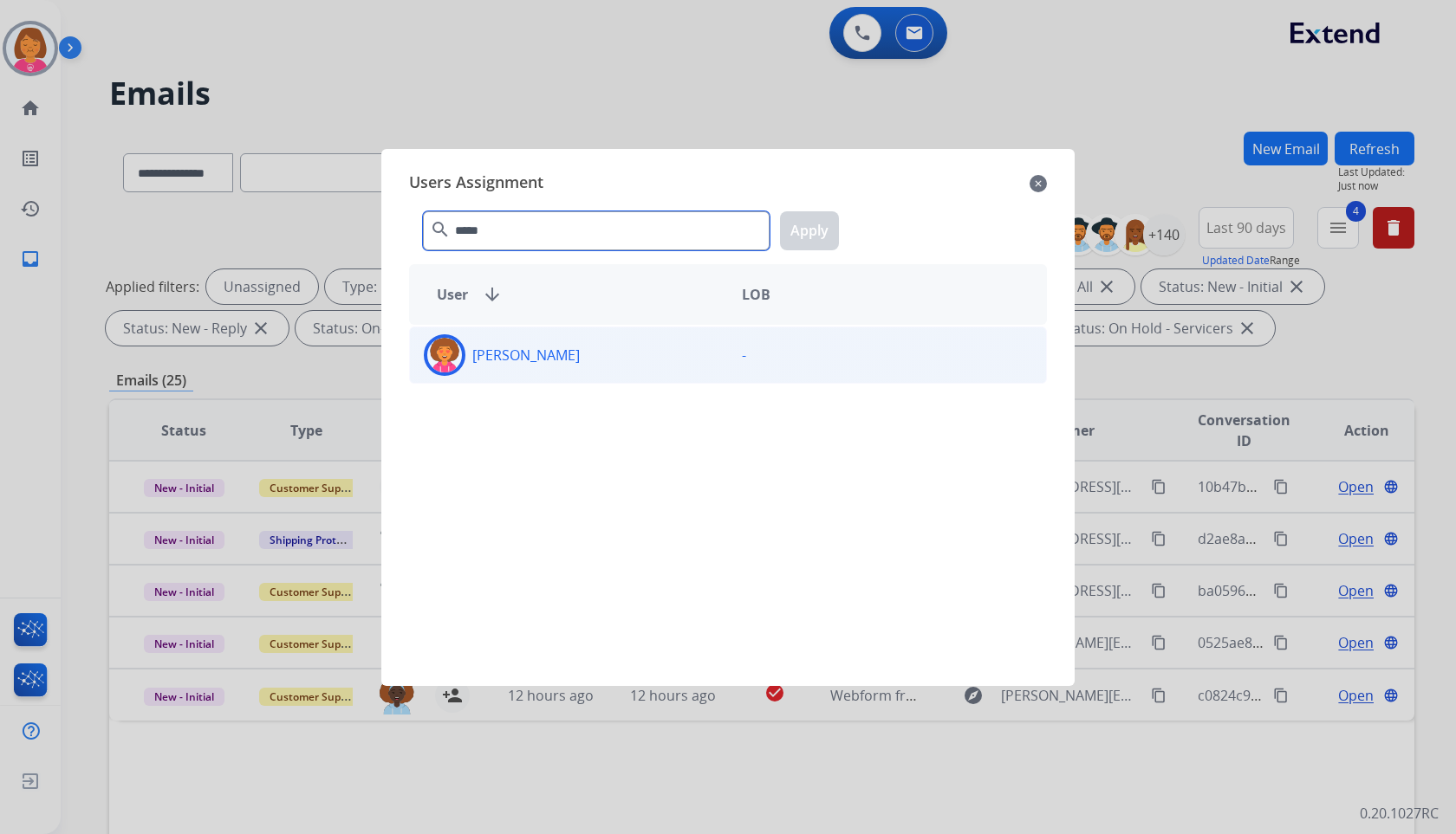
type input "*****"
drag, startPoint x: 698, startPoint y: 350, endPoint x: 807, endPoint y: 266, distance: 137.6
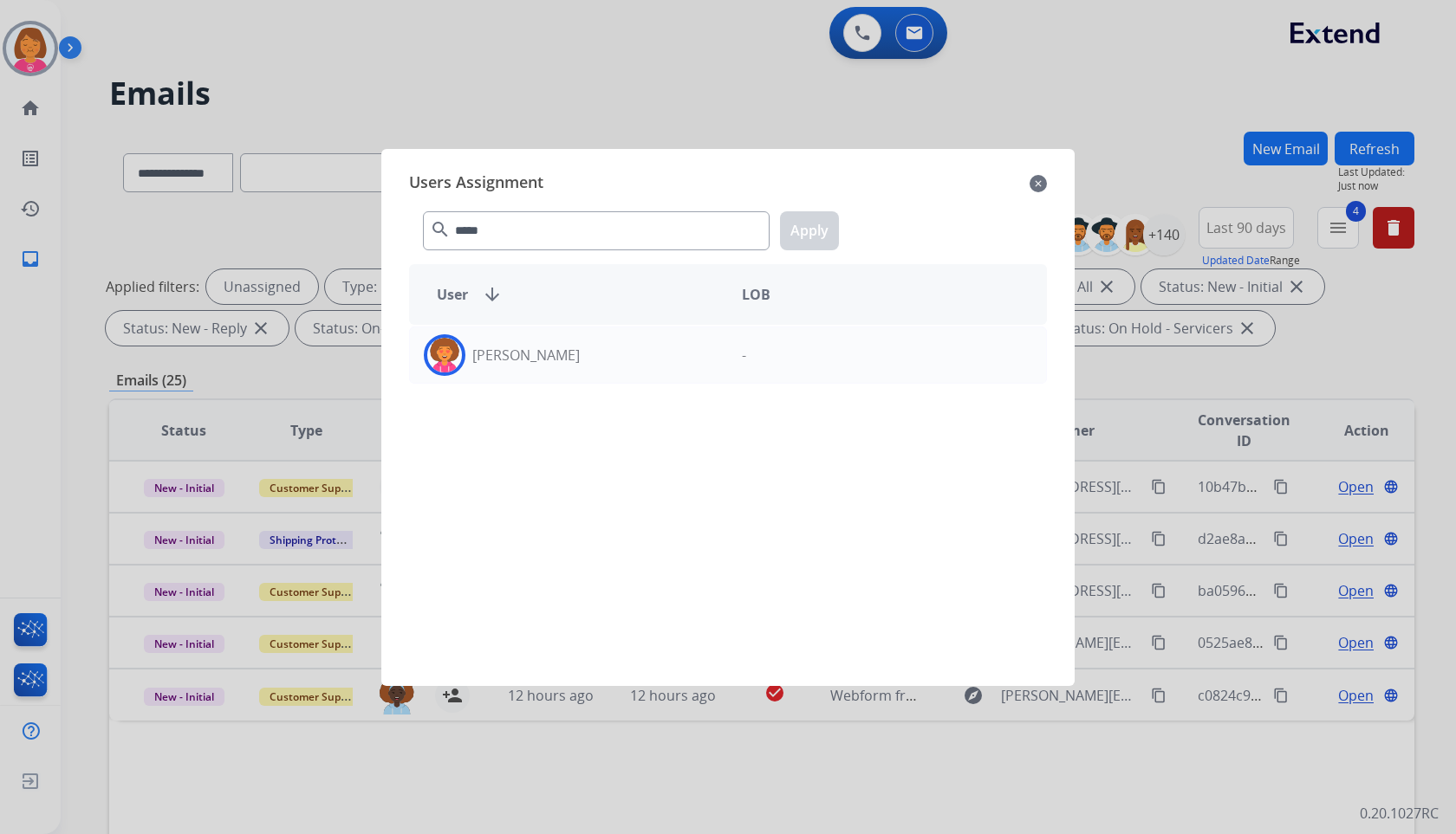
click at [699, 350] on div "[PERSON_NAME]" at bounding box center [568, 356] width 318 height 42
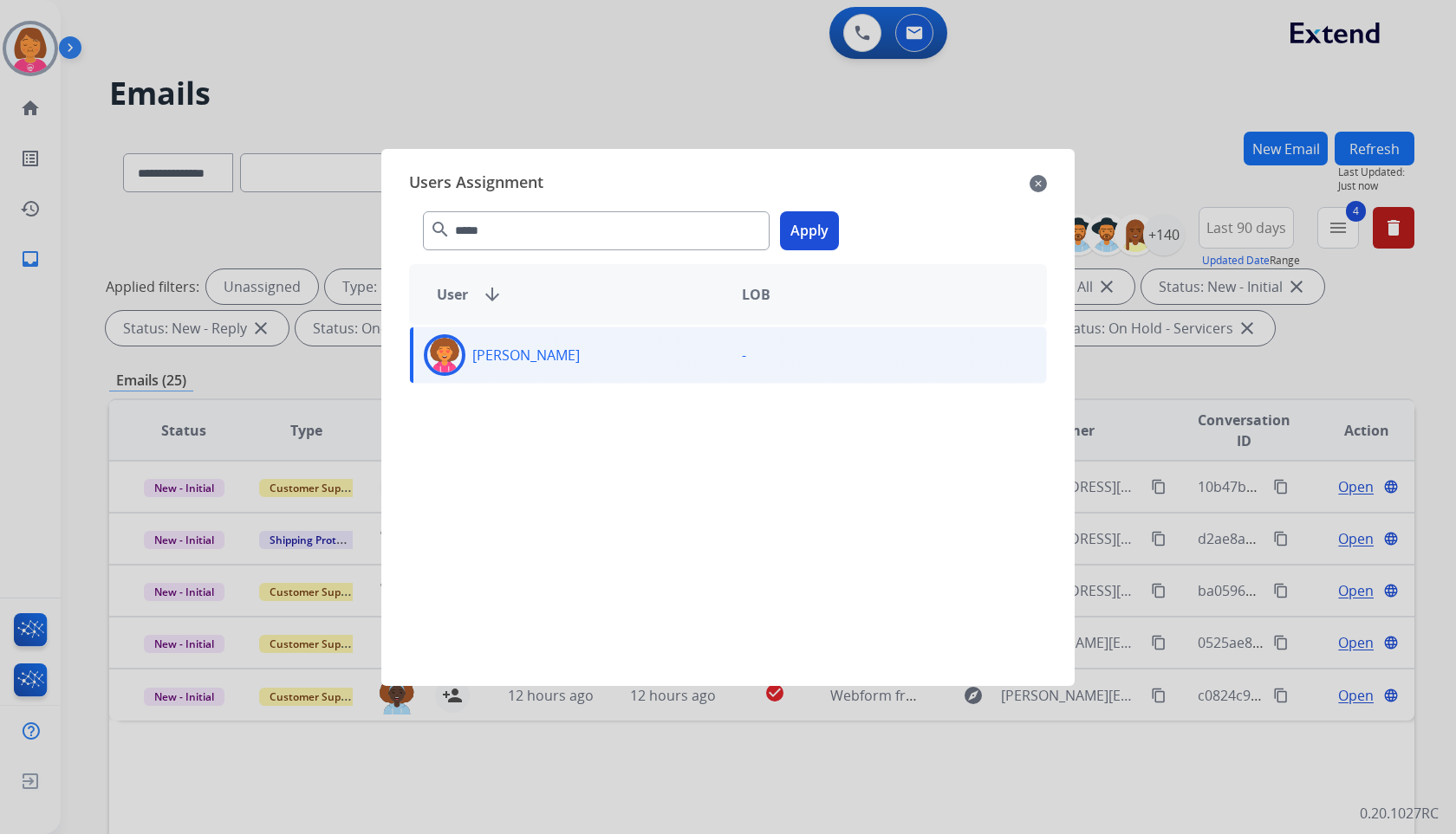
click at [823, 234] on button "Apply" at bounding box center [809, 230] width 59 height 39
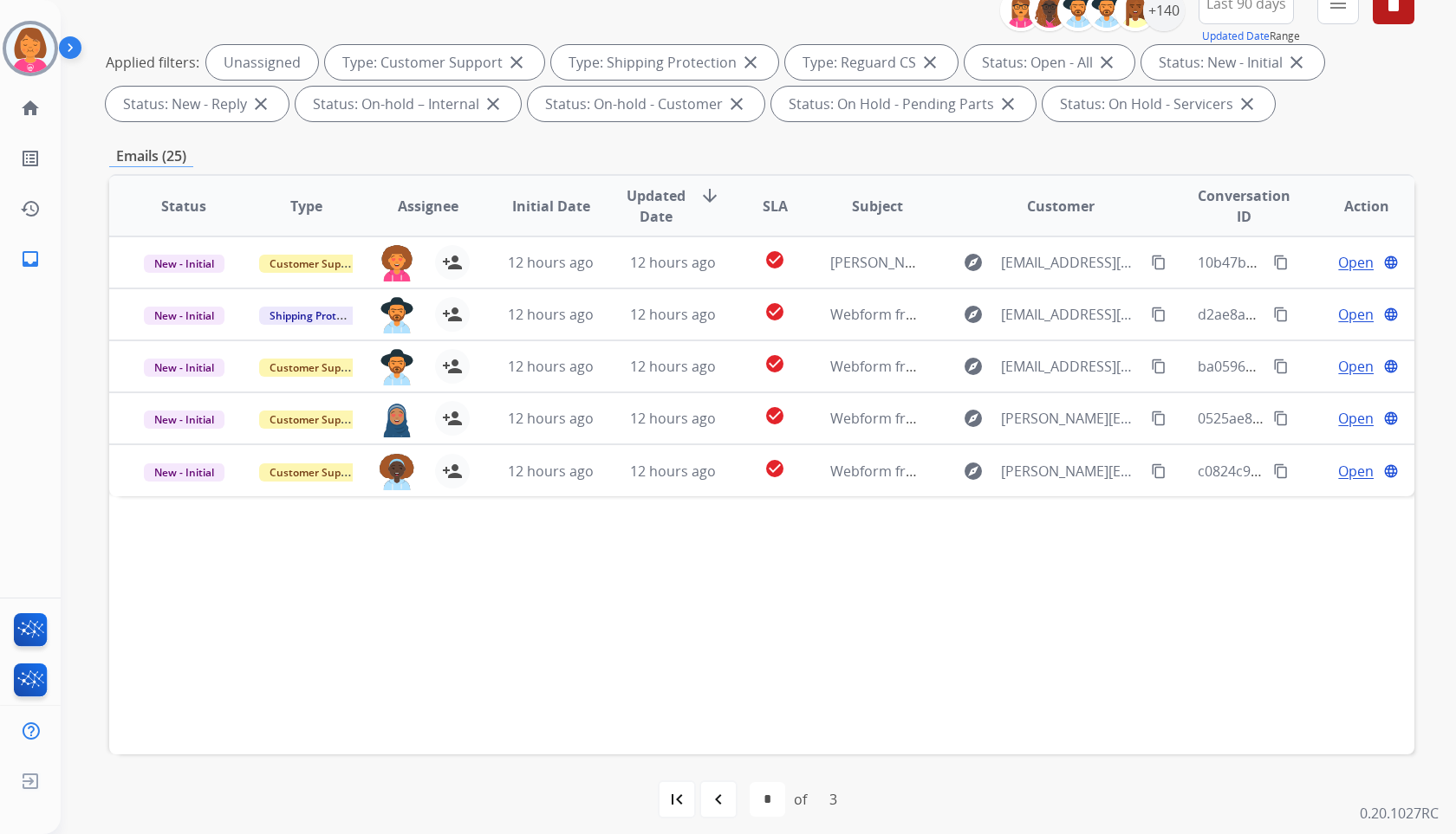
scroll to position [235, 0]
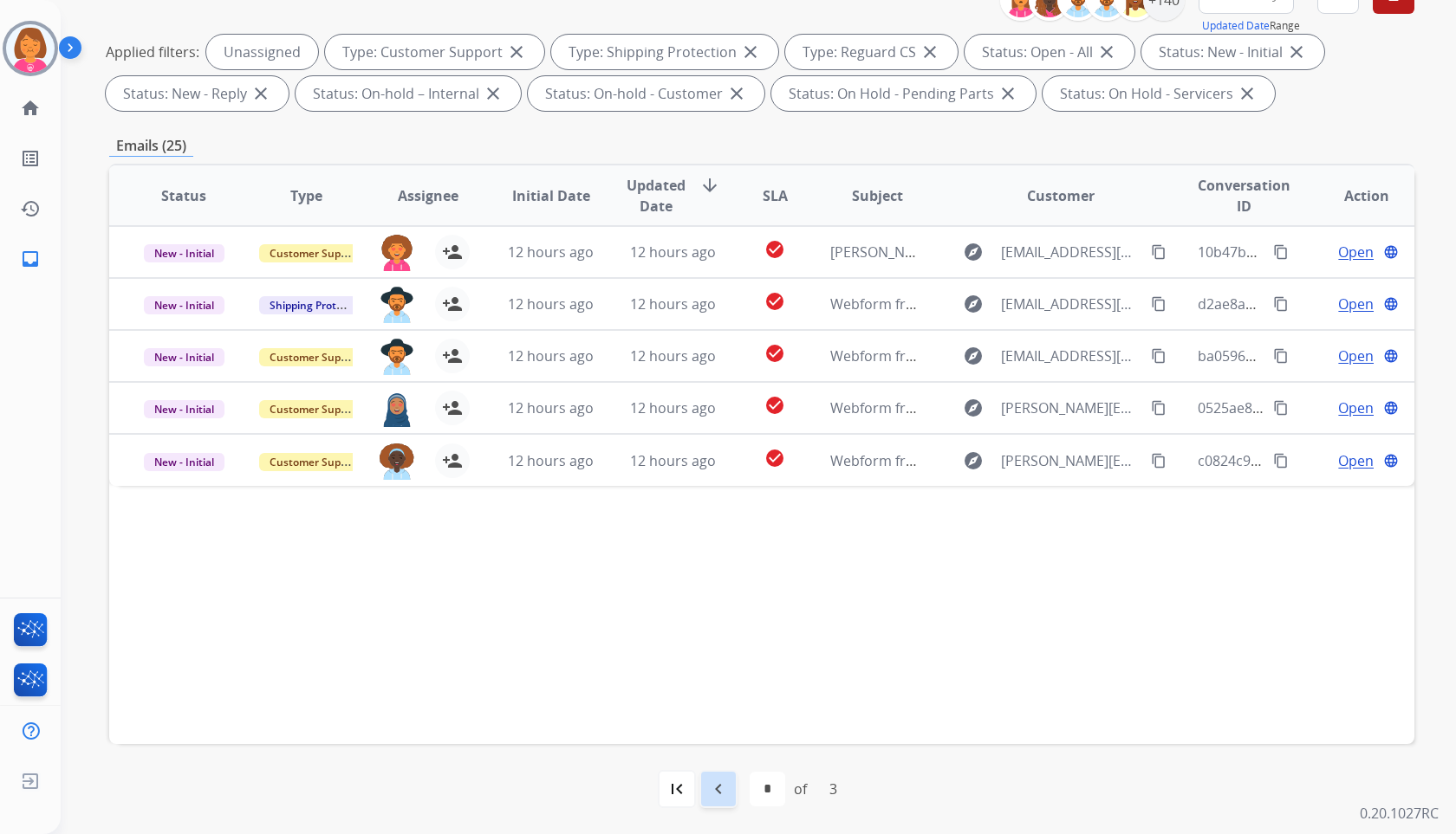
click at [732, 790] on div "navigate_before" at bounding box center [719, 789] width 38 height 38
select select "*"
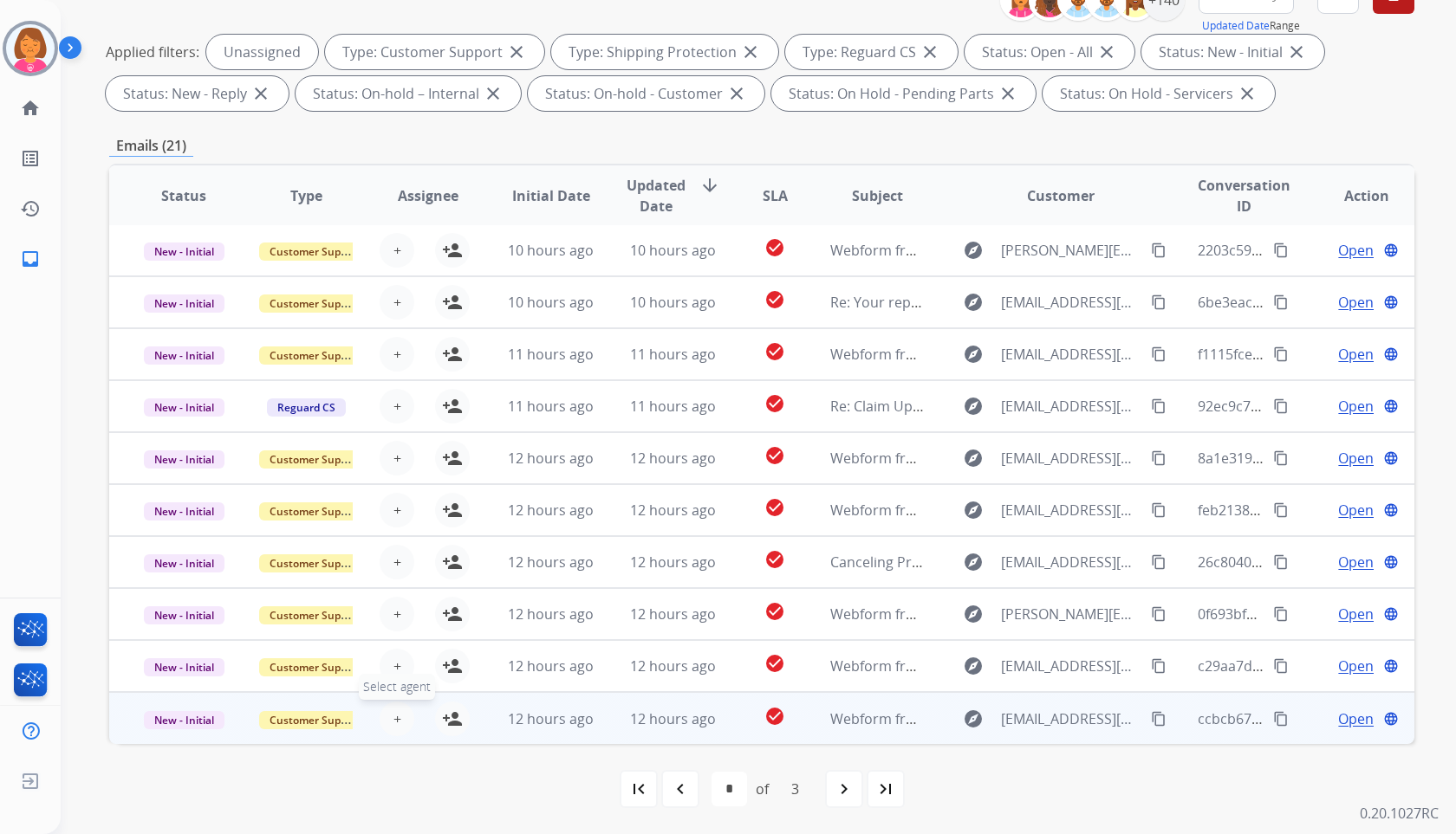
click at [383, 717] on button "+ Select agent" at bounding box center [397, 718] width 35 height 35
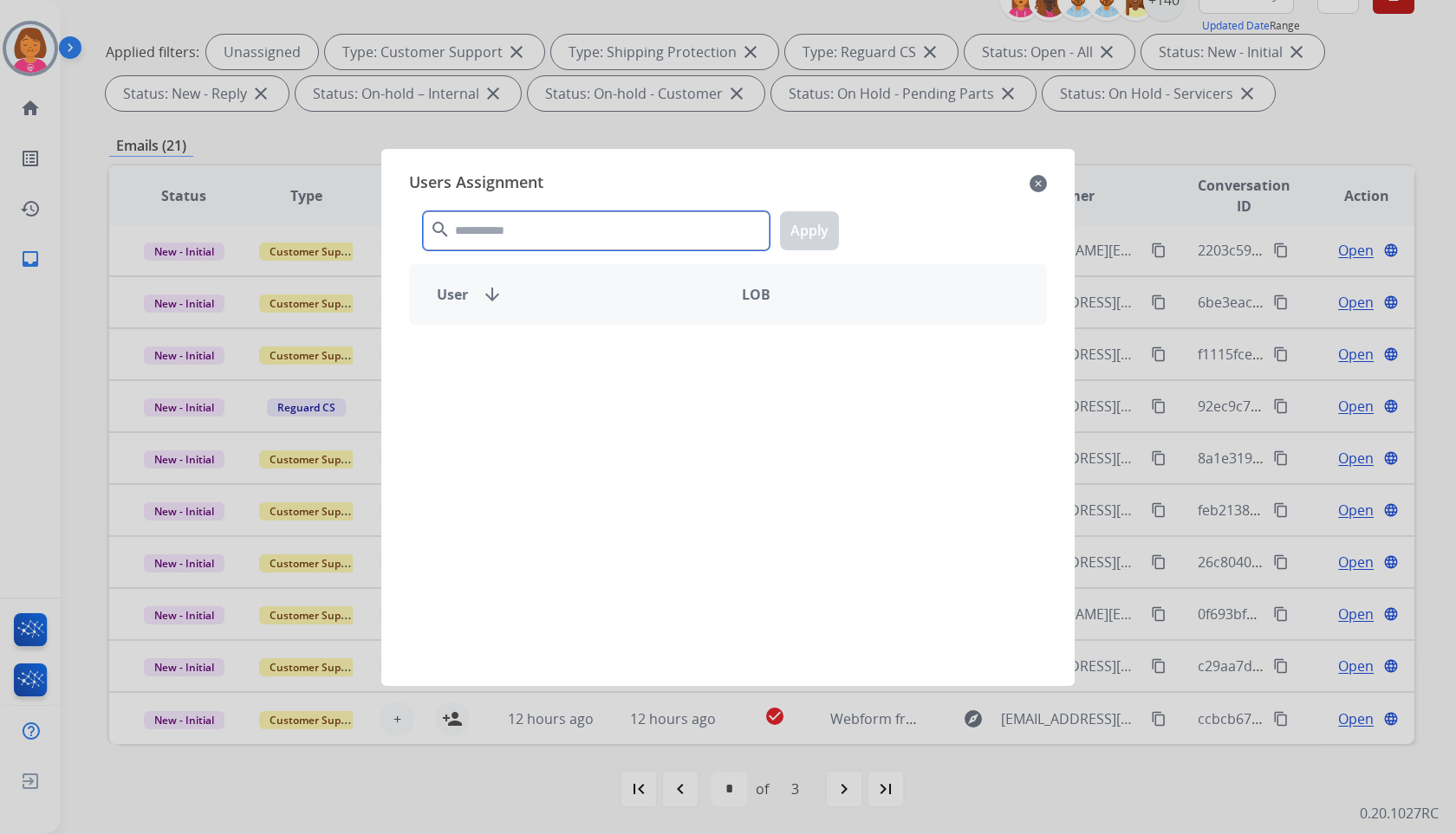
click at [661, 232] on input "text" at bounding box center [596, 230] width 347 height 39
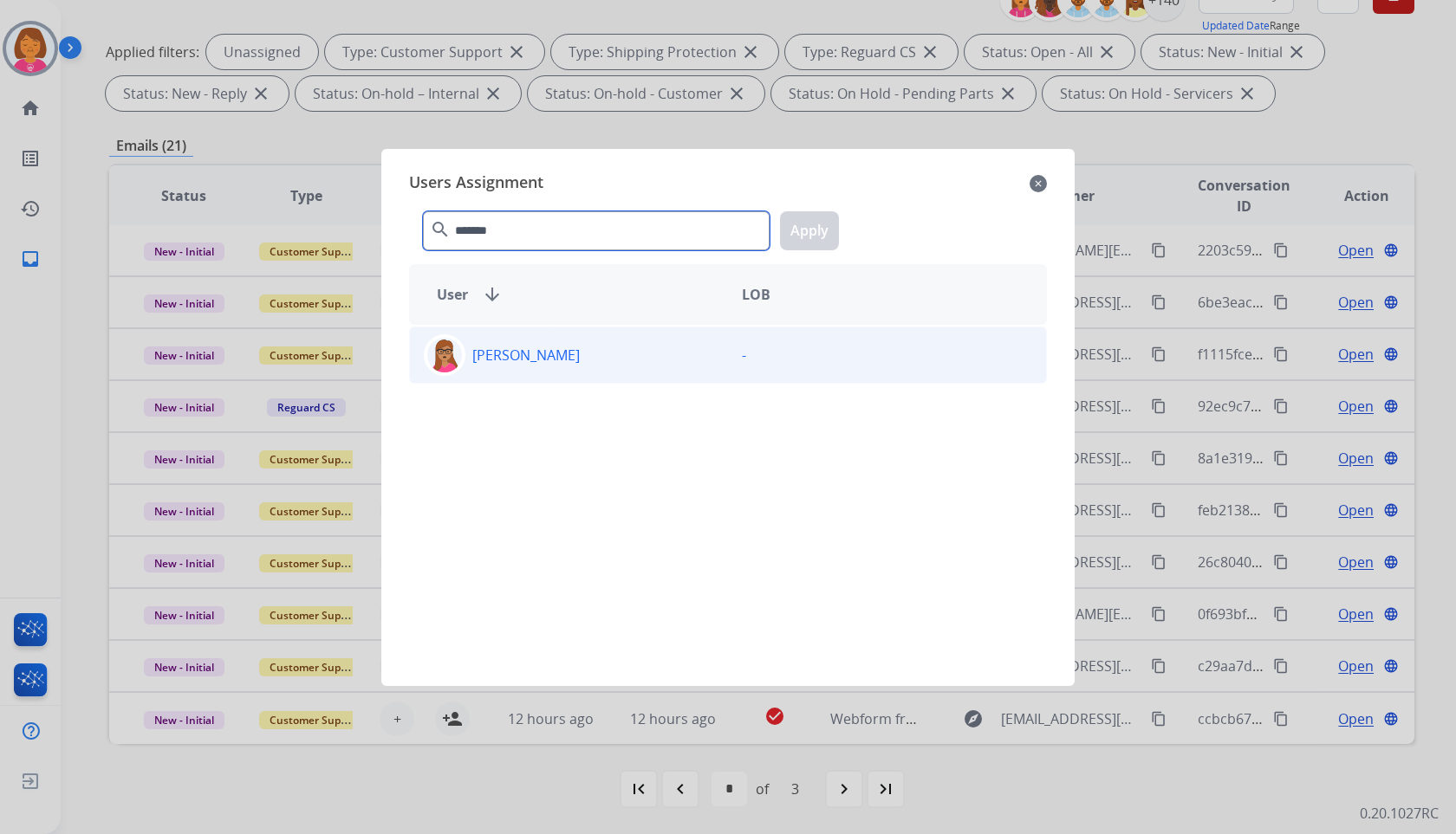
type input "*******"
click at [751, 362] on div "-" at bounding box center [887, 356] width 318 height 42
click at [822, 218] on button "Apply" at bounding box center [809, 230] width 59 height 39
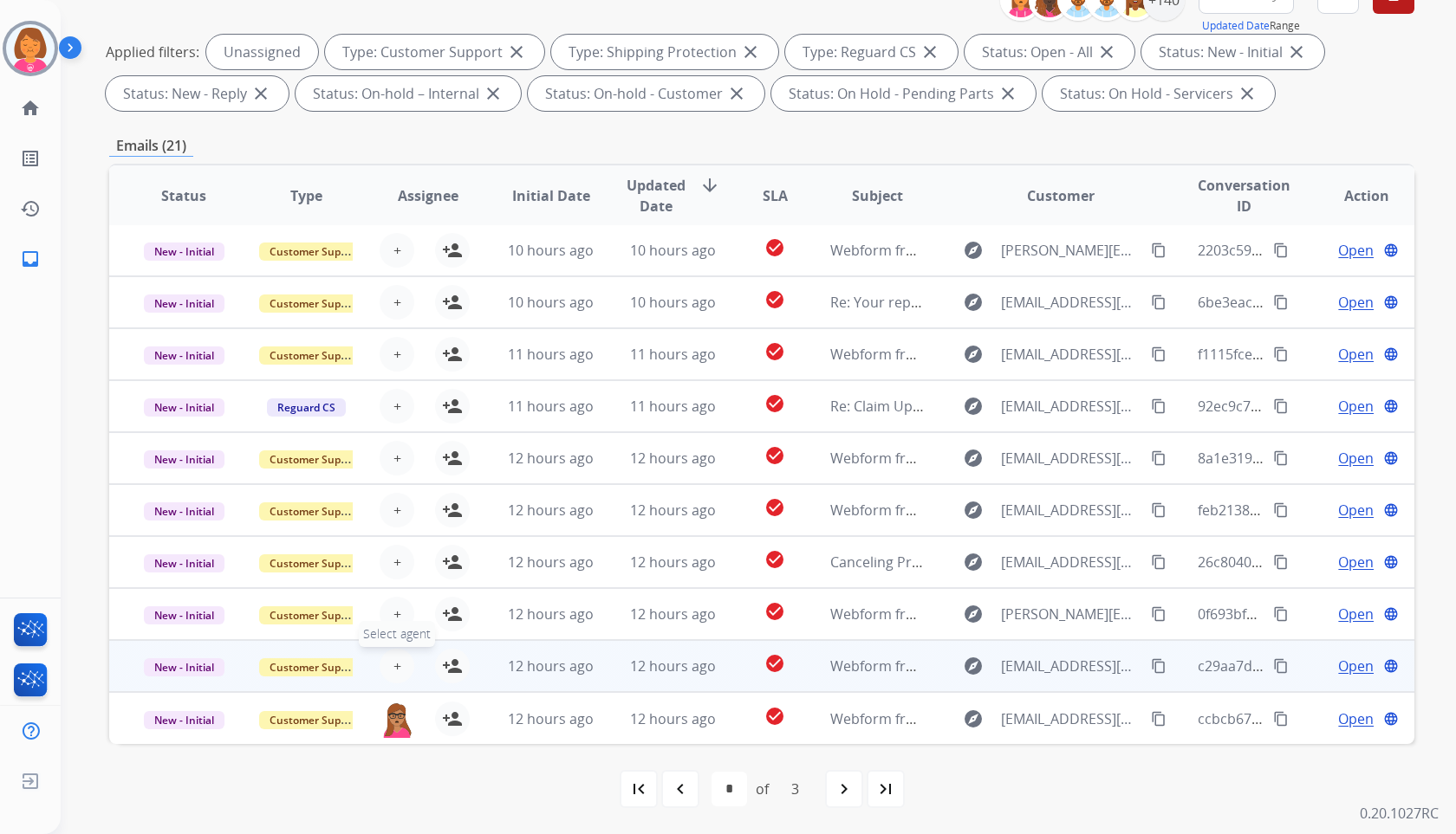
click at [401, 653] on button "+ Select agent" at bounding box center [397, 666] width 35 height 35
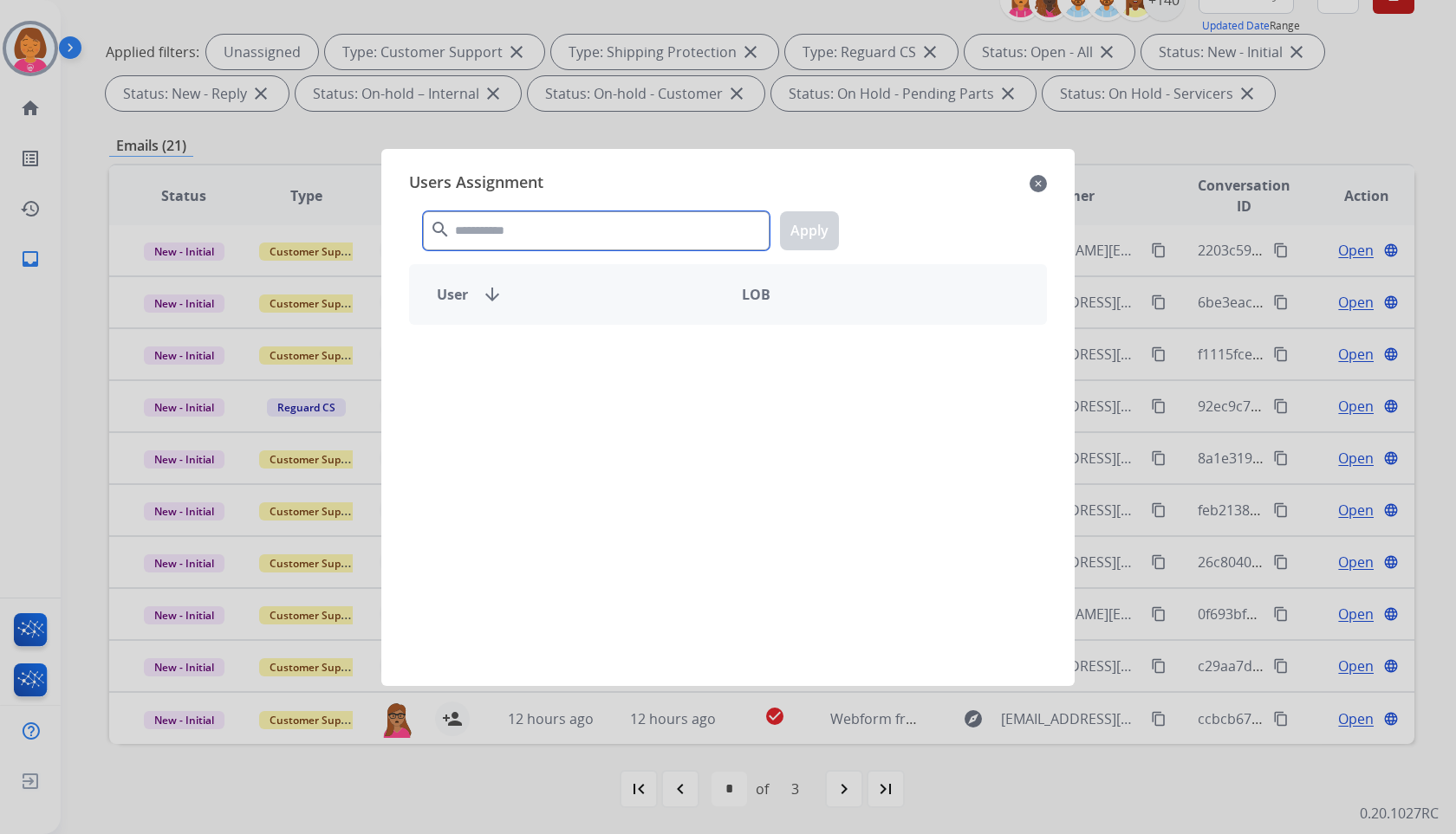
click at [735, 236] on input "text" at bounding box center [596, 230] width 347 height 39
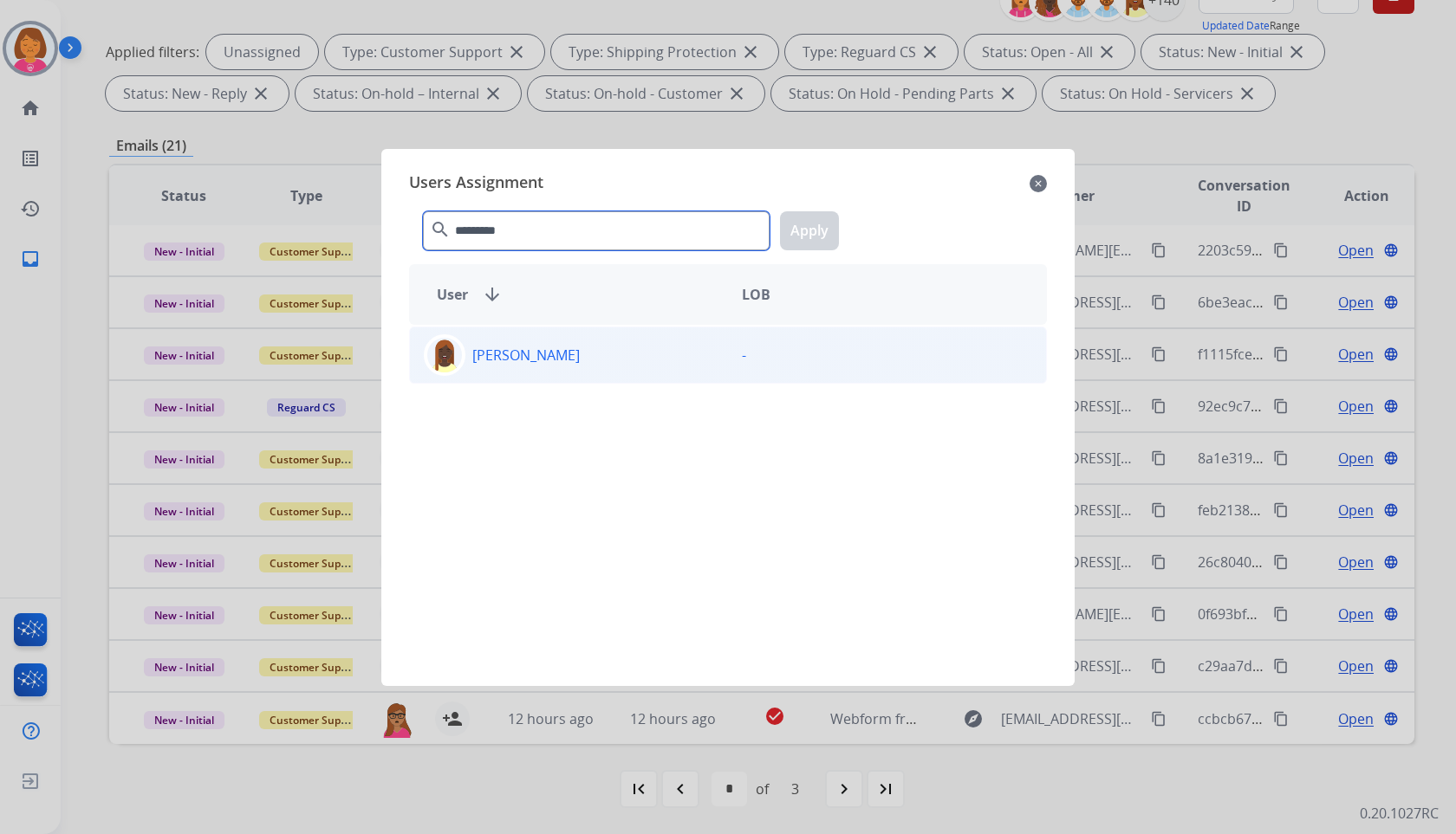
type input "*********"
click at [774, 344] on div "-" at bounding box center [887, 356] width 318 height 42
click at [796, 216] on button "Apply" at bounding box center [809, 230] width 59 height 39
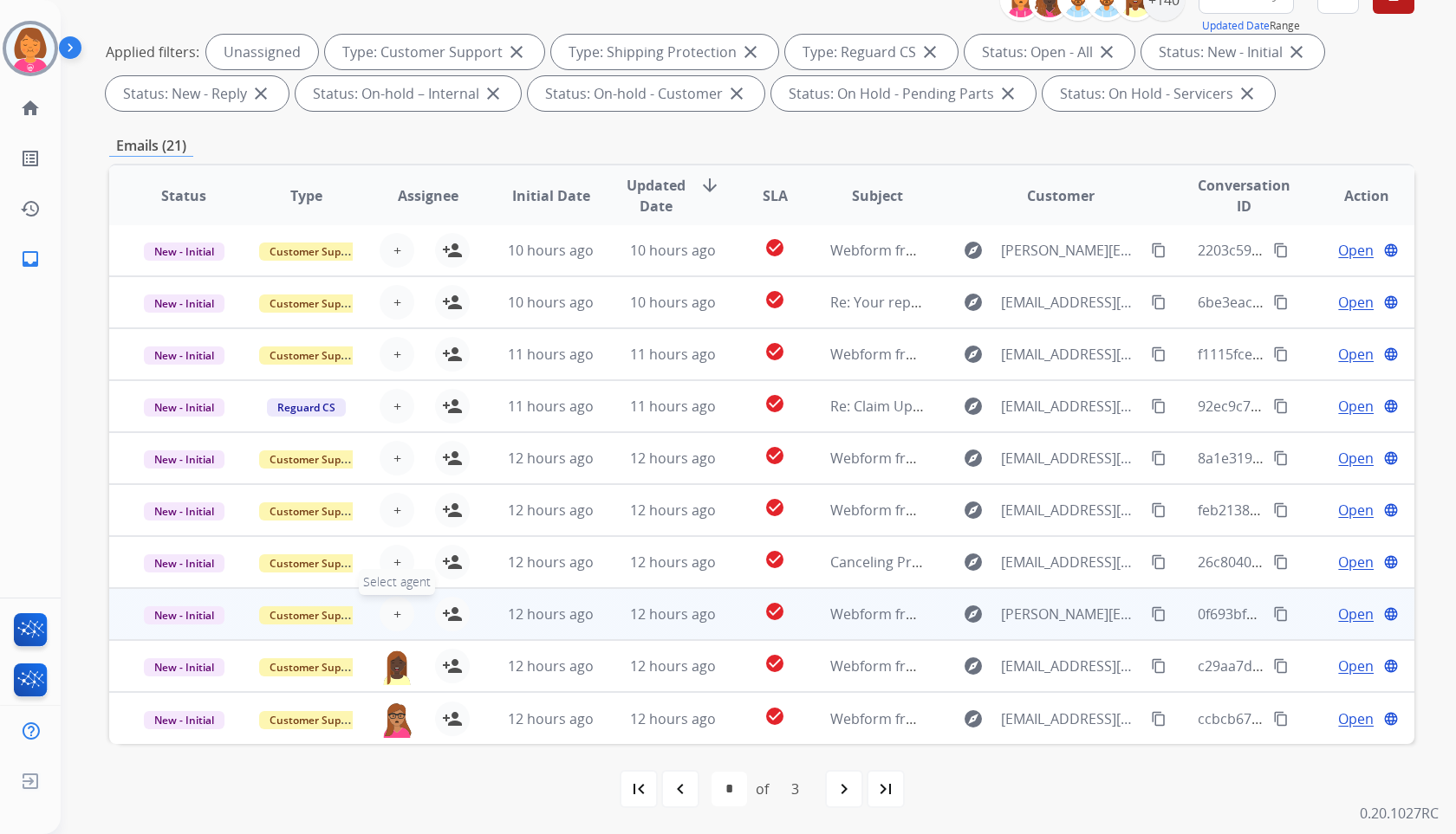
click at [404, 614] on button "+ Select agent" at bounding box center [397, 614] width 35 height 35
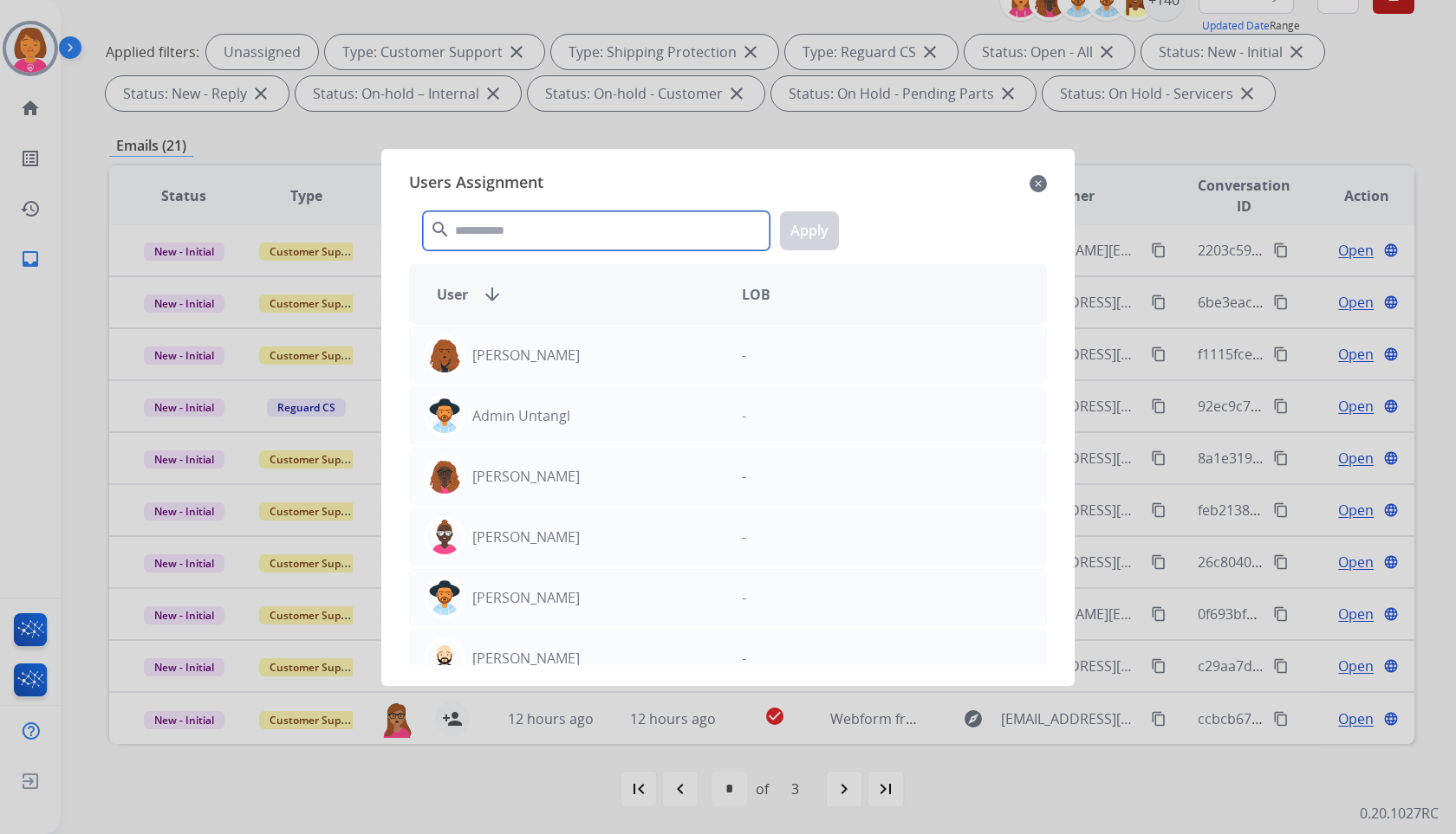
click at [632, 217] on input "text" at bounding box center [596, 230] width 347 height 39
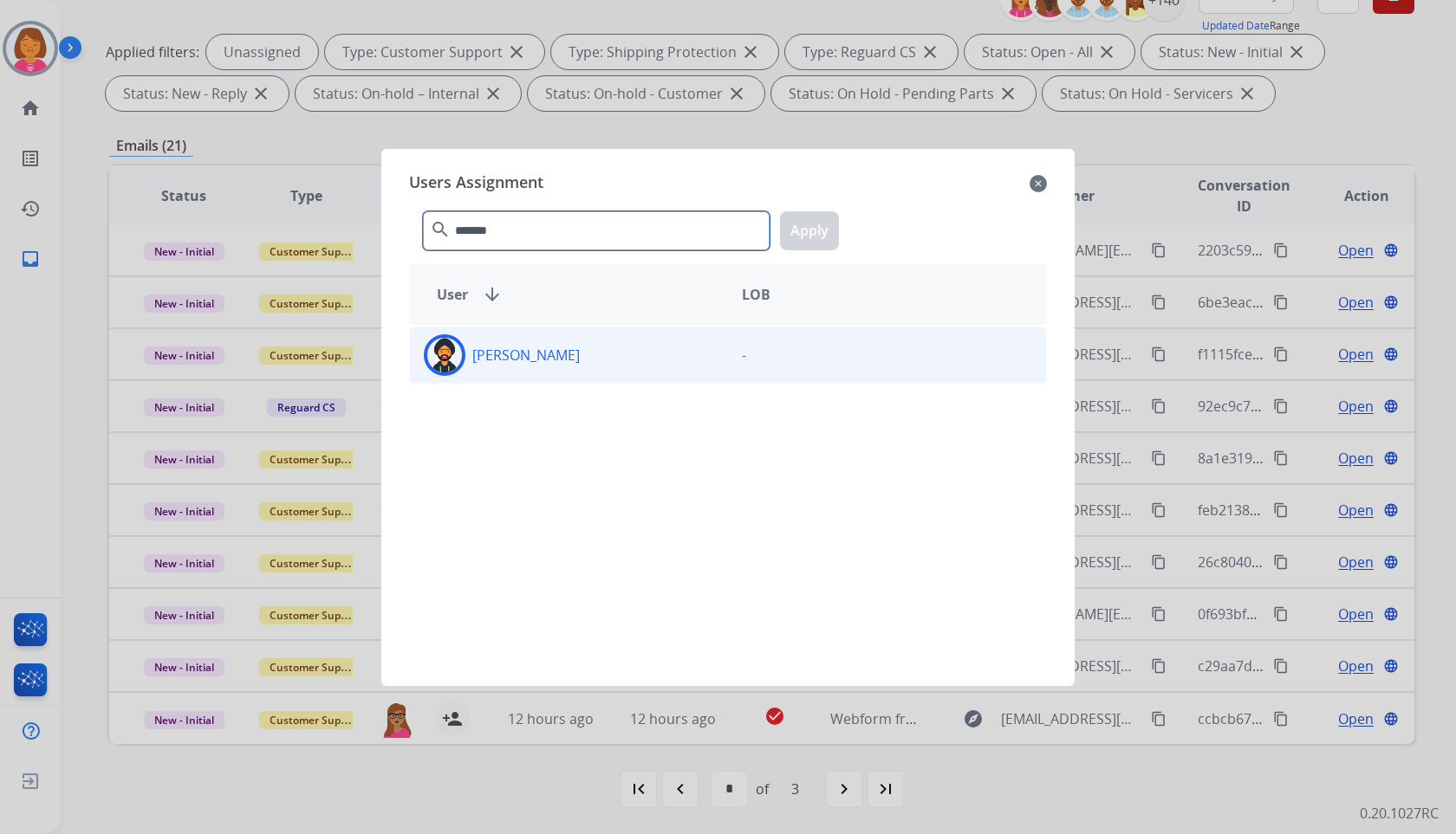
type input "*******"
click at [678, 336] on div "[PERSON_NAME]" at bounding box center [568, 356] width 318 height 42
drag, startPoint x: 805, startPoint y: 242, endPoint x: 529, endPoint y: 491, distance: 371.7
click at [804, 242] on button "Apply" at bounding box center [809, 230] width 59 height 39
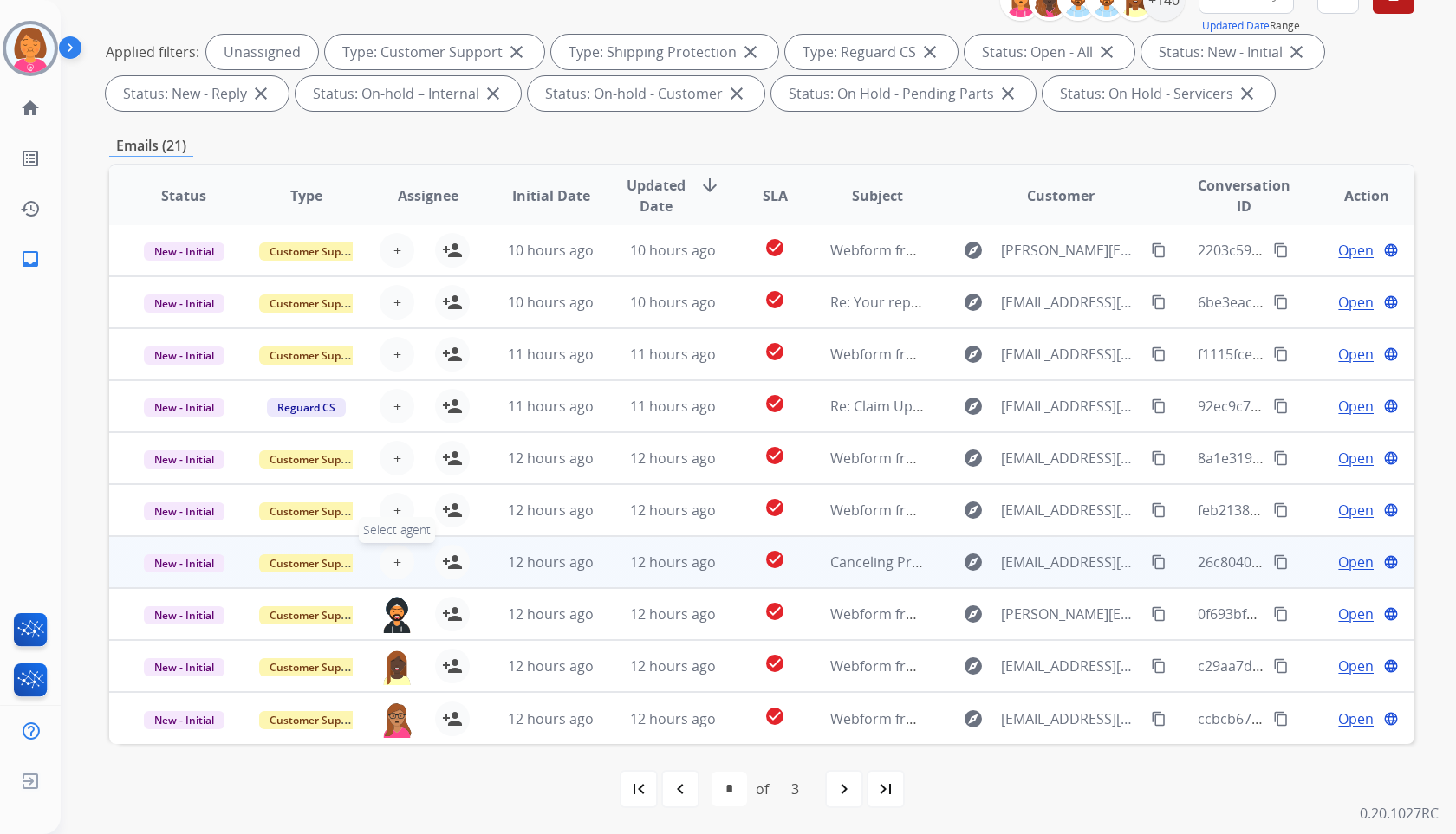
click at [402, 569] on button "+ Select agent" at bounding box center [397, 562] width 35 height 35
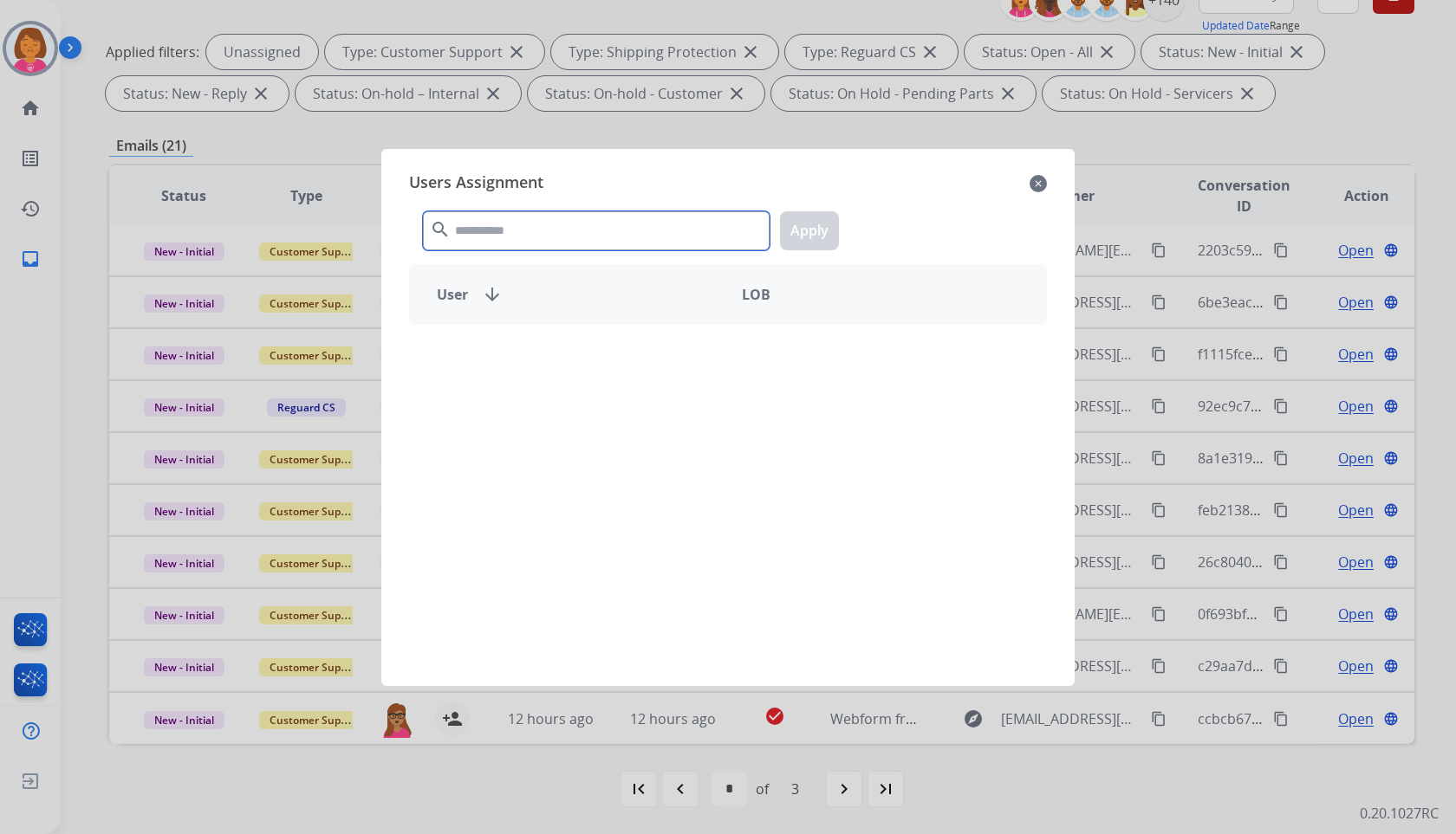
click at [651, 240] on input "text" at bounding box center [596, 230] width 347 height 39
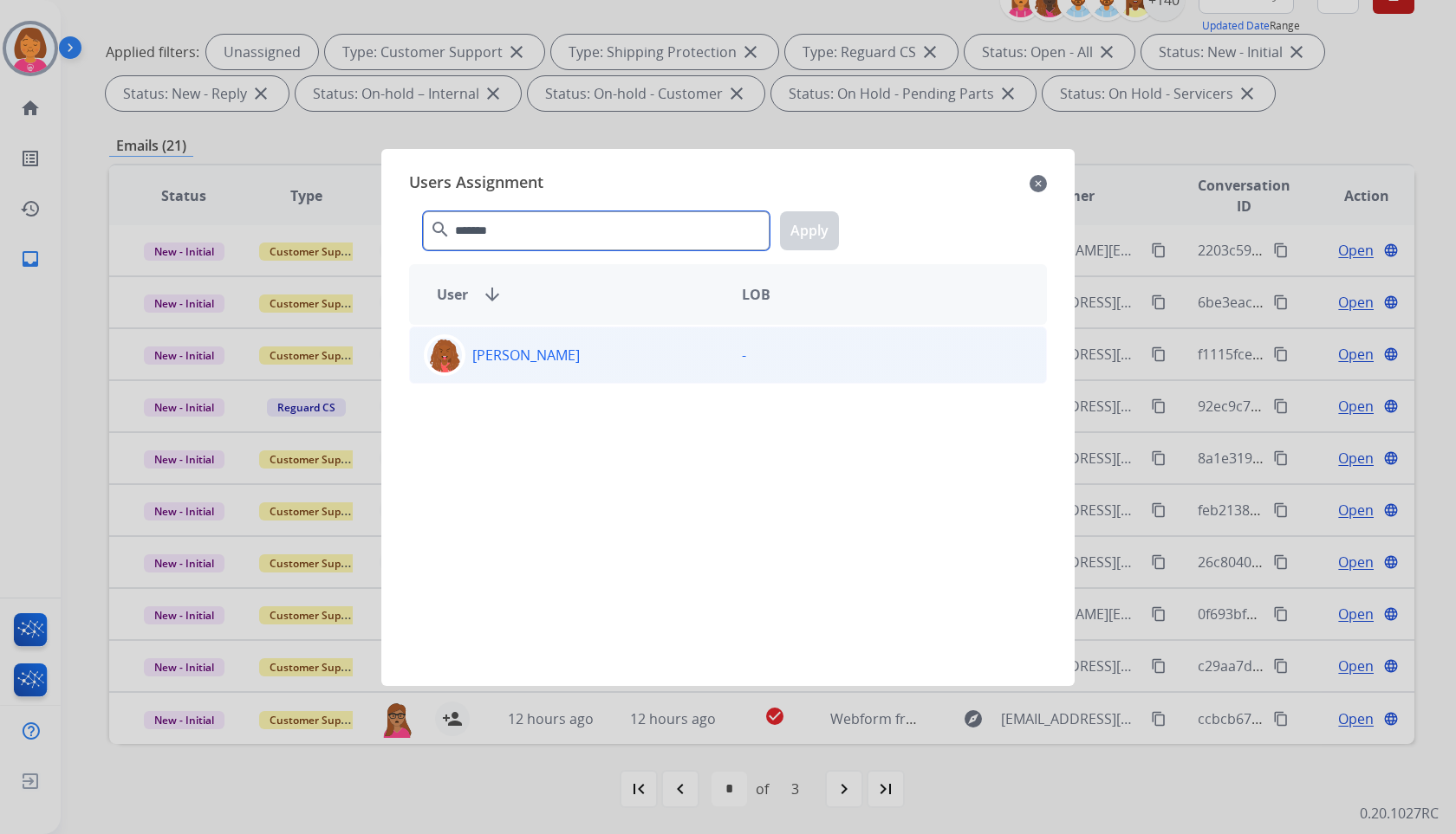
type input "*******"
click at [690, 369] on div "[PERSON_NAME]" at bounding box center [568, 356] width 318 height 42
drag, startPoint x: 807, startPoint y: 230, endPoint x: 799, endPoint y: 236, distance: 10.0
click at [804, 232] on button "Apply" at bounding box center [809, 230] width 59 height 39
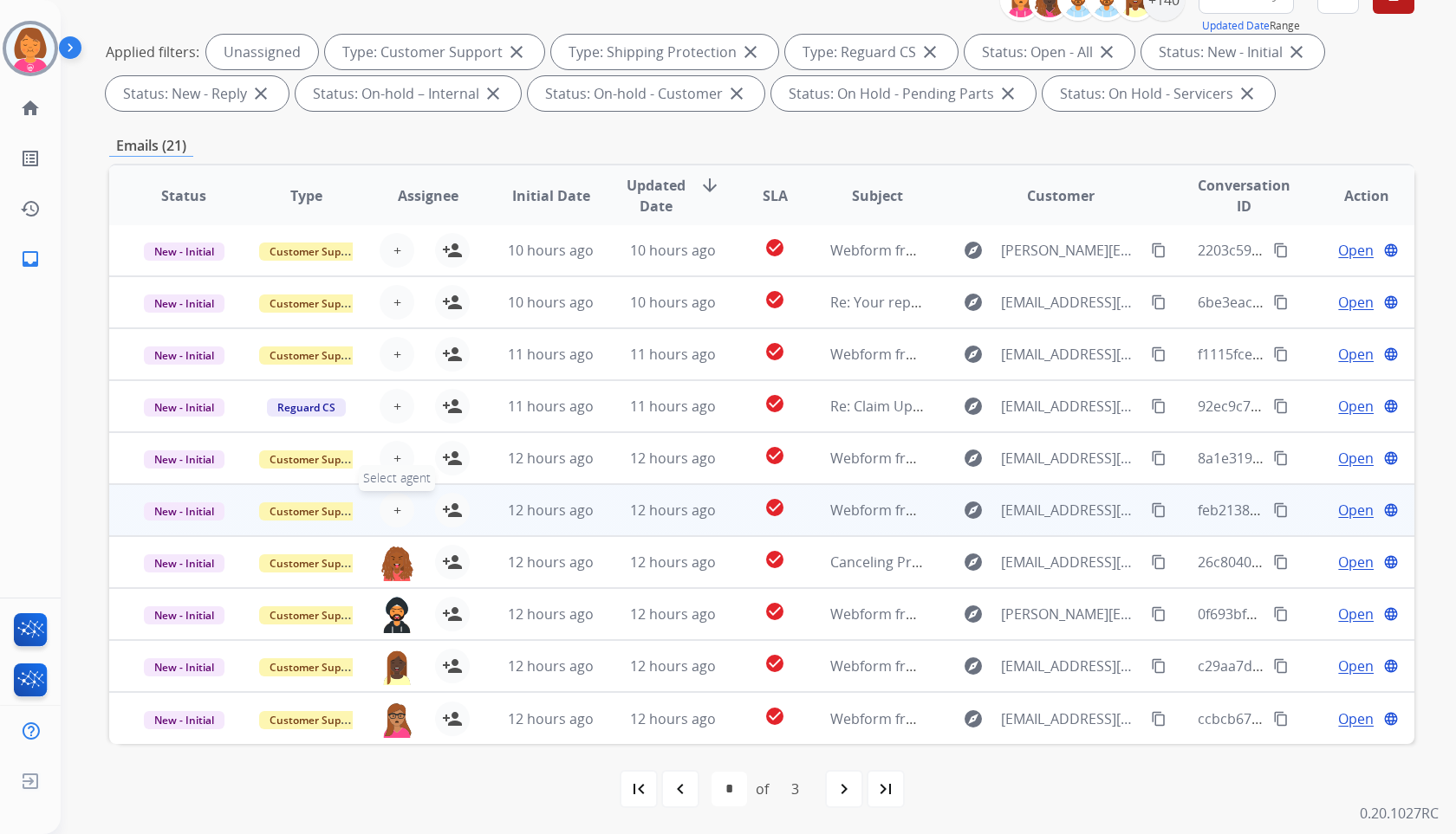
click at [396, 505] on span "+" at bounding box center [398, 510] width 8 height 21
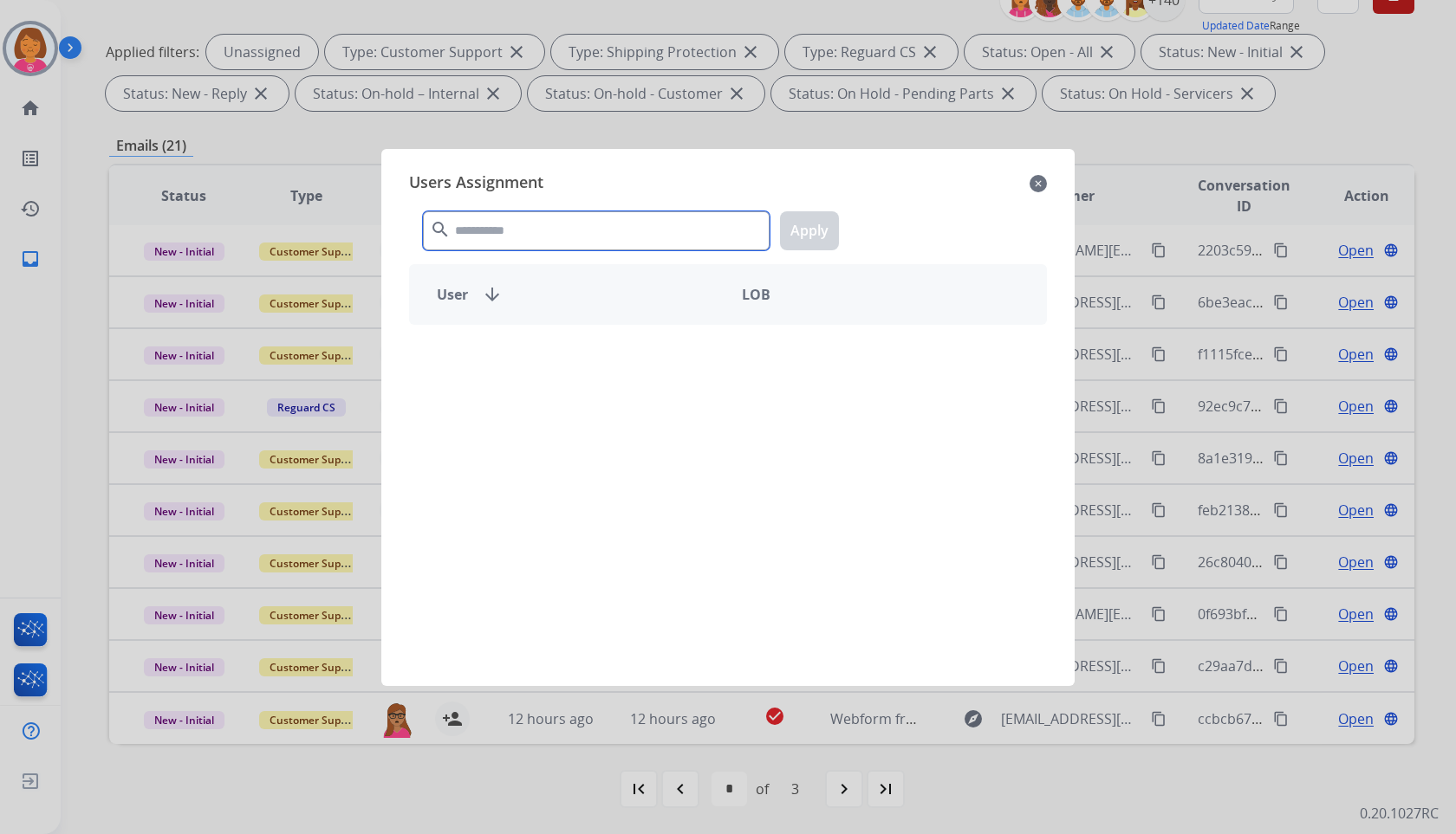
click at [725, 227] on input "text" at bounding box center [596, 230] width 347 height 39
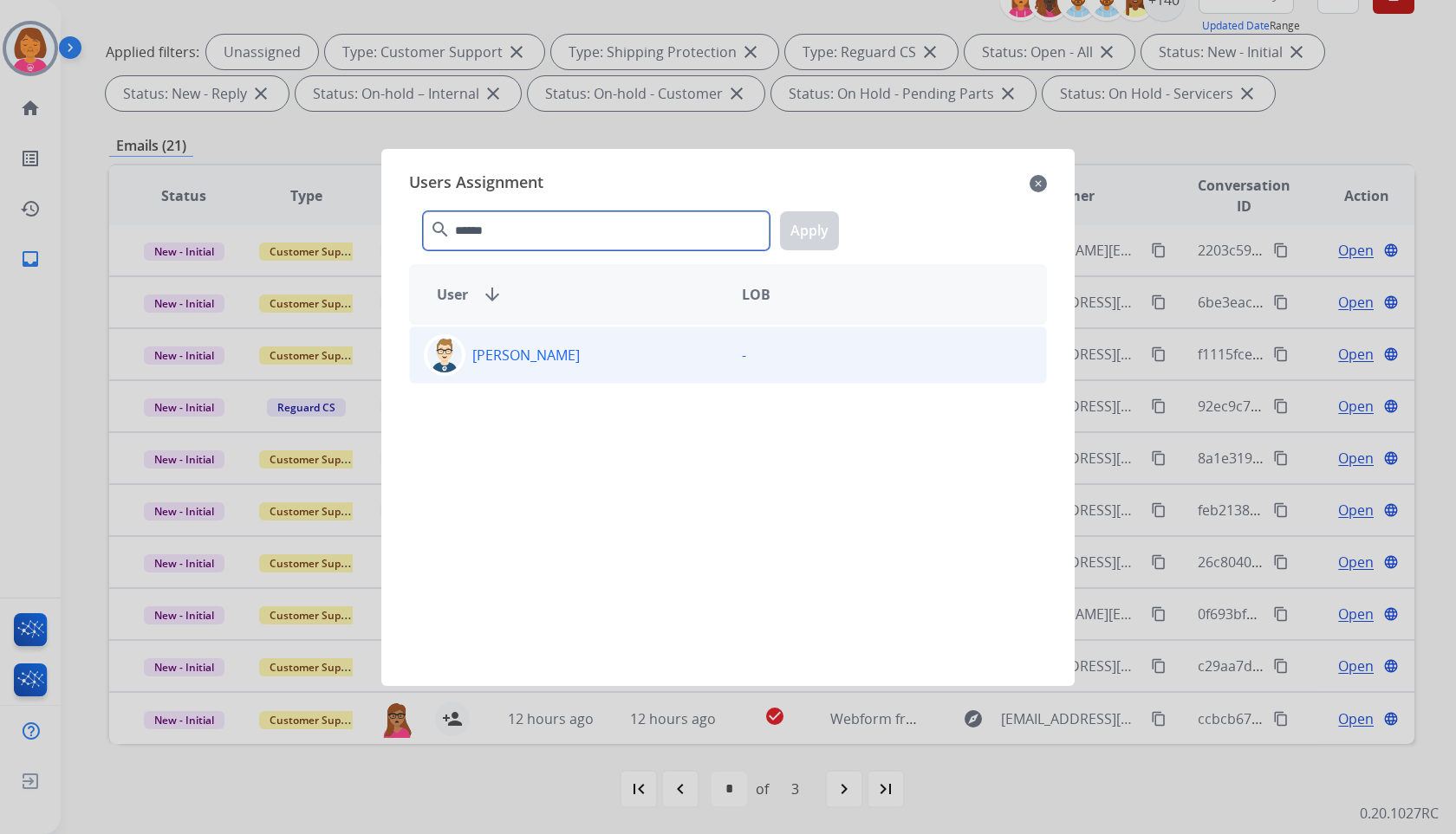
type input "******"
click at [750, 339] on div "-" at bounding box center [887, 356] width 318 height 42
click at [794, 233] on button "Apply" at bounding box center [809, 230] width 59 height 39
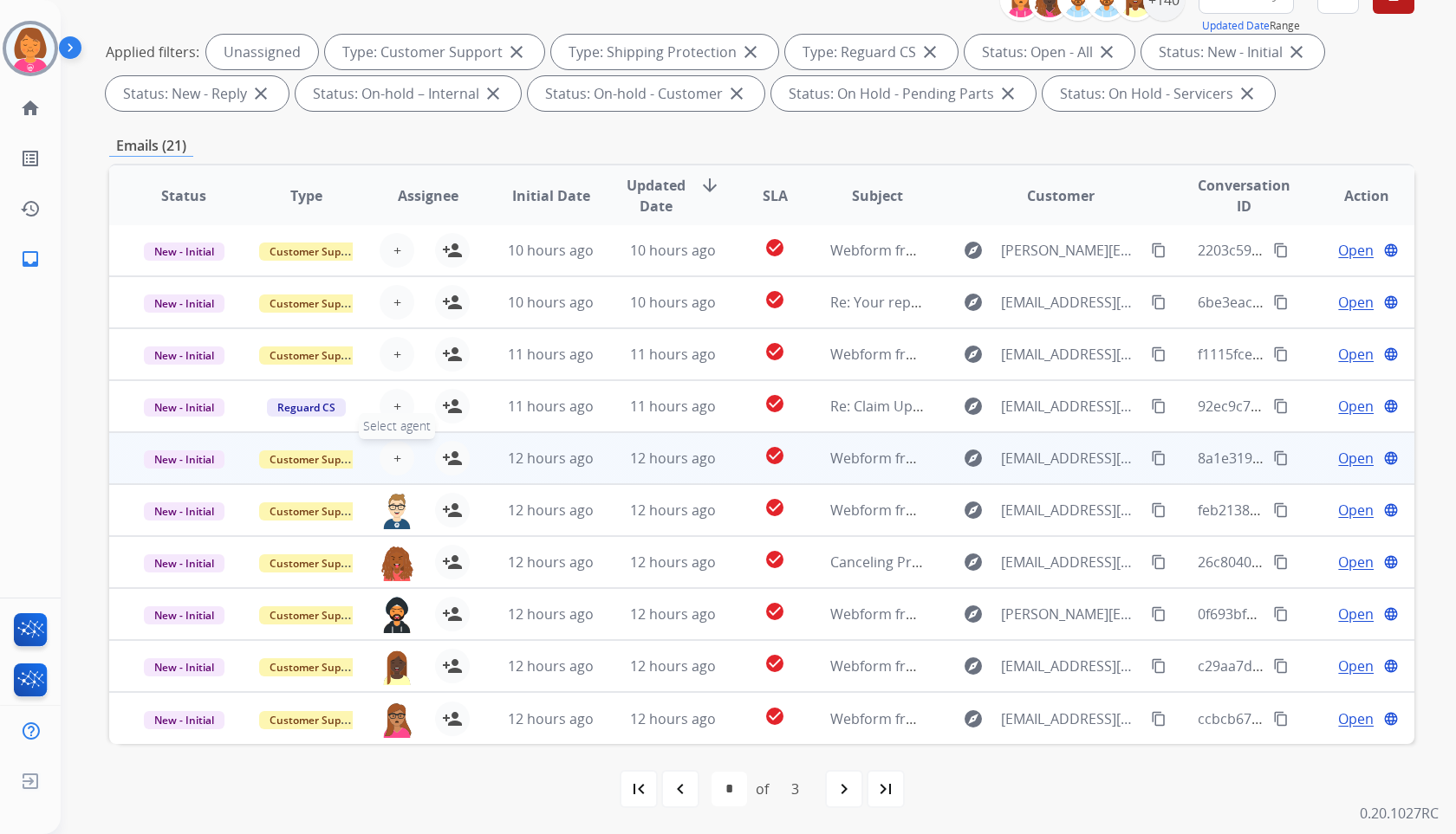
click at [399, 456] on button "+ Select agent" at bounding box center [397, 458] width 35 height 35
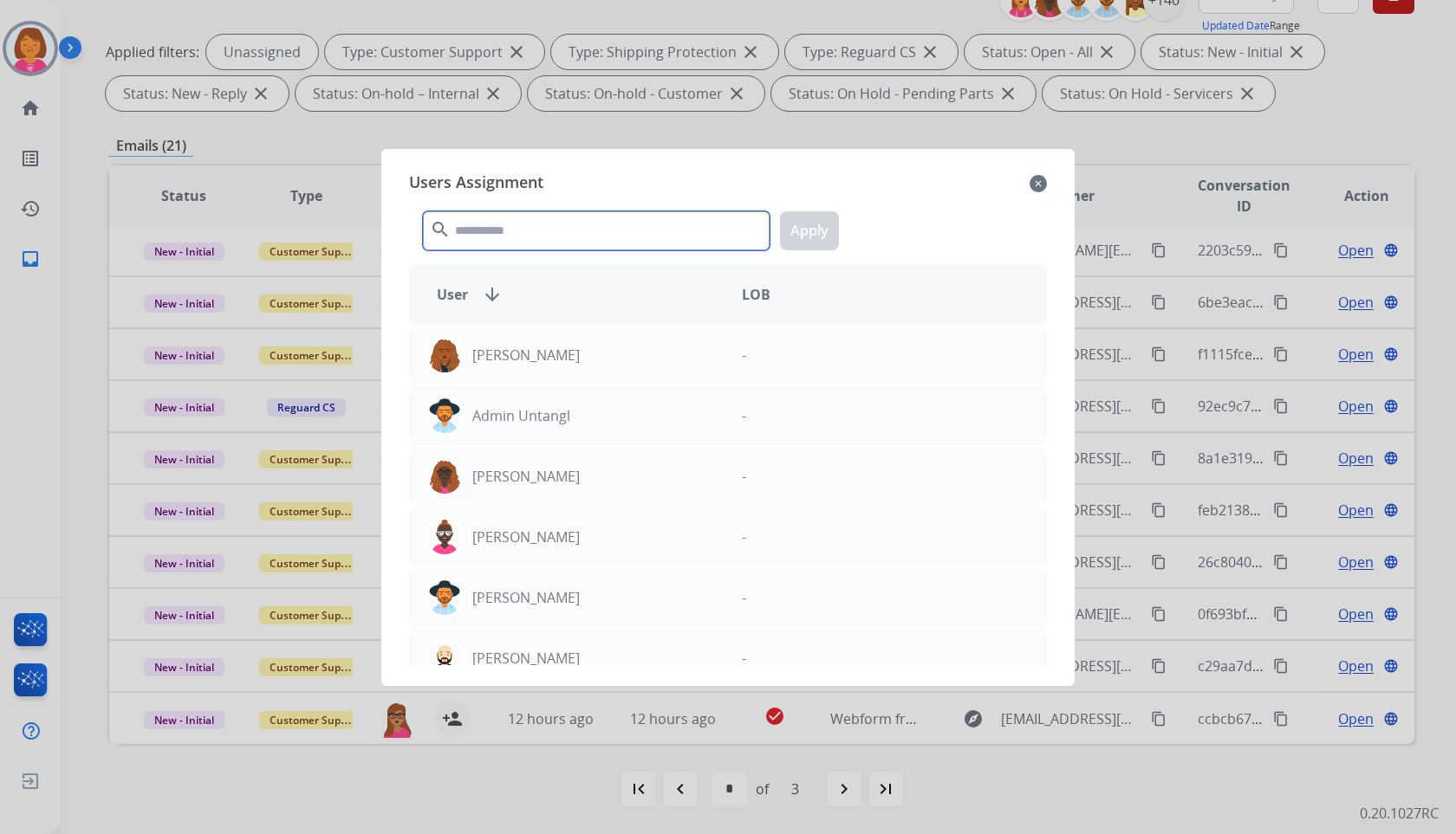
click at [603, 229] on input "text" at bounding box center [596, 230] width 347 height 39
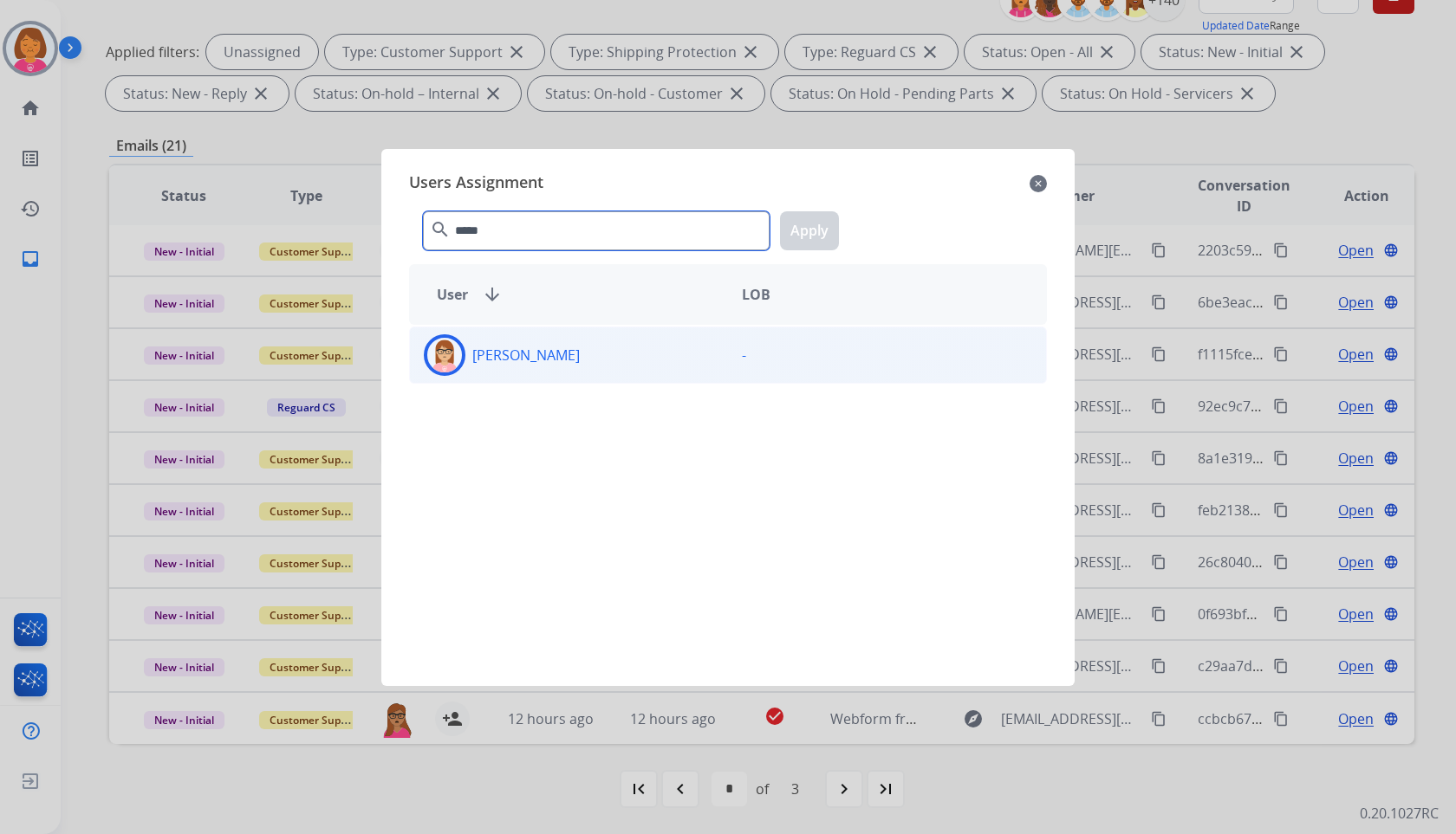
type input "*****"
click at [716, 373] on div "[PERSON_NAME]" at bounding box center [568, 356] width 318 height 42
click at [821, 219] on button "Apply" at bounding box center [809, 230] width 59 height 39
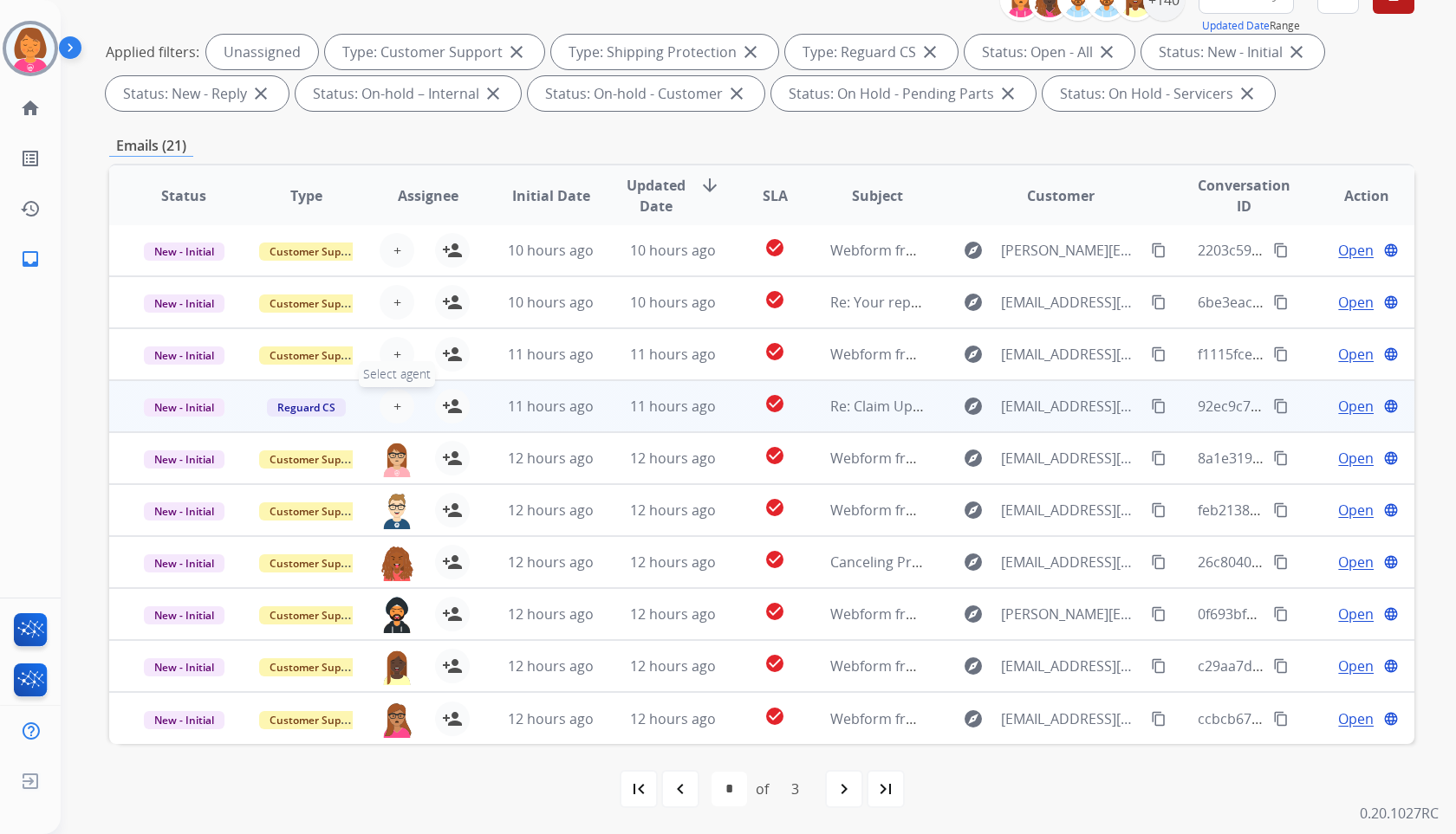
click at [394, 409] on span "+" at bounding box center [398, 406] width 8 height 21
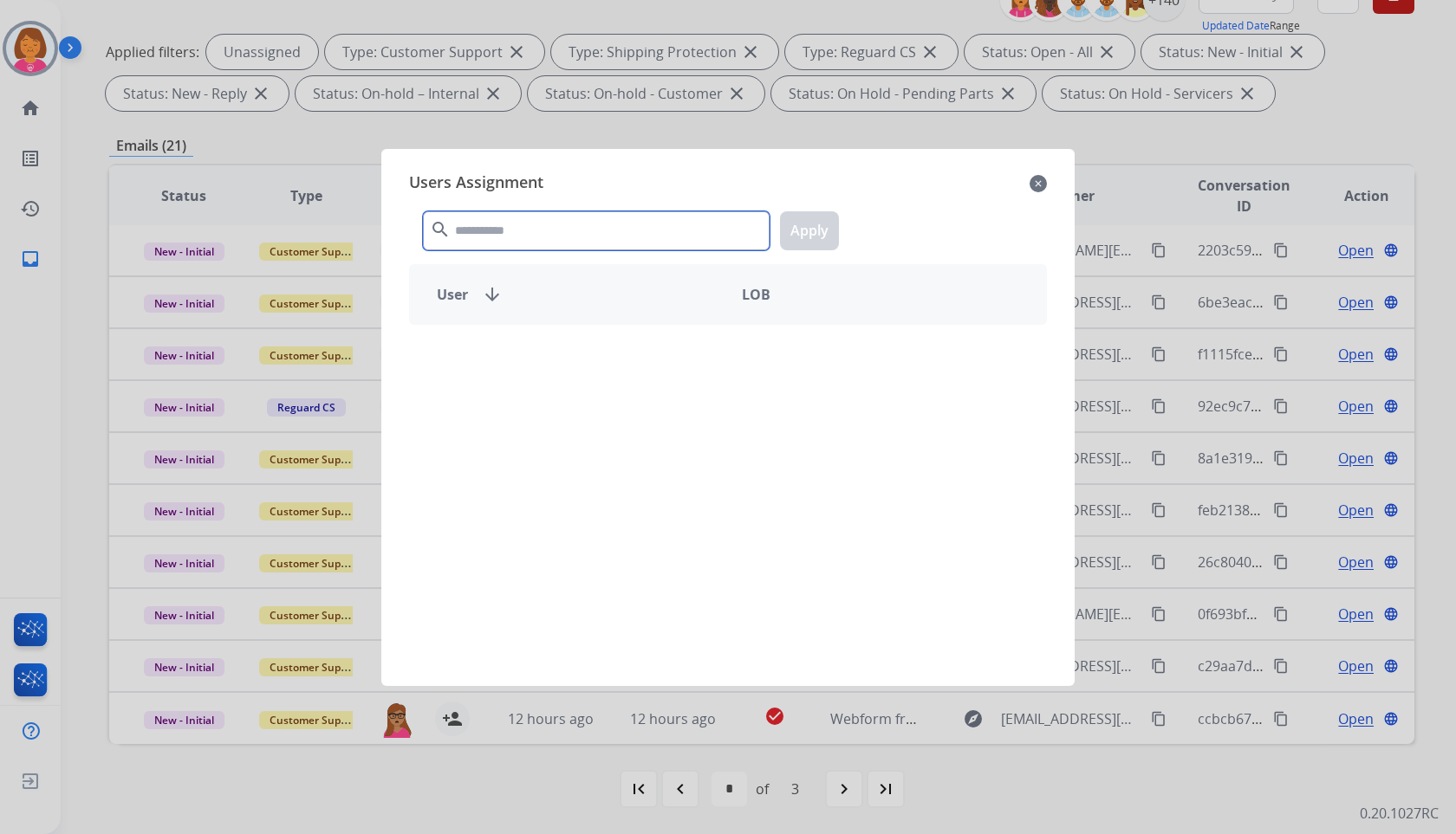
click at [595, 233] on input "text" at bounding box center [596, 230] width 347 height 39
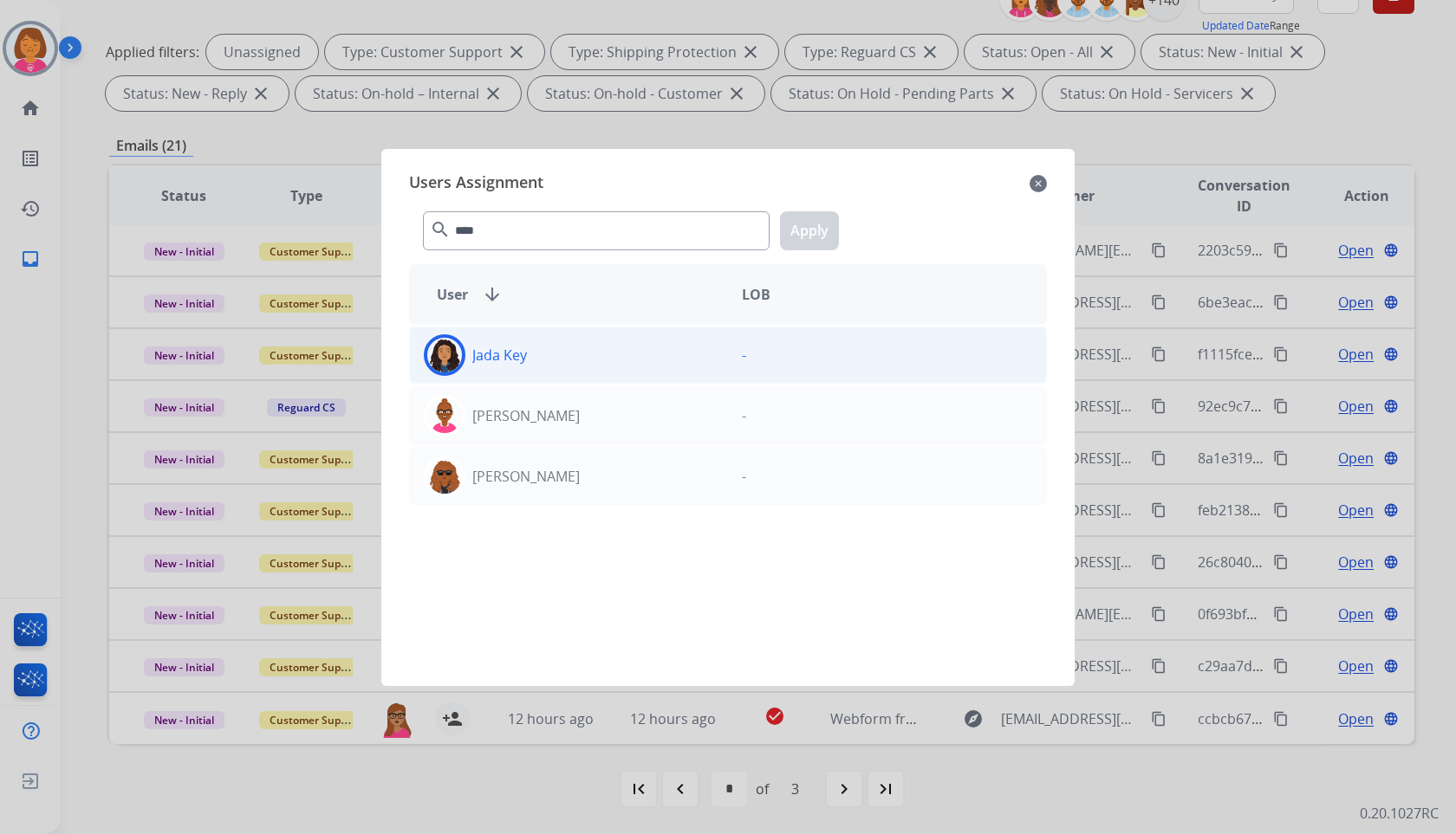
click at [640, 364] on div "Jada Key" at bounding box center [568, 356] width 318 height 42
drag, startPoint x: 704, startPoint y: 356, endPoint x: 685, endPoint y: 303, distance: 56.3
click at [704, 357] on div "Jada Key" at bounding box center [568, 356] width 318 height 42
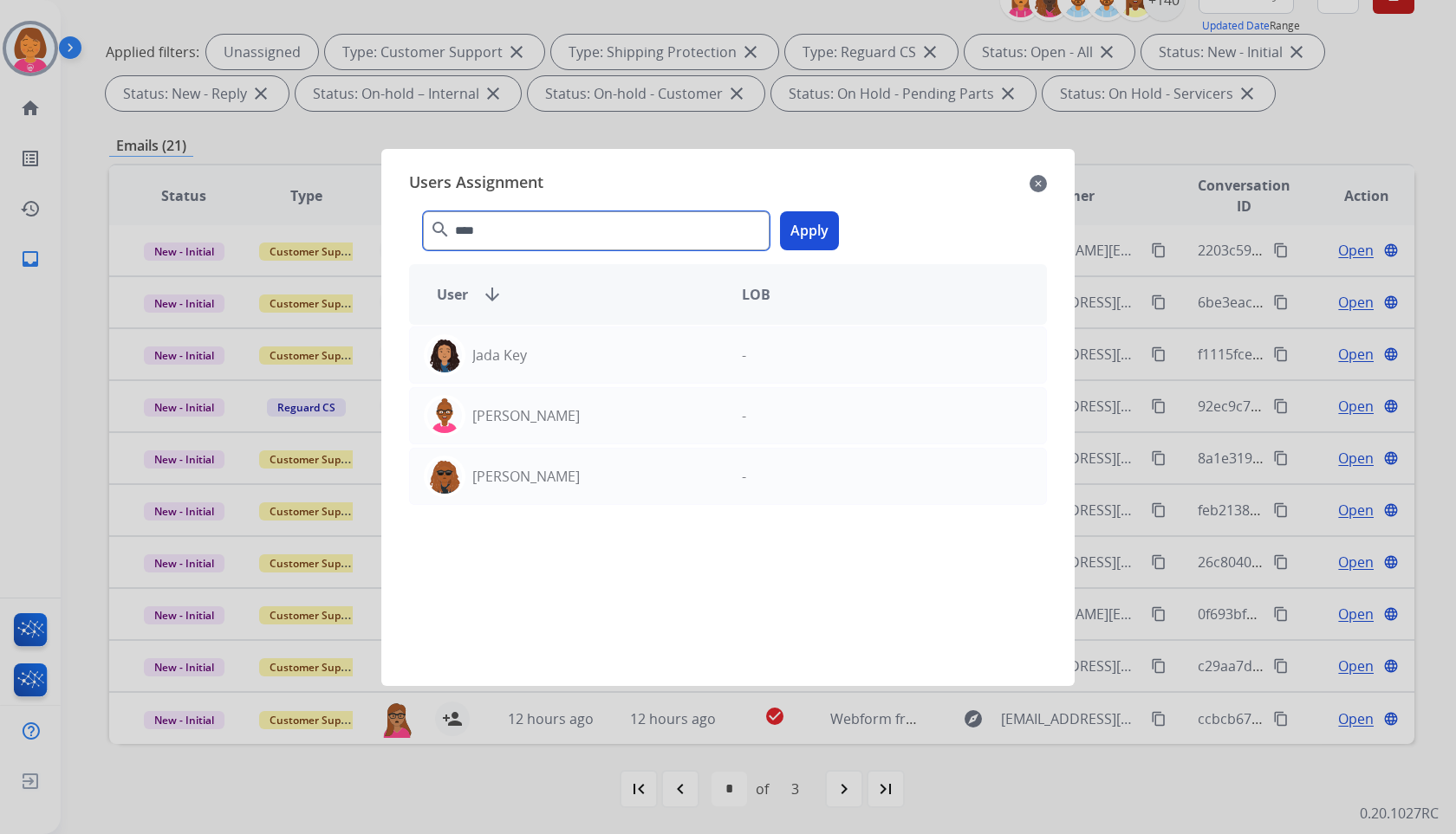
click at [671, 242] on input "****" at bounding box center [596, 230] width 347 height 39
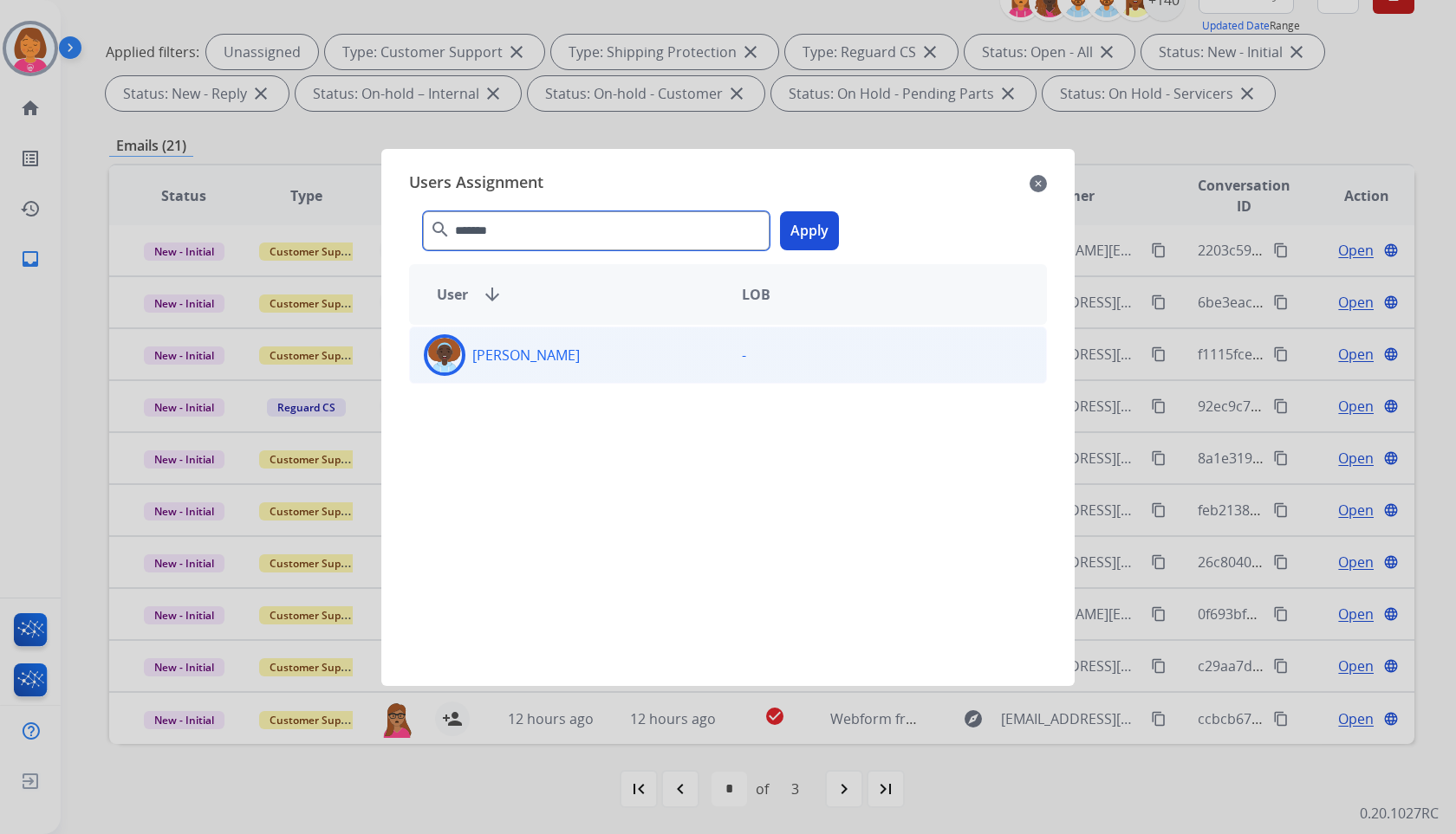
type input "*******"
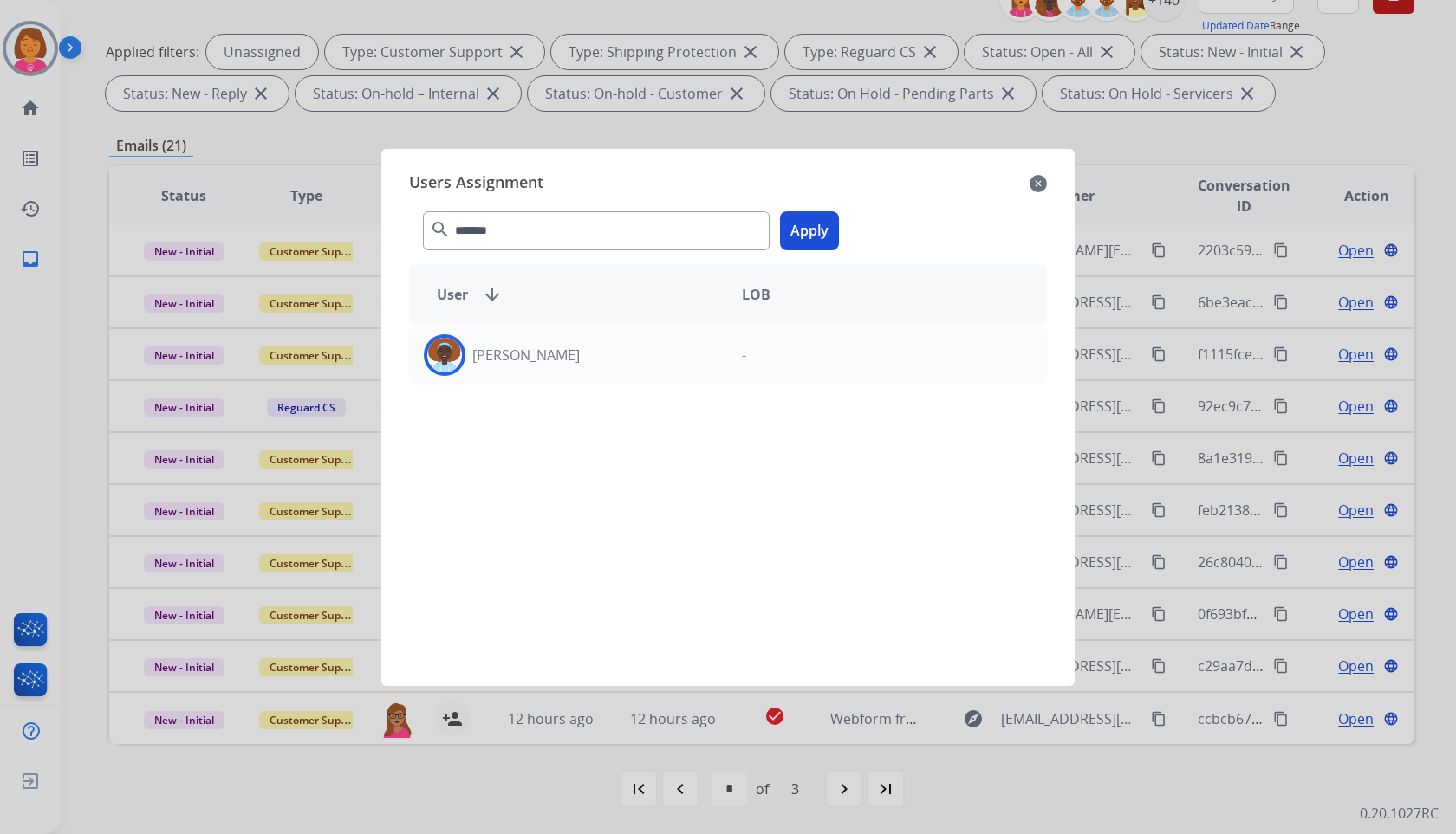
drag, startPoint x: 678, startPoint y: 370, endPoint x: 872, endPoint y: 236, distance: 235.8
click at [680, 369] on div "[PERSON_NAME]" at bounding box center [568, 356] width 318 height 42
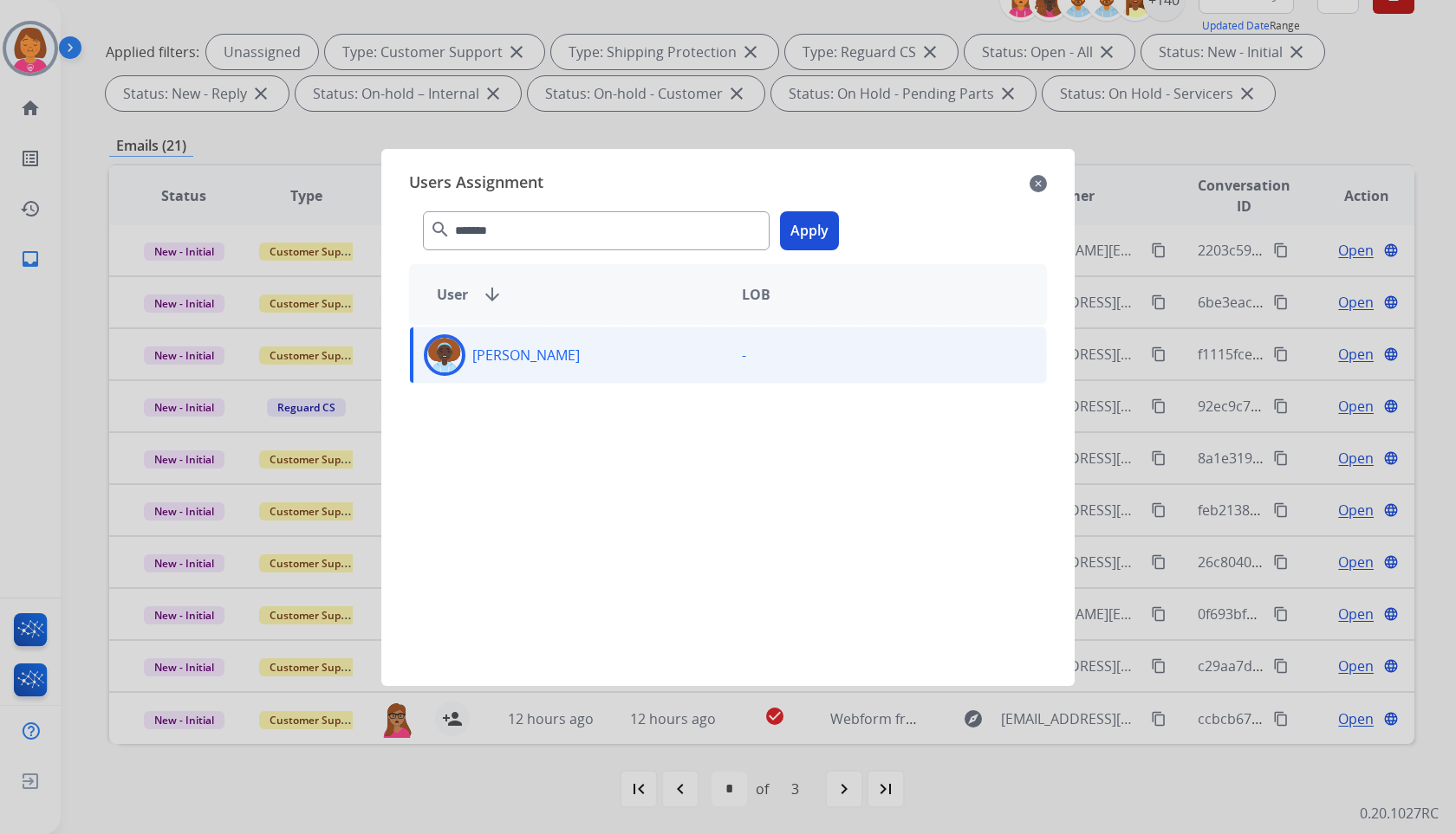
click at [837, 225] on div "******* search Apply" at bounding box center [728, 227] width 638 height 60
click at [810, 219] on button "Apply" at bounding box center [809, 230] width 59 height 39
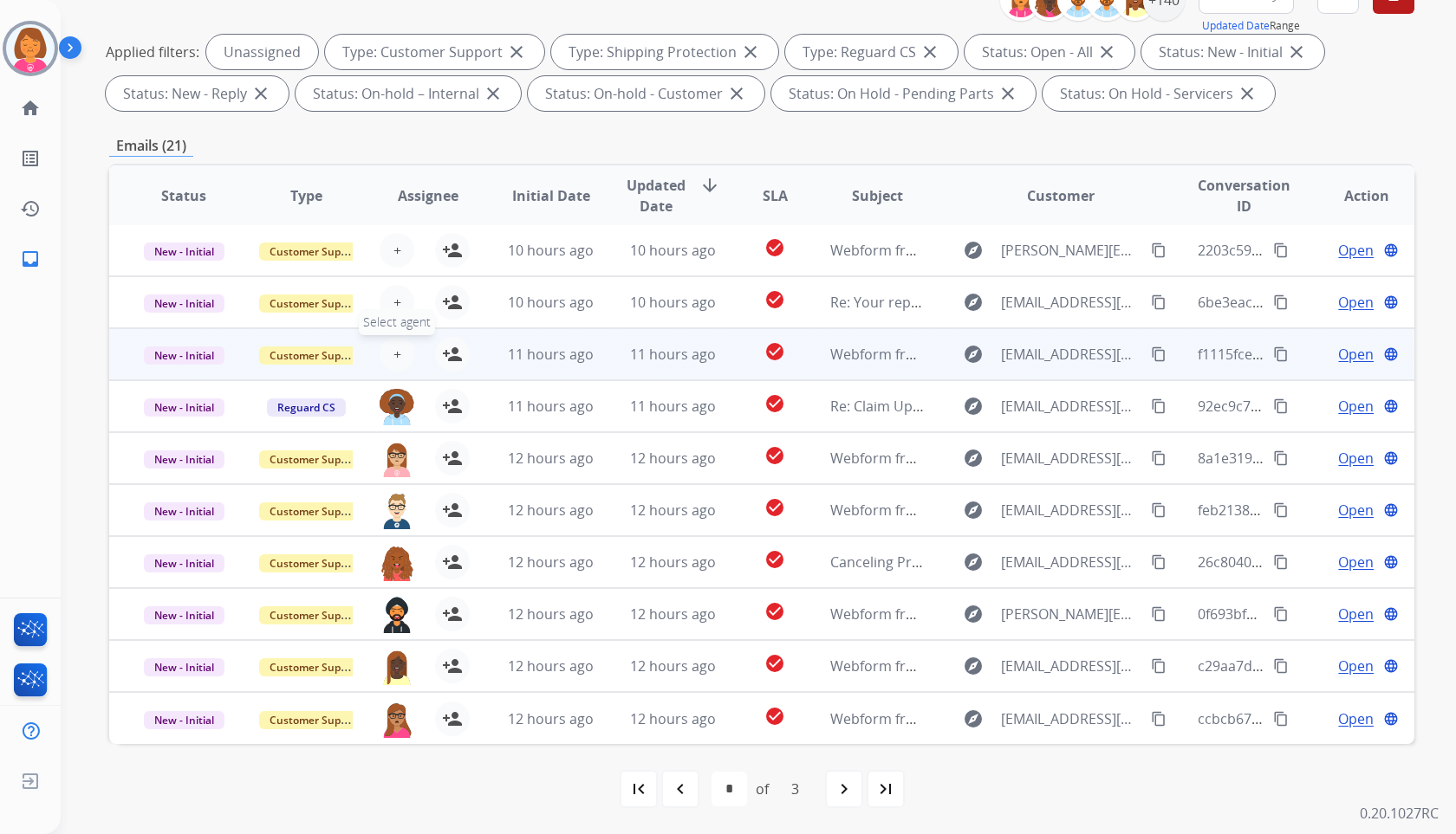
click at [401, 360] on button "+ Select agent" at bounding box center [397, 354] width 35 height 35
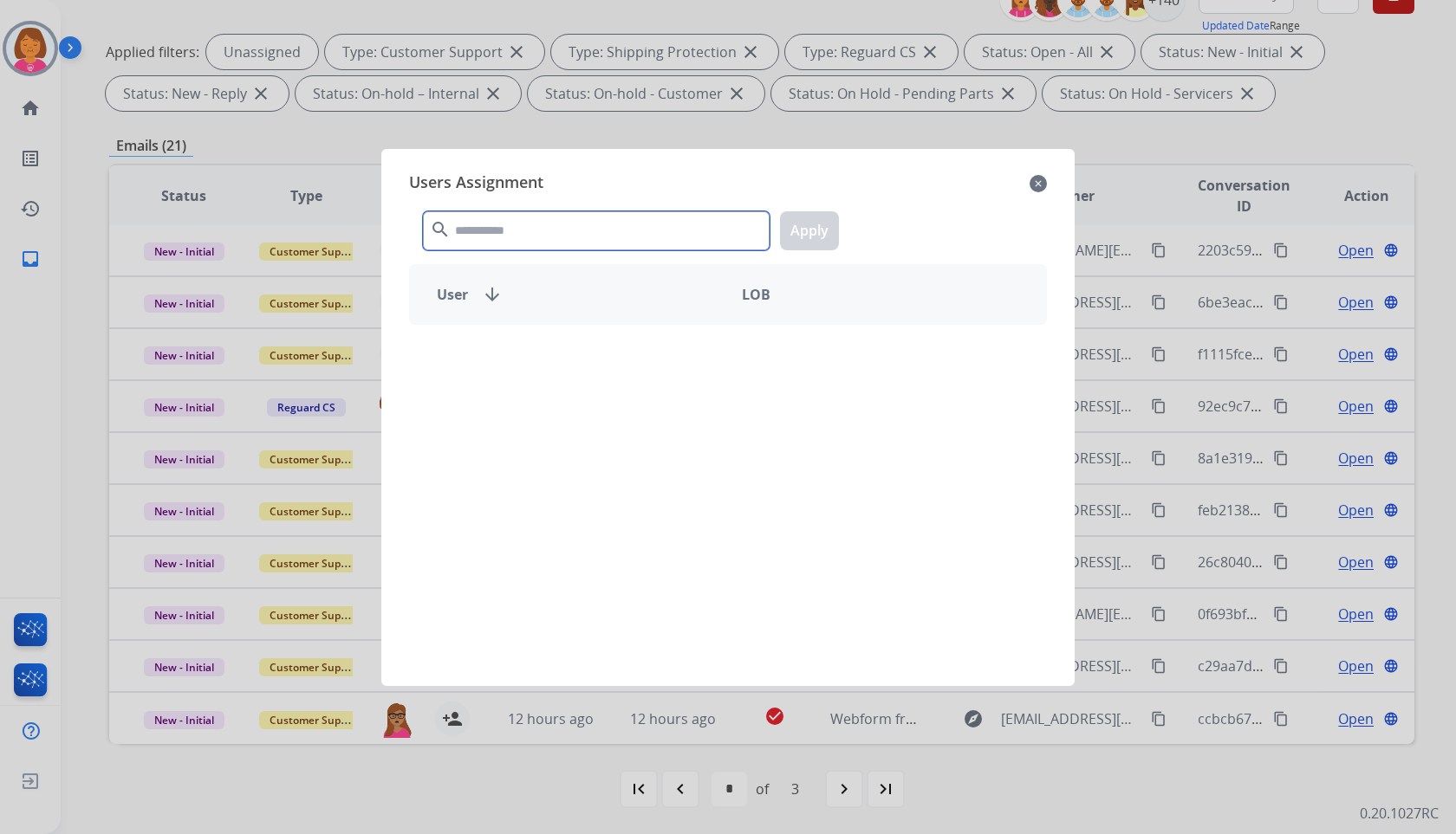
click at [677, 236] on input "text" at bounding box center [596, 230] width 347 height 39
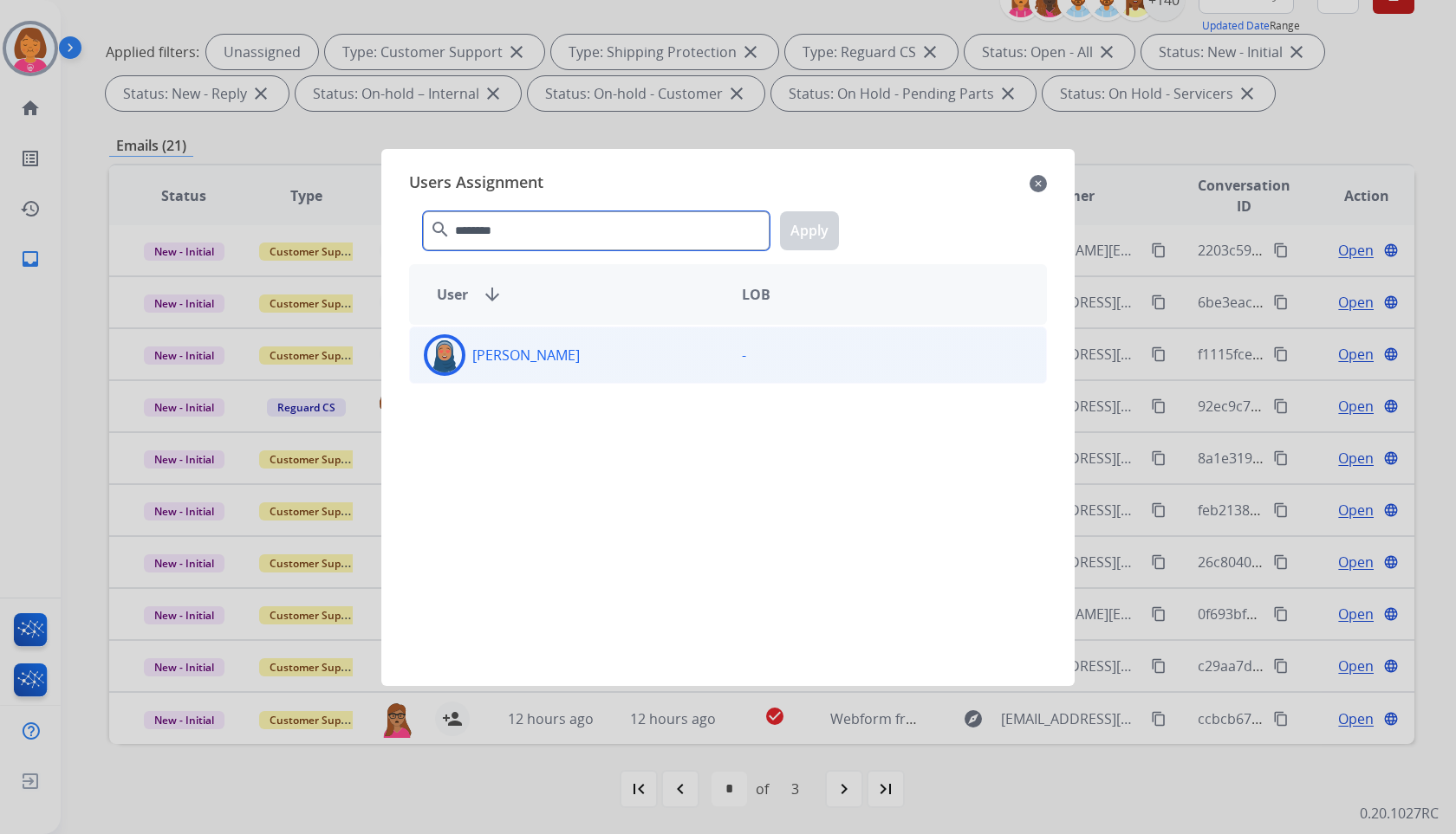
type input "********"
click at [728, 359] on div "-" at bounding box center [887, 356] width 318 height 42
click at [799, 243] on button "Apply" at bounding box center [809, 230] width 59 height 39
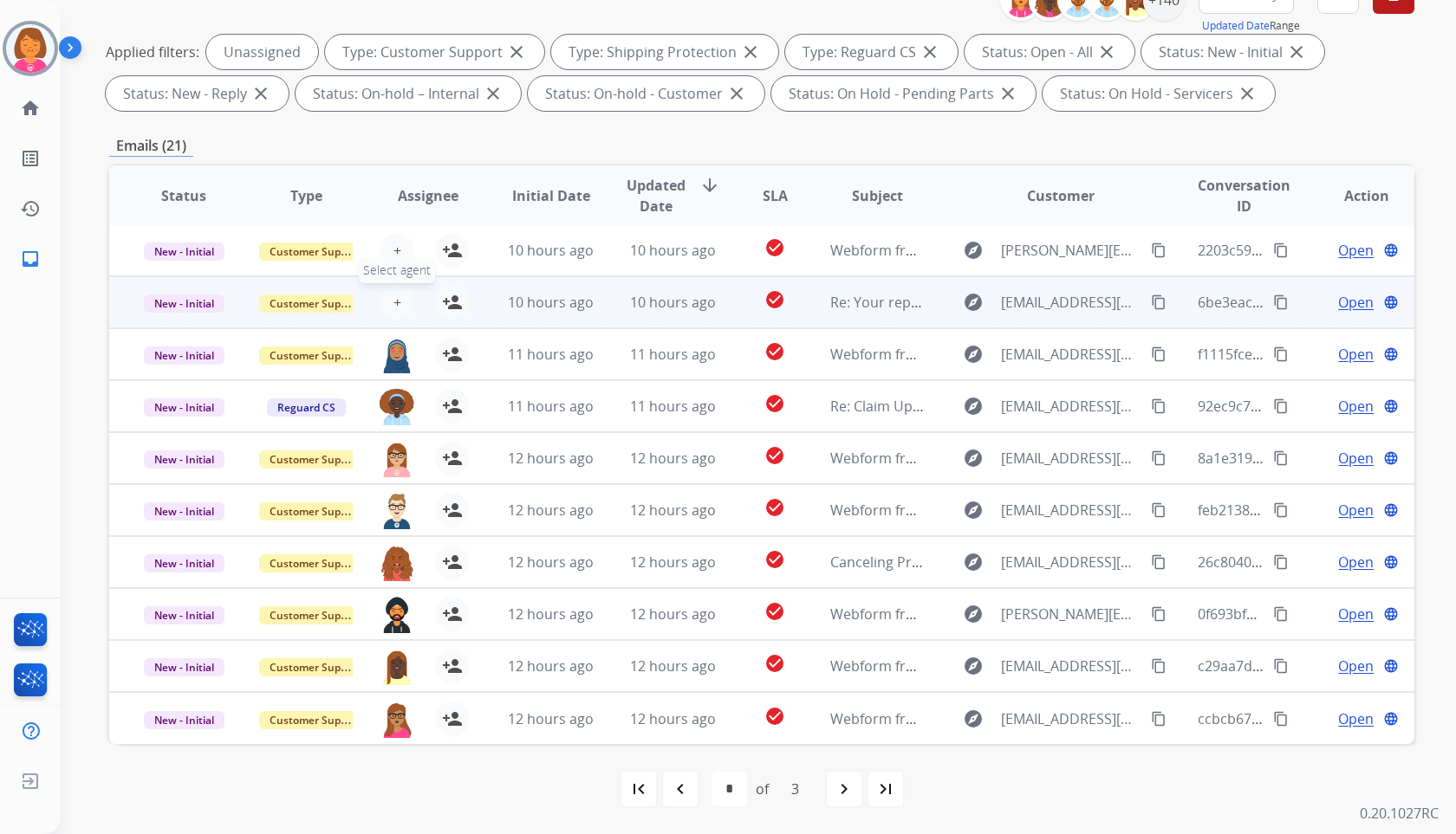
click at [403, 298] on button "+ Select agent" at bounding box center [397, 302] width 35 height 35
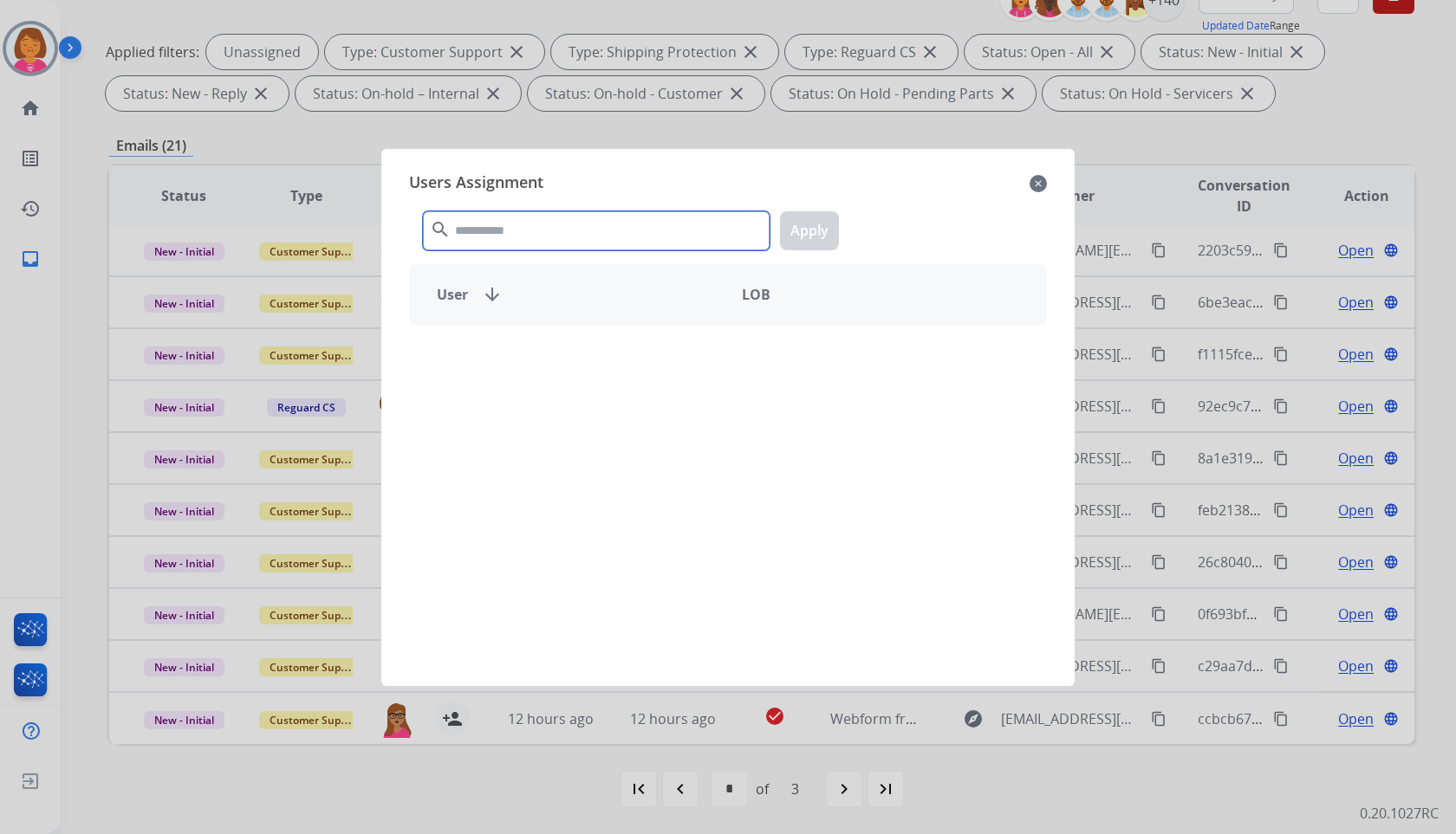
click at [559, 236] on input "text" at bounding box center [596, 230] width 347 height 39
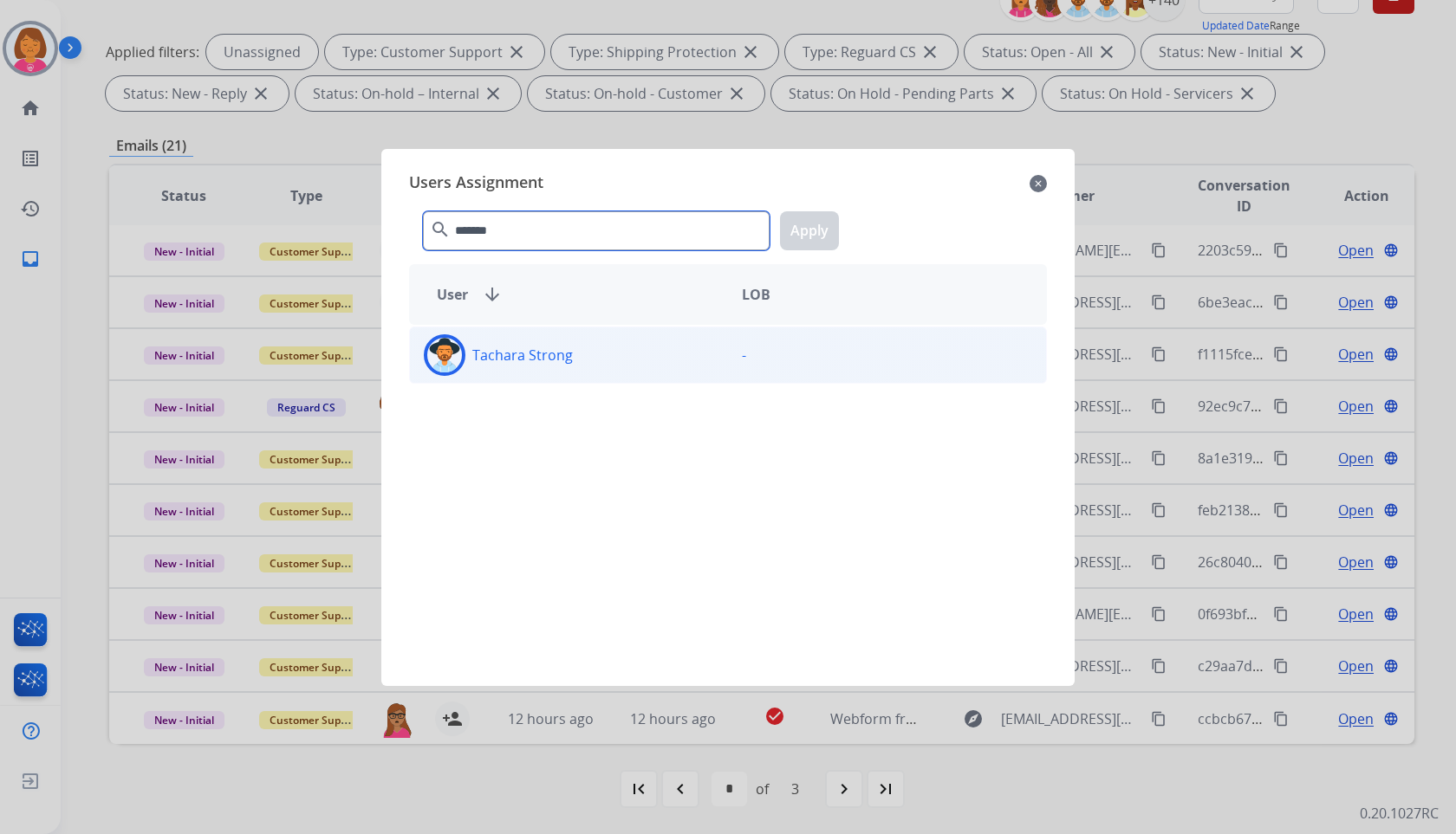
type input "*******"
click at [654, 370] on div "Tachara Strong" at bounding box center [568, 356] width 318 height 42
drag, startPoint x: 809, startPoint y: 215, endPoint x: 686, endPoint y: 249, distance: 127.6
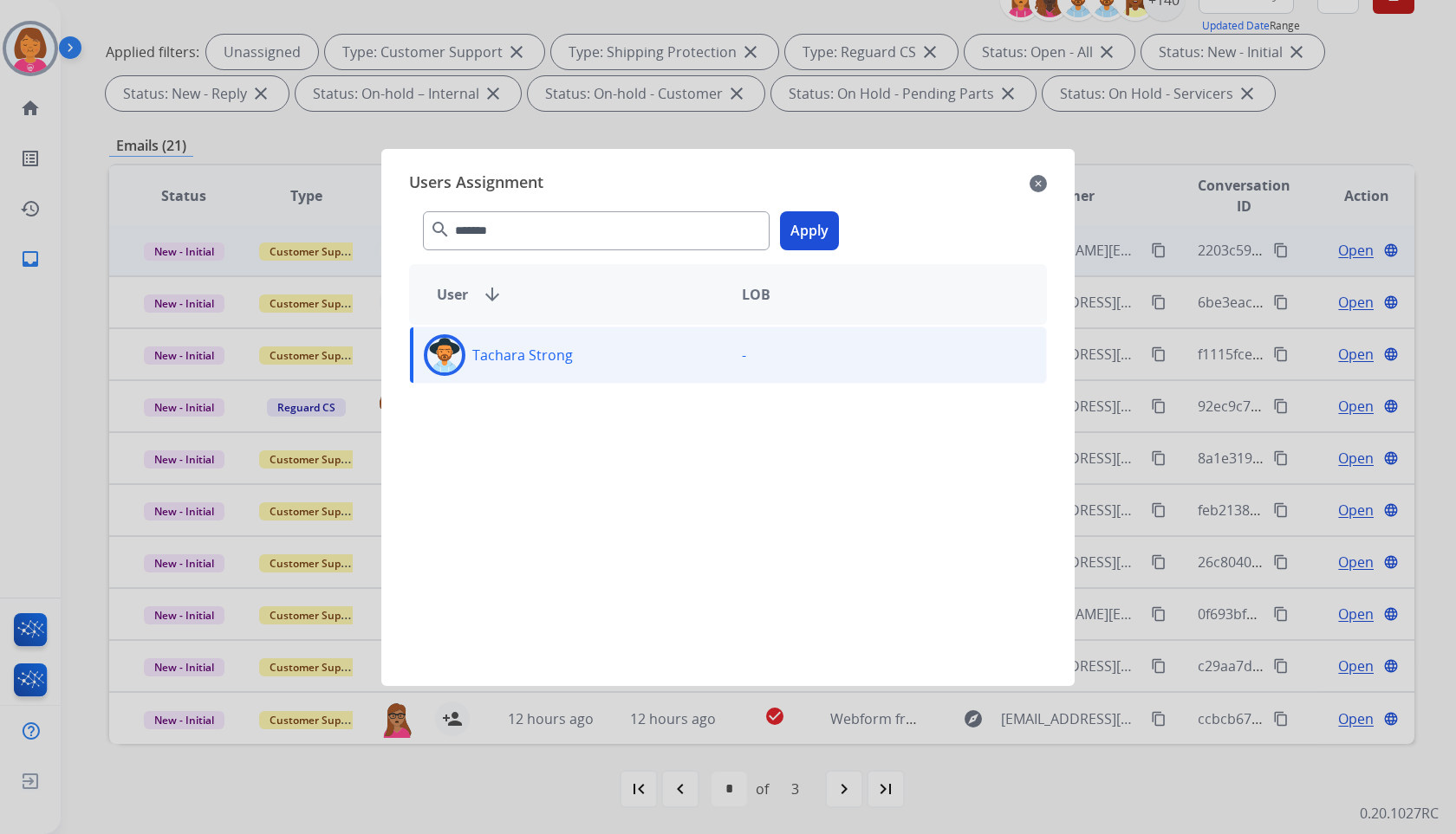
click at [808, 216] on button "Apply" at bounding box center [809, 230] width 59 height 39
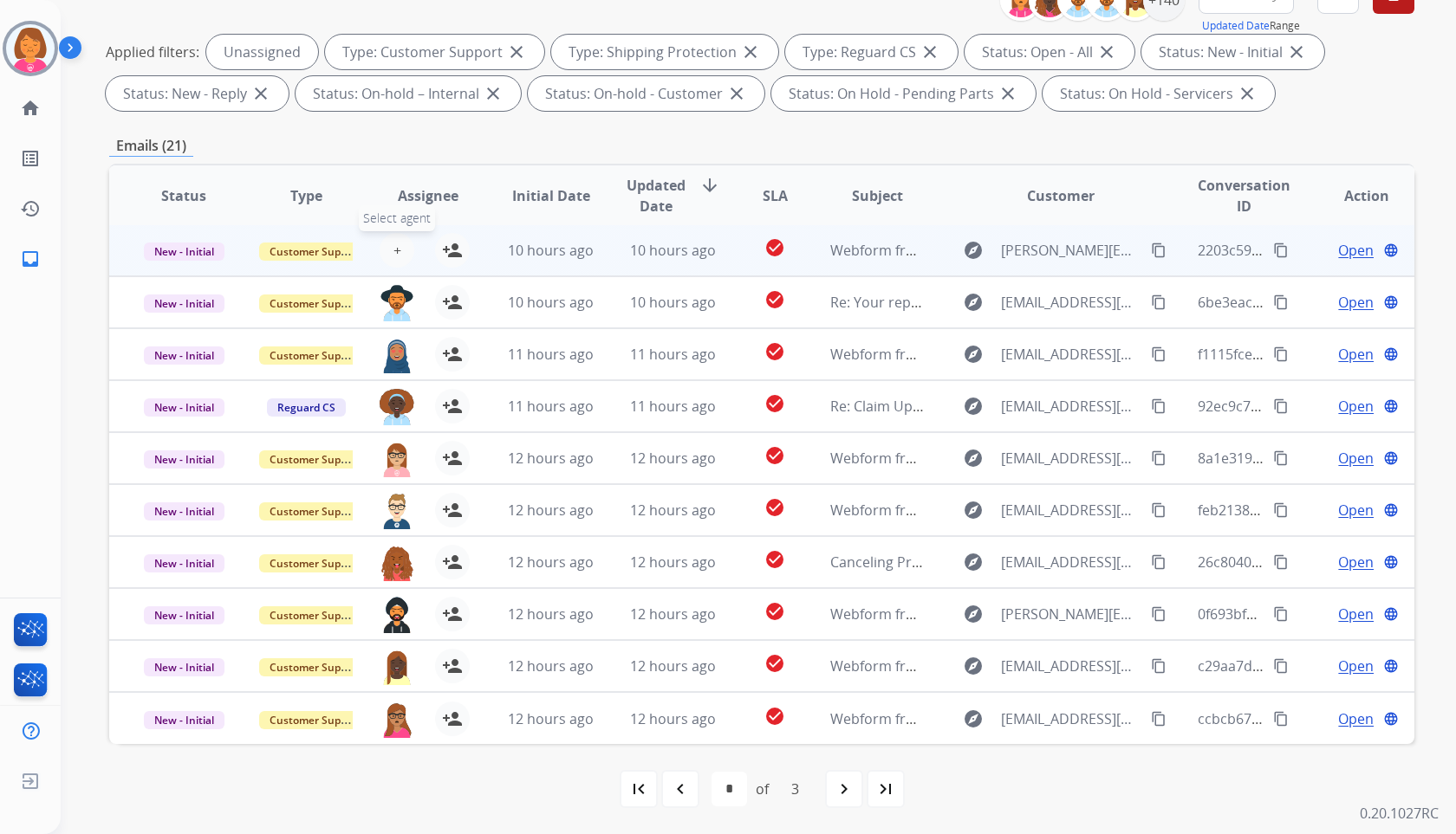
click at [380, 246] on button "+ Select agent" at bounding box center [397, 250] width 35 height 35
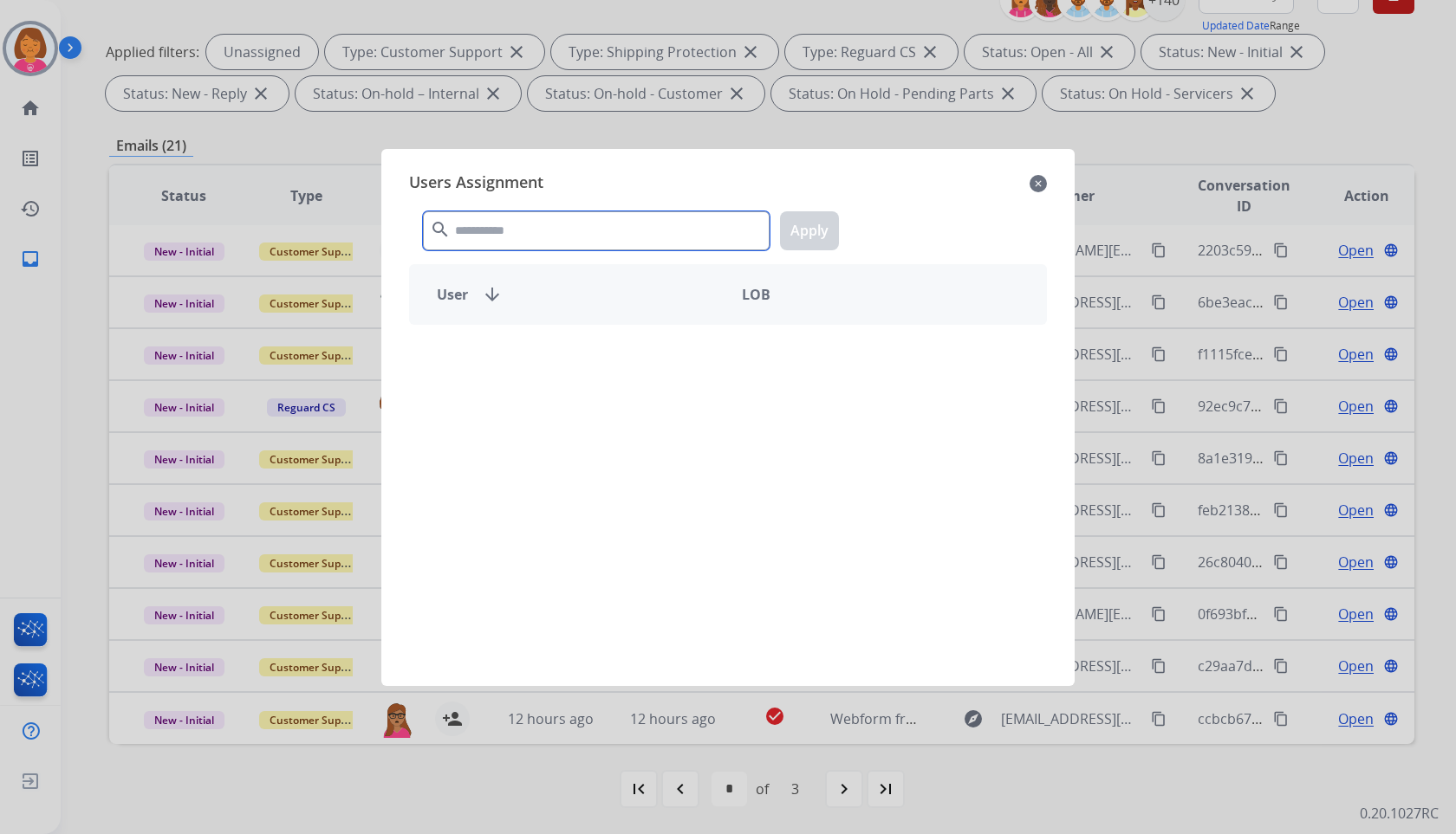
click at [548, 213] on input "text" at bounding box center [596, 230] width 347 height 39
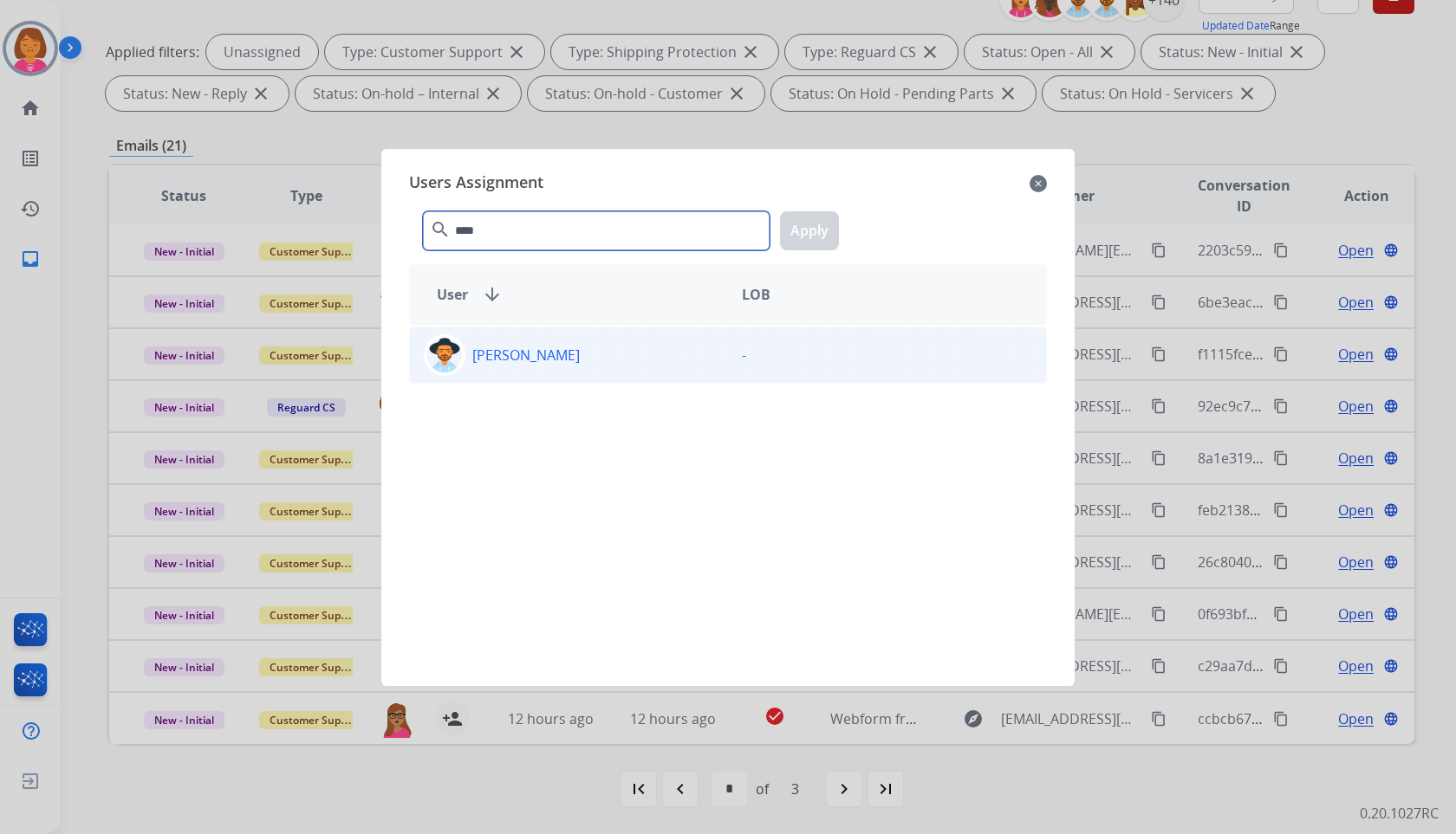
type input "****"
click at [670, 356] on div "[PERSON_NAME]" at bounding box center [568, 356] width 318 height 42
click at [811, 244] on button "Apply" at bounding box center [809, 230] width 59 height 39
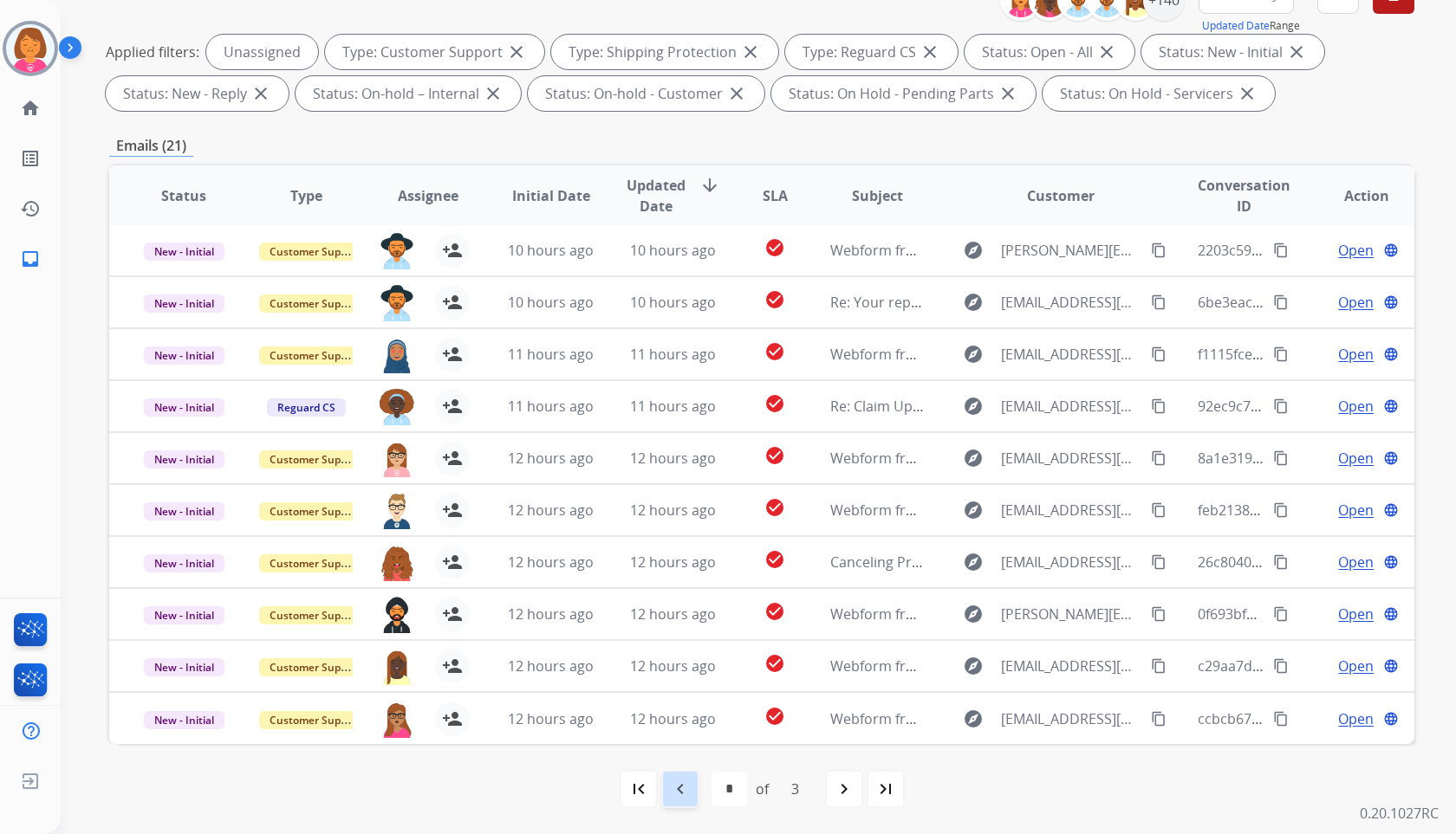
click at [666, 784] on div "navigate_before" at bounding box center [681, 789] width 38 height 38
select select "*"
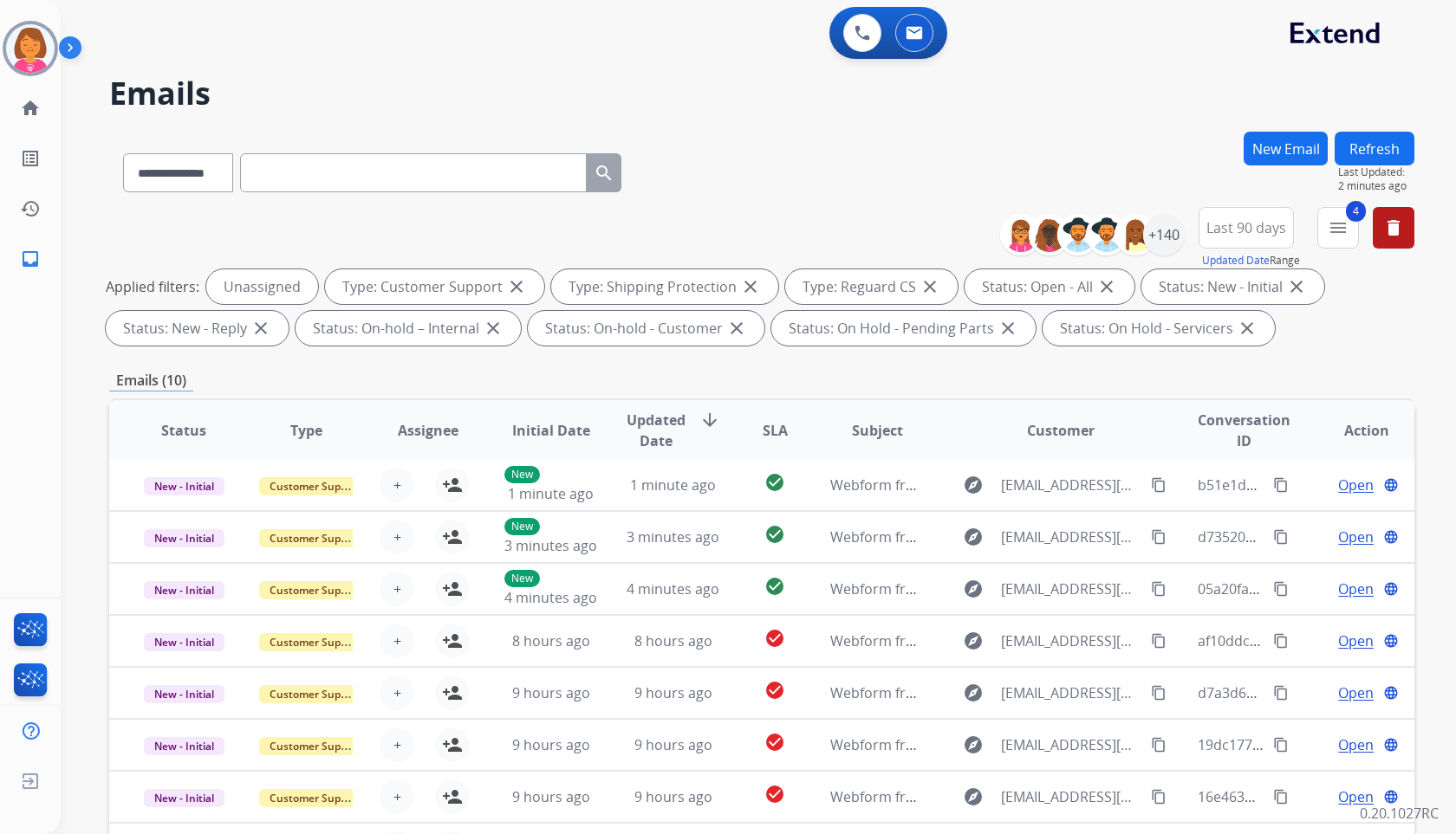
click at [702, 133] on div "**********" at bounding box center [762, 169] width 1306 height 76
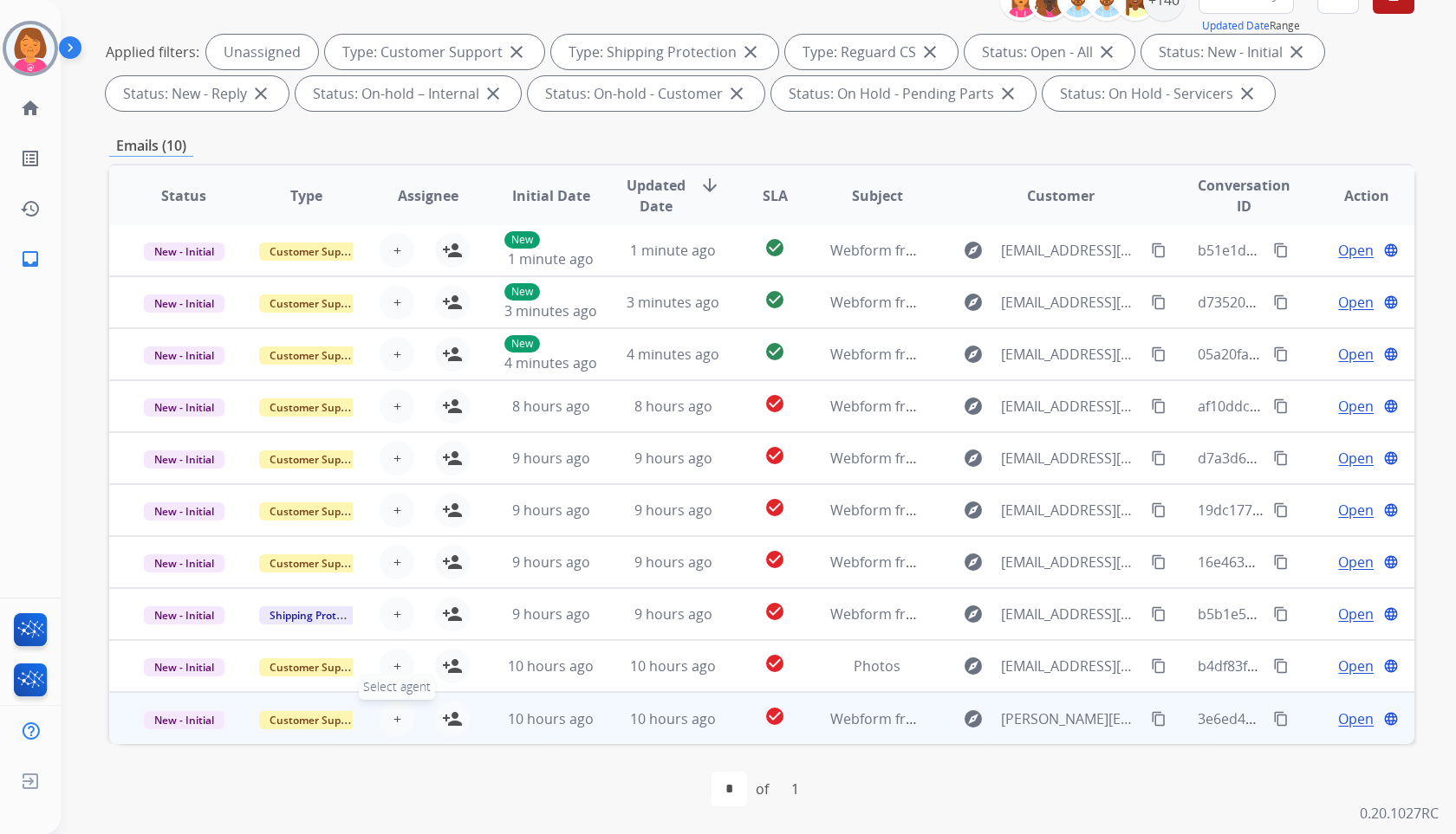
click at [403, 707] on button "+ Select agent" at bounding box center [397, 718] width 35 height 35
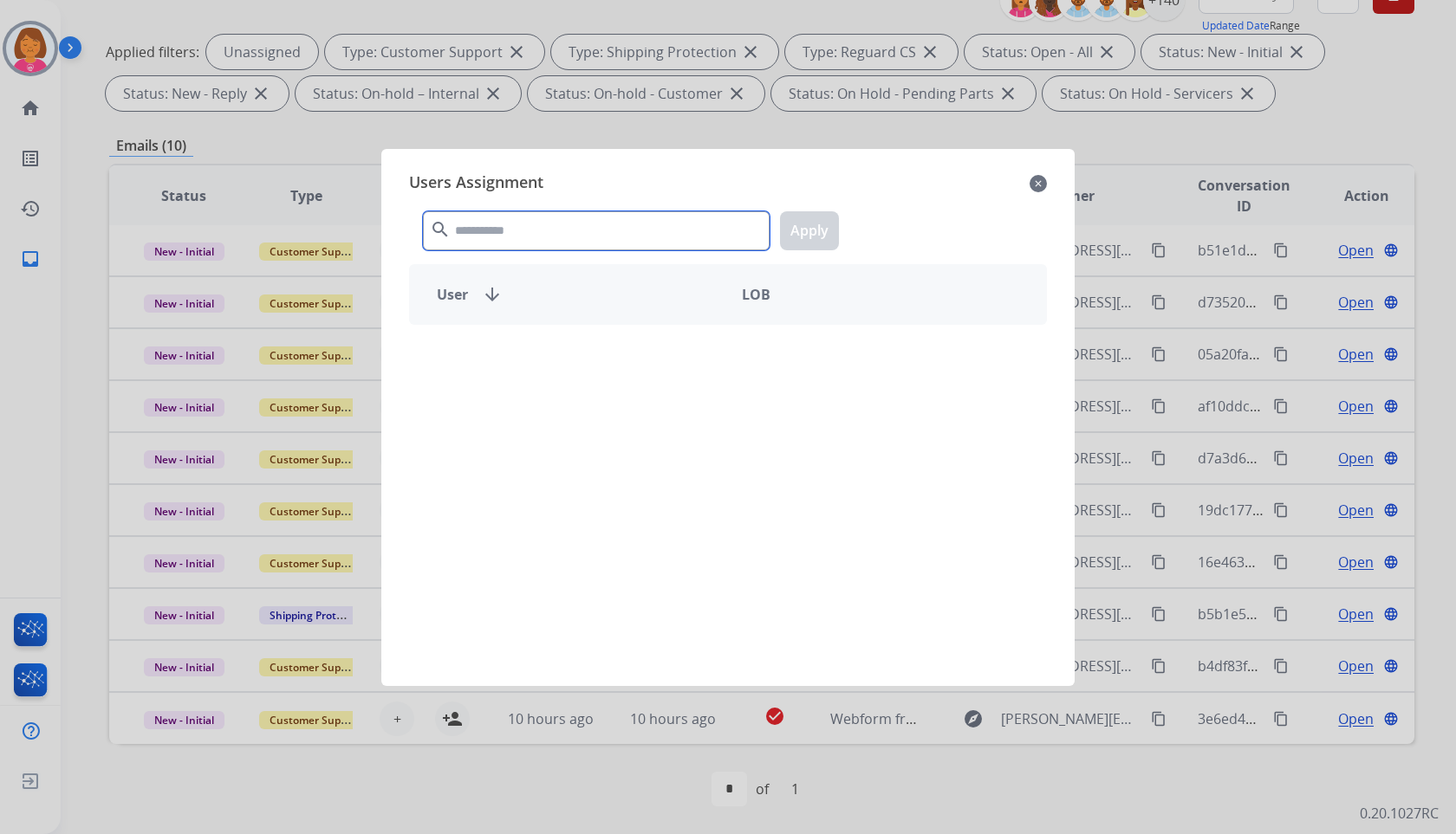
click at [622, 218] on input "text" at bounding box center [596, 230] width 347 height 39
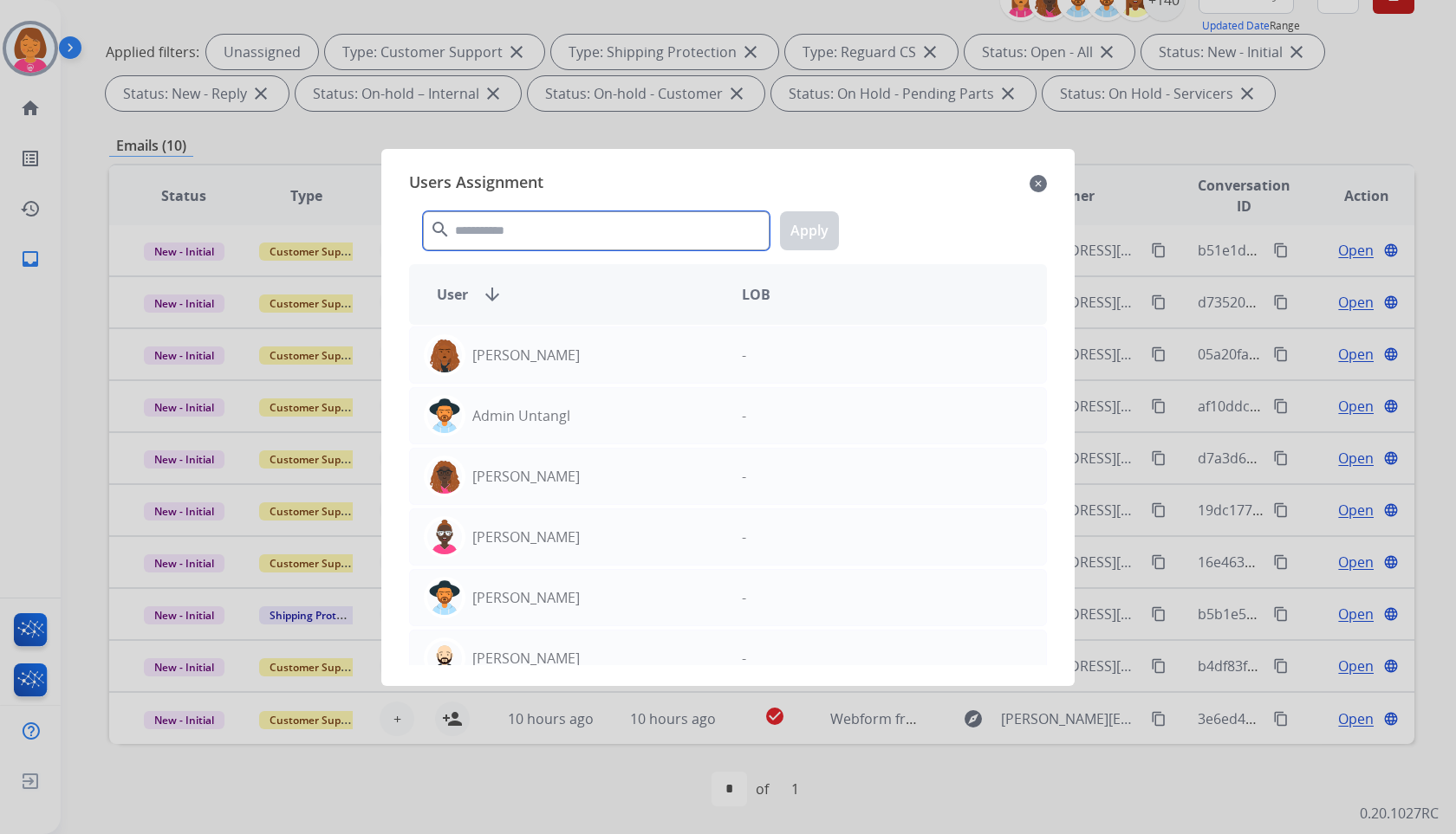
type input "*"
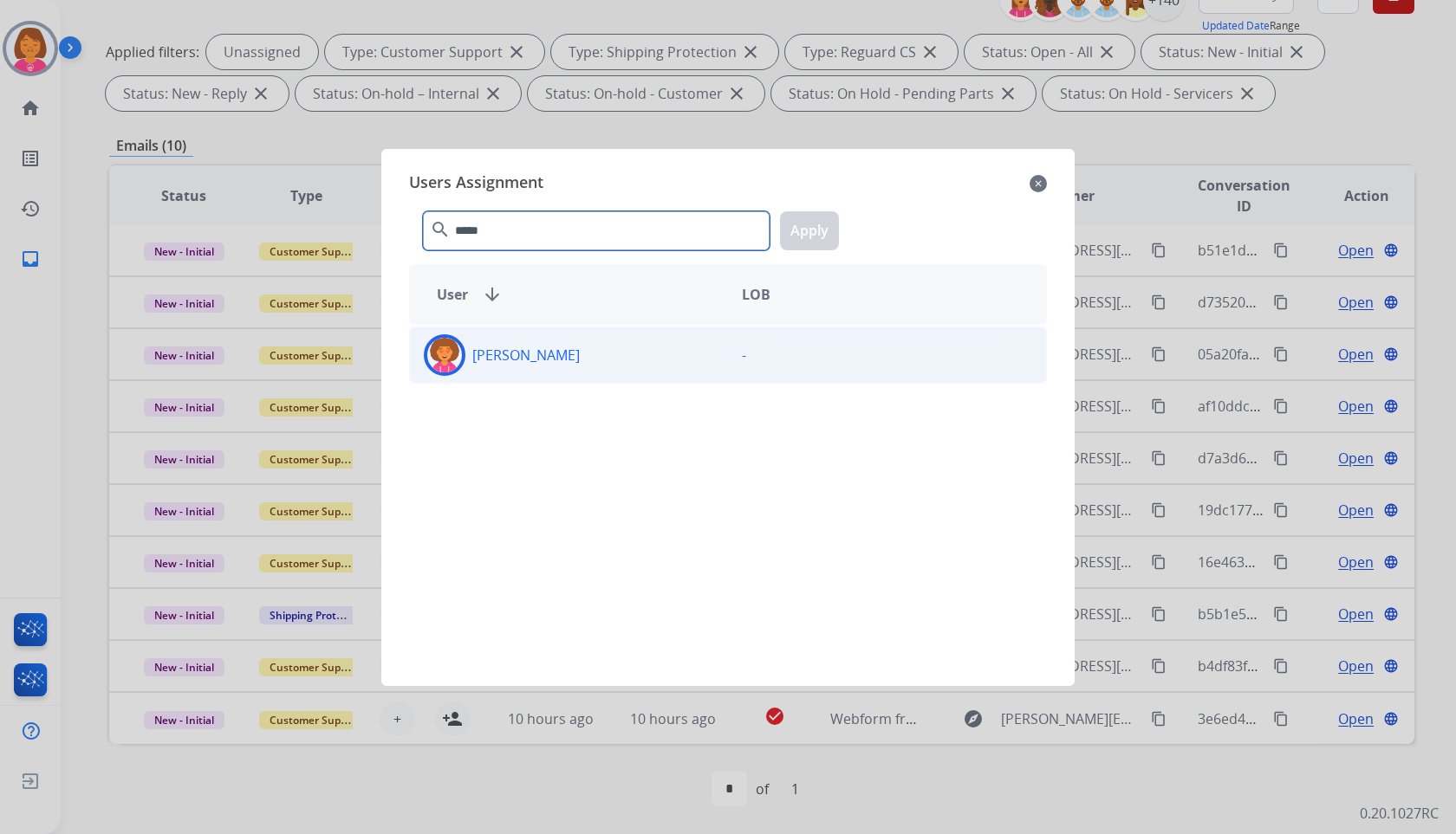
type input "*****"
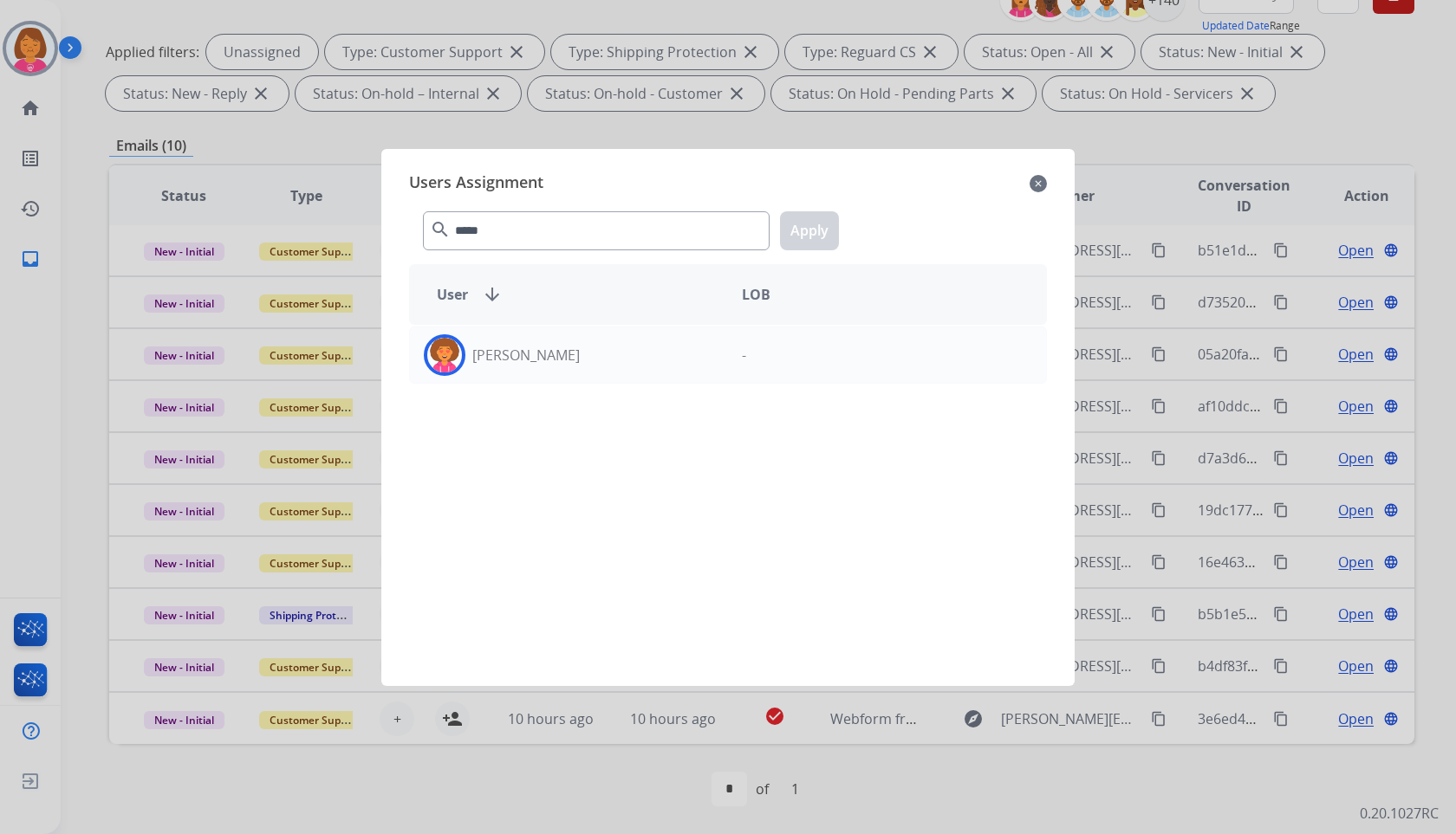
drag, startPoint x: 628, startPoint y: 344, endPoint x: 759, endPoint y: 257, distance: 157.3
click at [632, 335] on div "[PERSON_NAME]" at bounding box center [568, 356] width 318 height 42
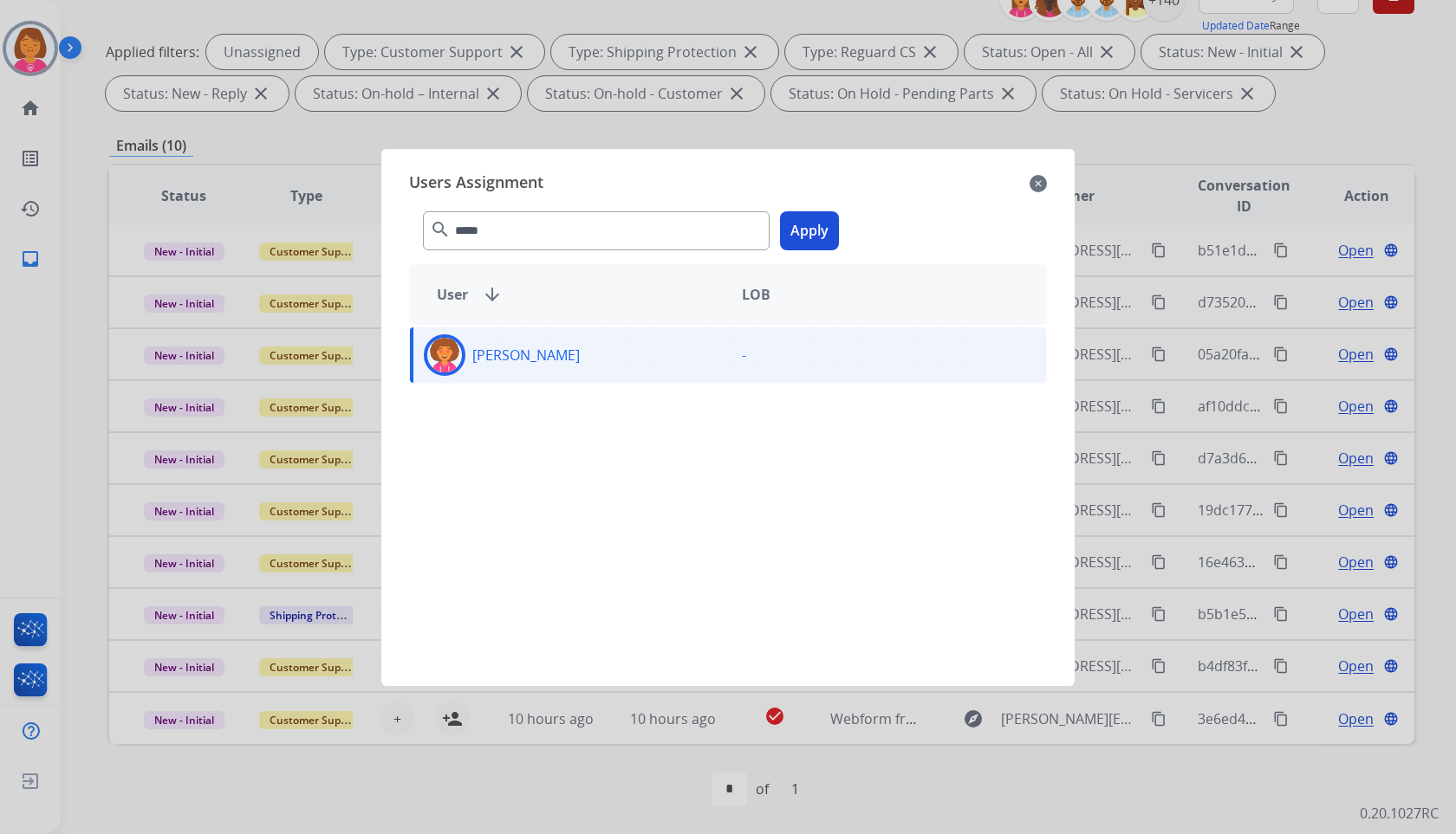
click at [794, 237] on button "Apply" at bounding box center [809, 230] width 59 height 39
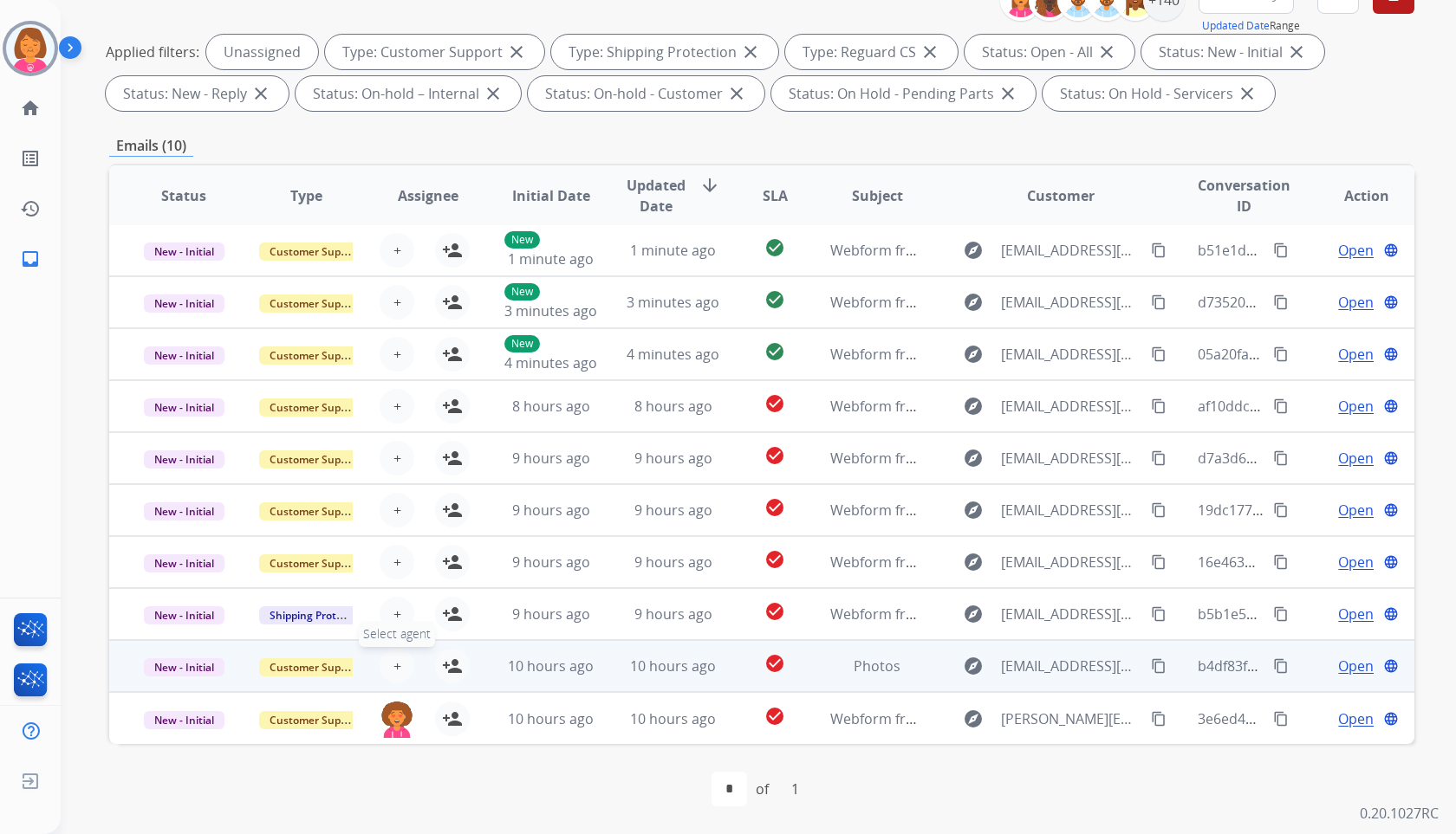
click at [400, 662] on button "+ Select agent" at bounding box center [397, 666] width 35 height 35
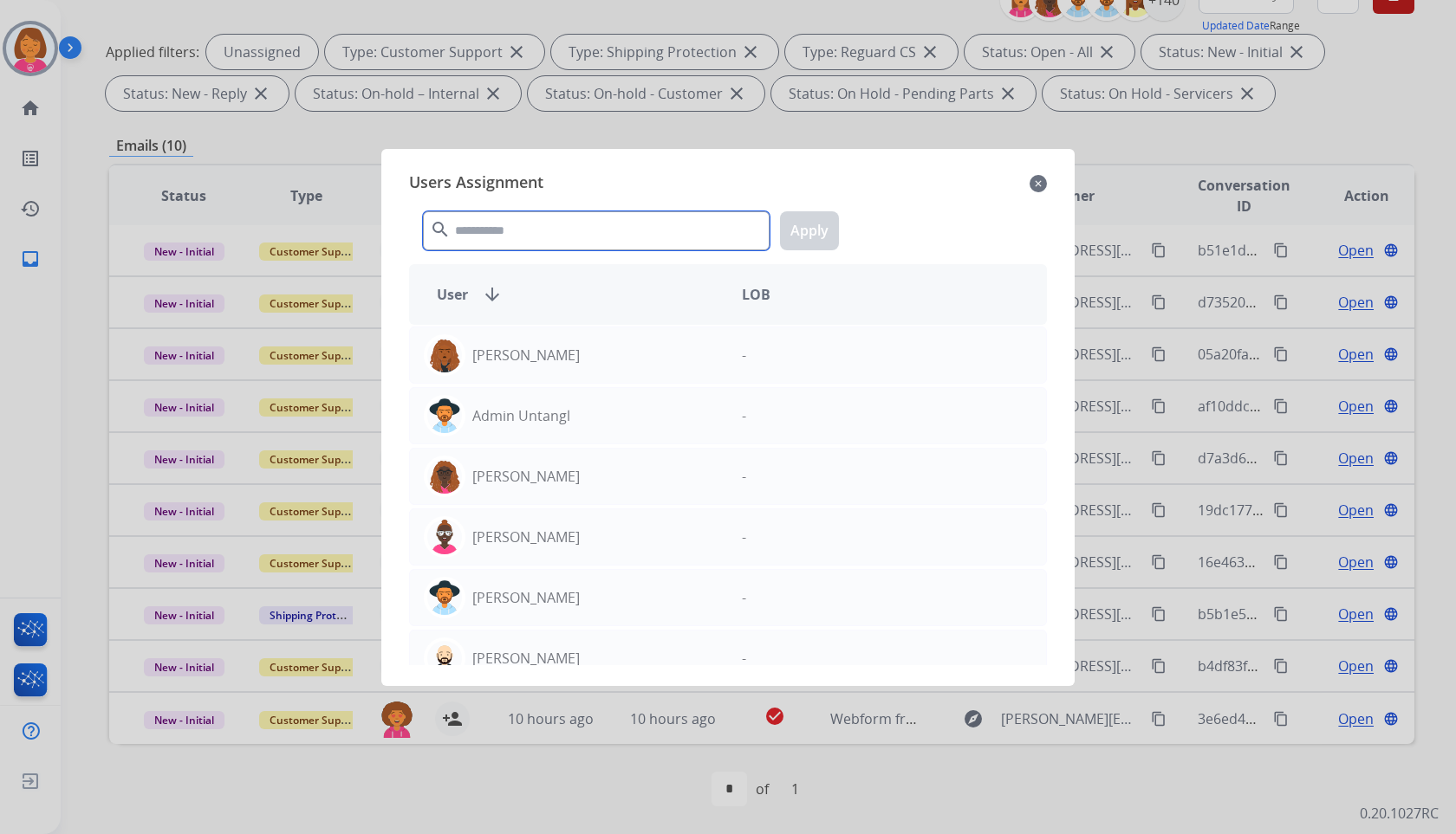
click at [542, 229] on input "text" at bounding box center [596, 230] width 347 height 39
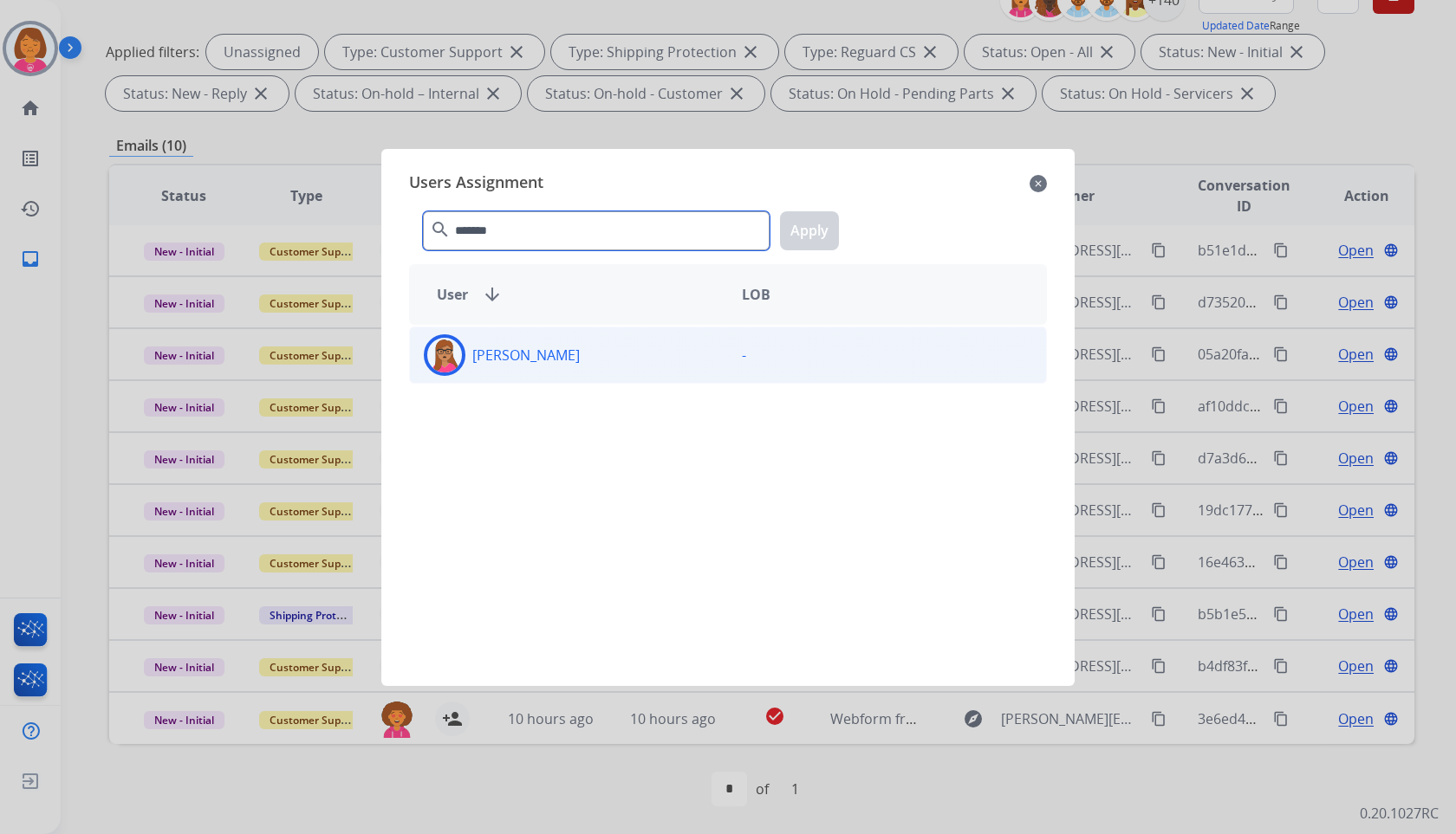
type input "*******"
click at [728, 375] on div "-" at bounding box center [887, 356] width 318 height 42
drag, startPoint x: 814, startPoint y: 232, endPoint x: 667, endPoint y: 527, distance: 329.6
click at [814, 232] on button "Apply" at bounding box center [809, 230] width 59 height 39
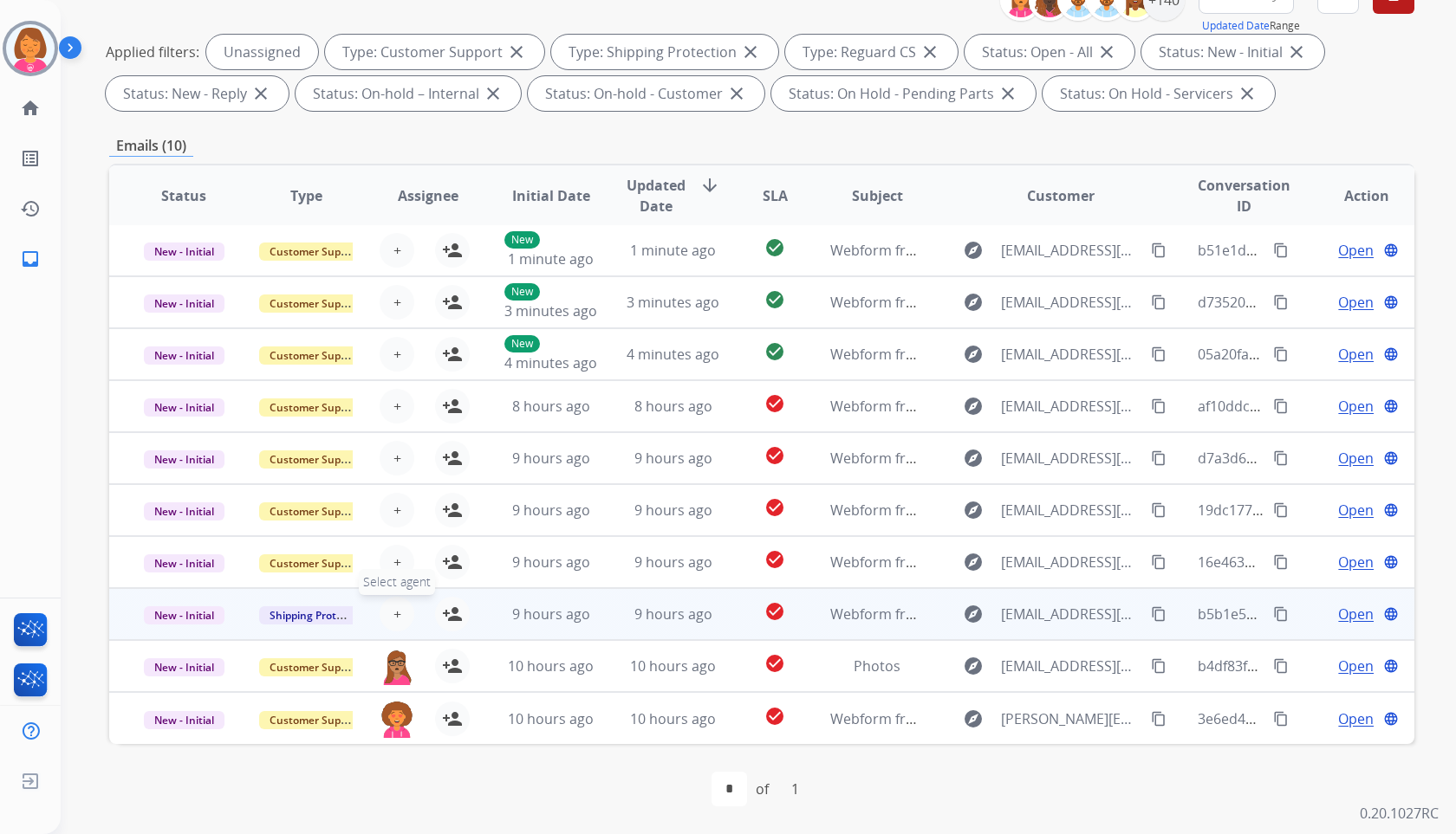
click at [403, 615] on button "+ Select agent" at bounding box center [397, 614] width 35 height 35
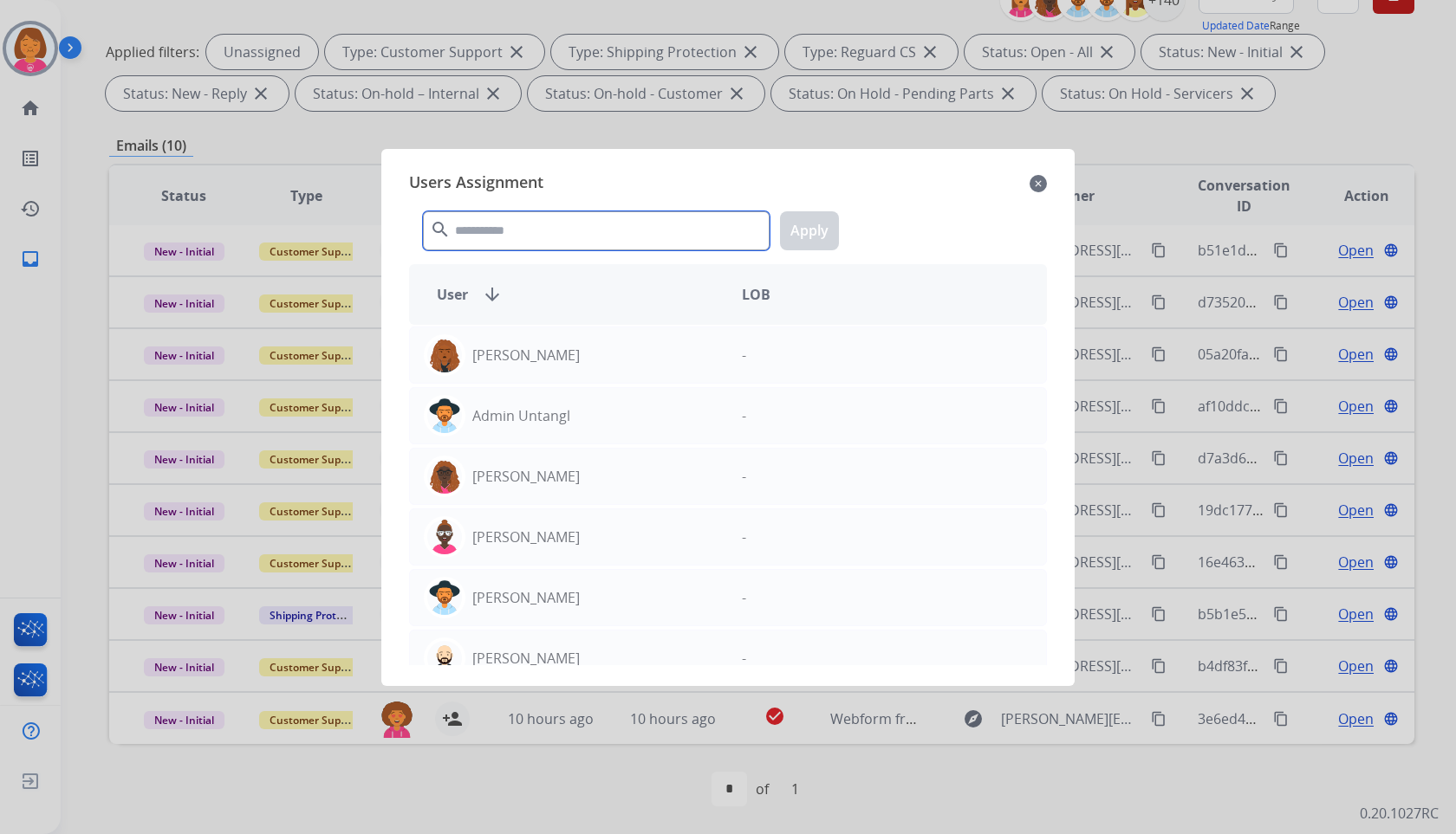
click at [715, 236] on input "text" at bounding box center [596, 230] width 347 height 39
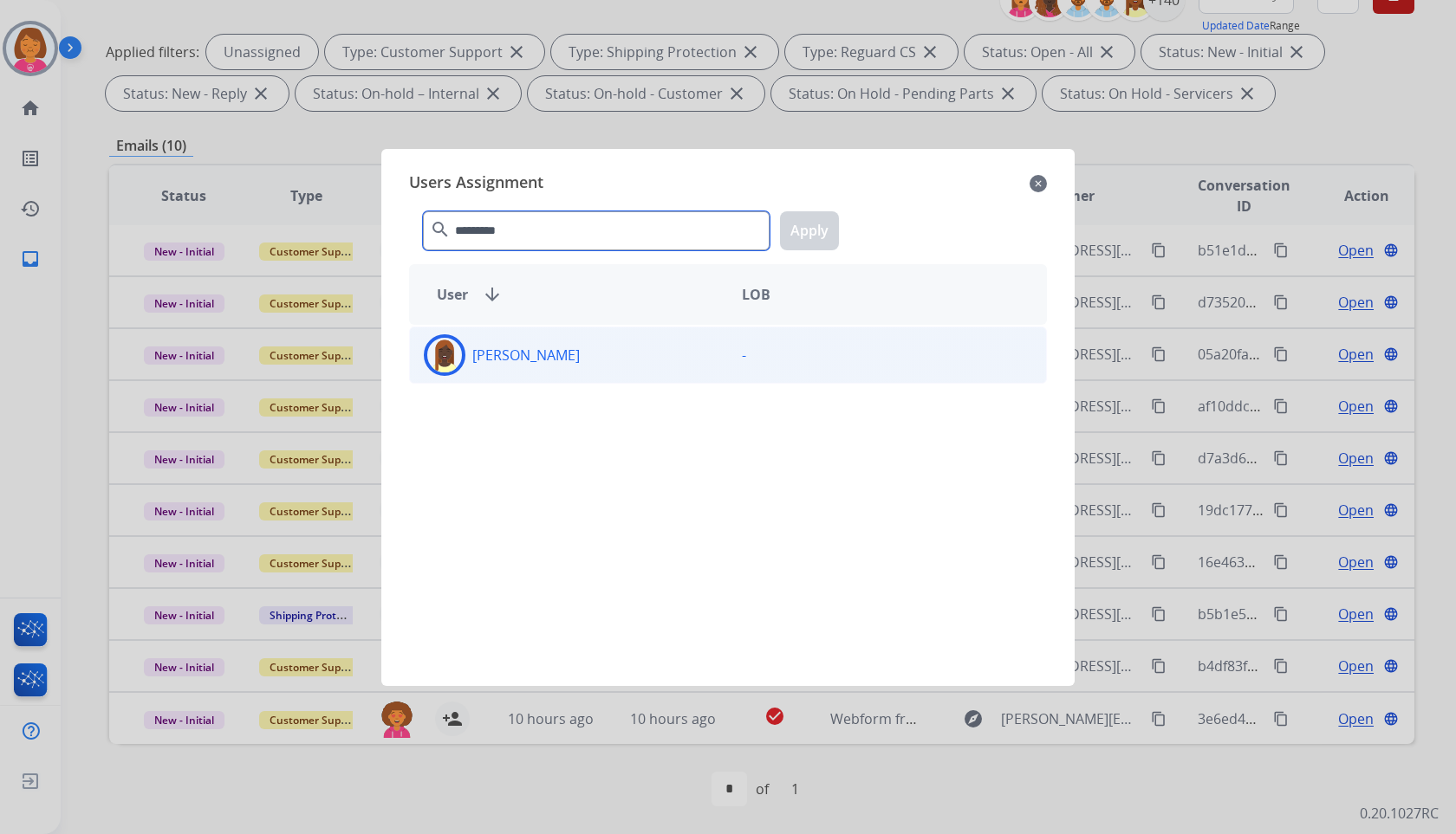
type input "*********"
click at [709, 356] on div "[PERSON_NAME]" at bounding box center [568, 356] width 318 height 42
drag, startPoint x: 804, startPoint y: 232, endPoint x: 687, endPoint y: 334, distance: 155.2
click at [799, 235] on button "Apply" at bounding box center [809, 230] width 59 height 39
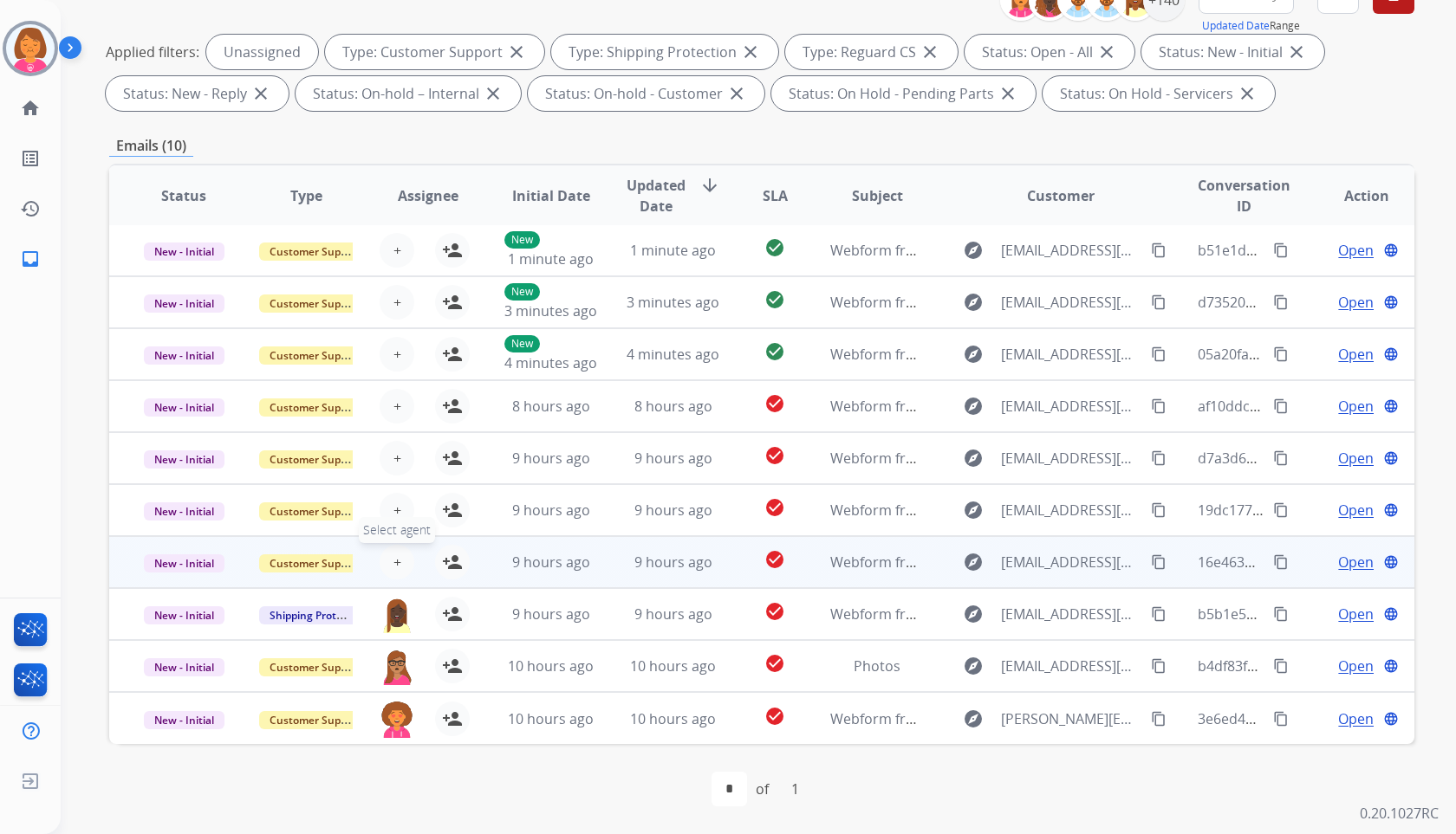
click at [383, 559] on button "+ Select agent" at bounding box center [397, 562] width 35 height 35
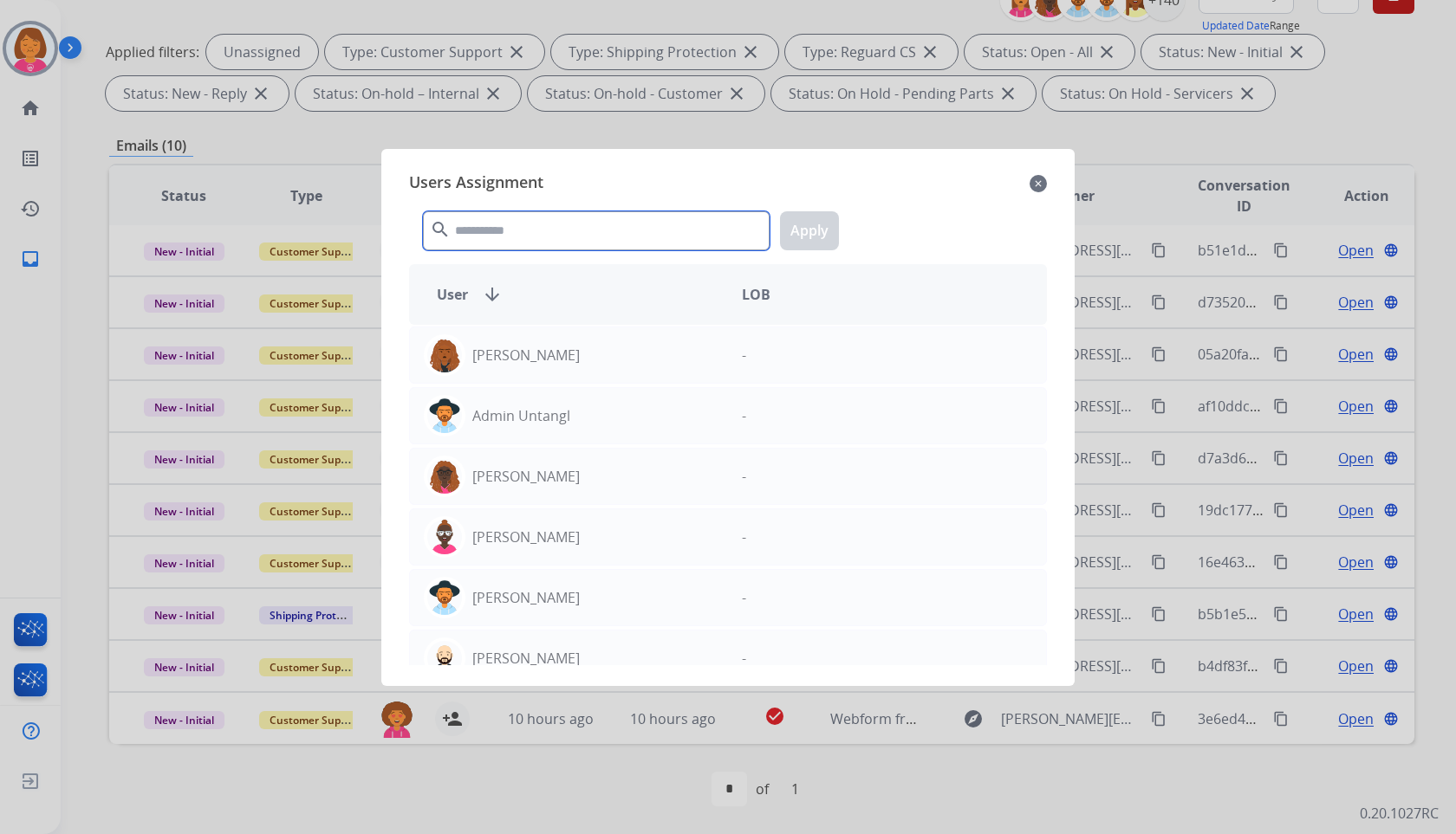
click at [584, 225] on input "text" at bounding box center [596, 230] width 347 height 39
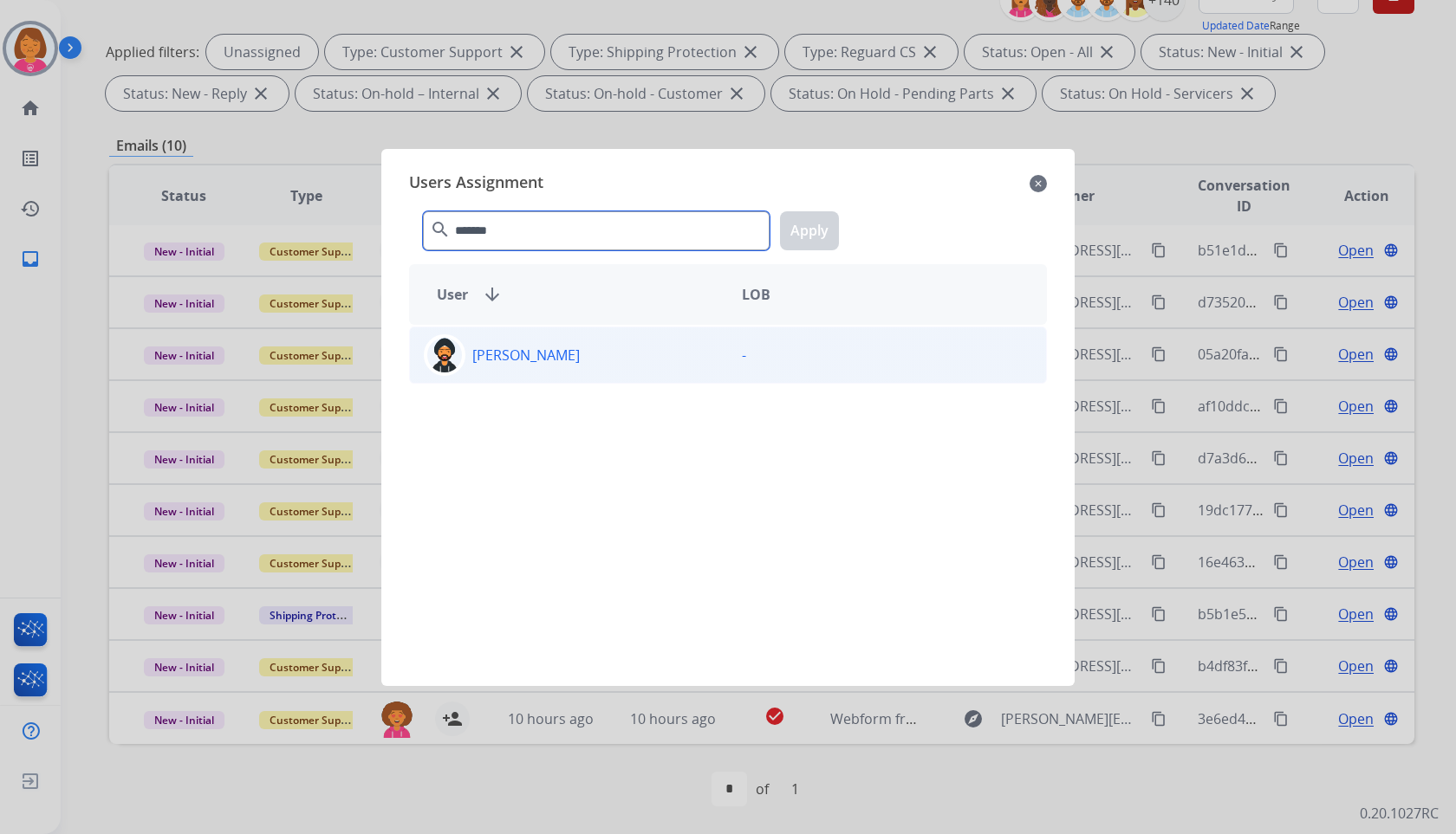
type input "*******"
click at [599, 365] on div "[PERSON_NAME]" at bounding box center [568, 356] width 318 height 42
click at [814, 243] on button "Apply" at bounding box center [809, 230] width 59 height 39
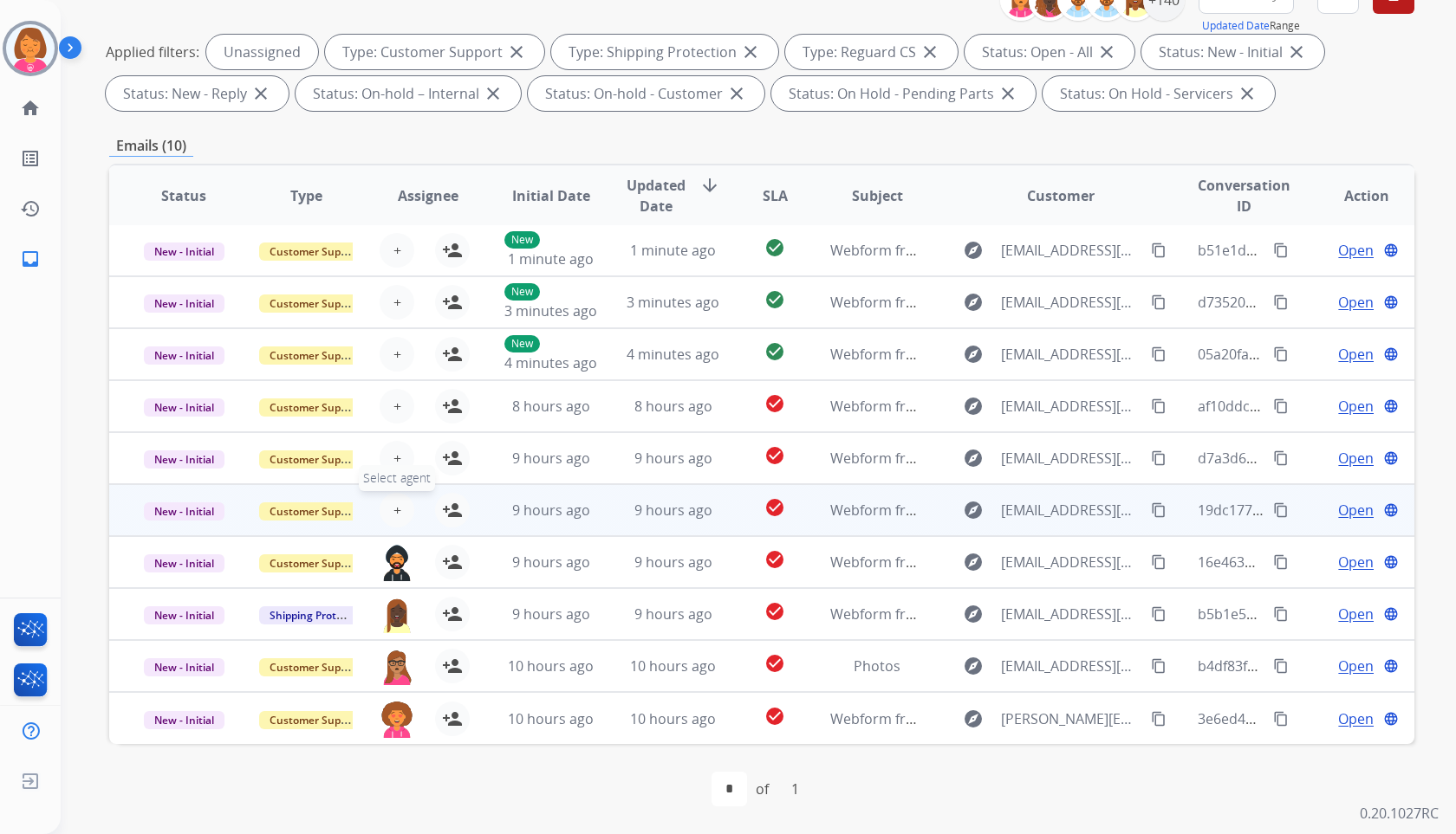
click at [396, 508] on span "+" at bounding box center [398, 510] width 8 height 21
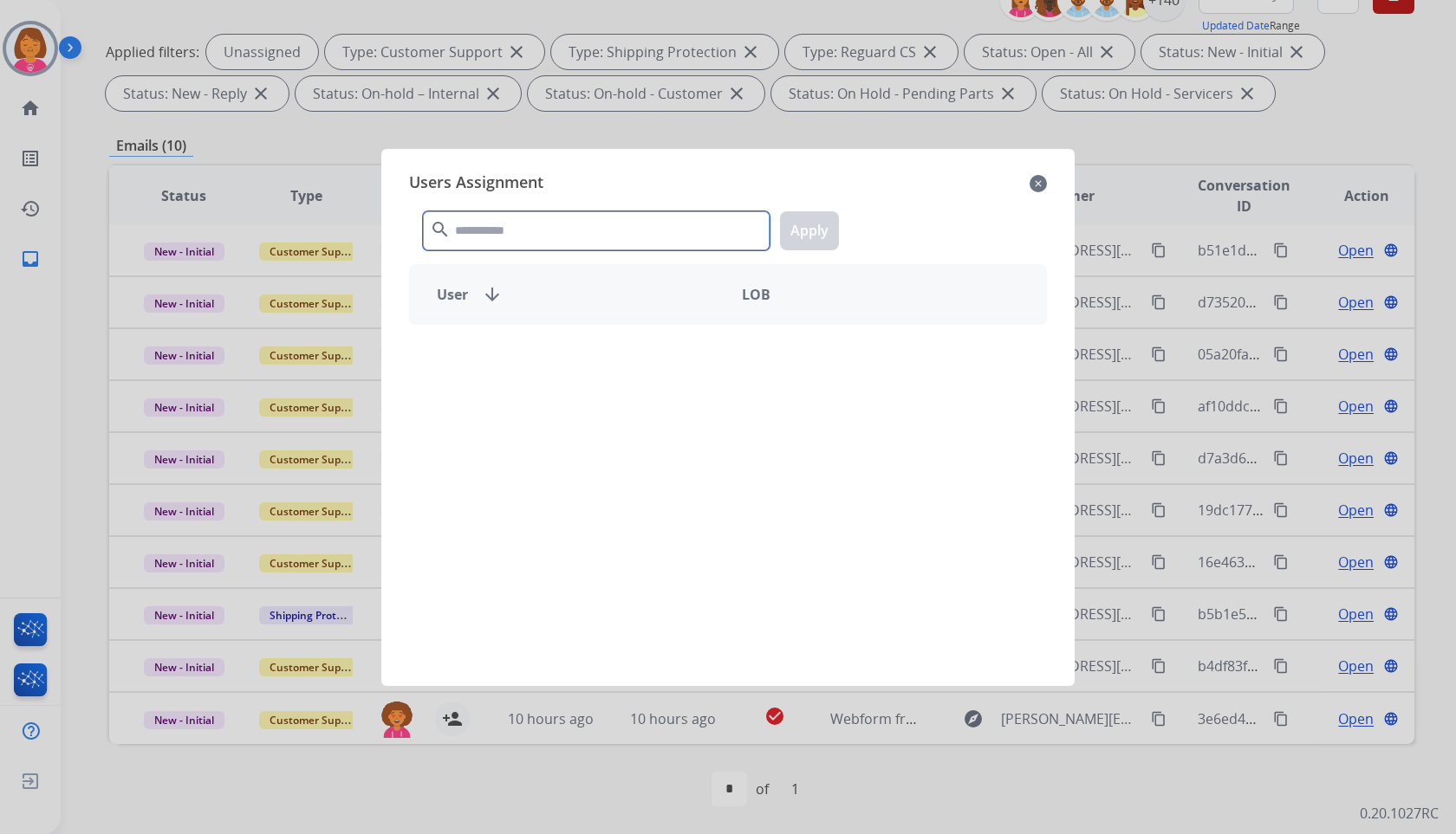
click at [666, 230] on input "text" at bounding box center [596, 230] width 347 height 39
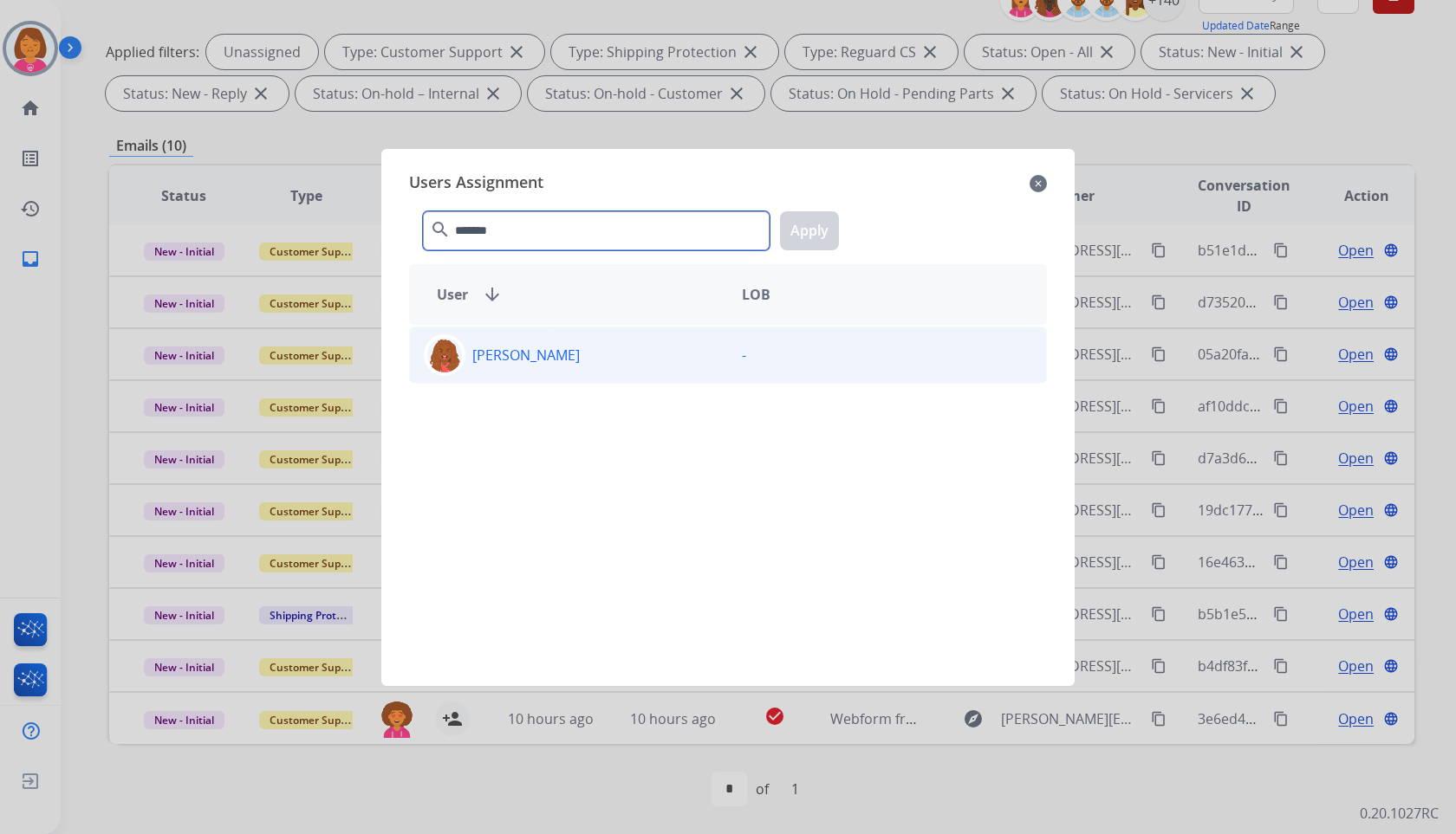
type input "*******"
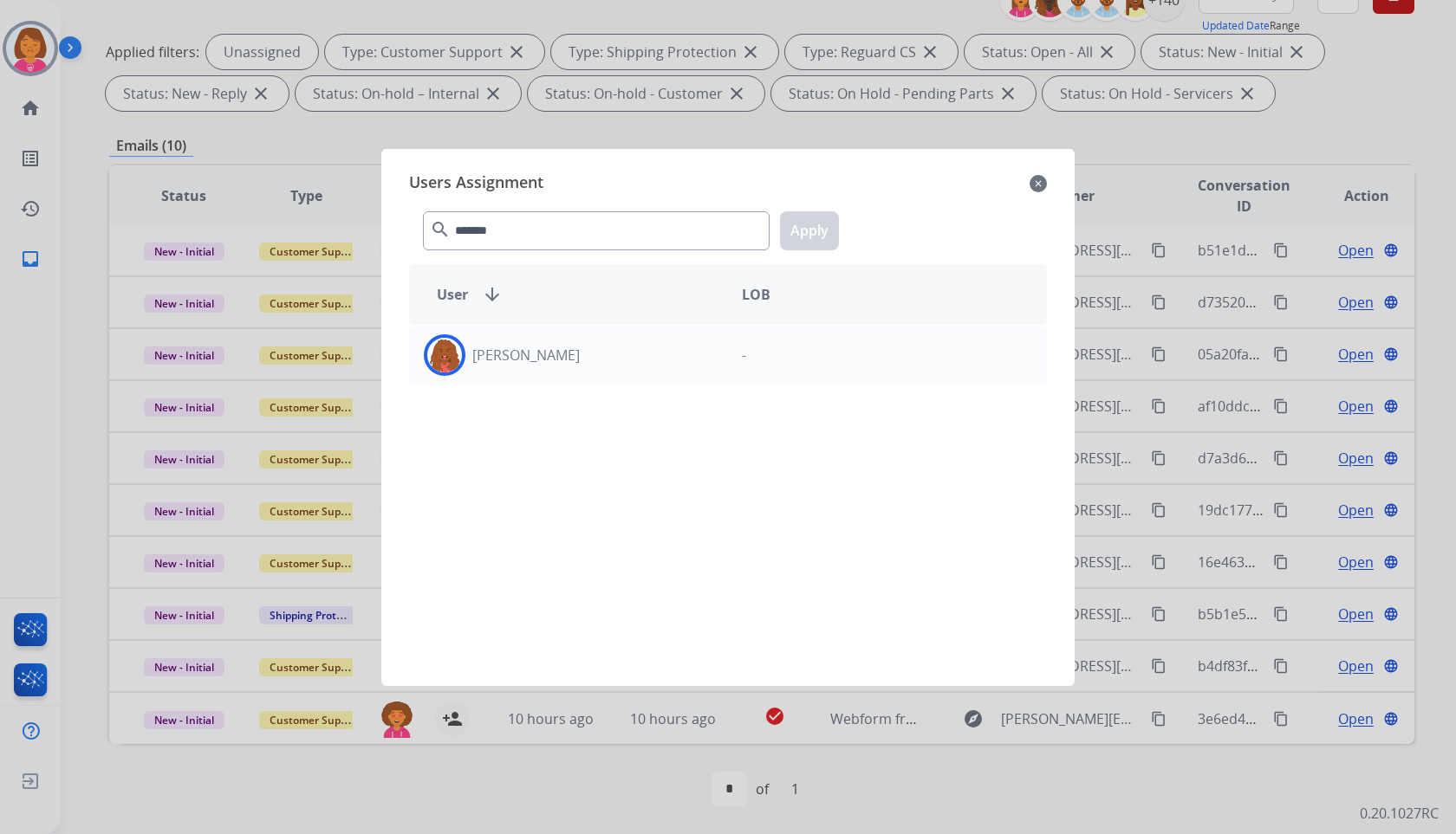
drag, startPoint x: 675, startPoint y: 340, endPoint x: 776, endPoint y: 236, distance: 145.0
click at [676, 340] on div "[PERSON_NAME]" at bounding box center [568, 356] width 318 height 42
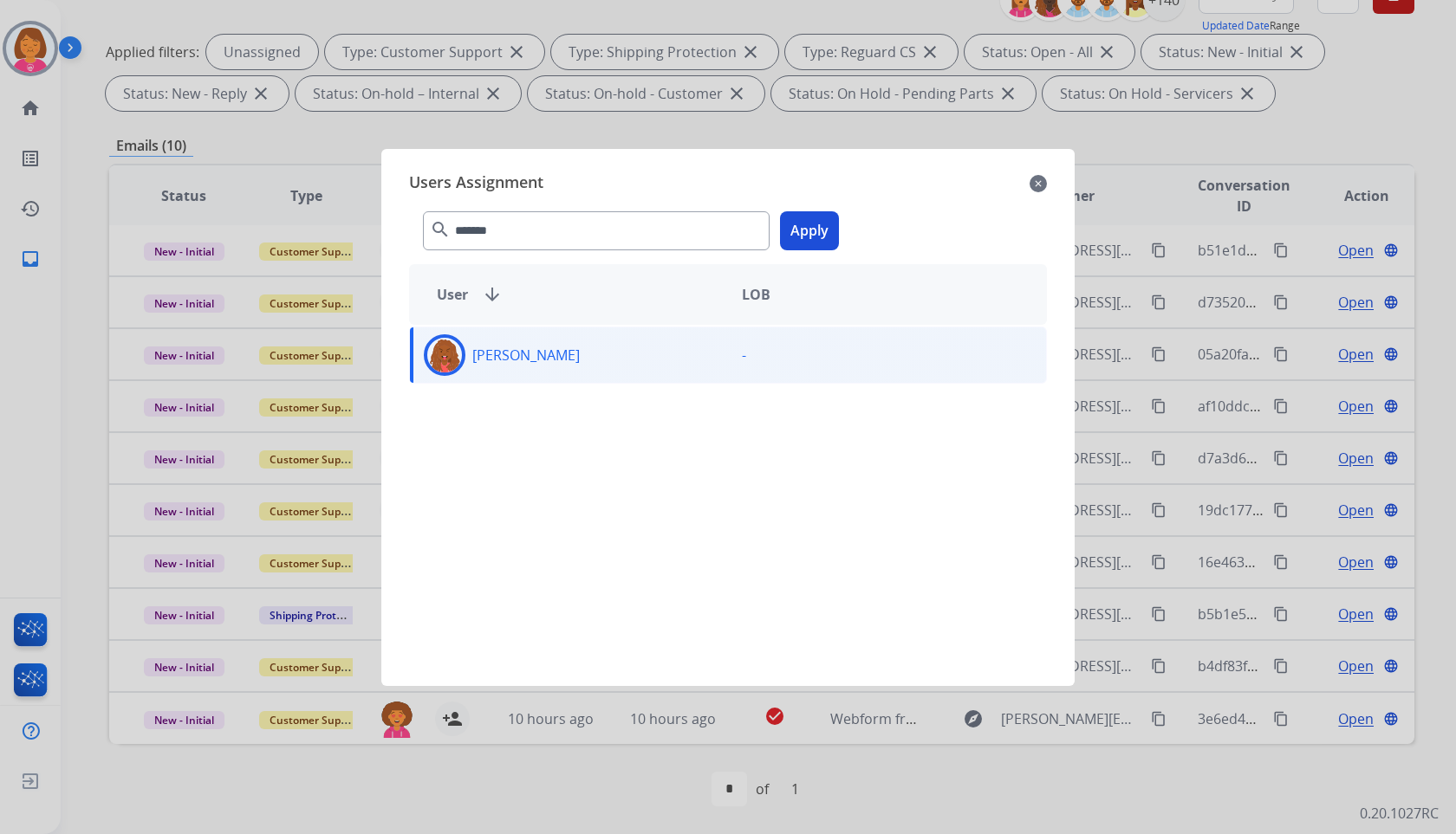
click at [787, 225] on button "Apply" at bounding box center [809, 230] width 59 height 39
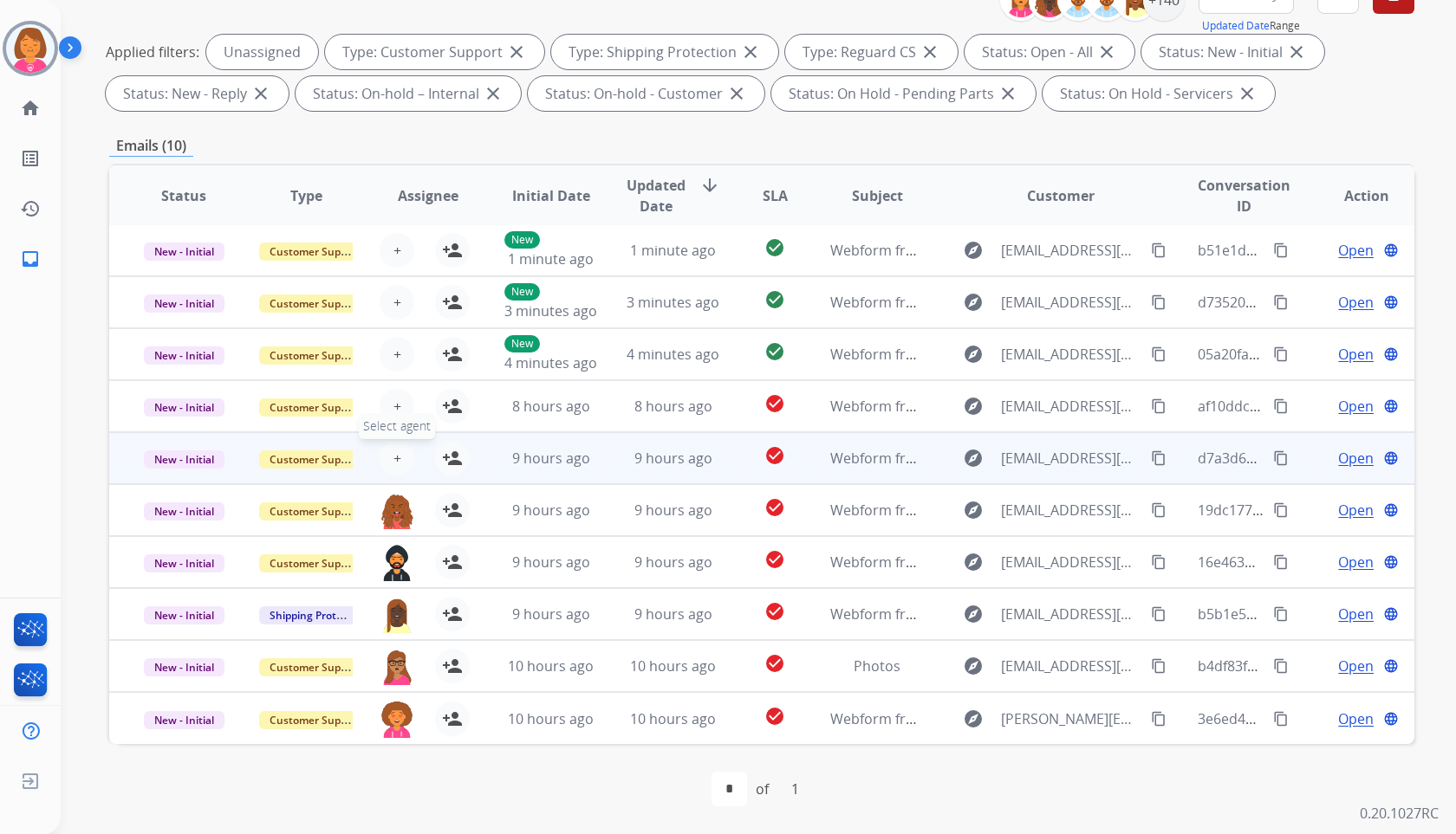
click at [400, 452] on button "+ Select agent" at bounding box center [397, 458] width 35 height 35
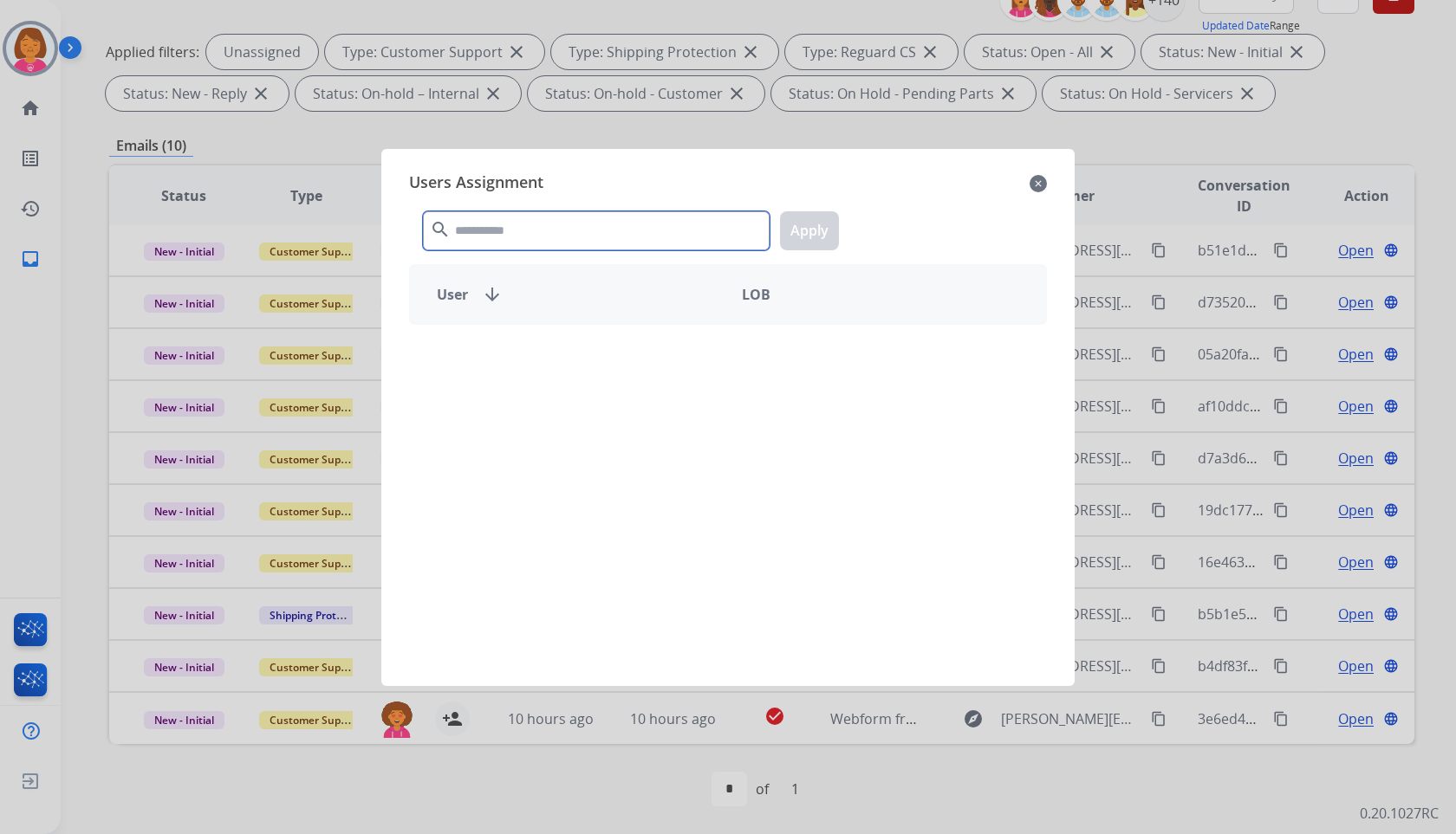
click at [736, 241] on input "text" at bounding box center [596, 230] width 347 height 39
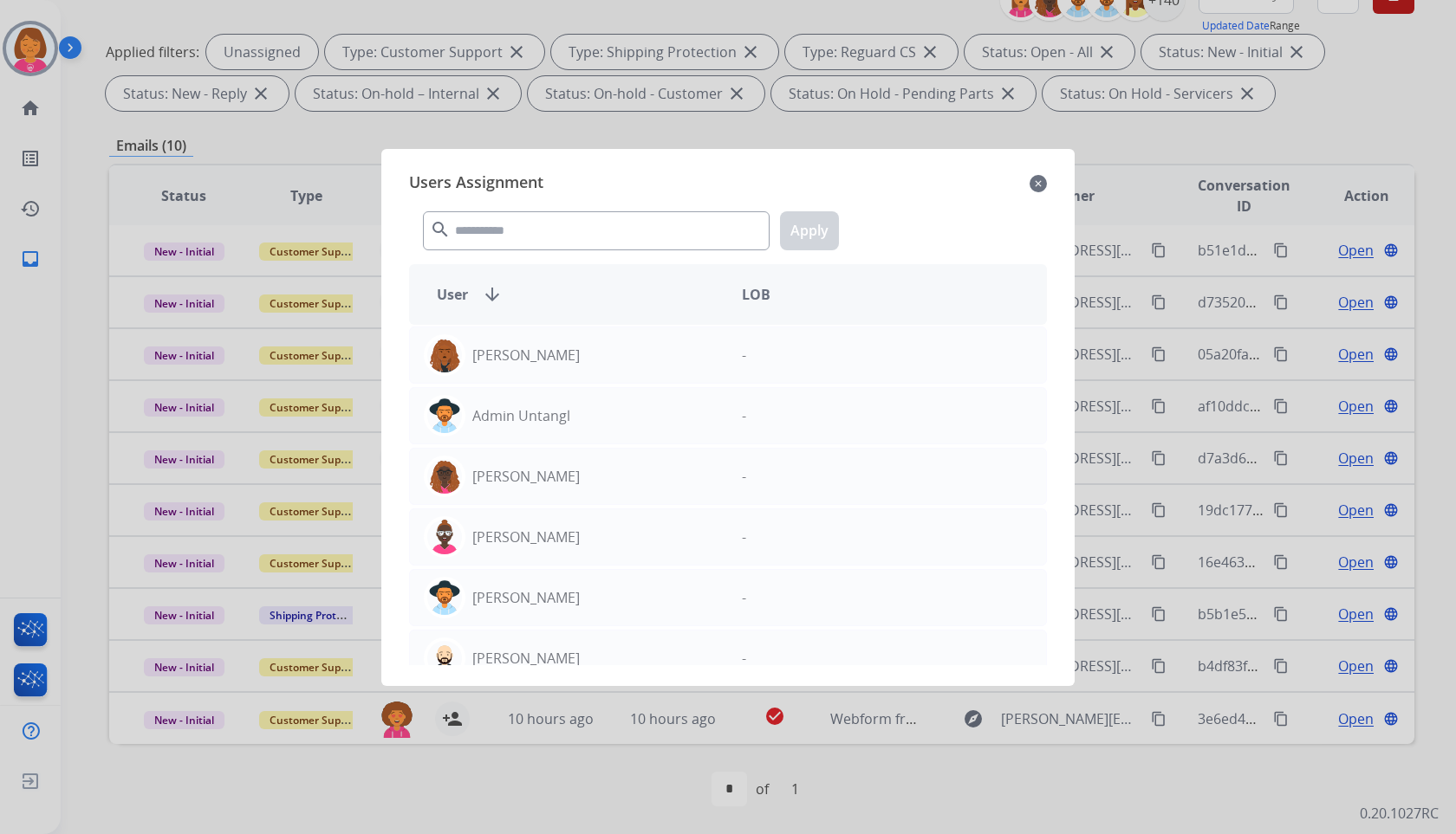
click at [1034, 182] on mat-icon "close" at bounding box center [1037, 183] width 17 height 21
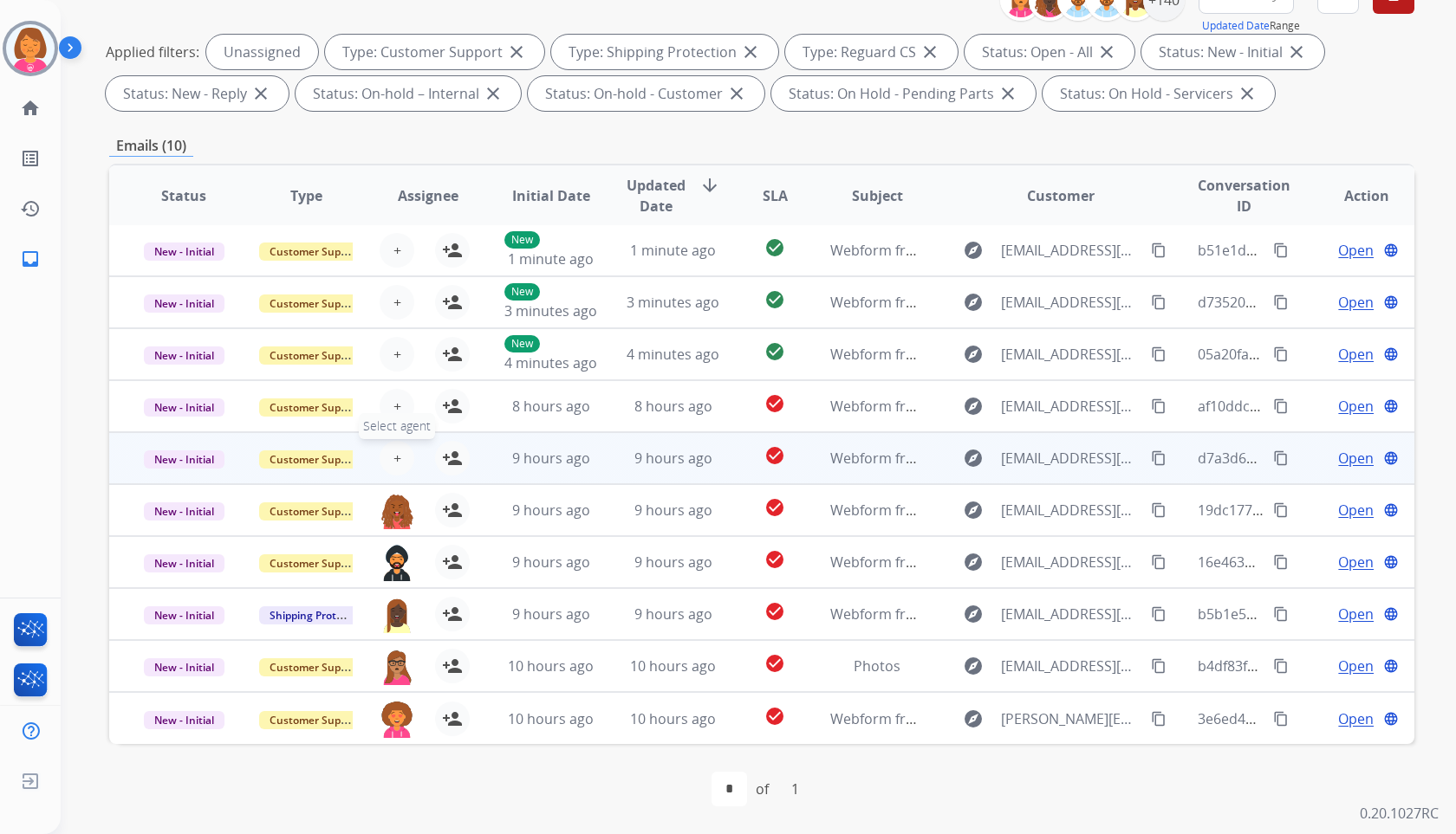
click at [396, 456] on span "+" at bounding box center [398, 458] width 8 height 21
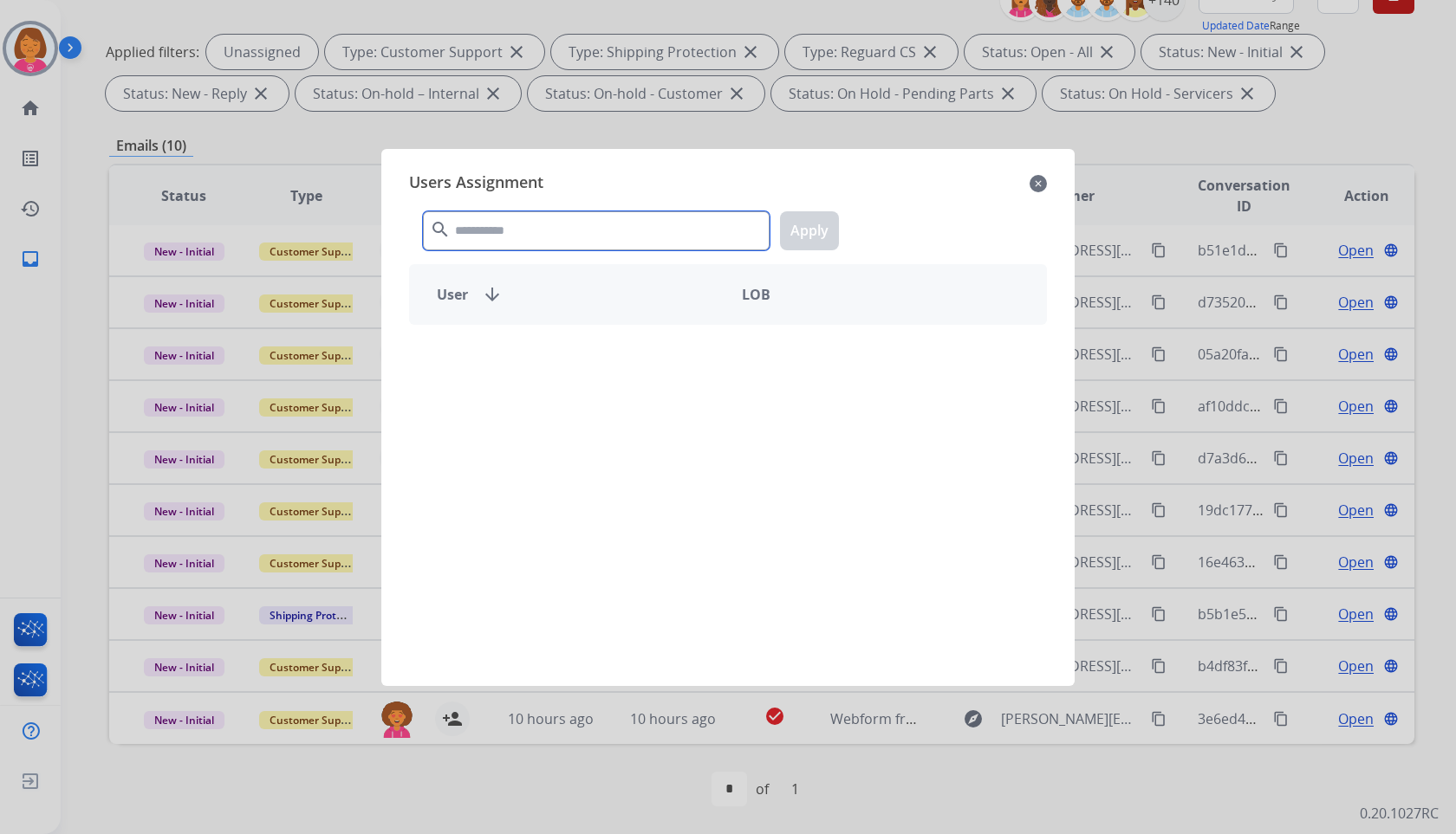
click at [598, 226] on input "text" at bounding box center [596, 230] width 347 height 39
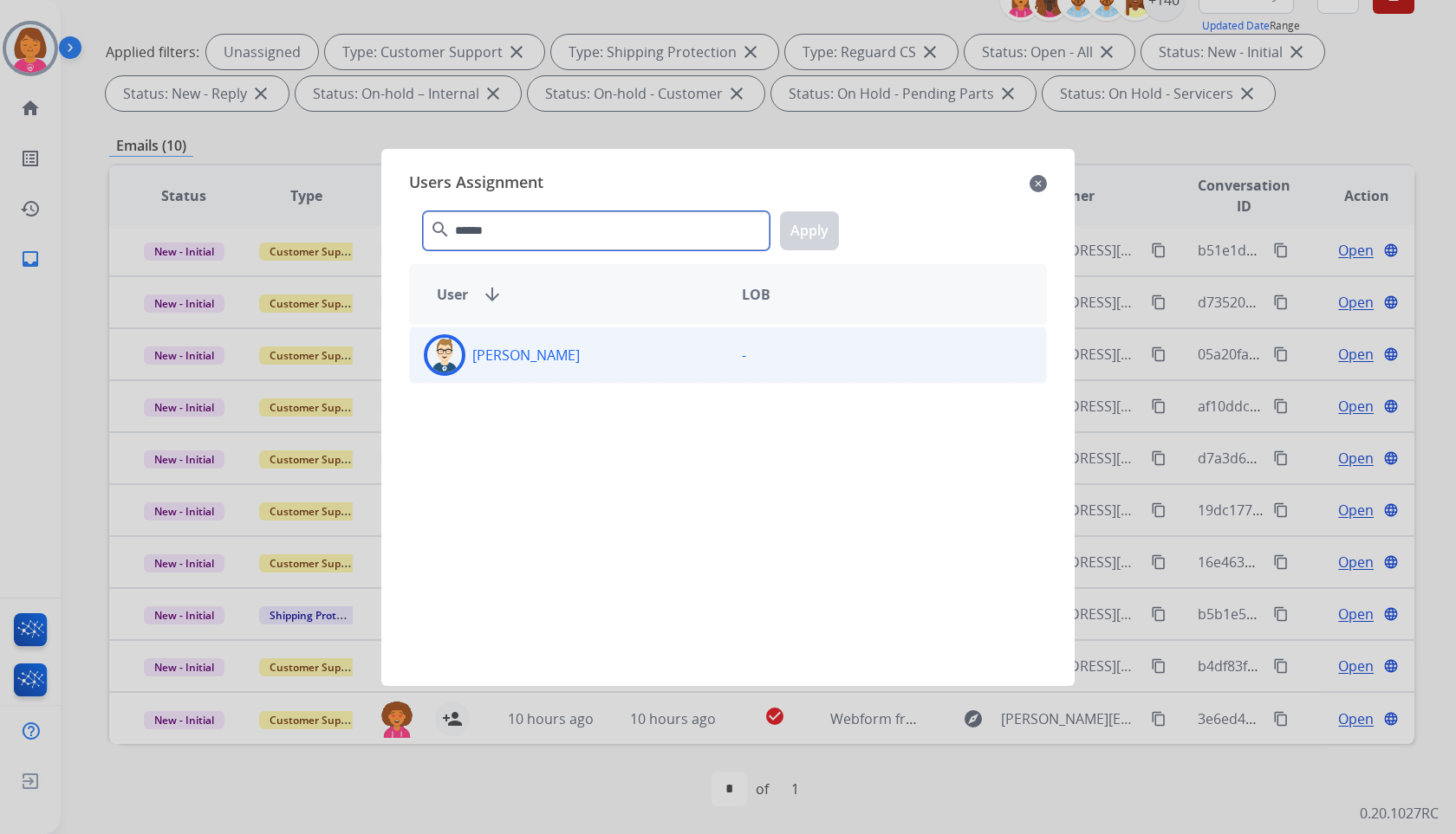
type input "******"
click at [646, 357] on div "[PERSON_NAME]" at bounding box center [568, 356] width 318 height 42
drag, startPoint x: 813, startPoint y: 230, endPoint x: 781, endPoint y: 249, distance: 37.2
click at [812, 232] on button "Apply" at bounding box center [809, 230] width 59 height 39
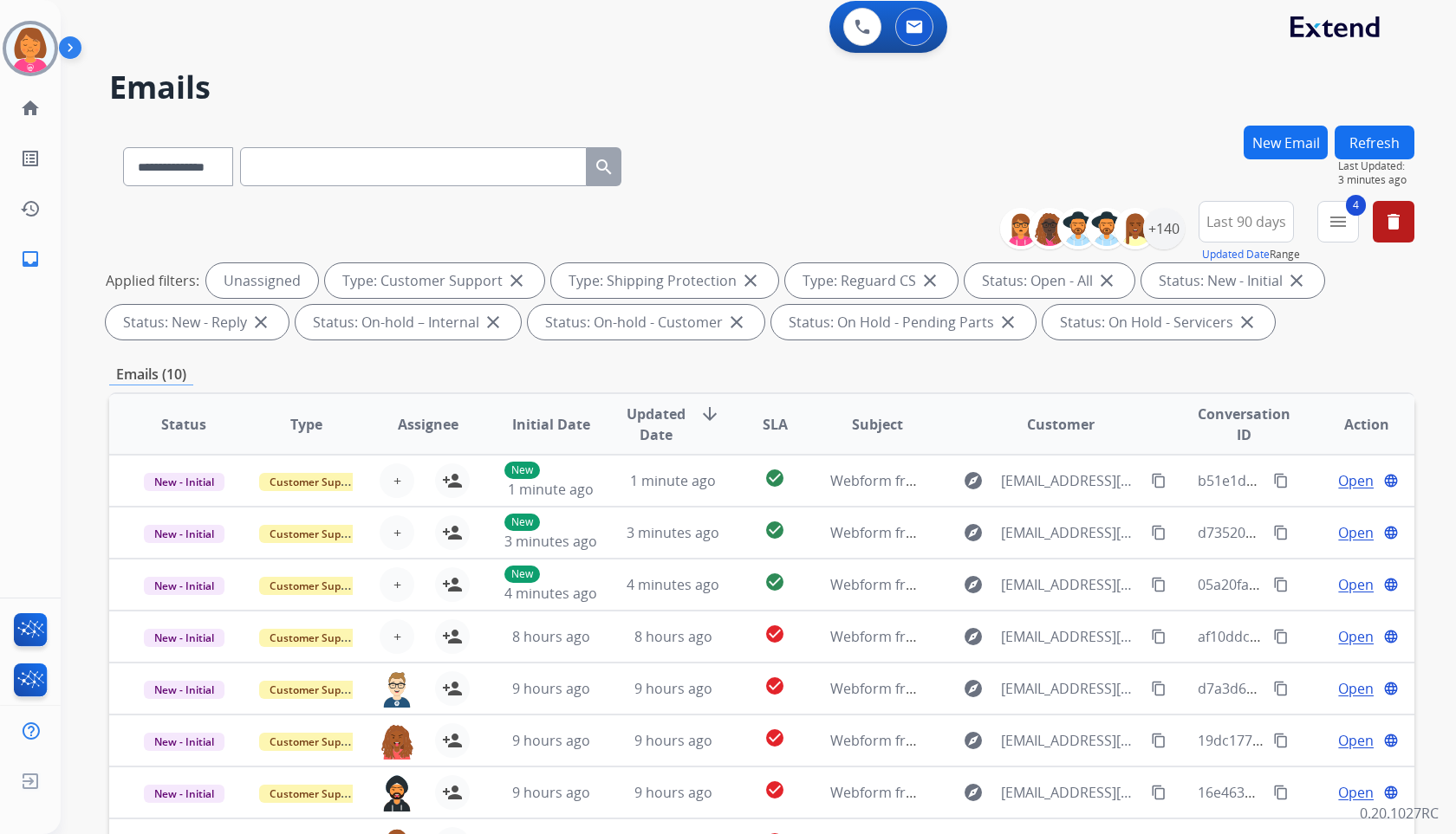
scroll to position [0, 0]
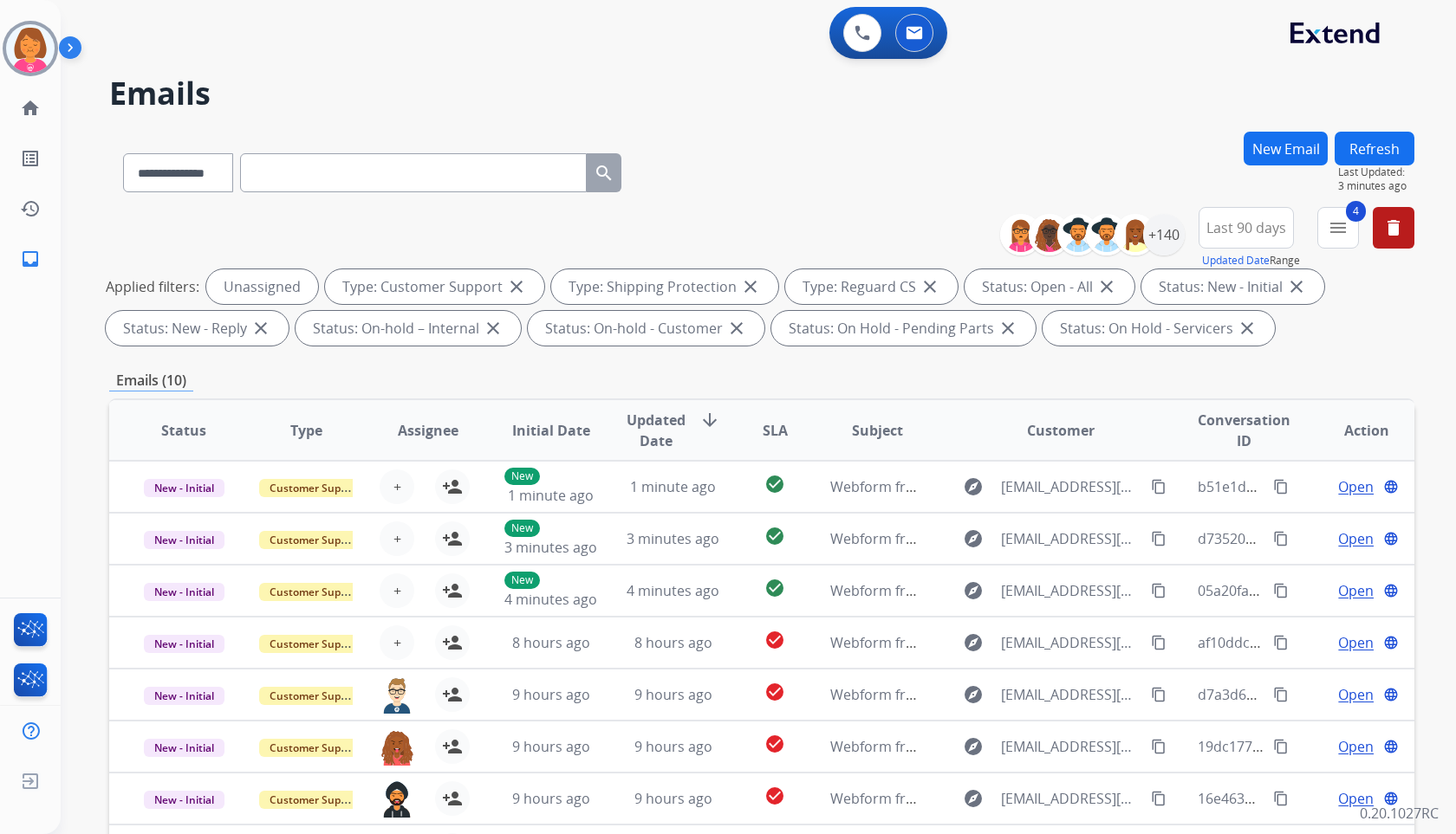
drag, startPoint x: 1361, startPoint y: 140, endPoint x: 1431, endPoint y: 158, distance: 72.3
click at [1361, 141] on button "Refresh" at bounding box center [1374, 148] width 80 height 34
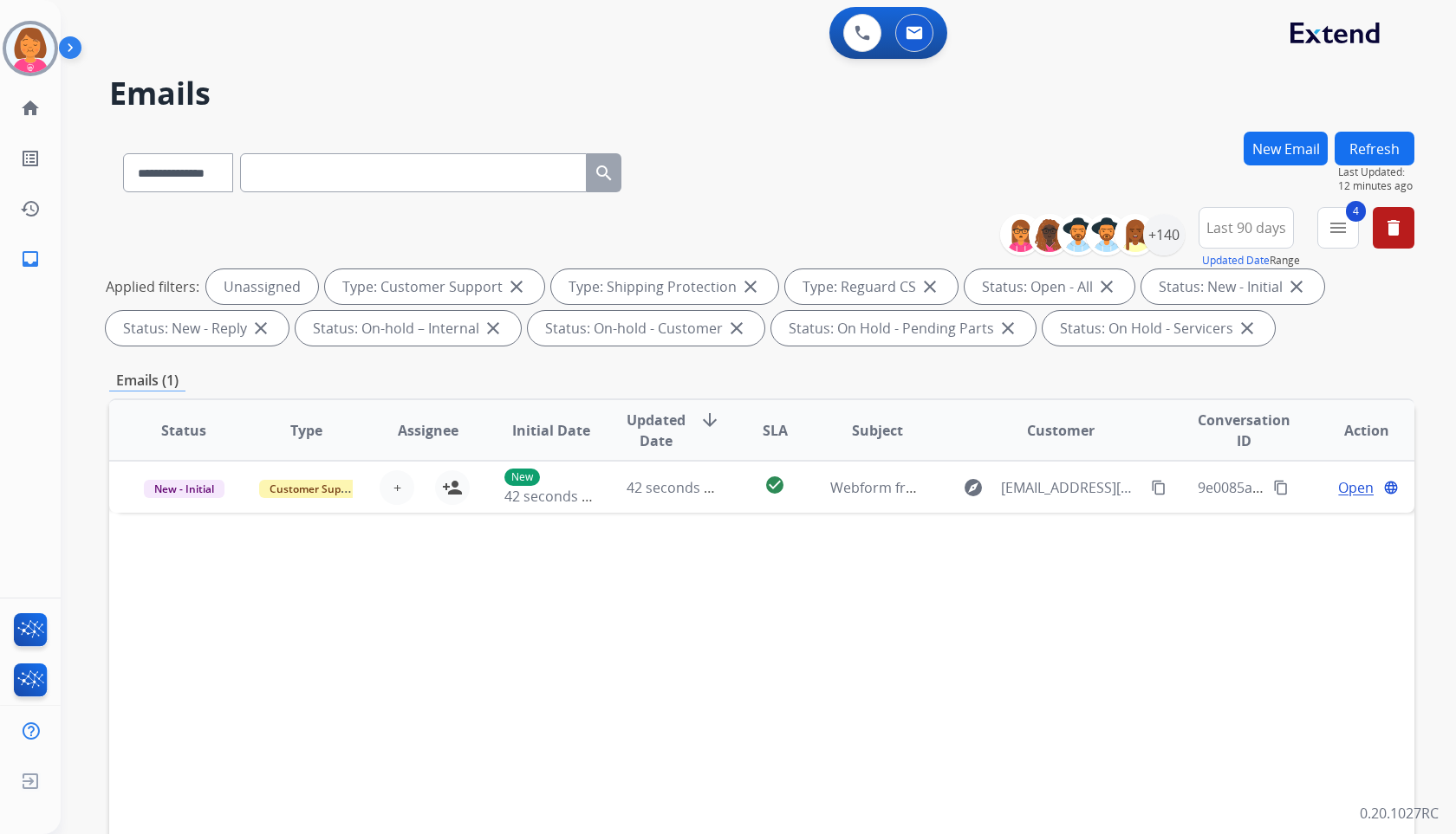
click at [971, 130] on div "**********" at bounding box center [737, 479] width 1353 height 834
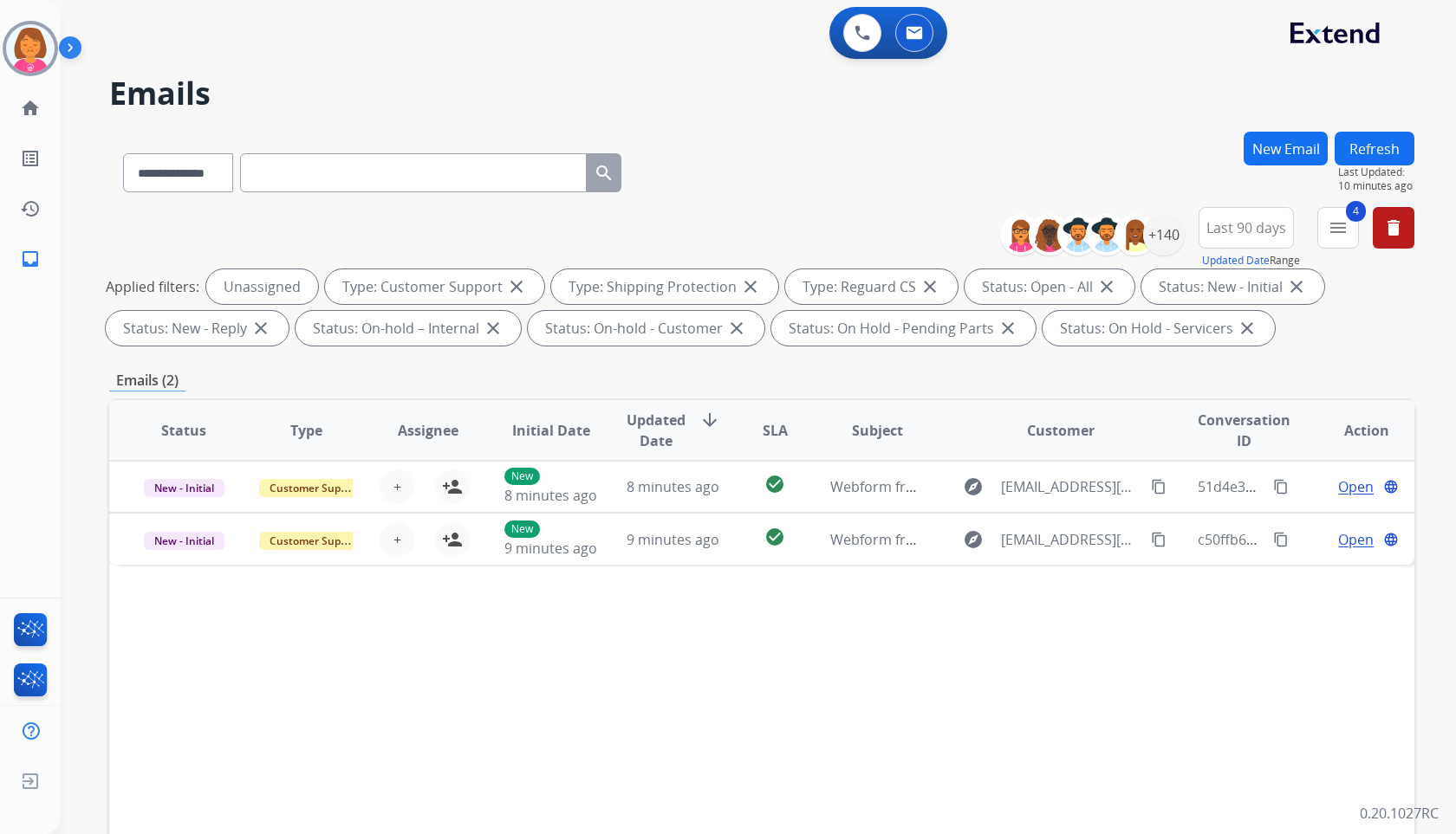
click at [1080, 69] on div "**********" at bounding box center [737, 479] width 1353 height 834
click at [782, 225] on div "**********" at bounding box center [762, 280] width 1306 height 145
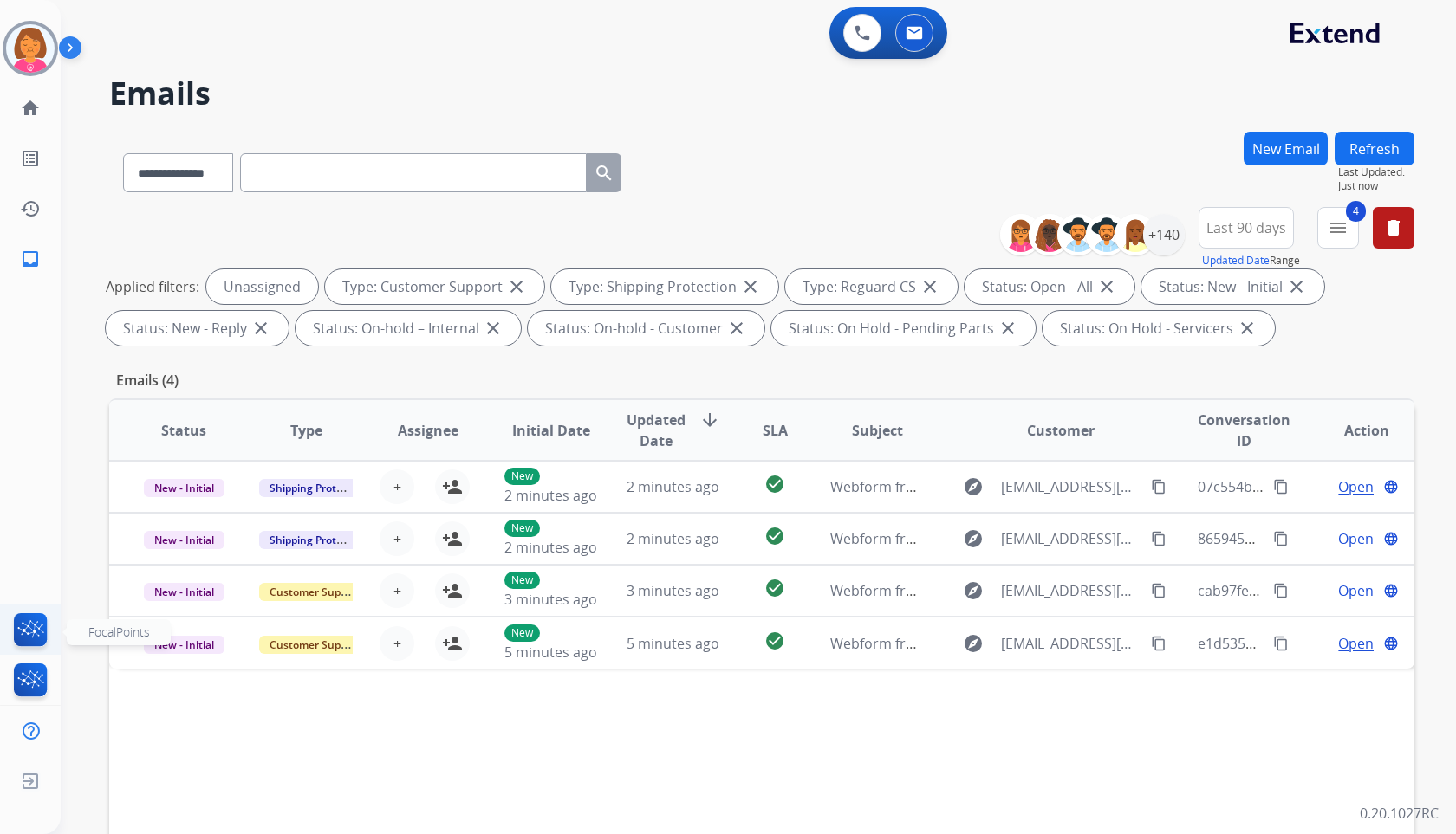
click at [21, 639] on img at bounding box center [30, 634] width 41 height 40
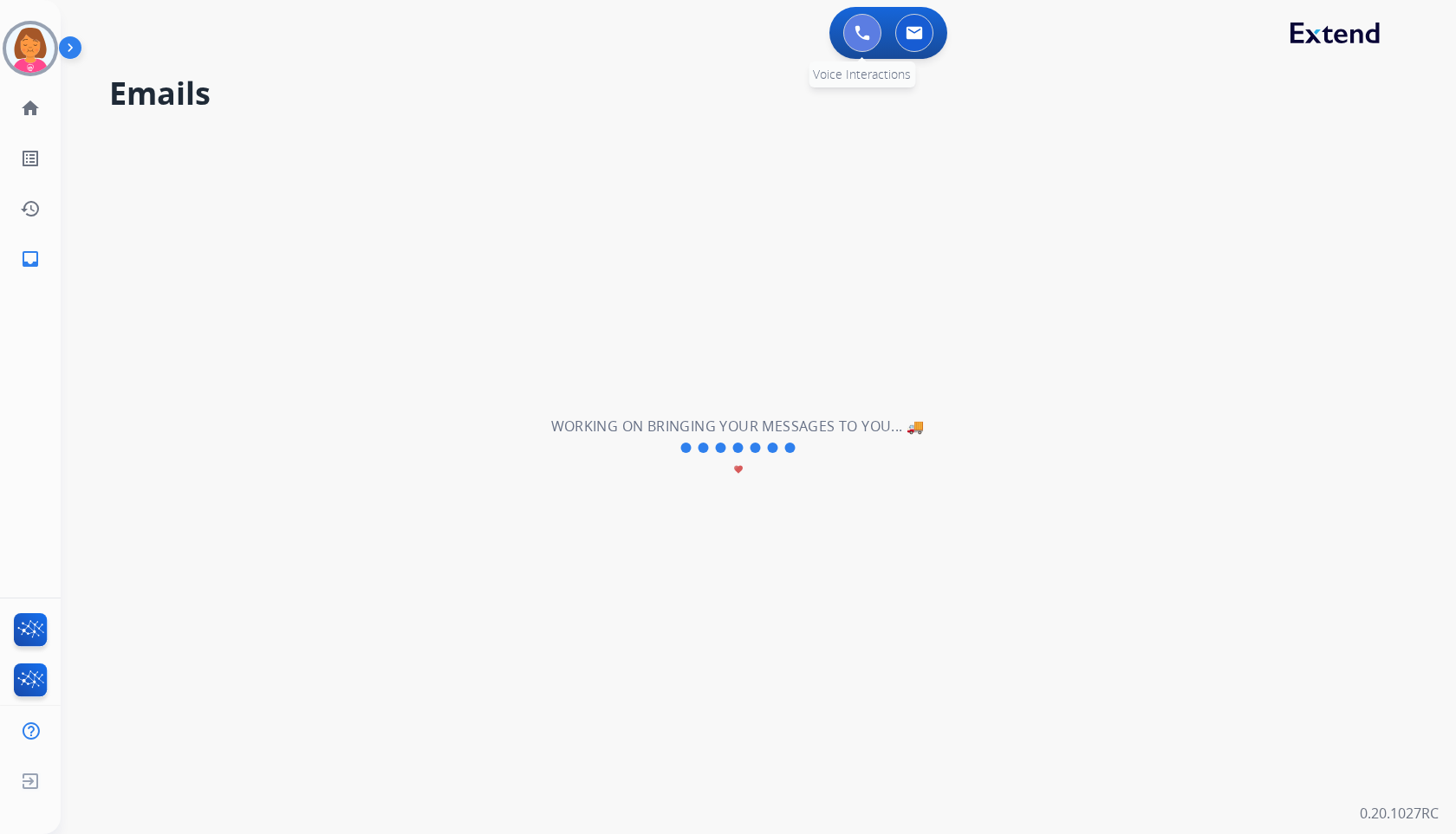
click at [861, 22] on button at bounding box center [862, 33] width 38 height 38
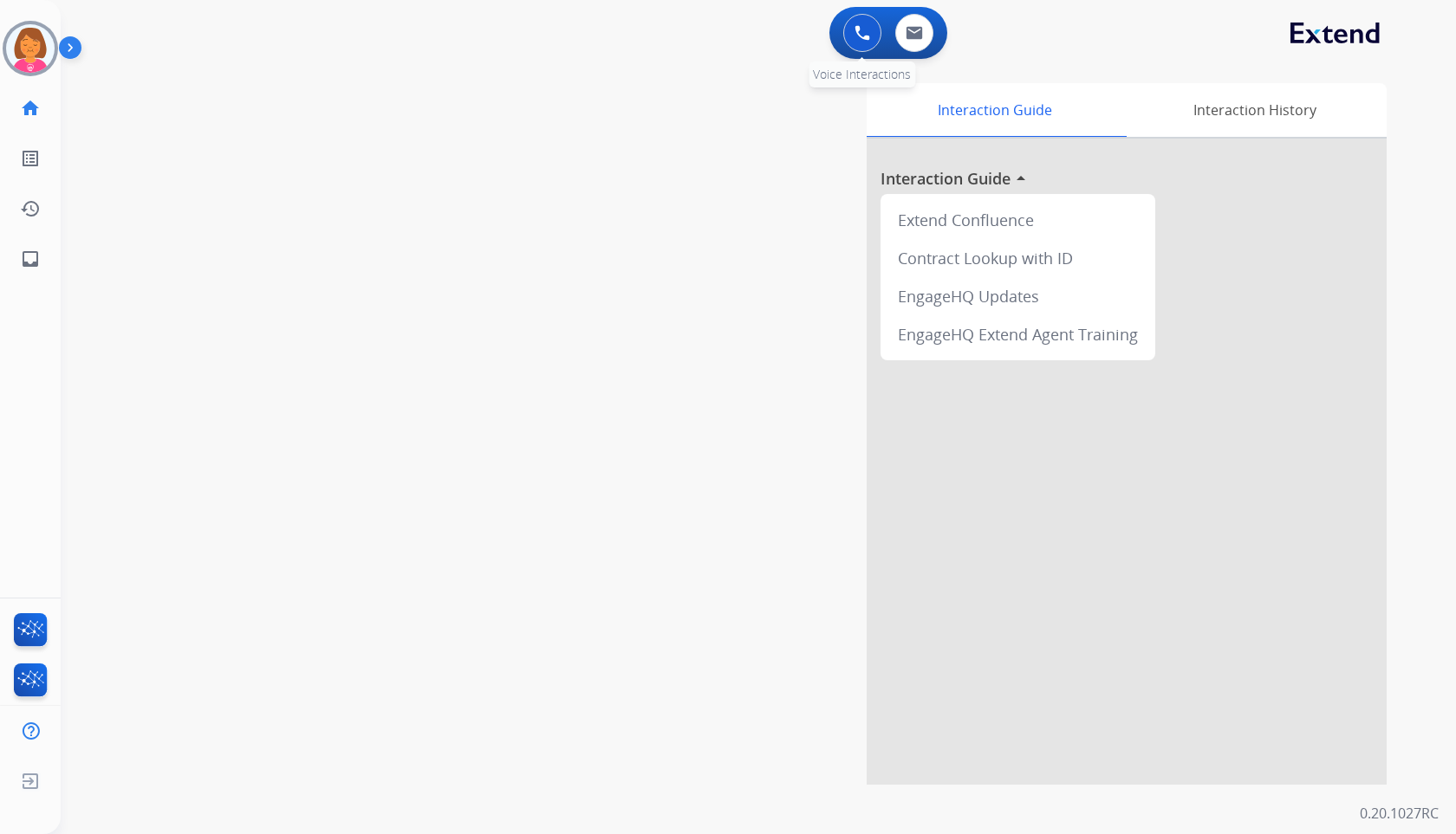
click at [859, 27] on img at bounding box center [862, 33] width 16 height 16
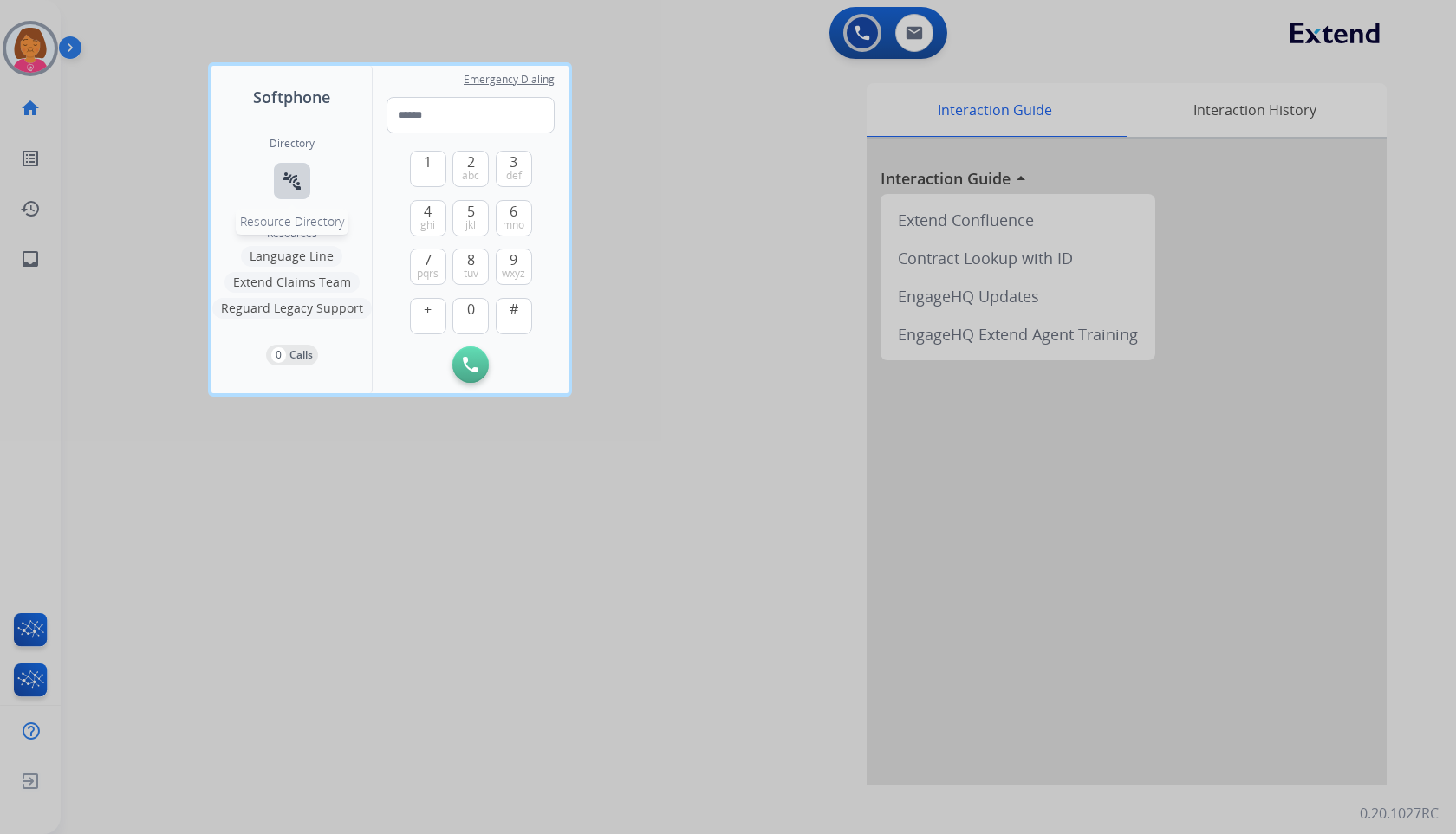
click at [282, 176] on mat-icon "connect_without_contact" at bounding box center [292, 180] width 21 height 21
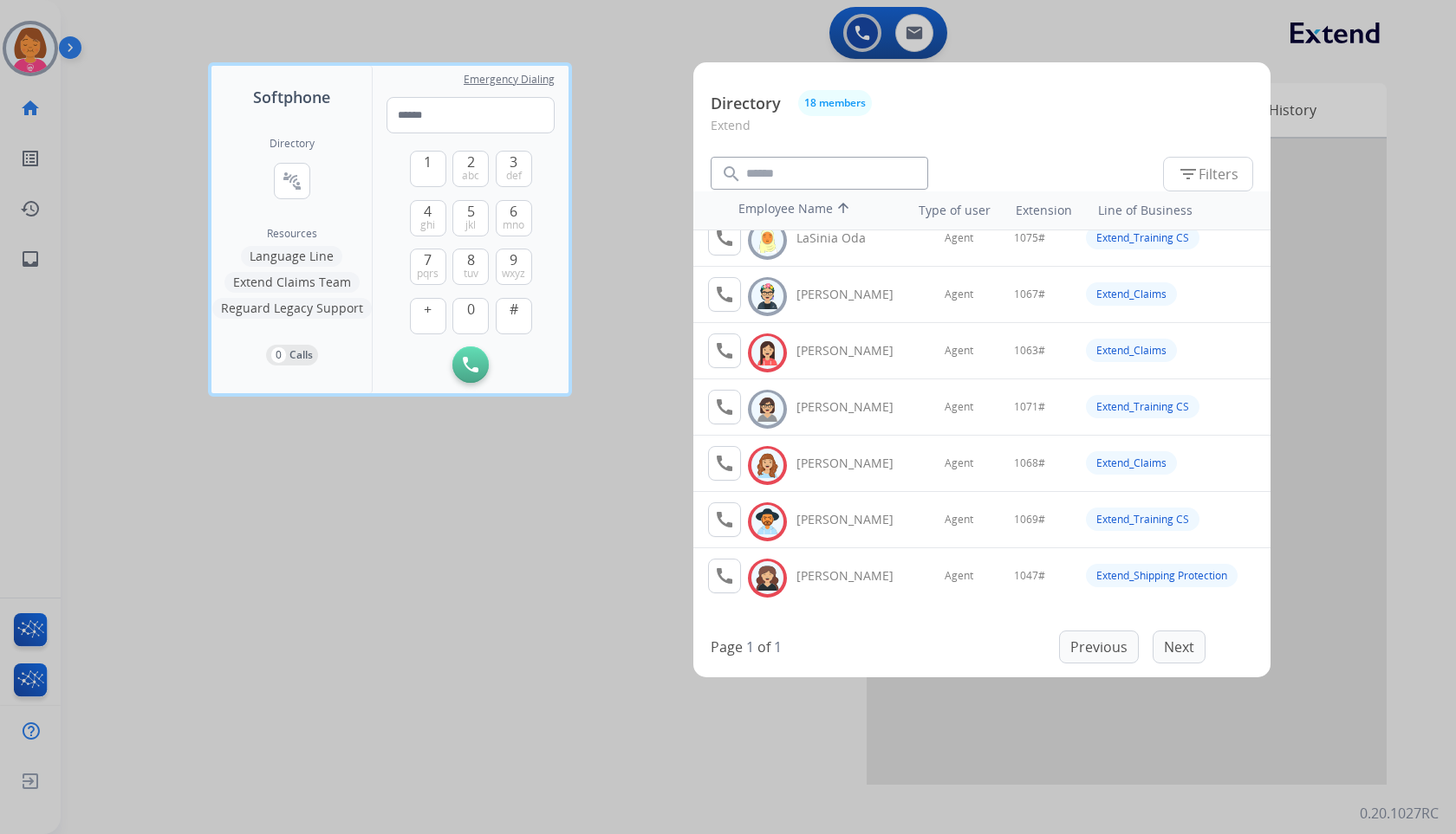
scroll to position [607, 0]
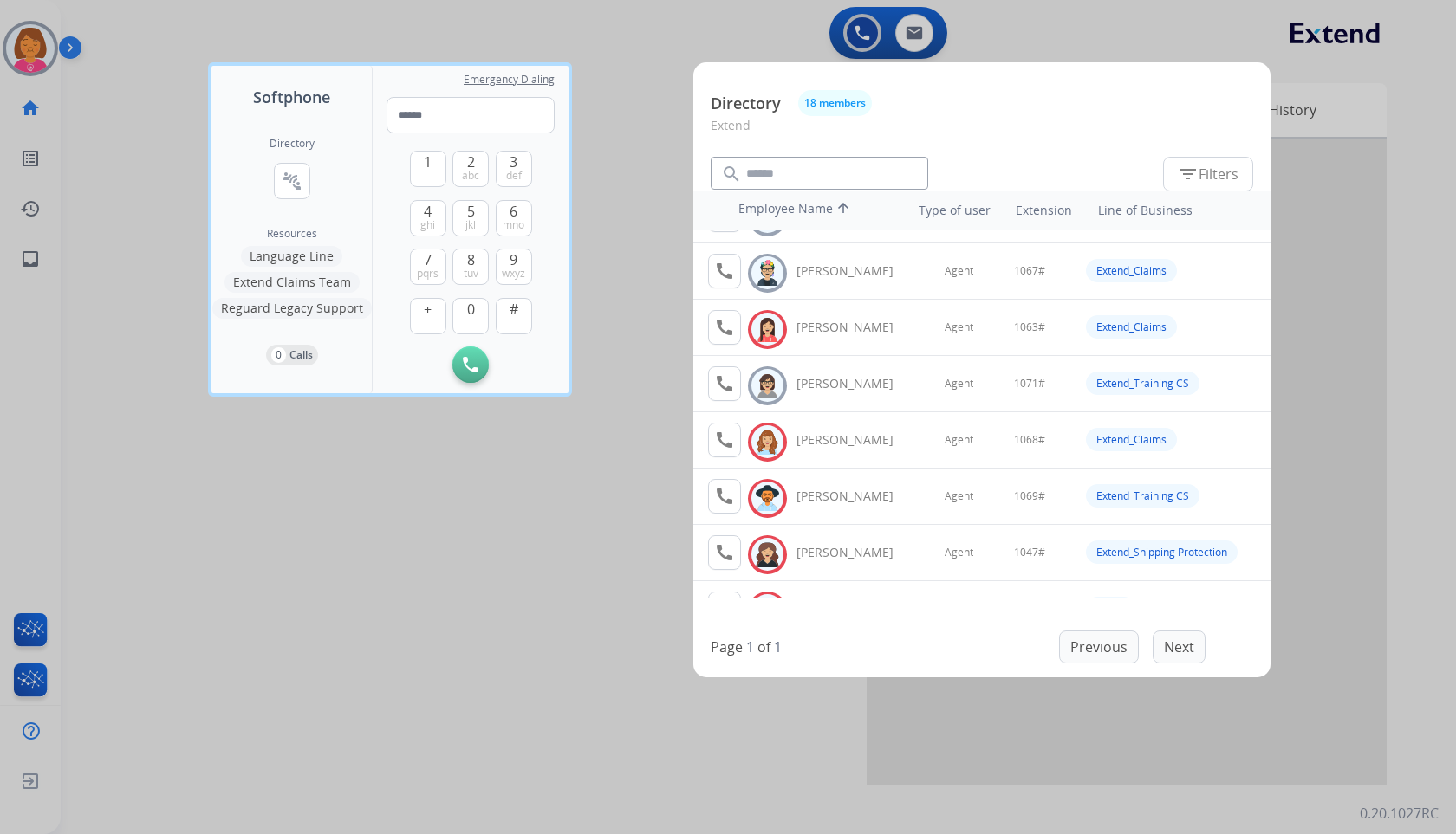
click at [356, 674] on div at bounding box center [728, 417] width 1456 height 834
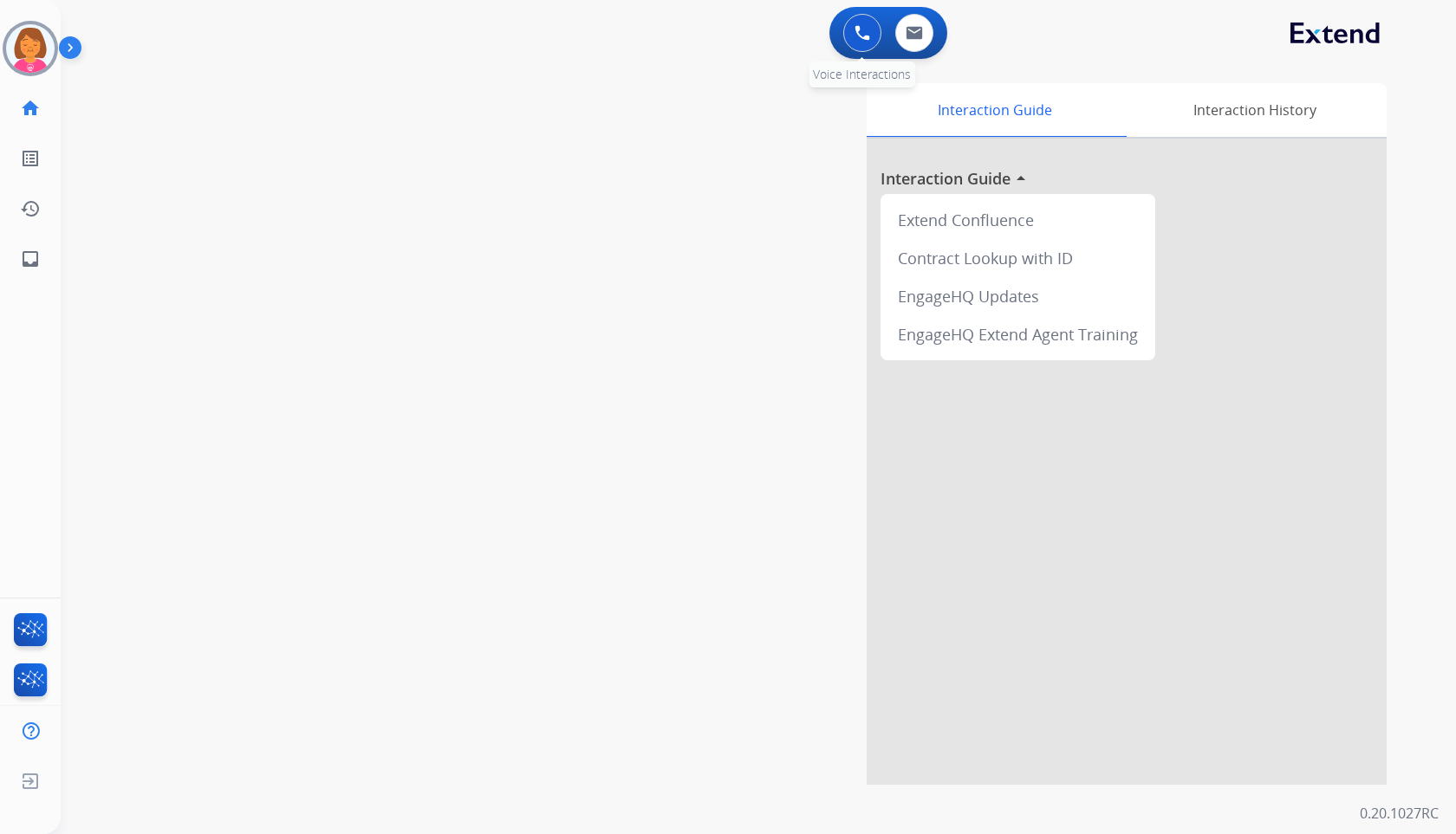
click at [863, 30] on img at bounding box center [862, 33] width 16 height 16
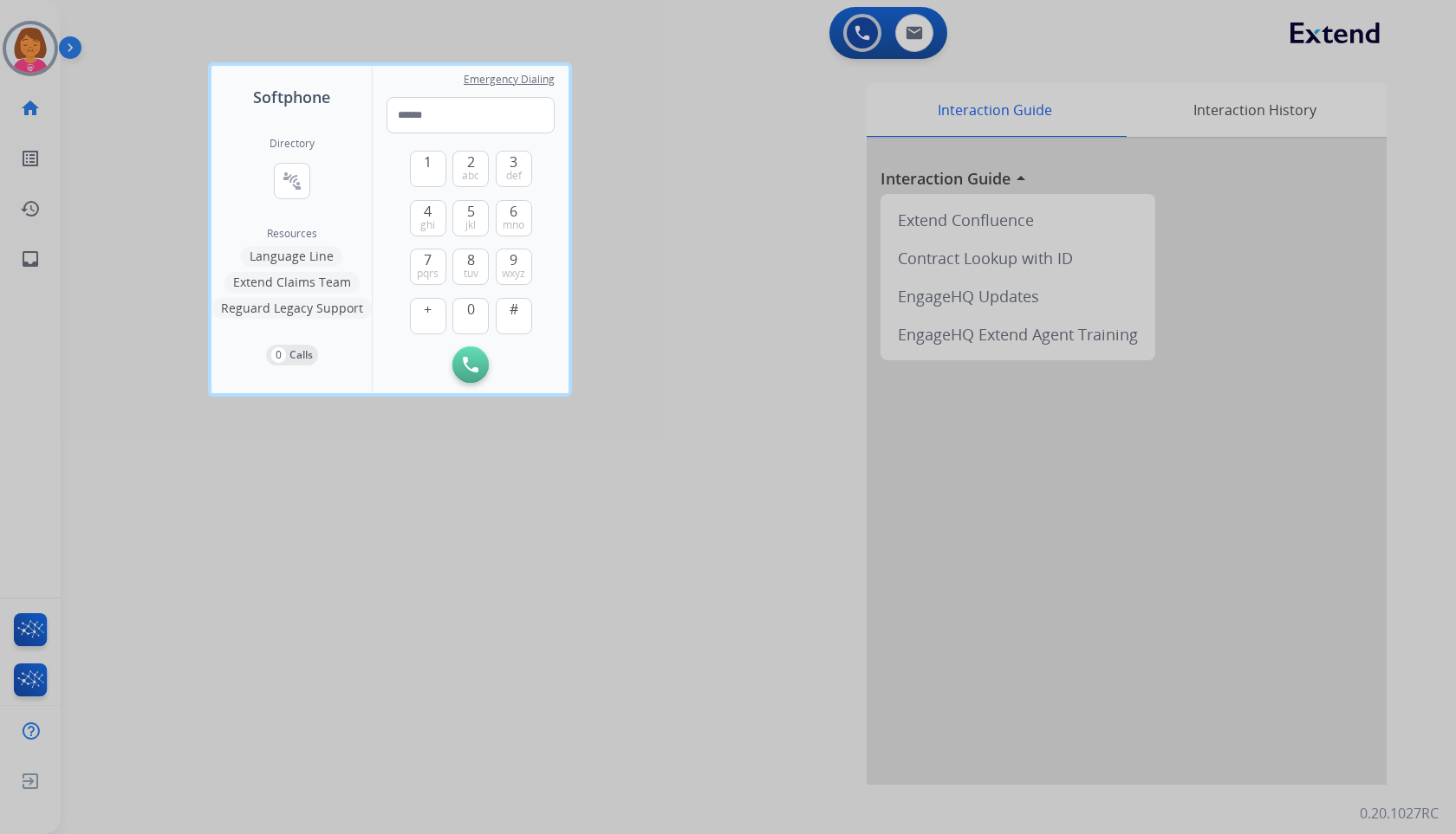
click at [268, 192] on div "Directory connect_without_contact Resource Directory Resources Language Line Ex…" at bounding box center [291, 251] width 160 height 284
click at [300, 176] on mat-icon "connect_without_contact" at bounding box center [292, 180] width 21 height 21
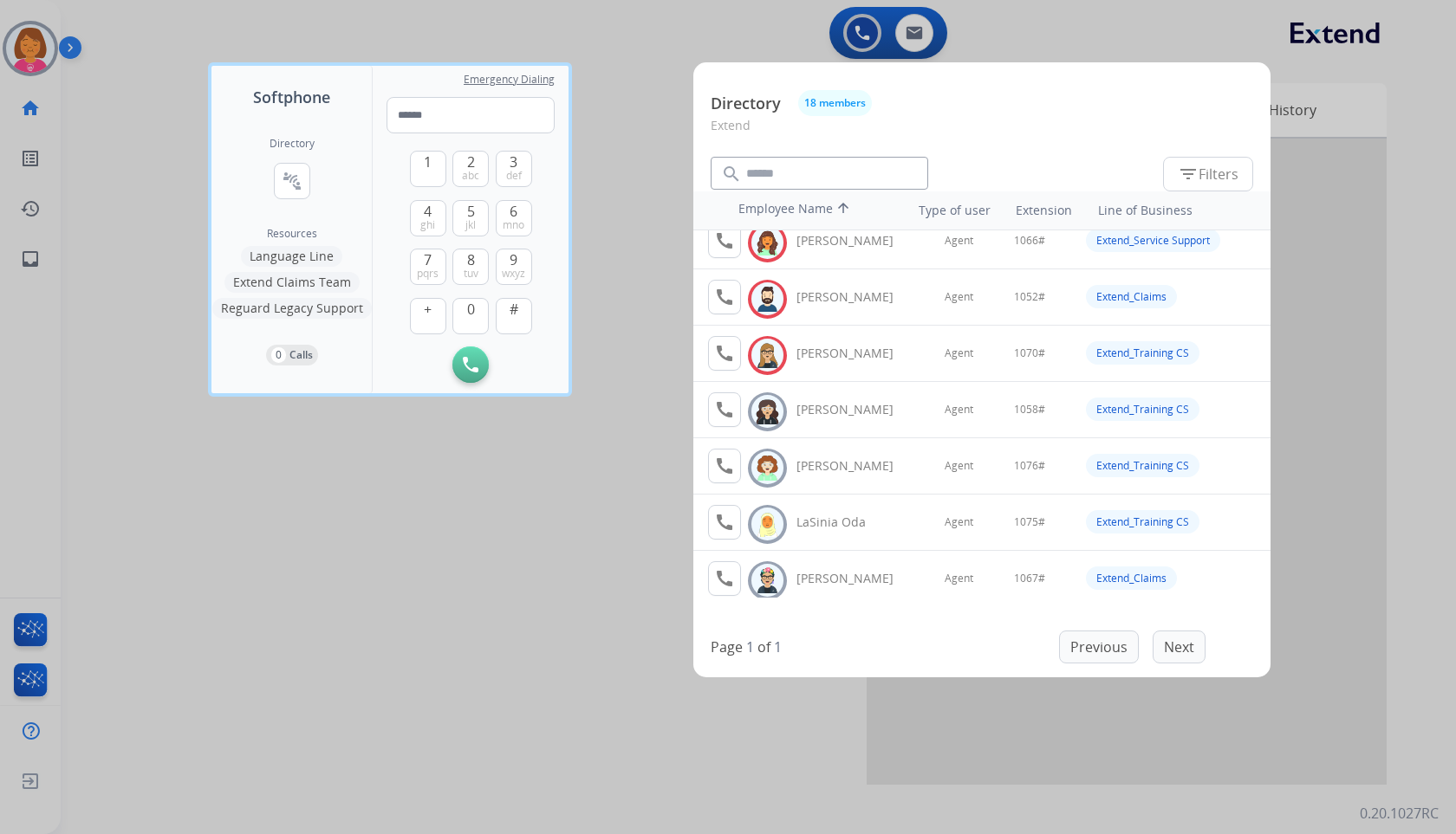
scroll to position [173, 0]
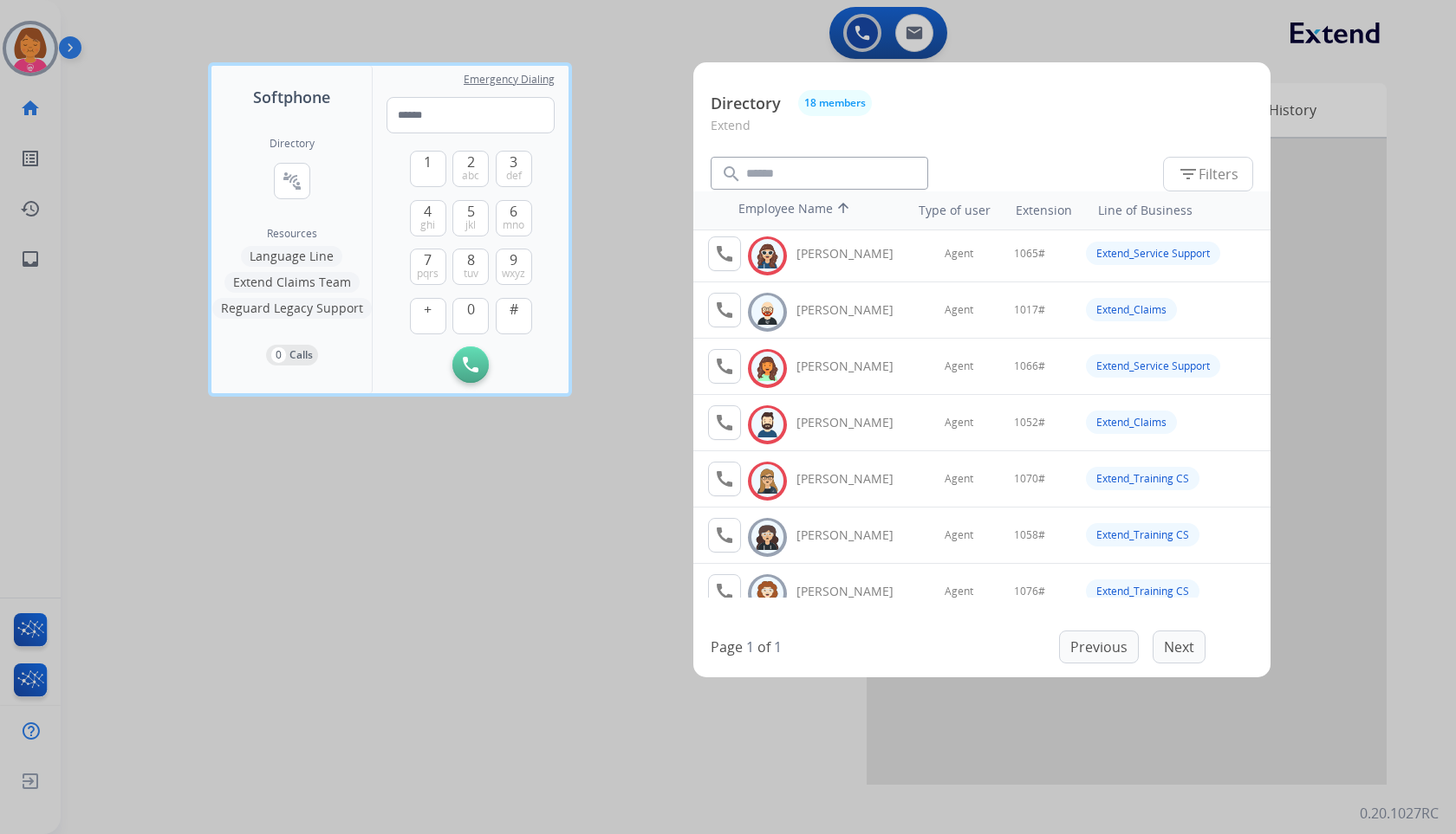
click at [492, 630] on div at bounding box center [728, 417] width 1456 height 834
